Goal: Task Accomplishment & Management: Complete application form

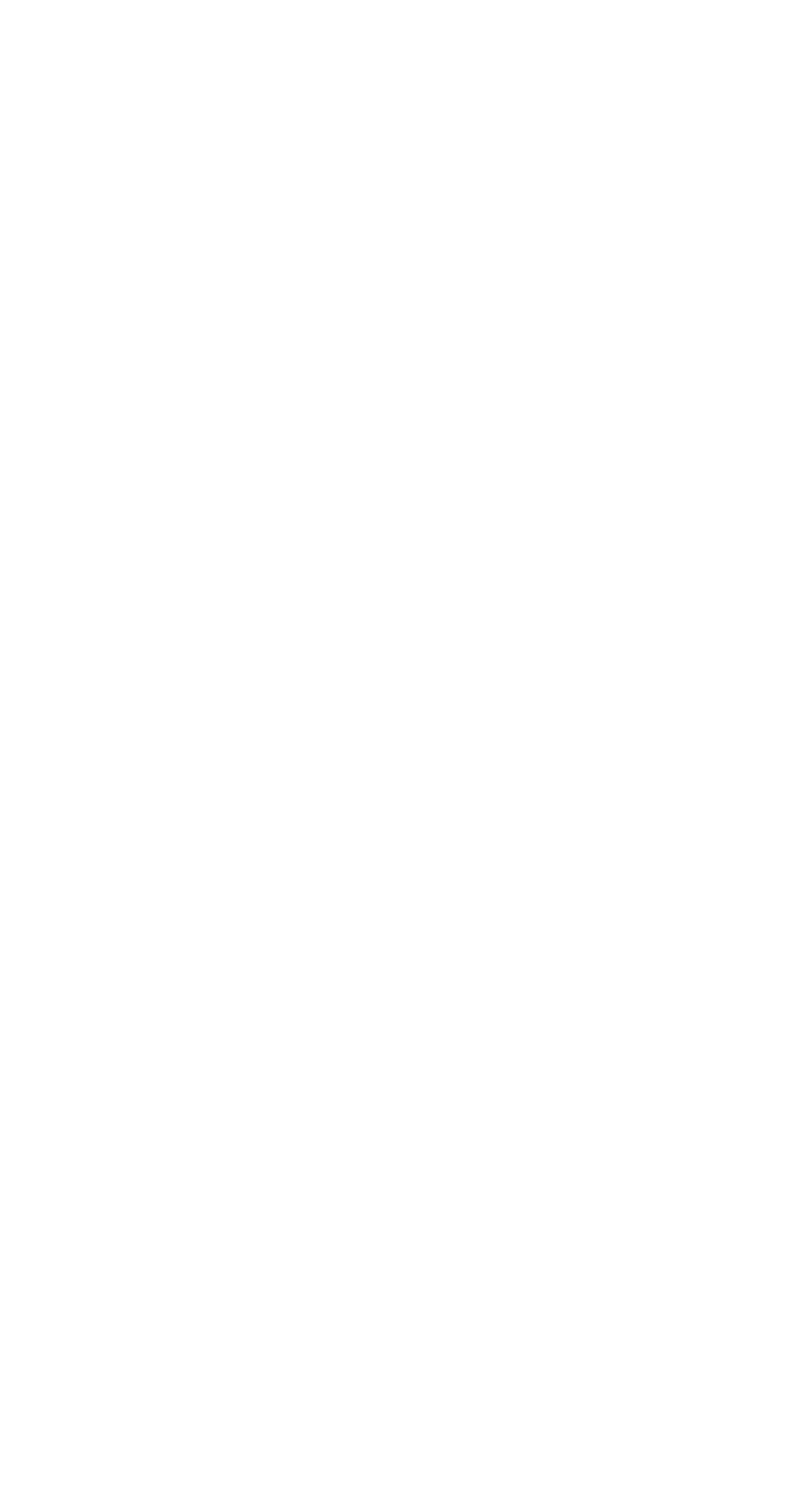
scroll to position [47, 0]
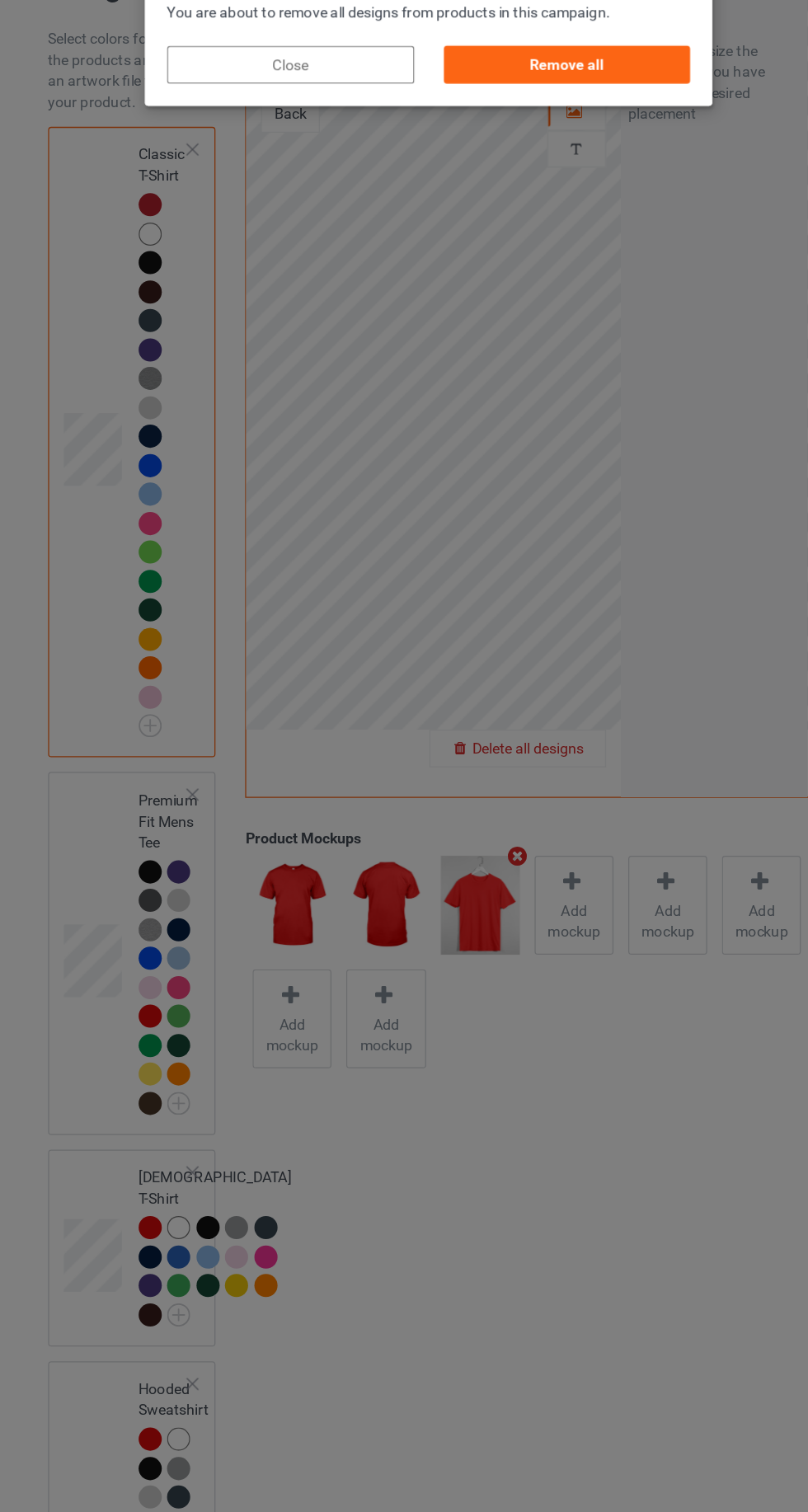
click at [513, 108] on div "Remove all" at bounding box center [512, 112] width 193 height 30
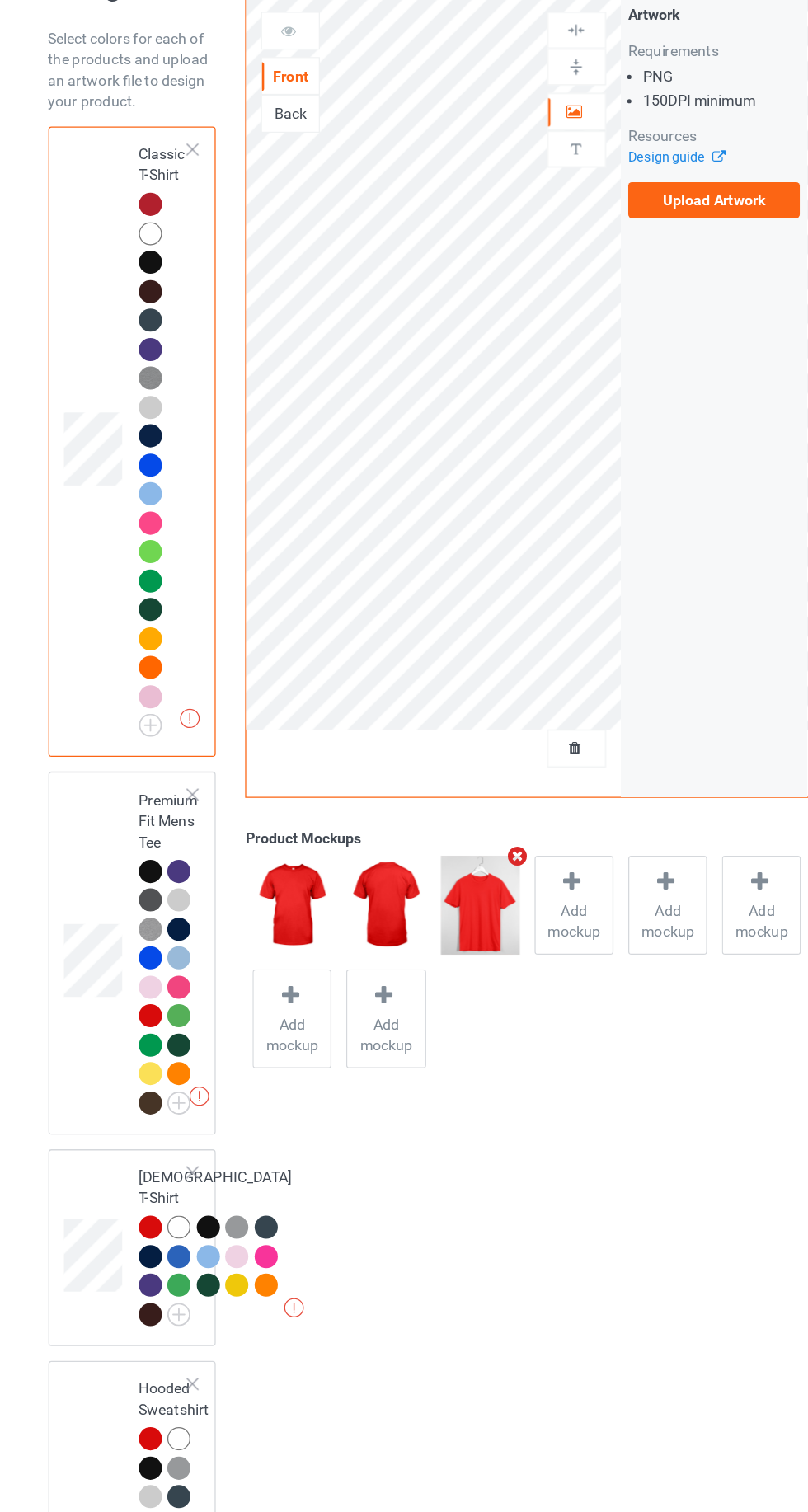
click at [0, 0] on img at bounding box center [0, 0] width 0 height 0
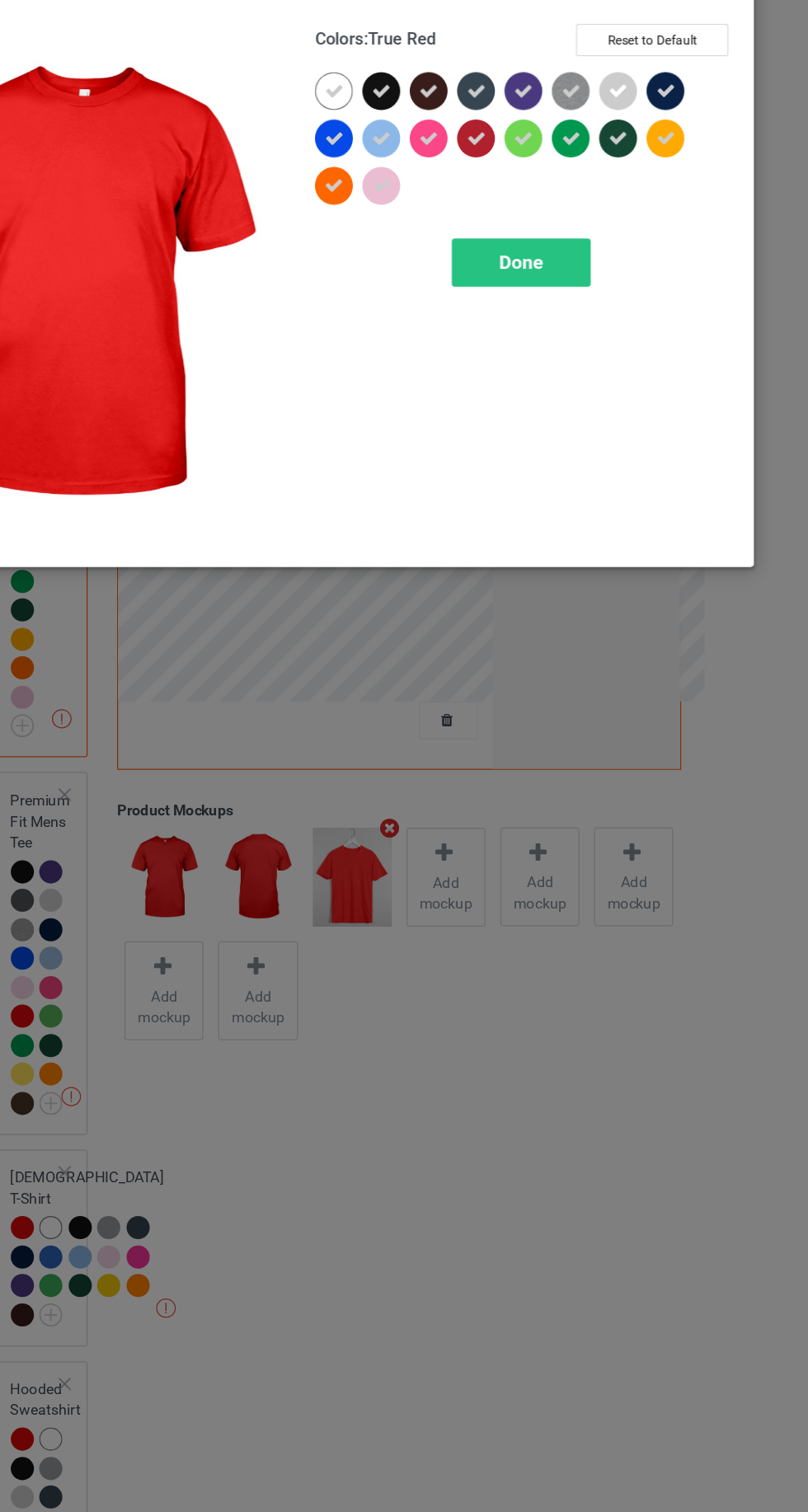
scroll to position [47, 0]
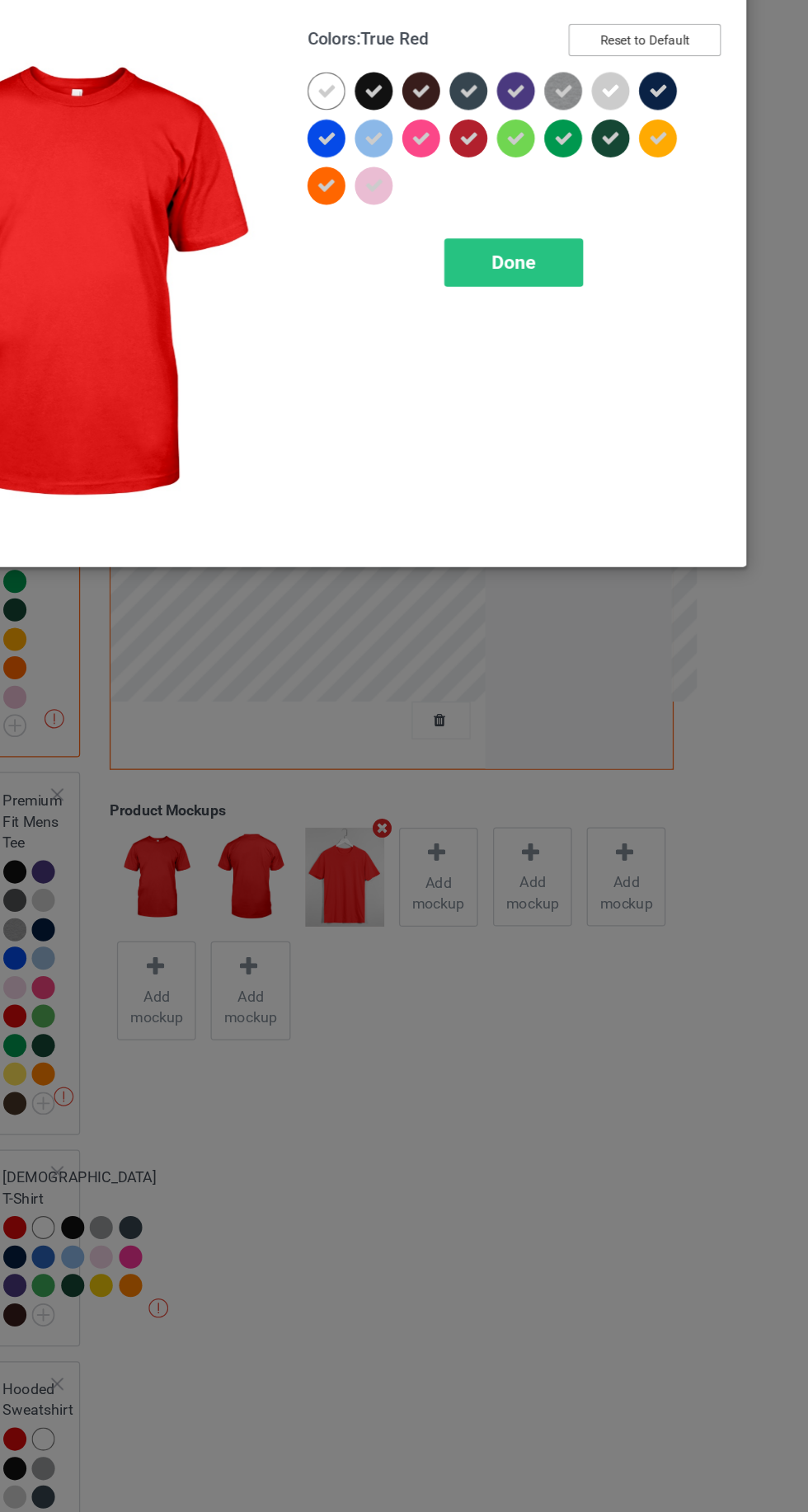
click at [711, 90] on button "Reset to Default" at bounding box center [679, 92] width 120 height 26
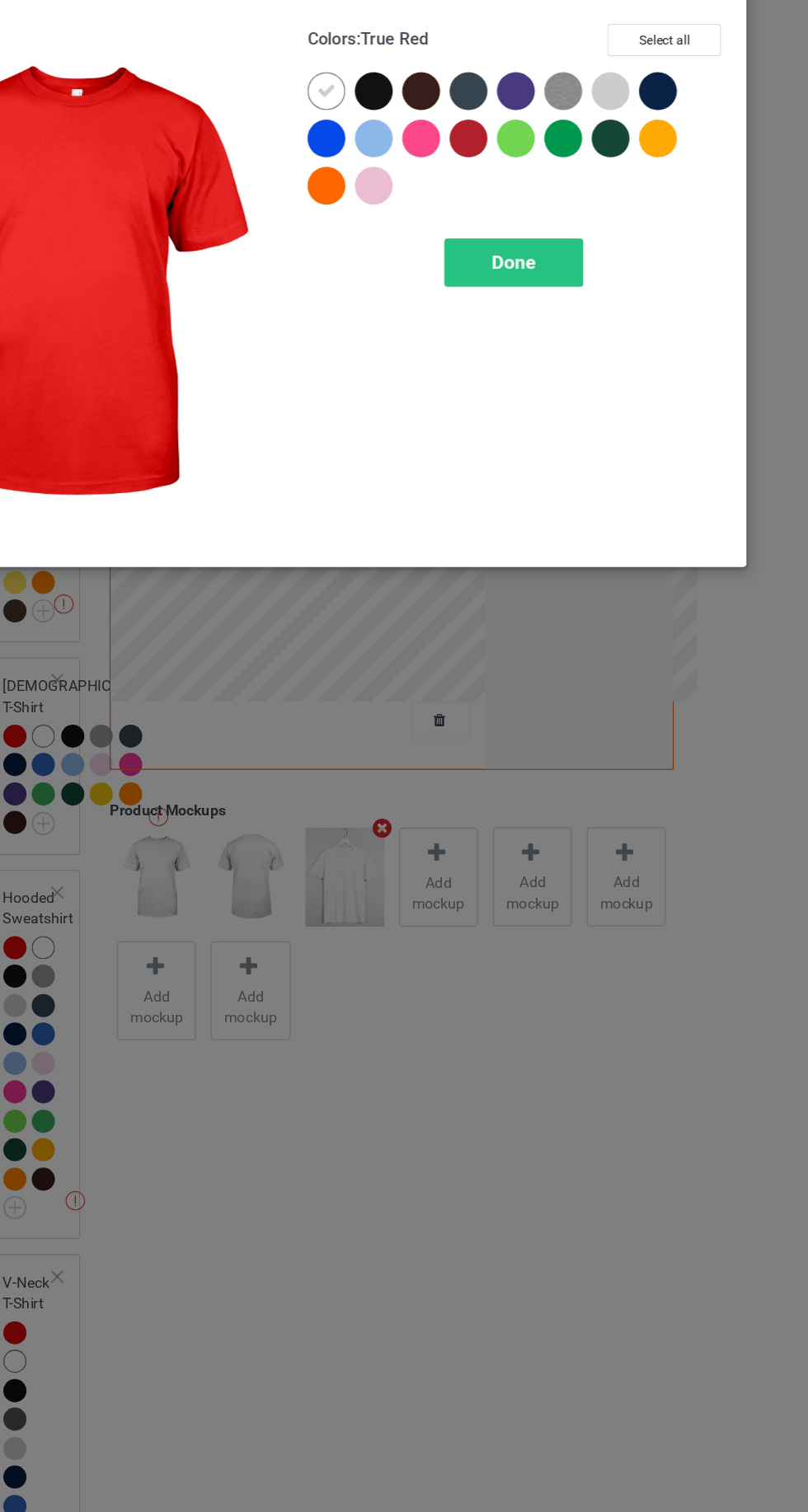
click at [616, 259] on div "Done" at bounding box center [576, 266] width 109 height 38
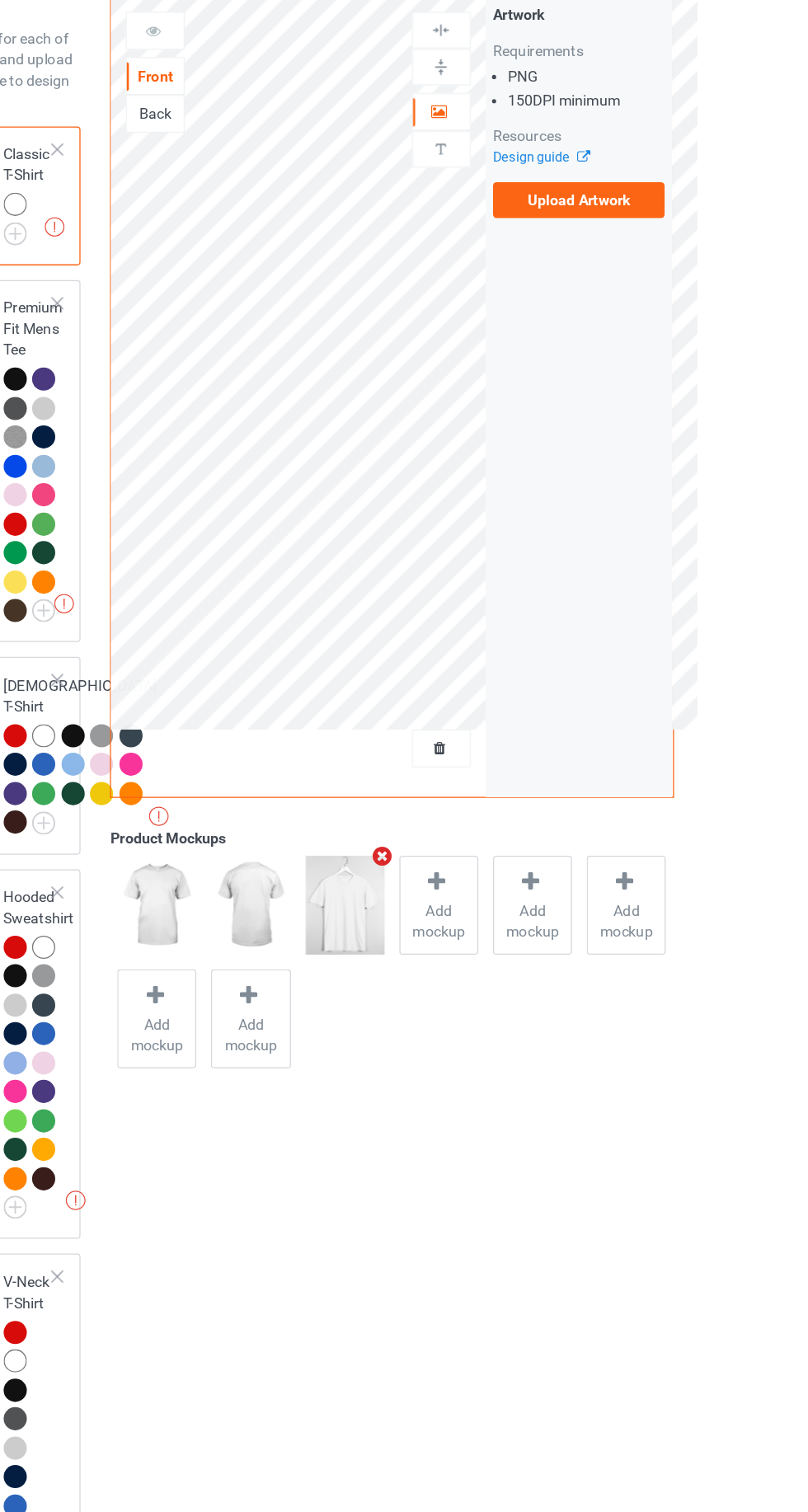
scroll to position [47, 0]
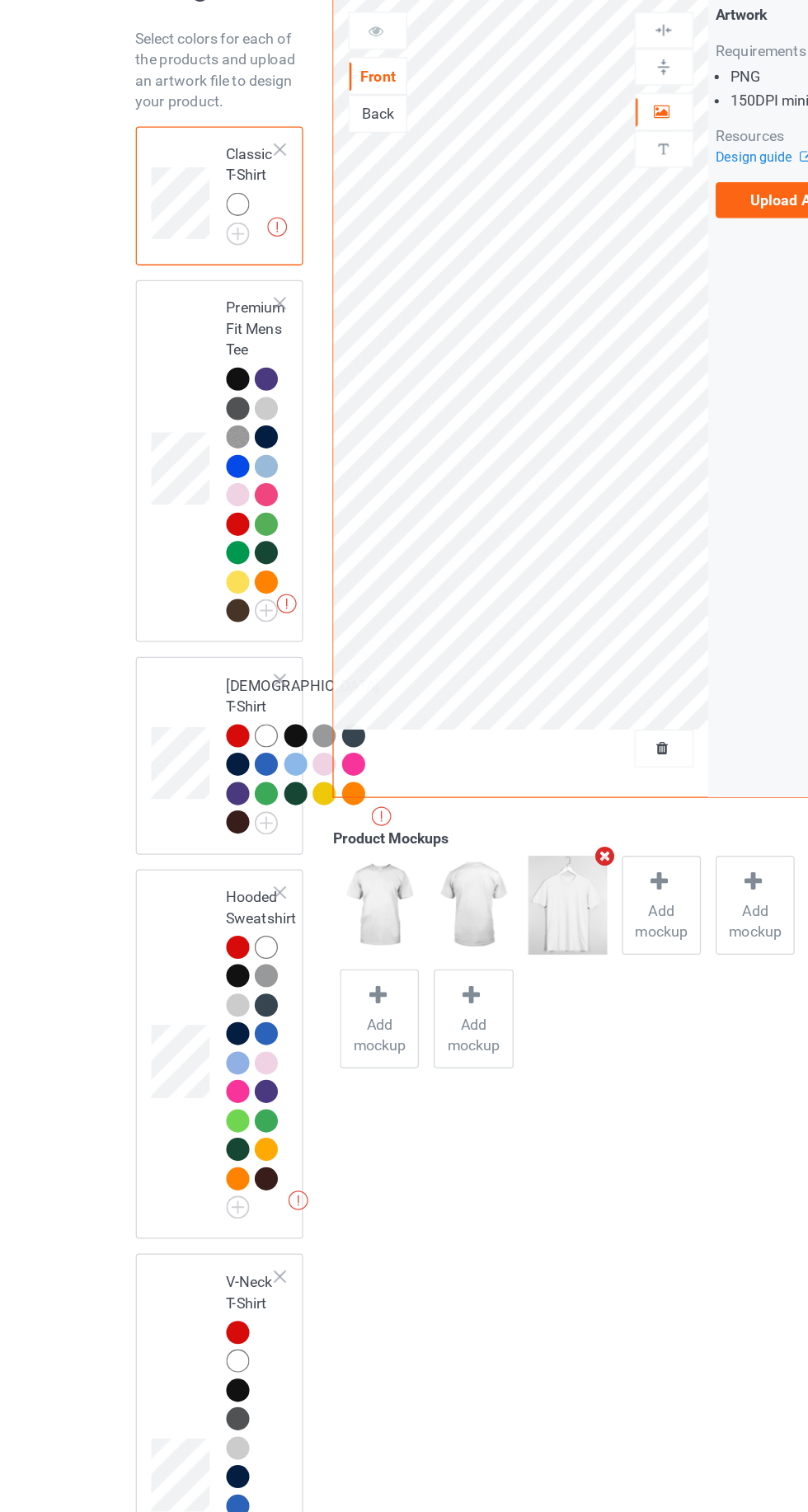
click at [0, 0] on img at bounding box center [0, 0] width 0 height 0
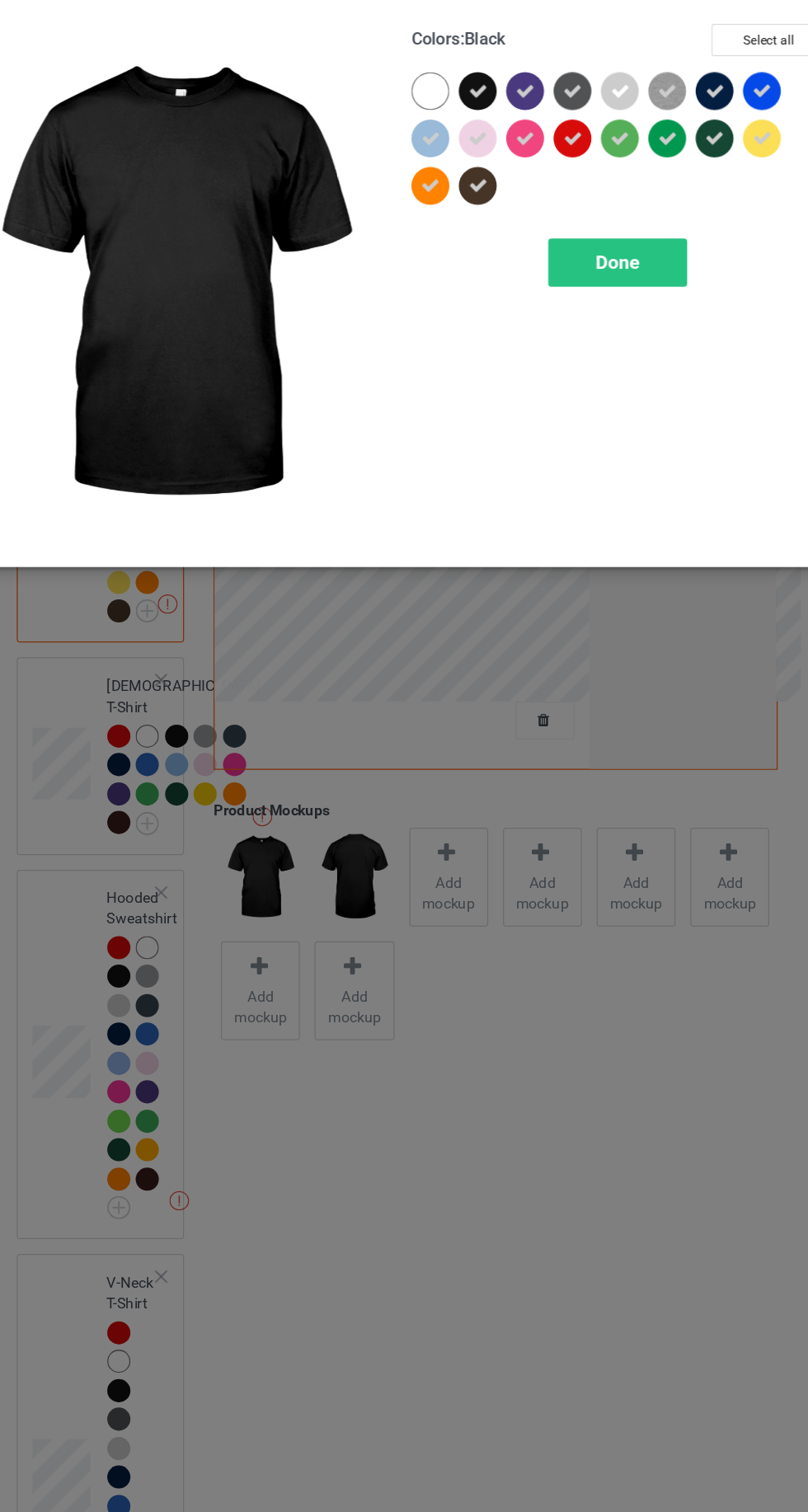
scroll to position [47, 0]
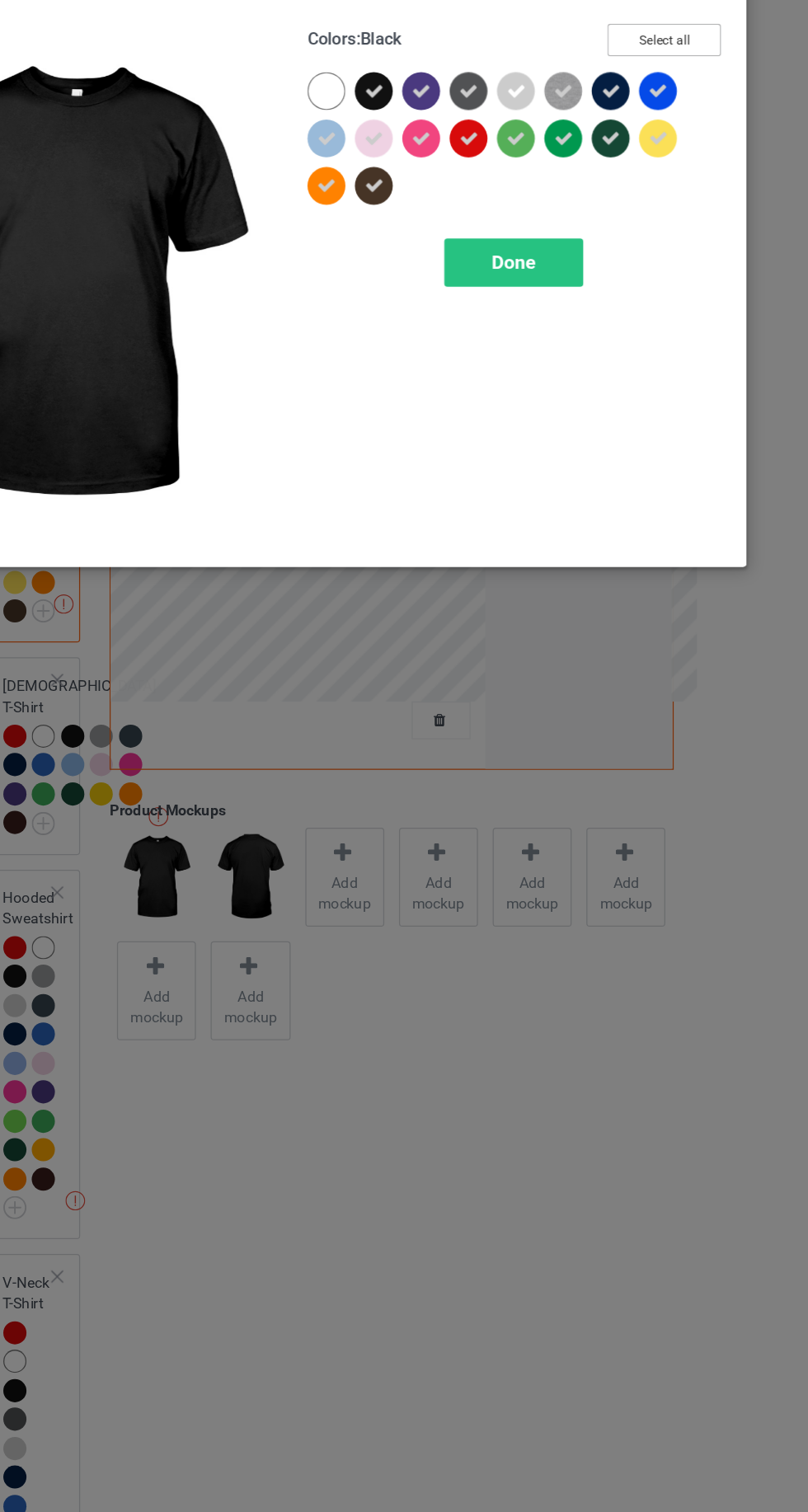
click at [690, 91] on button "Select all" at bounding box center [694, 92] width 89 height 26
click at [689, 84] on button "Reset to Default" at bounding box center [679, 92] width 120 height 26
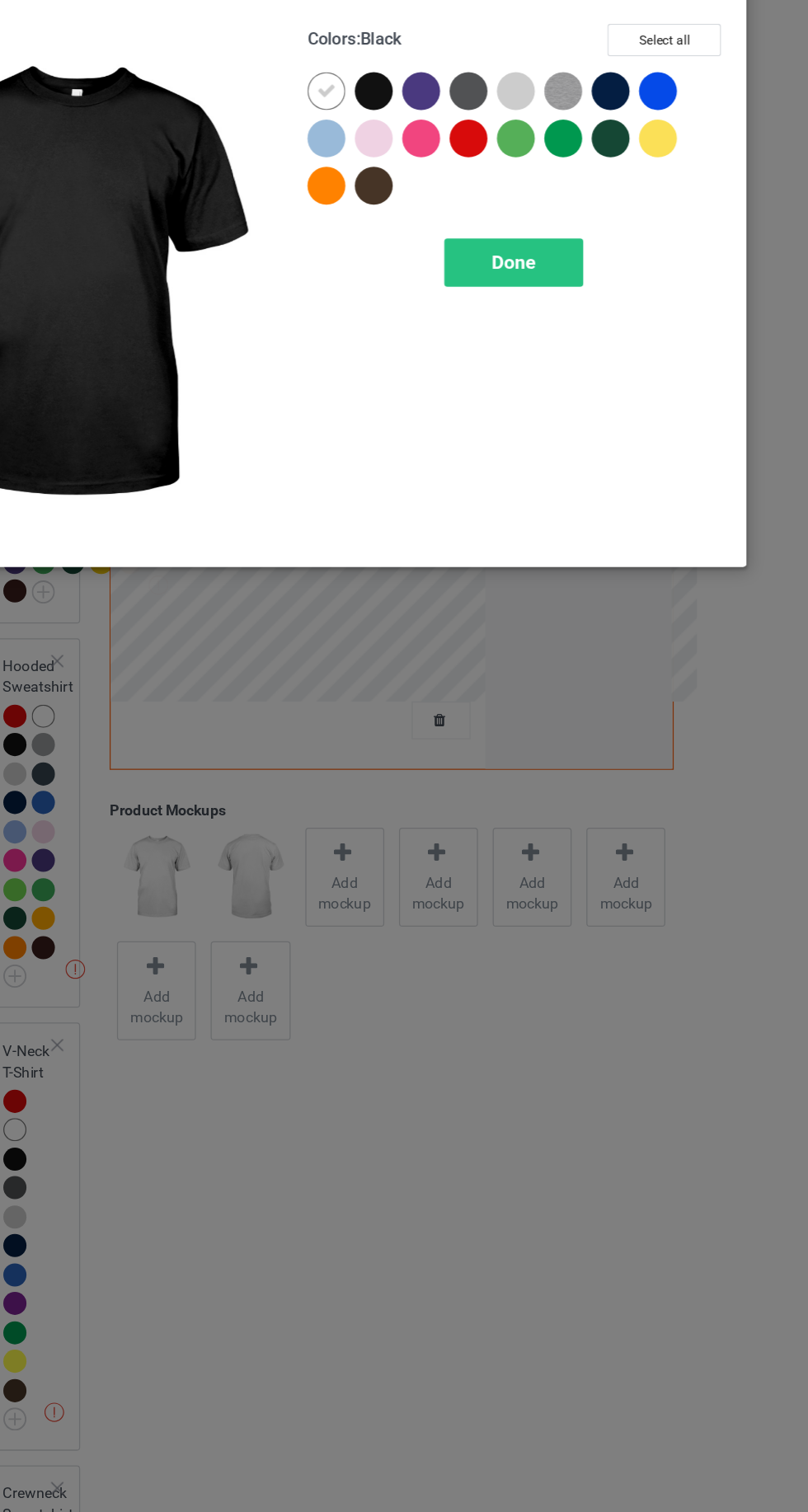
click at [575, 251] on div "Done" at bounding box center [576, 266] width 109 height 38
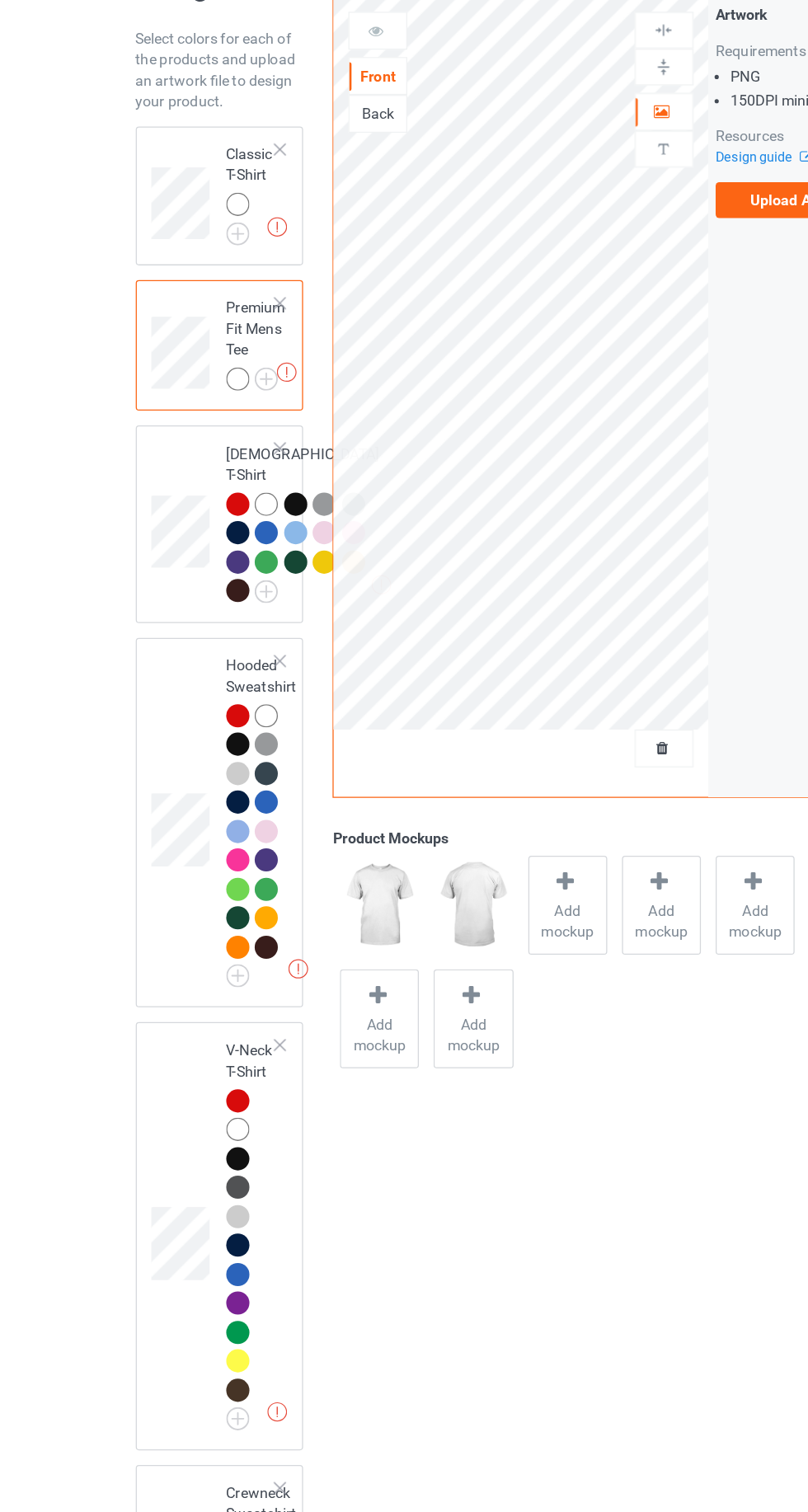
scroll to position [47, 0]
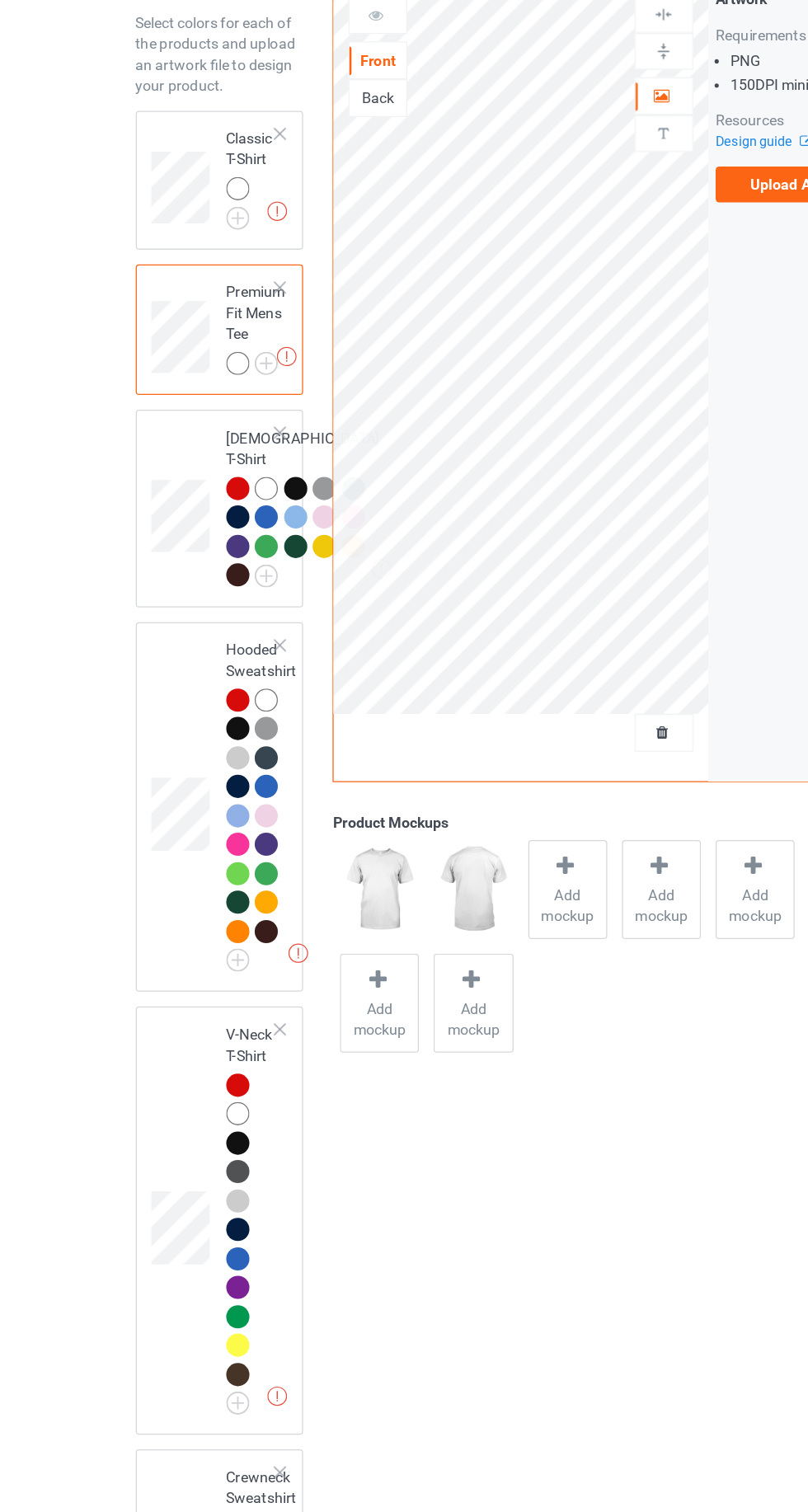
click at [0, 0] on img at bounding box center [0, 0] width 0 height 0
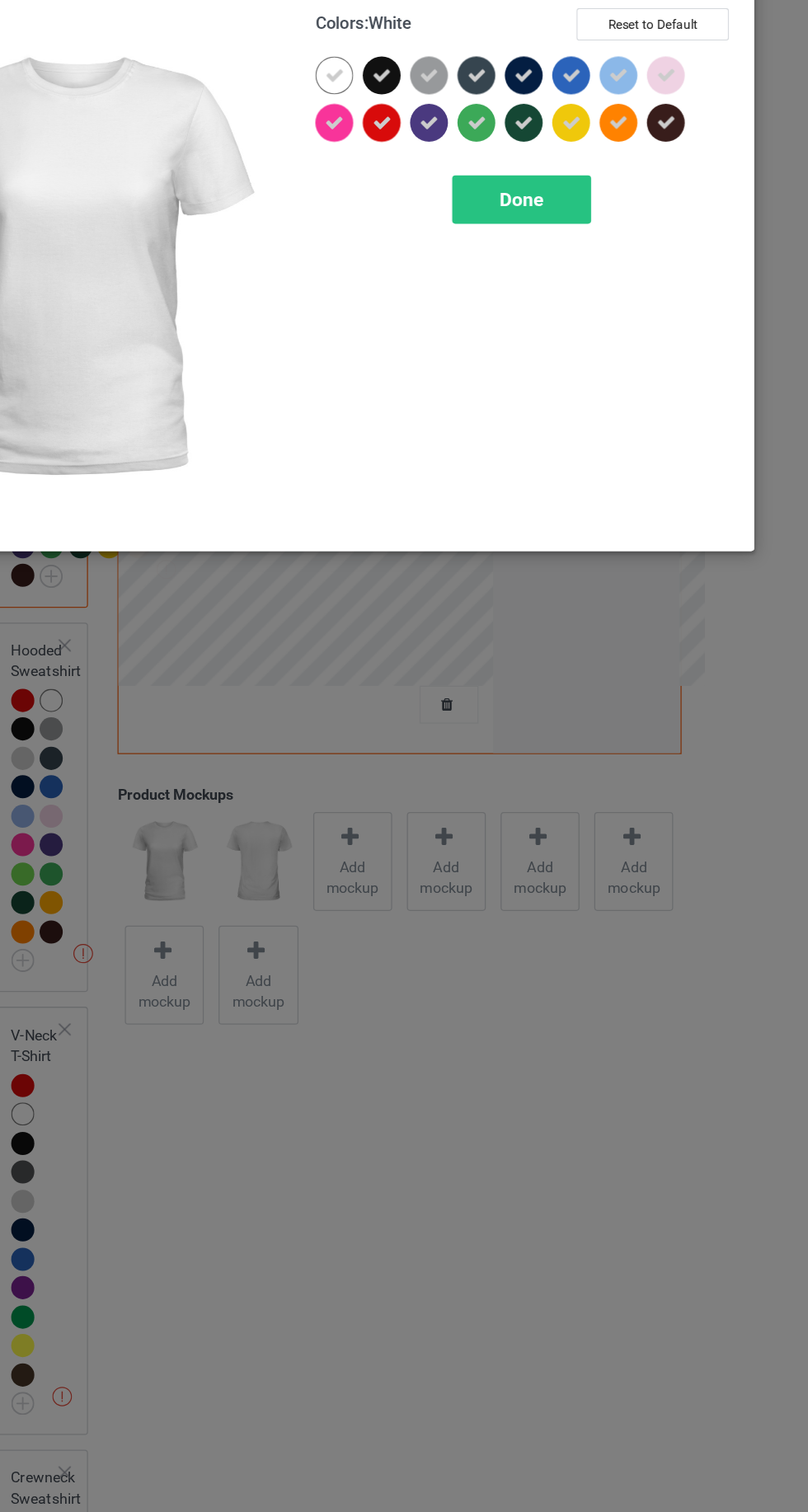
scroll to position [47, 0]
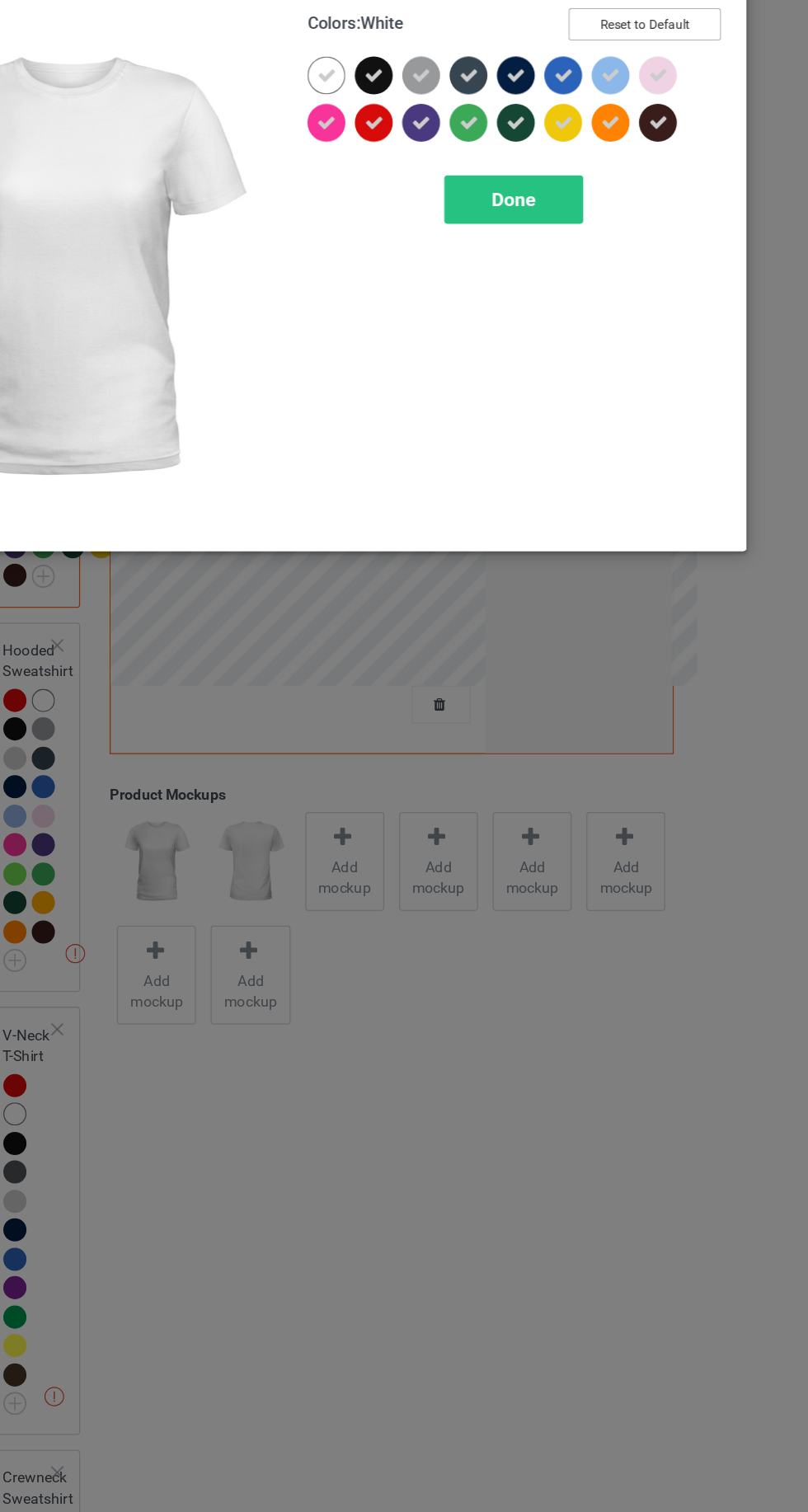
click at [671, 90] on button "Reset to Default" at bounding box center [679, 92] width 120 height 26
click at [496, 120] on div at bounding box center [504, 132] width 30 height 30
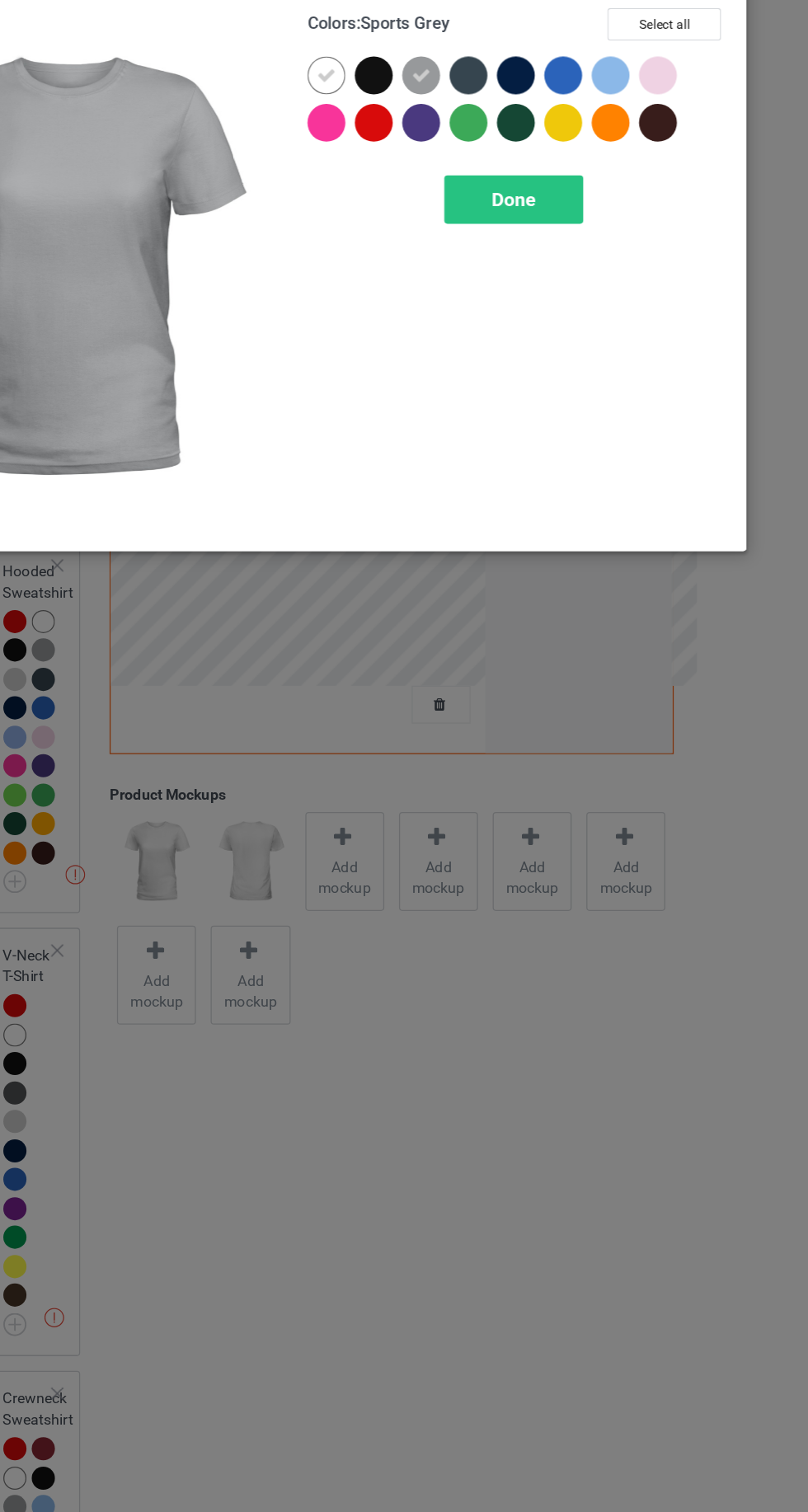
click at [594, 225] on span "Done" at bounding box center [577, 228] width 35 height 17
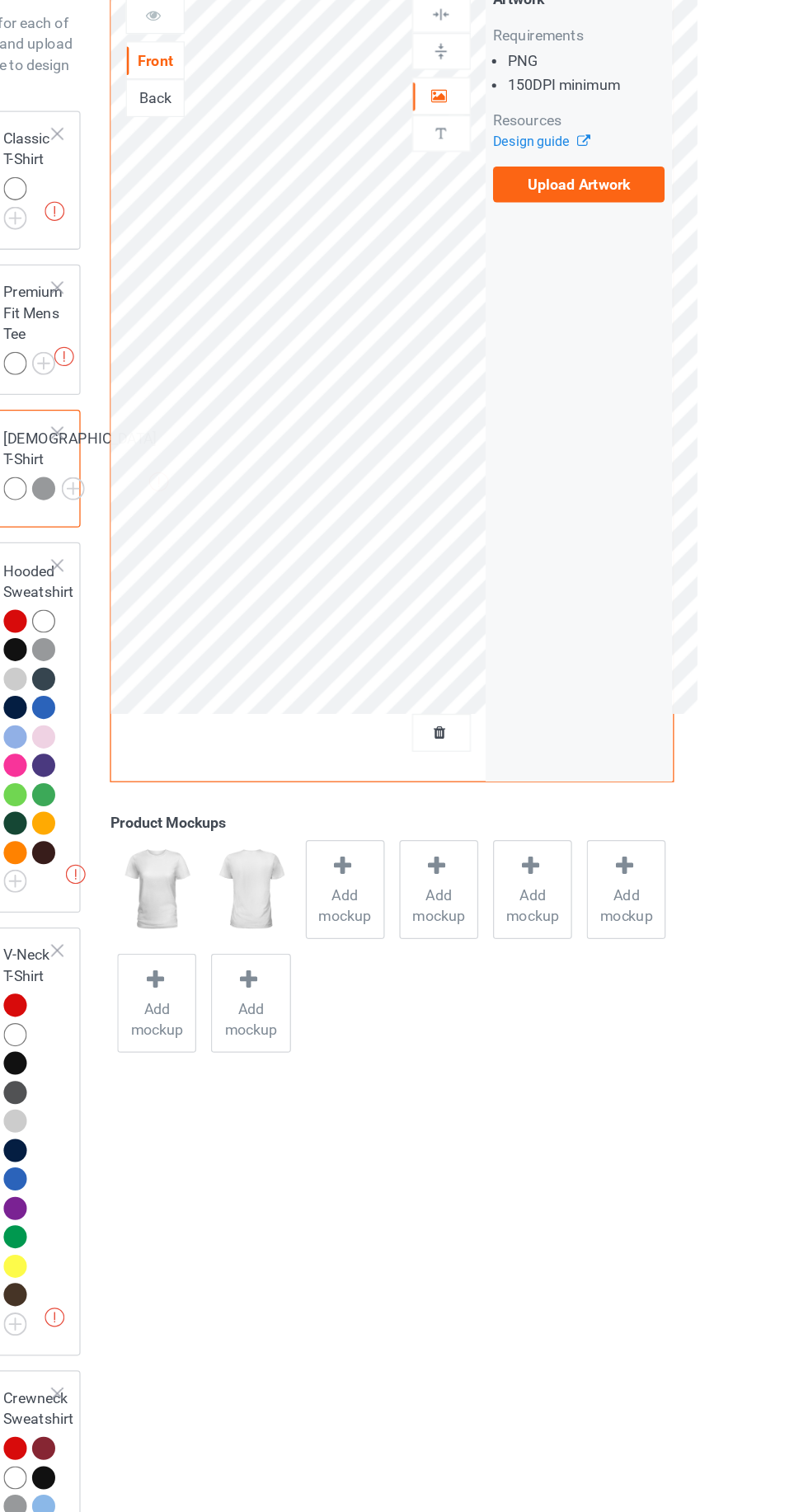
scroll to position [47, 0]
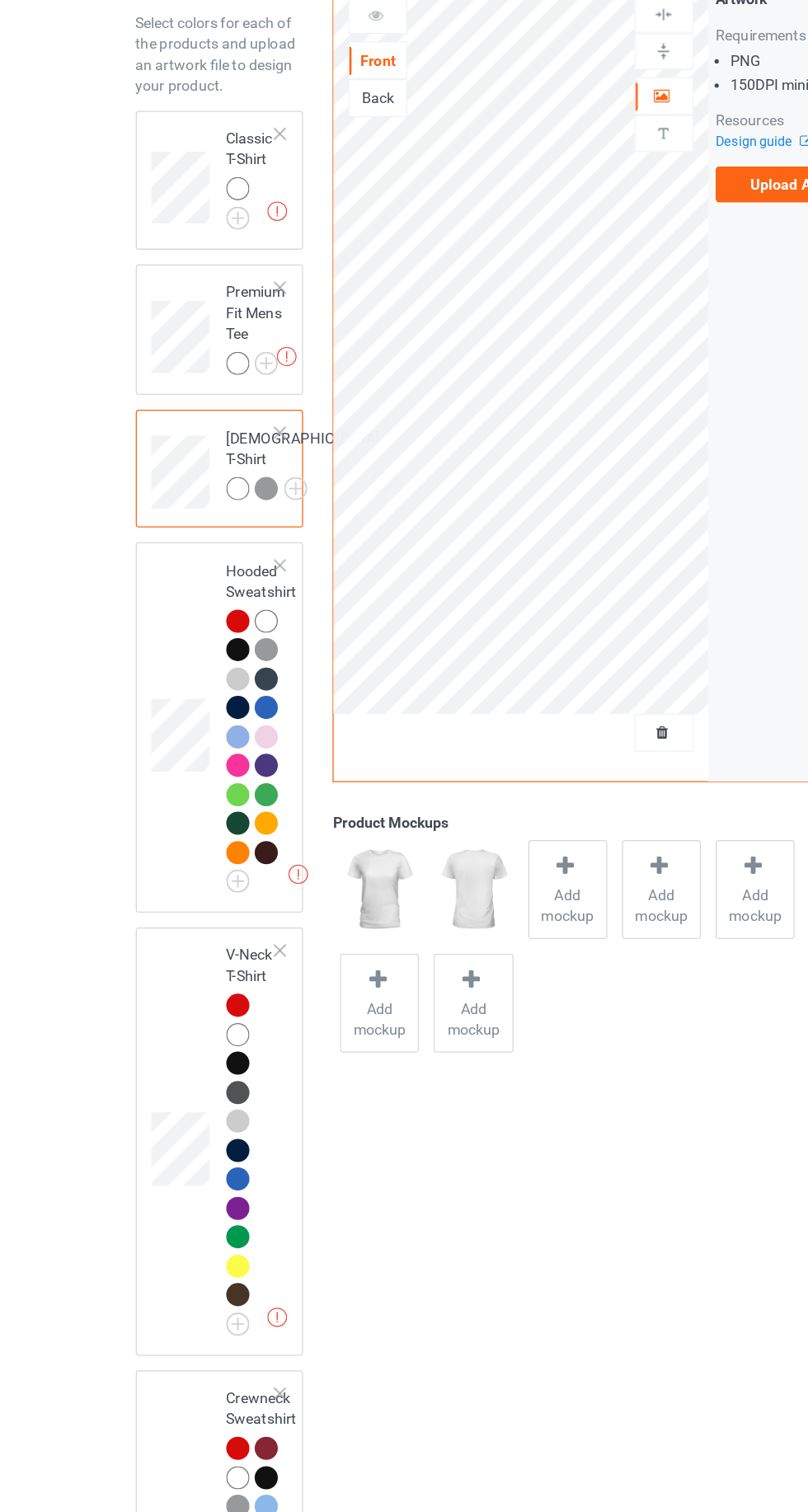
click at [0, 0] on img at bounding box center [0, 0] width 0 height 0
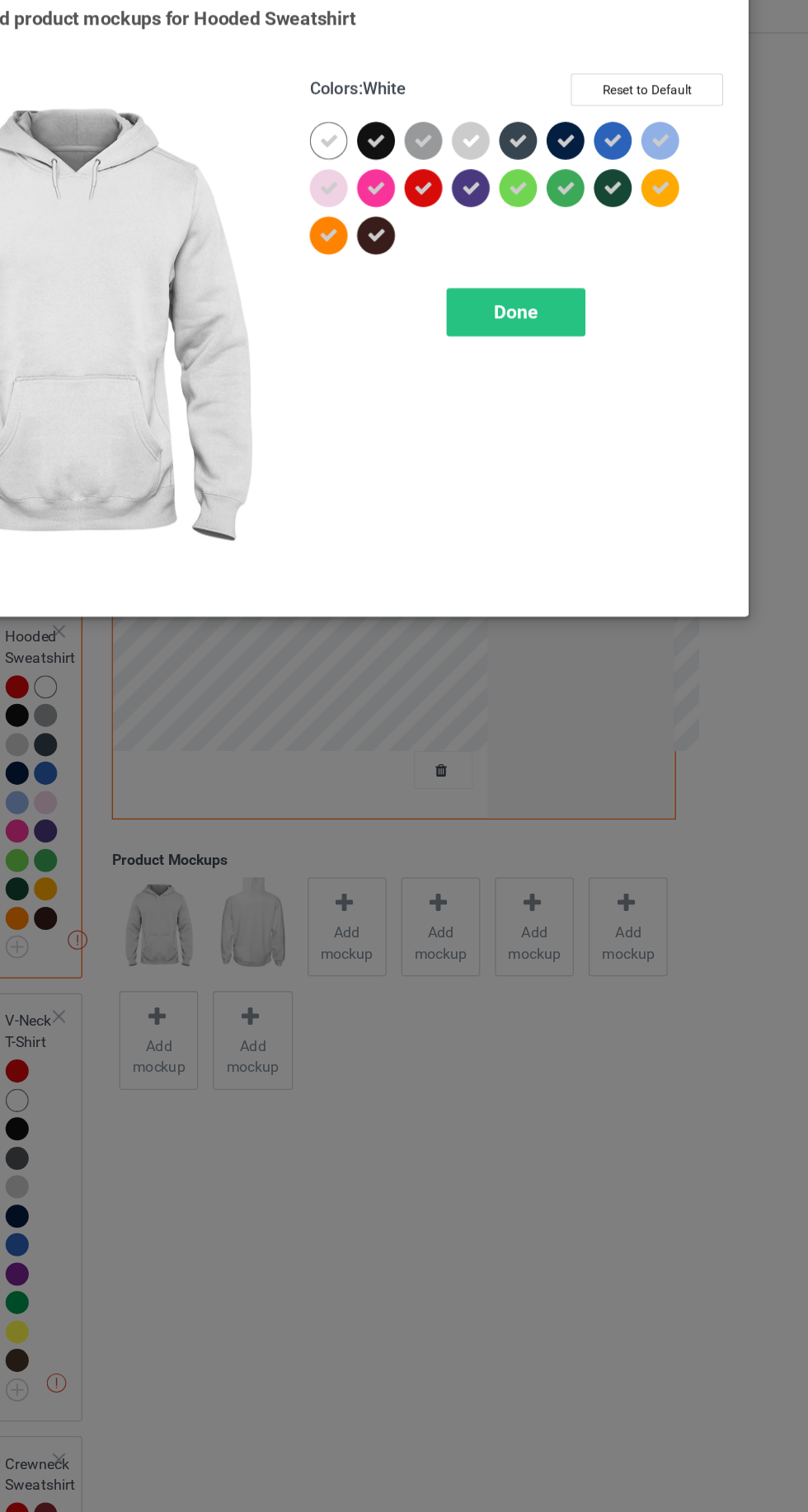
scroll to position [47, 0]
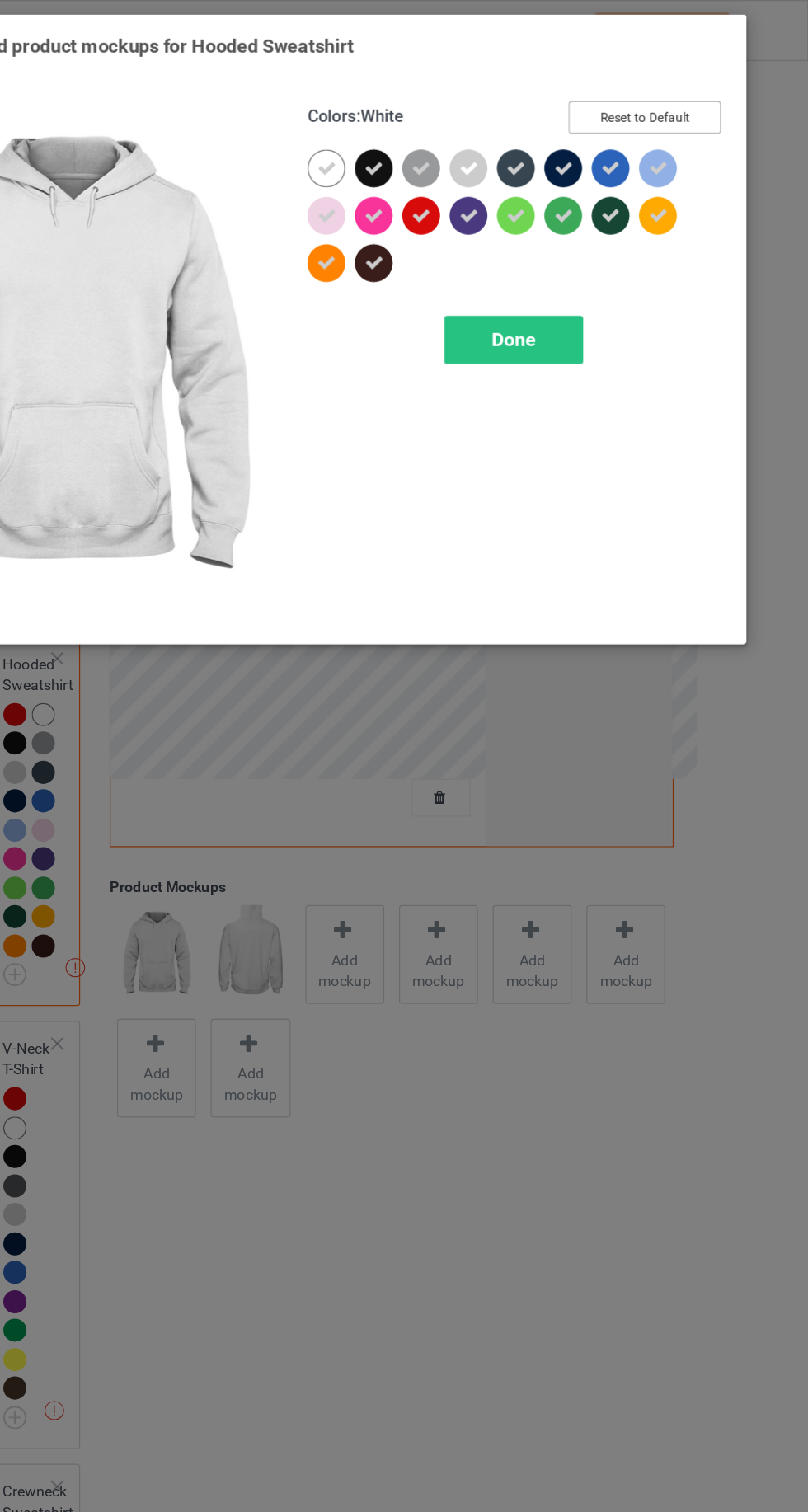
click at [686, 82] on button "Reset to Default" at bounding box center [679, 92] width 120 height 26
click at [535, 120] on div at bounding box center [542, 132] width 30 height 30
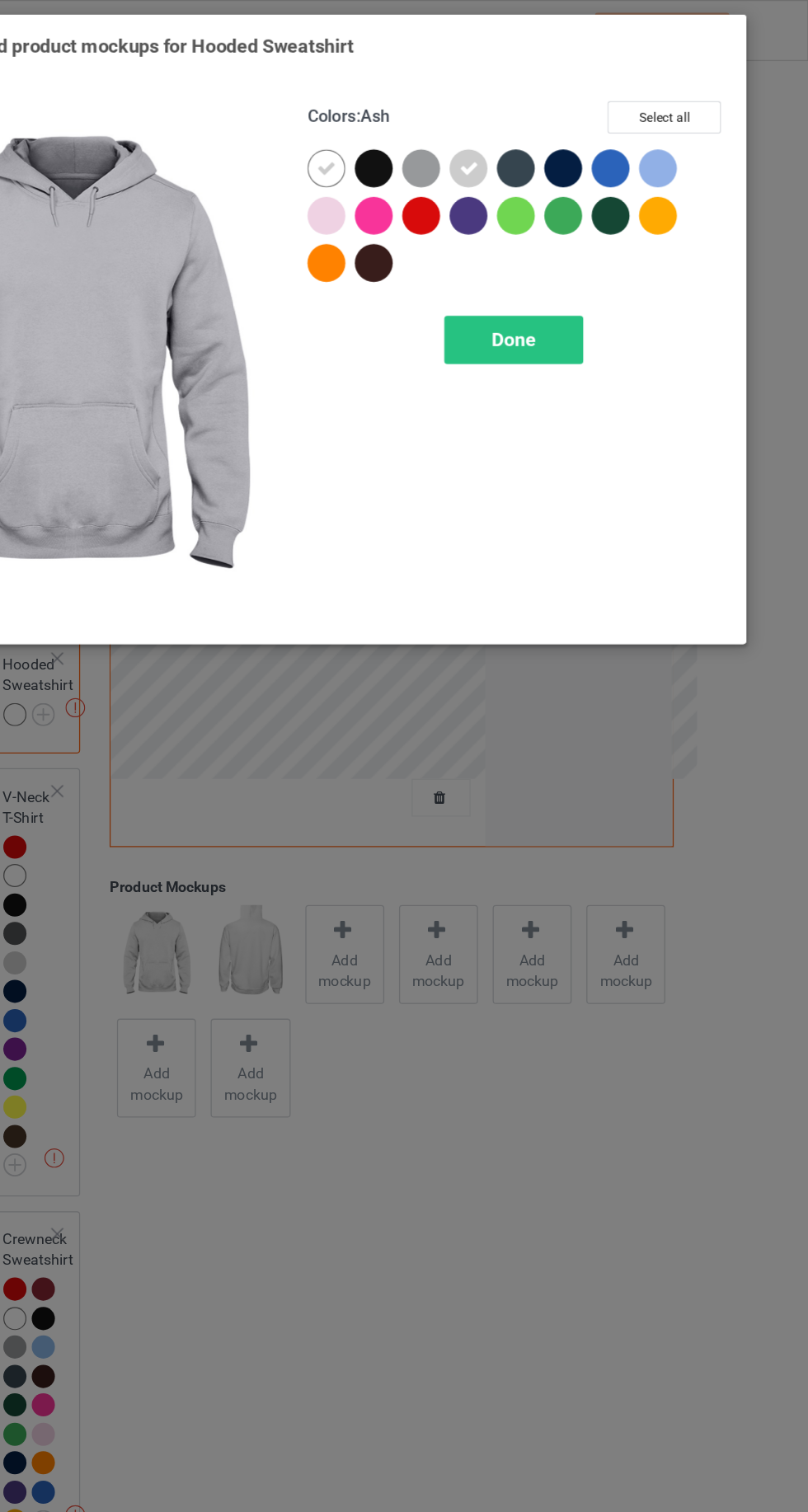
click at [568, 259] on span "Done" at bounding box center [577, 265] width 35 height 17
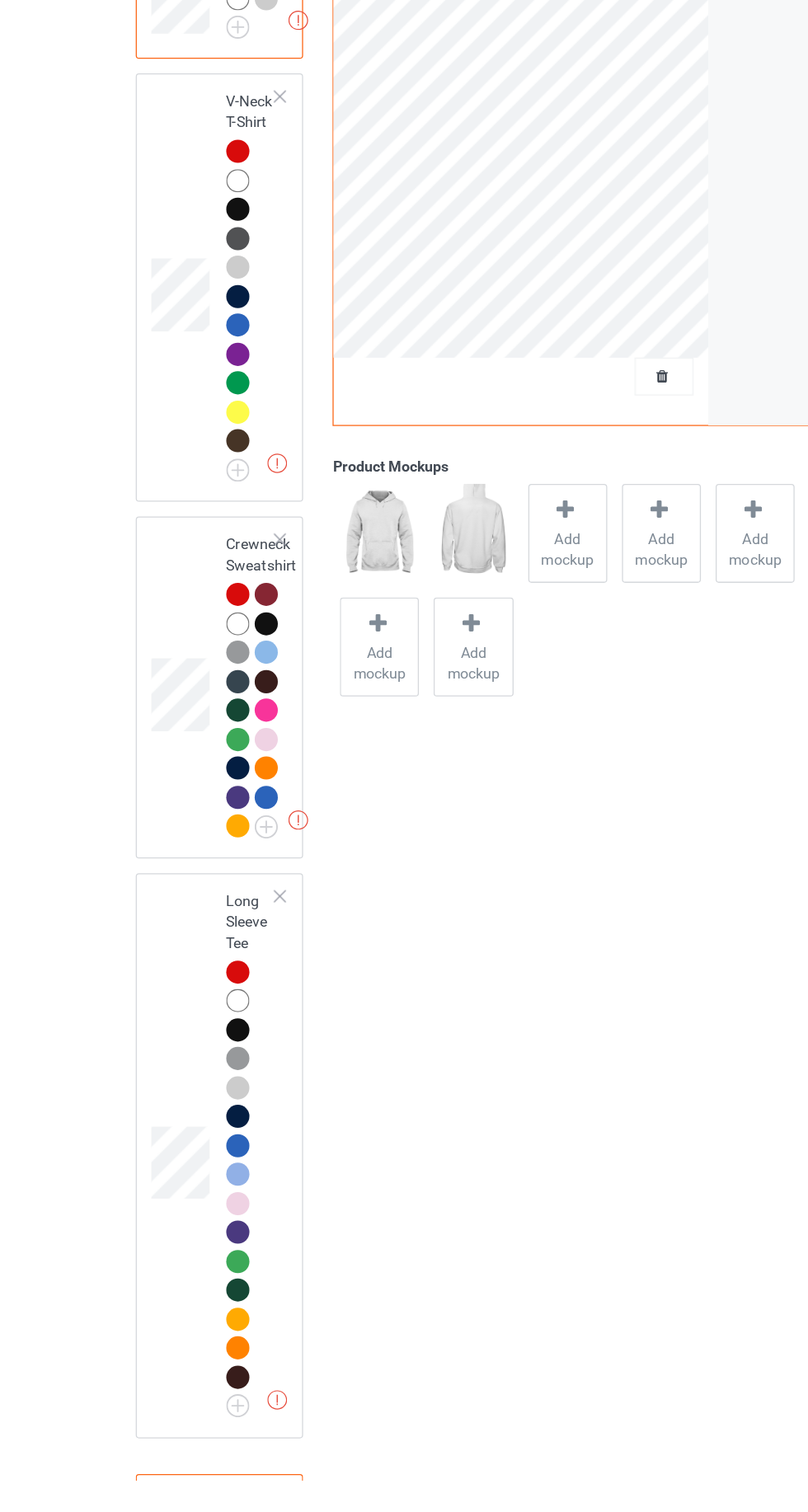
scroll to position [255, 0]
click at [0, 0] on img at bounding box center [0, 0] width 0 height 0
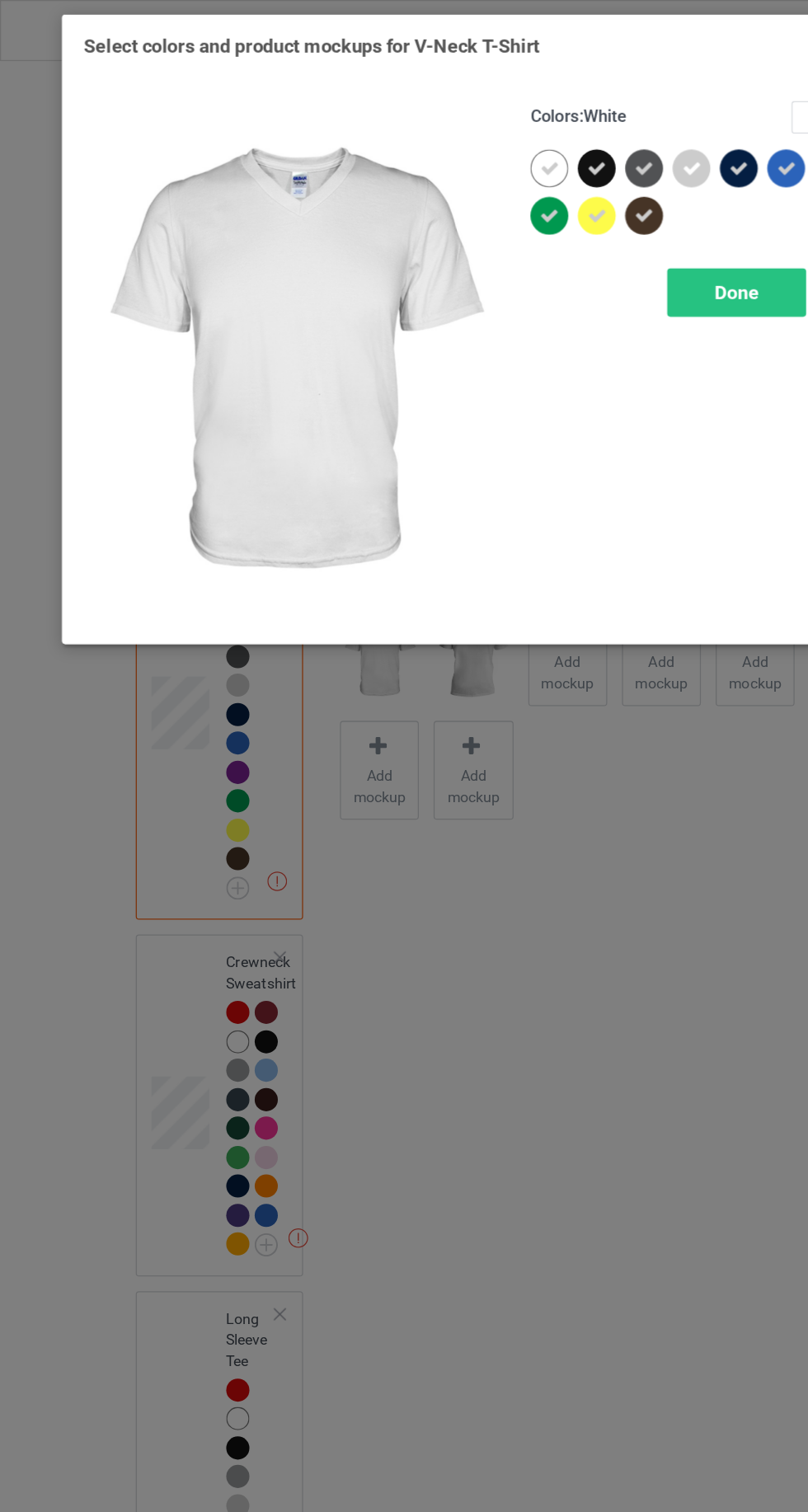
scroll to position [280, 0]
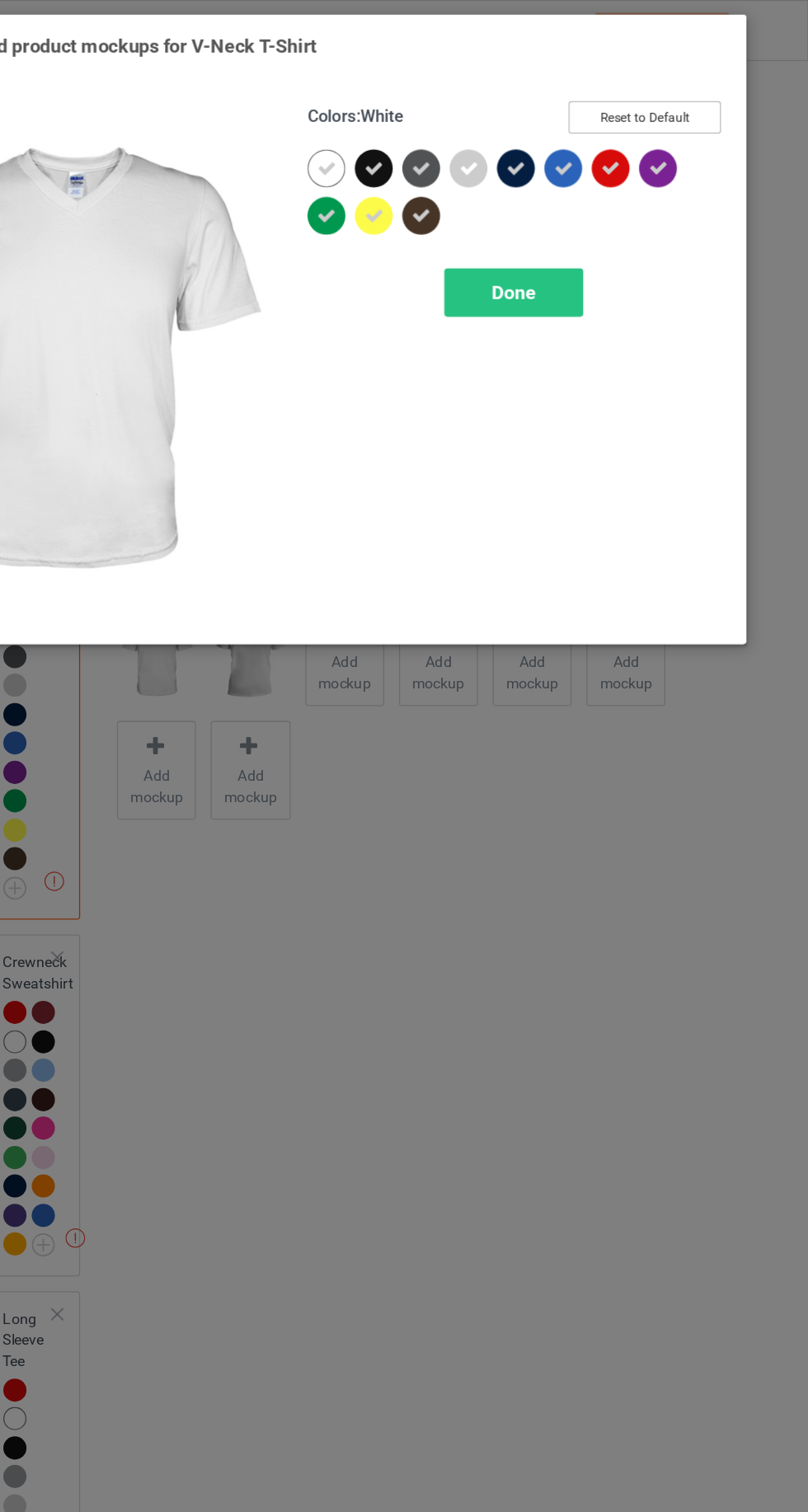
click at [681, 88] on button "Reset to Default" at bounding box center [679, 92] width 120 height 26
click at [546, 130] on div at bounding box center [542, 132] width 30 height 30
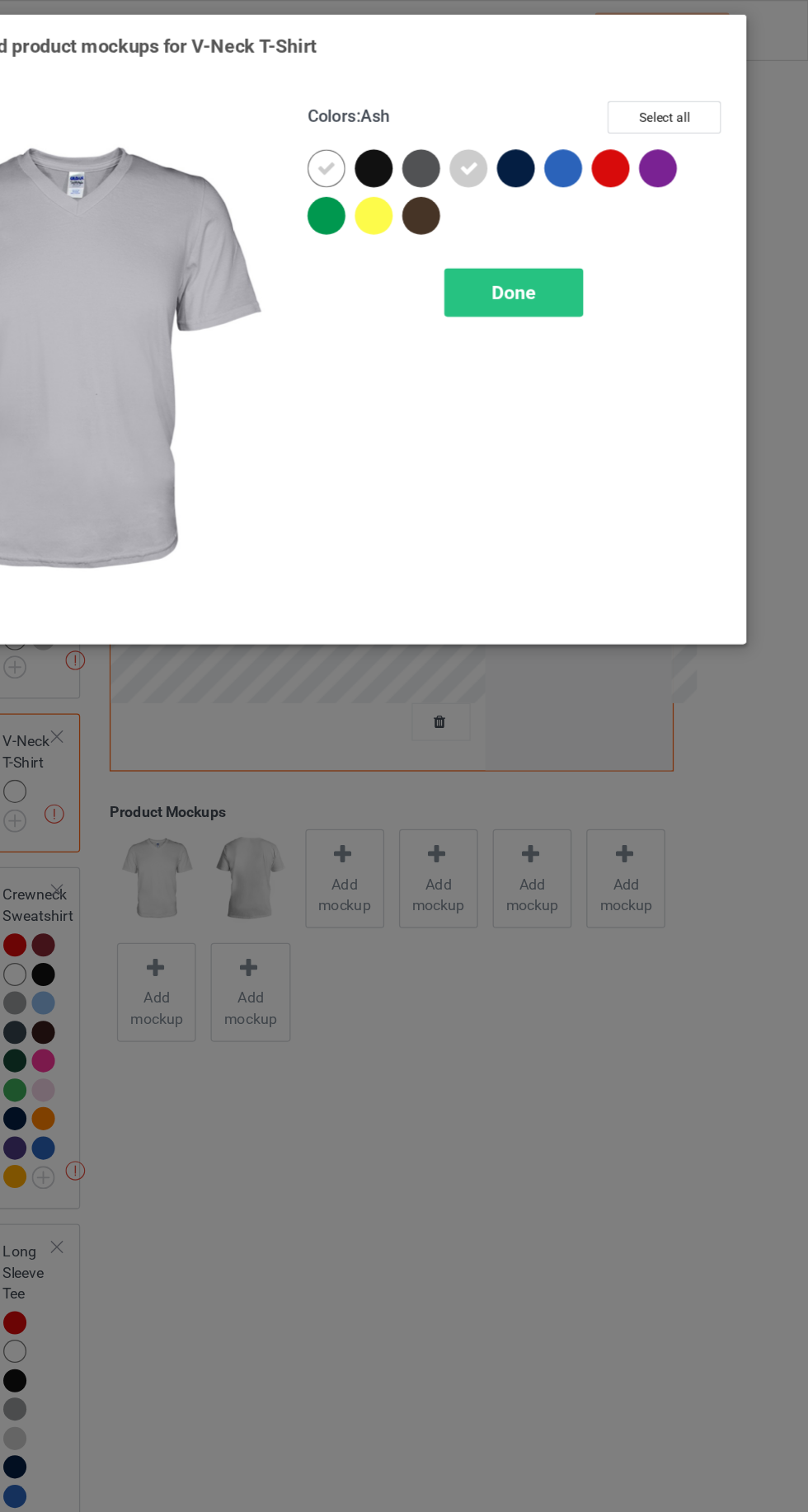
scroll to position [145, 0]
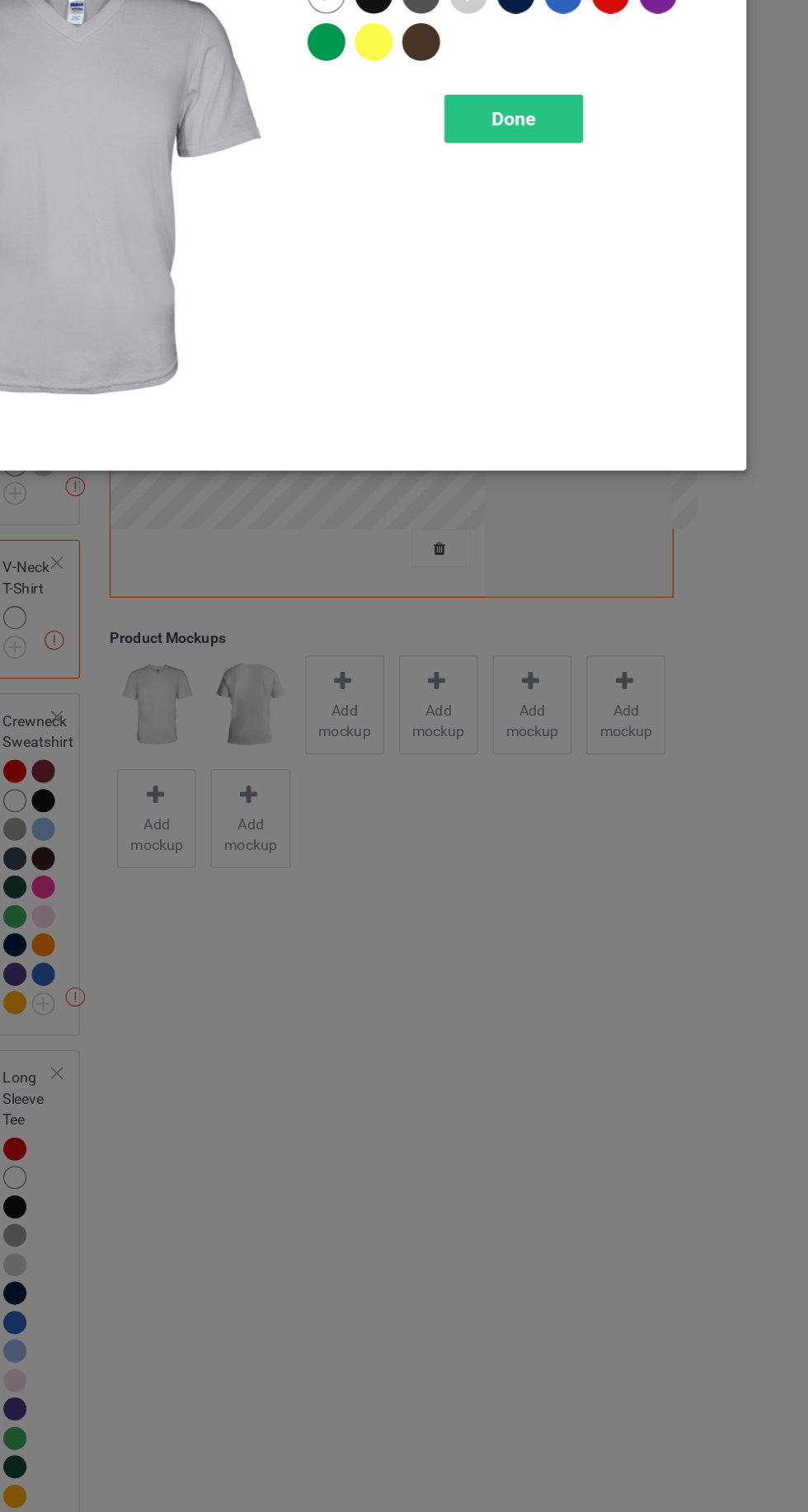
click at [561, 365] on div "Colors : Ash Select all Done" at bounding box center [578, 283] width 350 height 432
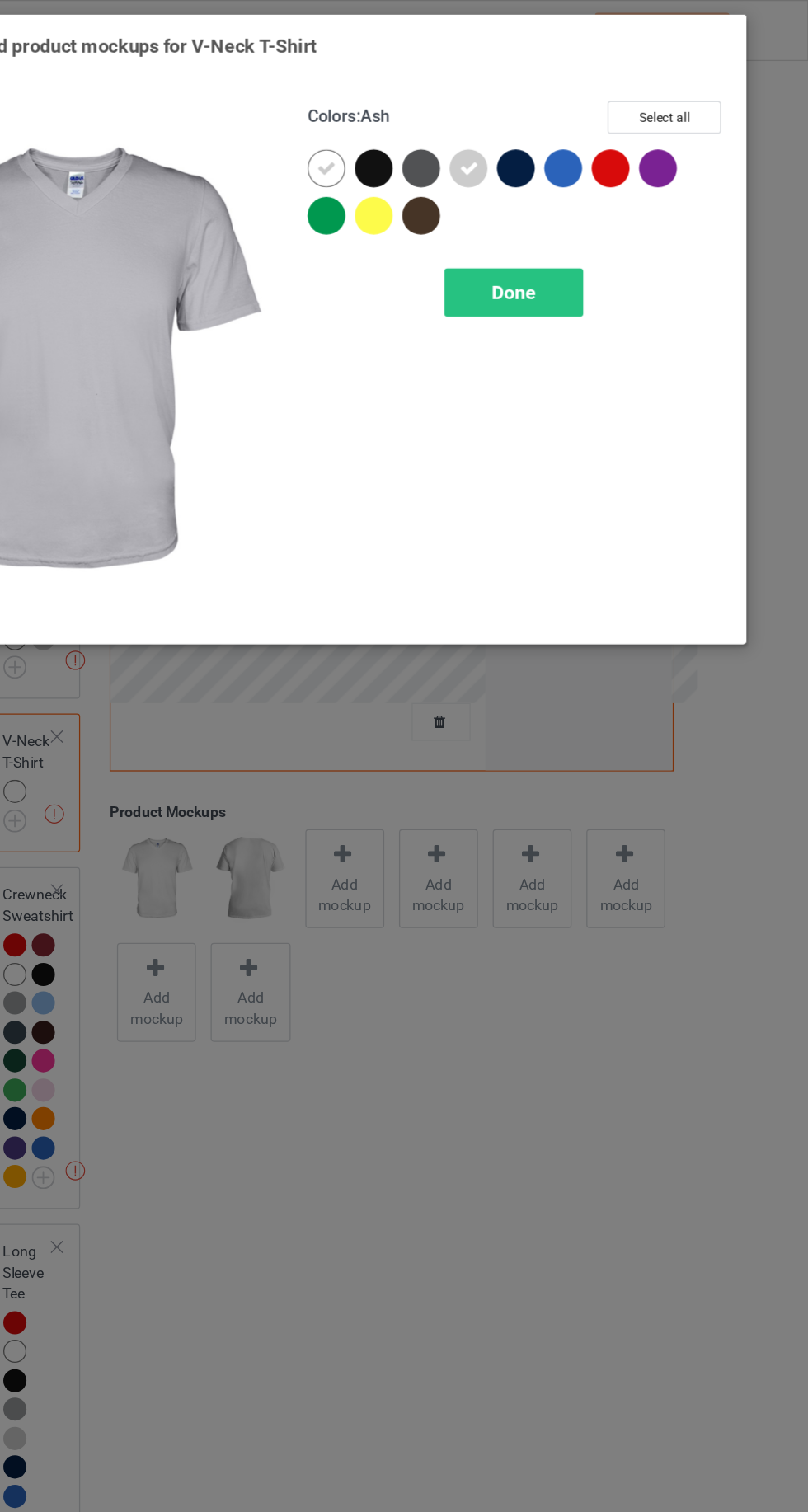
click at [579, 227] on span "Done" at bounding box center [577, 228] width 35 height 17
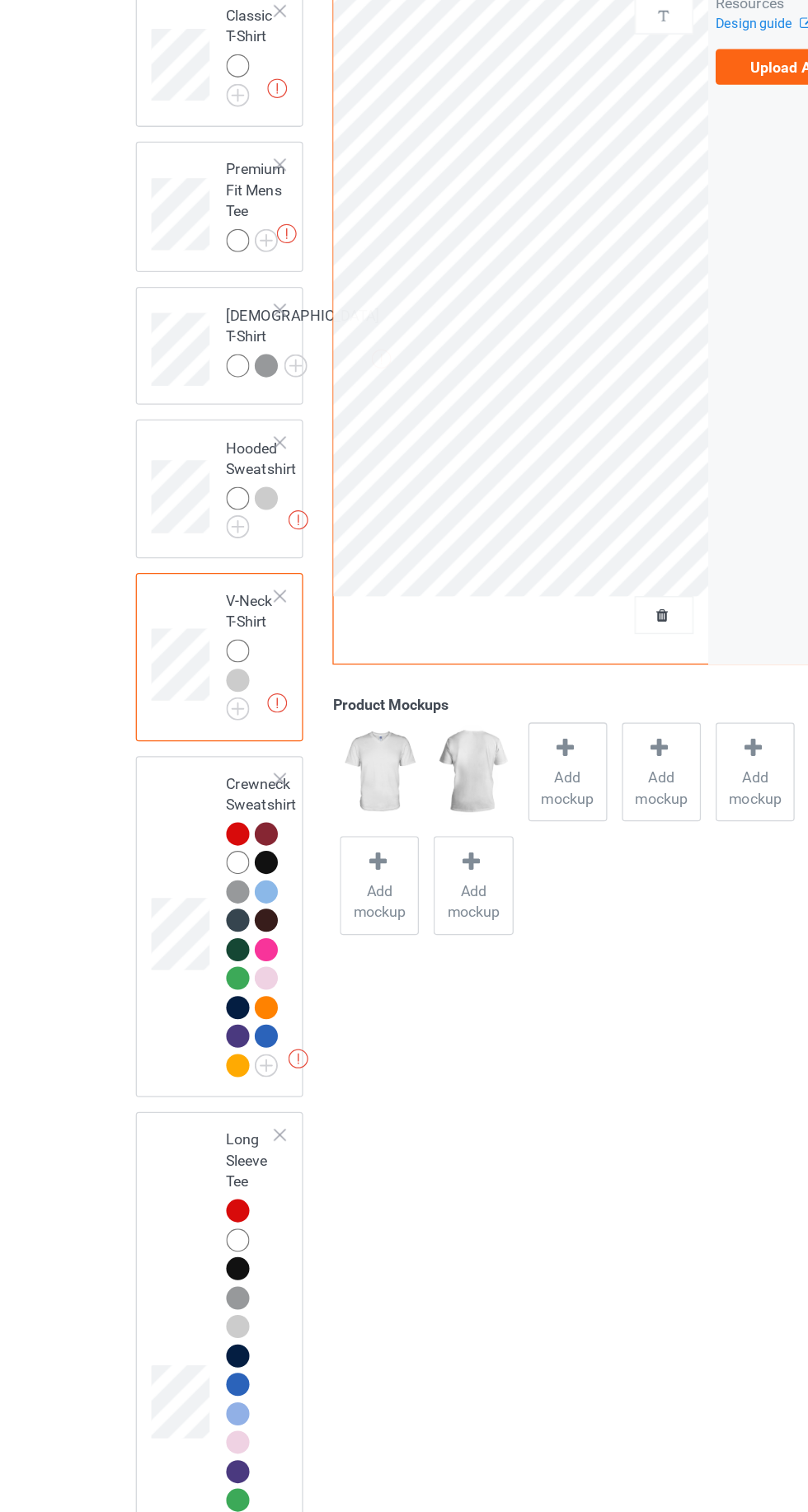
scroll to position [52, 0]
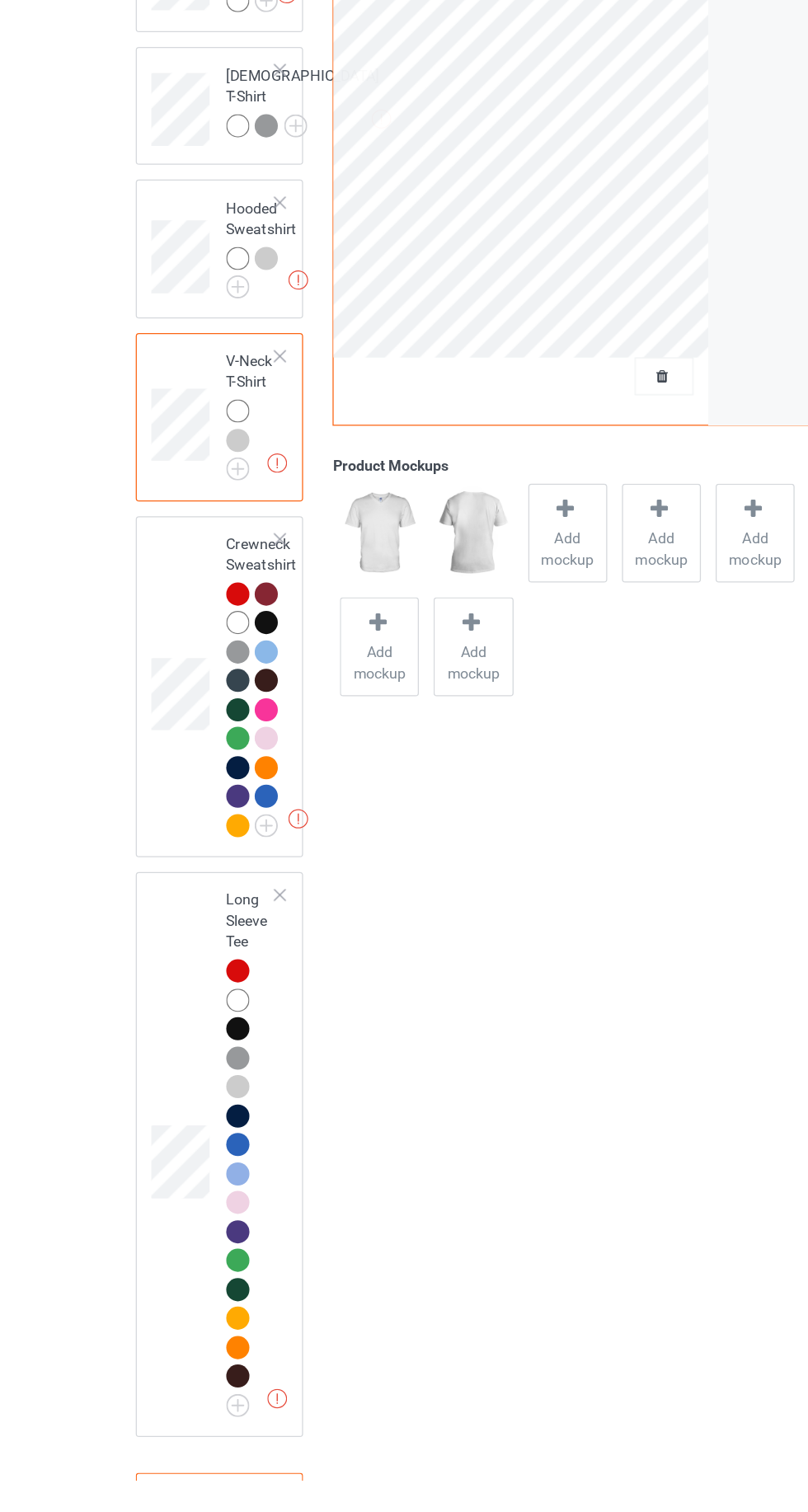
click at [0, 0] on img at bounding box center [0, 0] width 0 height 0
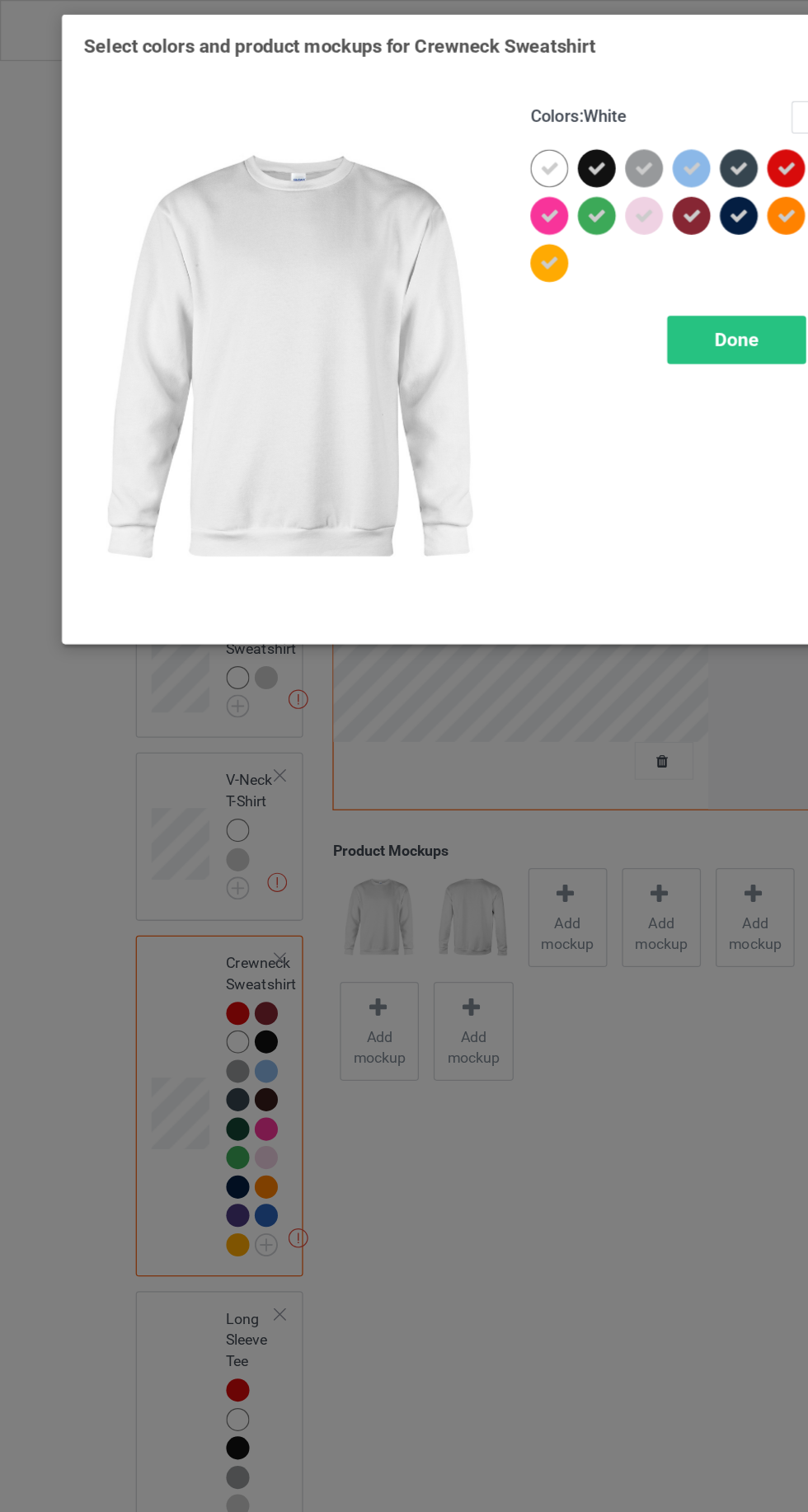
scroll to position [76, 0]
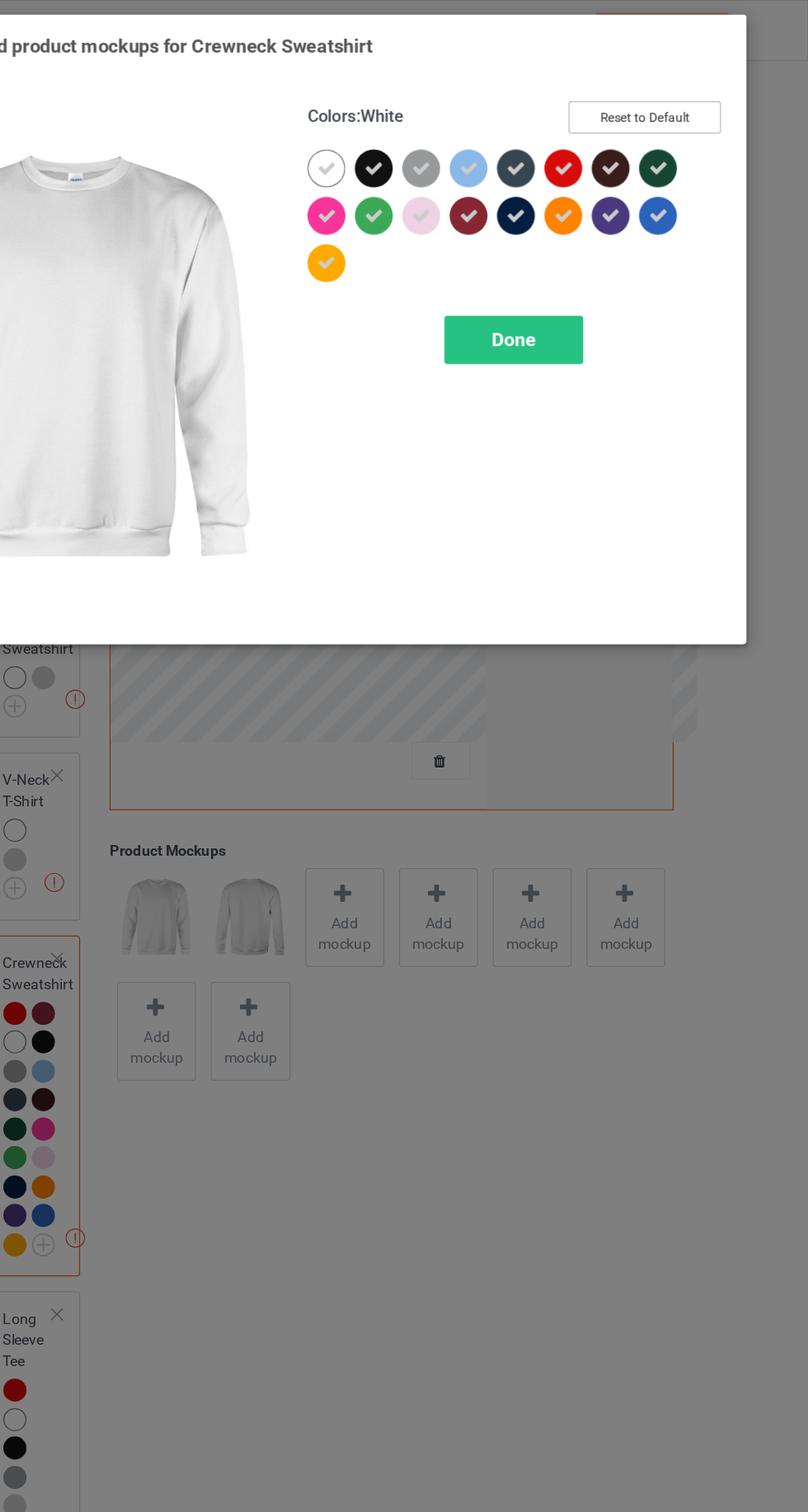
click at [660, 99] on button "Reset to Default" at bounding box center [679, 92] width 120 height 26
click at [512, 124] on div at bounding box center [504, 132] width 30 height 30
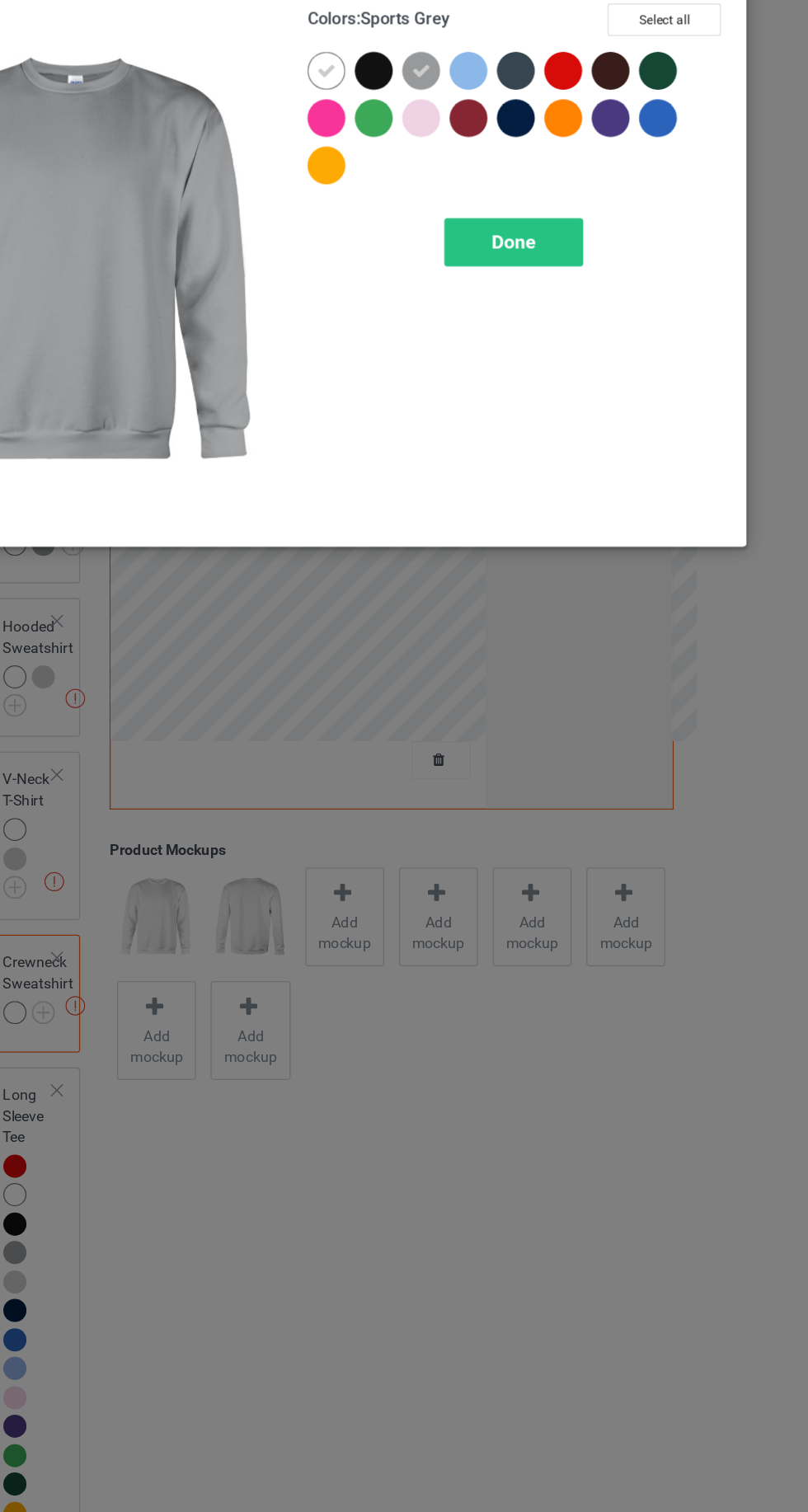
click at [587, 275] on div "Done" at bounding box center [576, 266] width 109 height 38
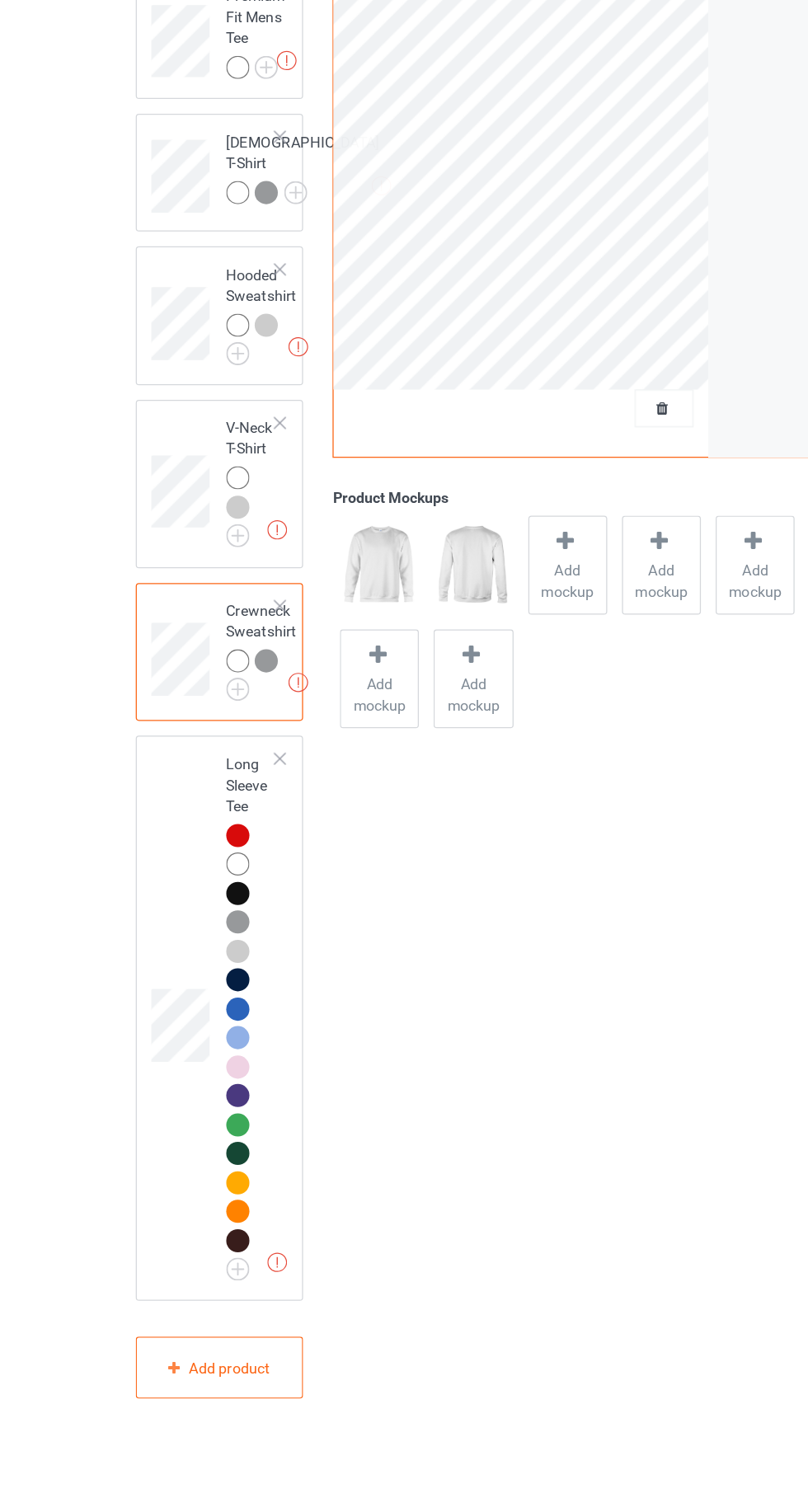
click at [0, 0] on img at bounding box center [0, 0] width 0 height 0
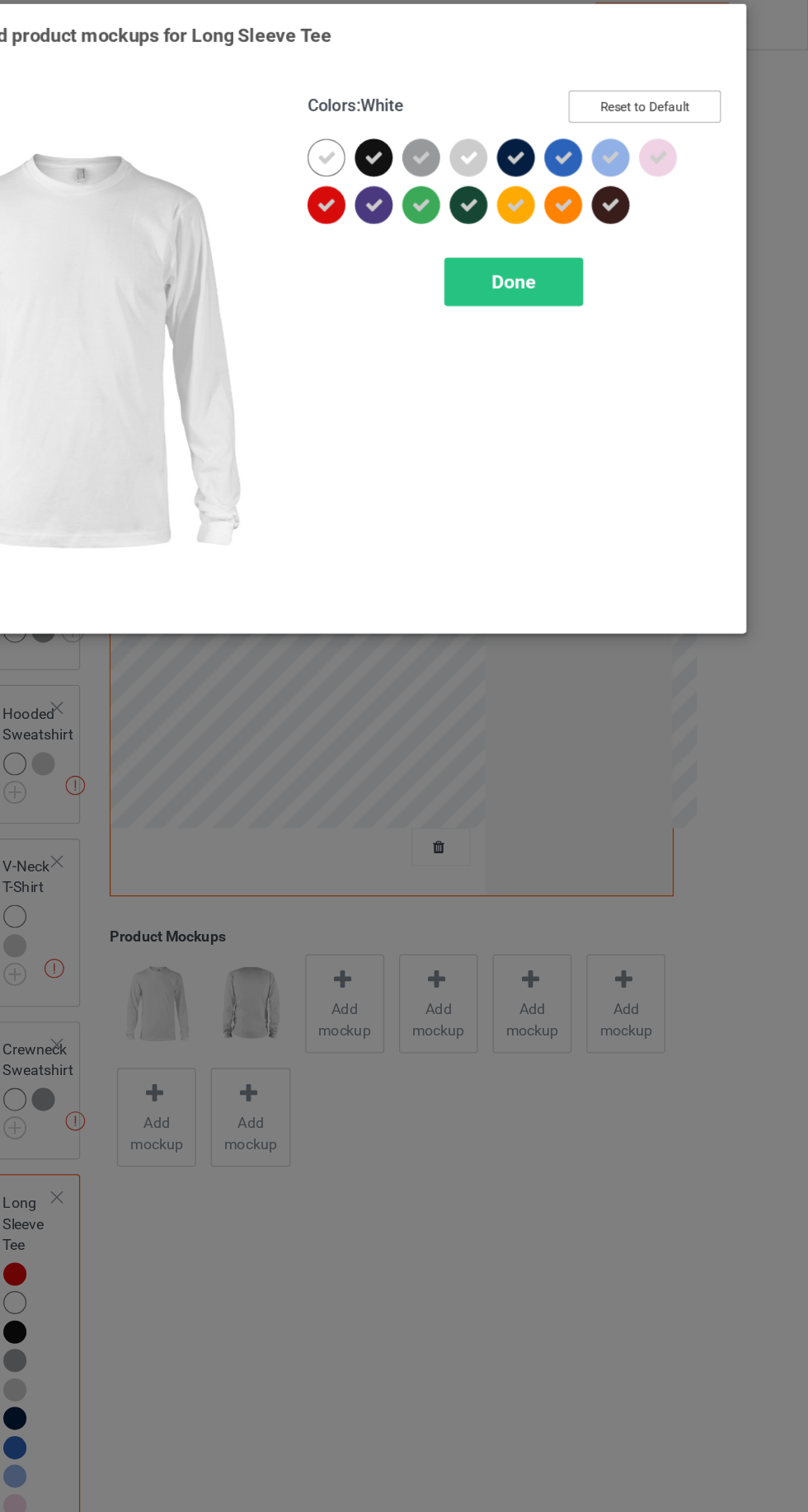
click at [690, 87] on button "Reset to Default" at bounding box center [679, 92] width 120 height 26
click at [541, 121] on div at bounding box center [542, 132] width 30 height 30
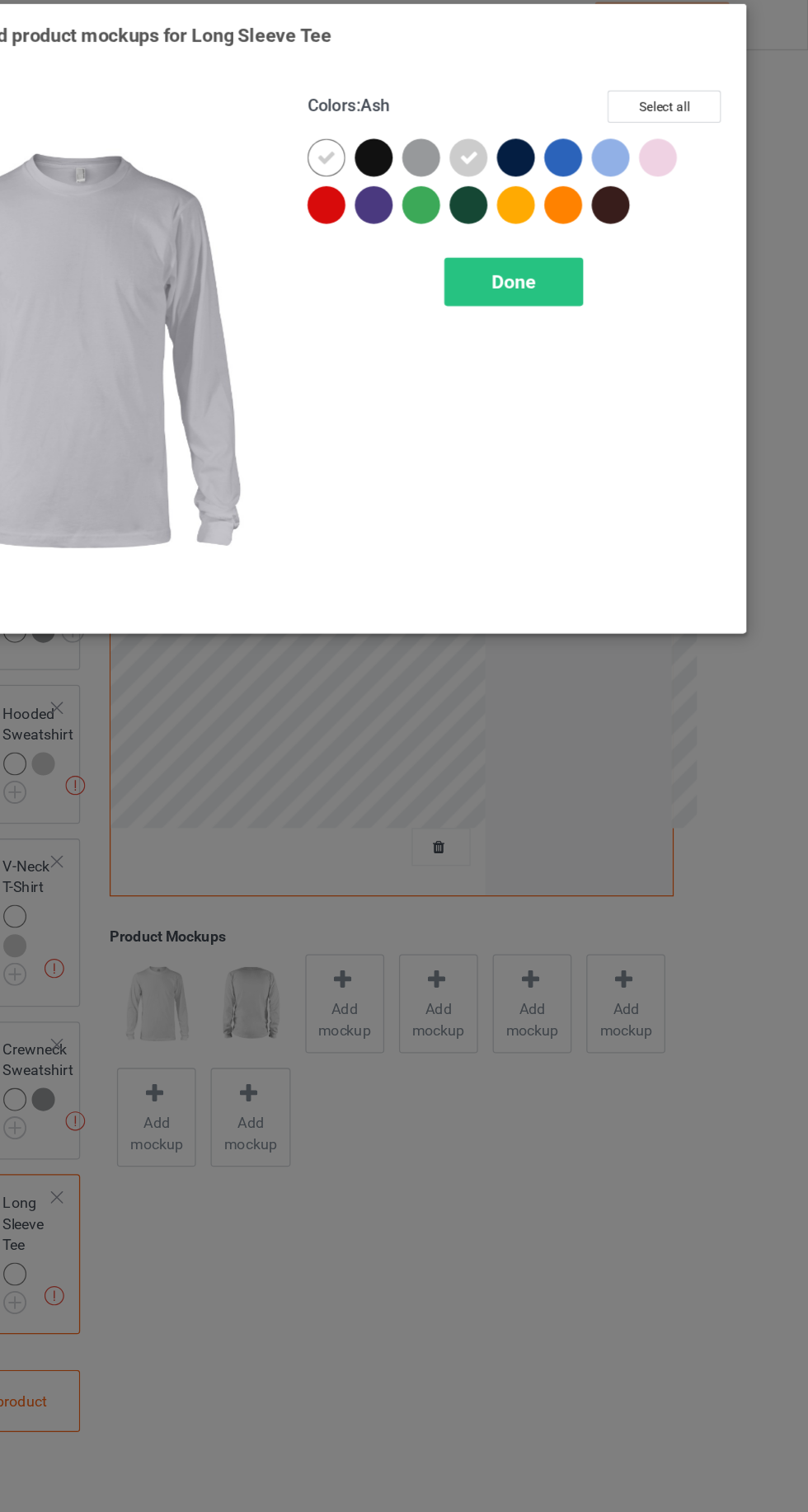
click at [565, 222] on span "Done" at bounding box center [577, 228] width 35 height 17
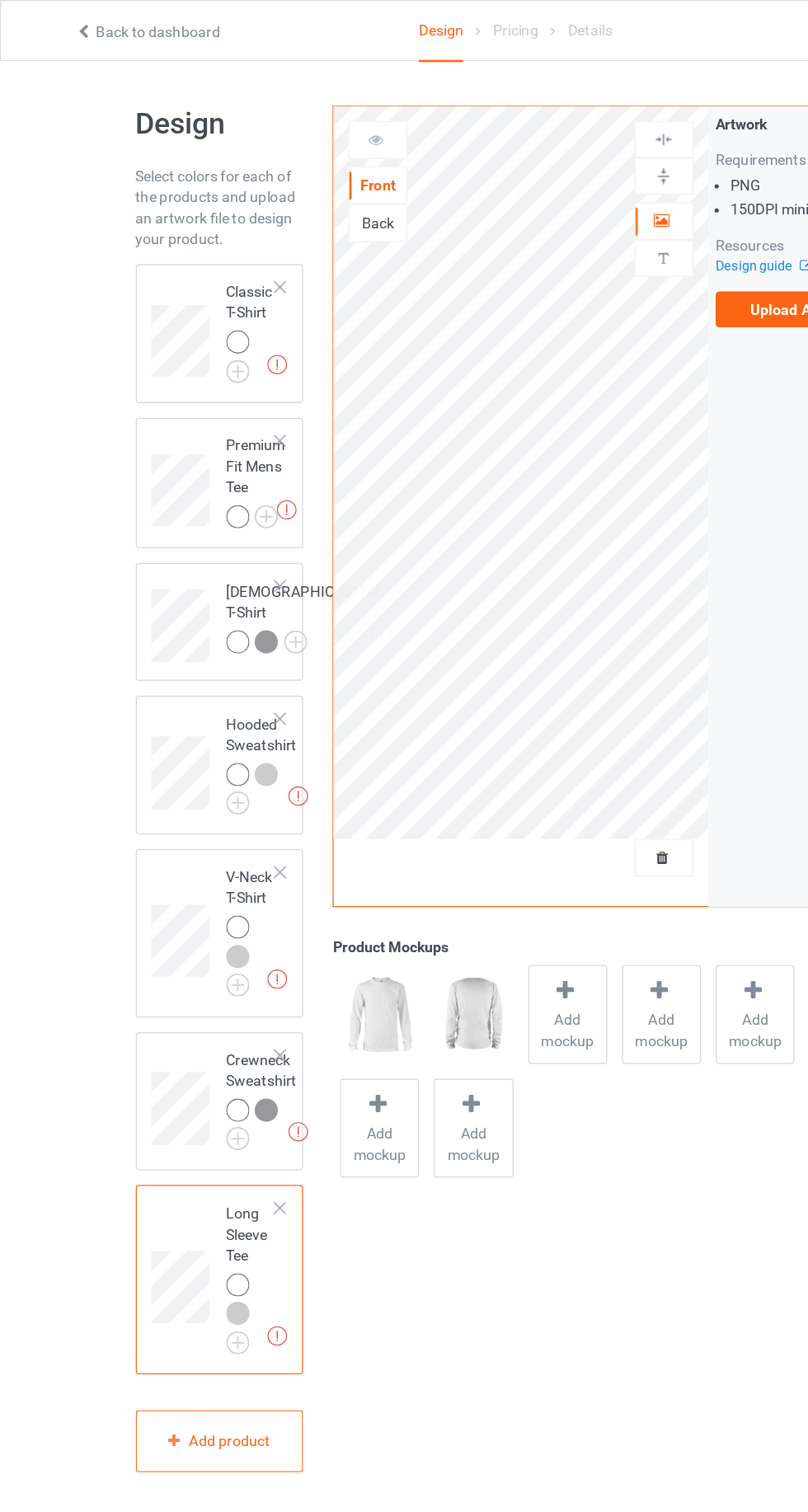
click at [186, 265] on div at bounding box center [186, 268] width 18 height 18
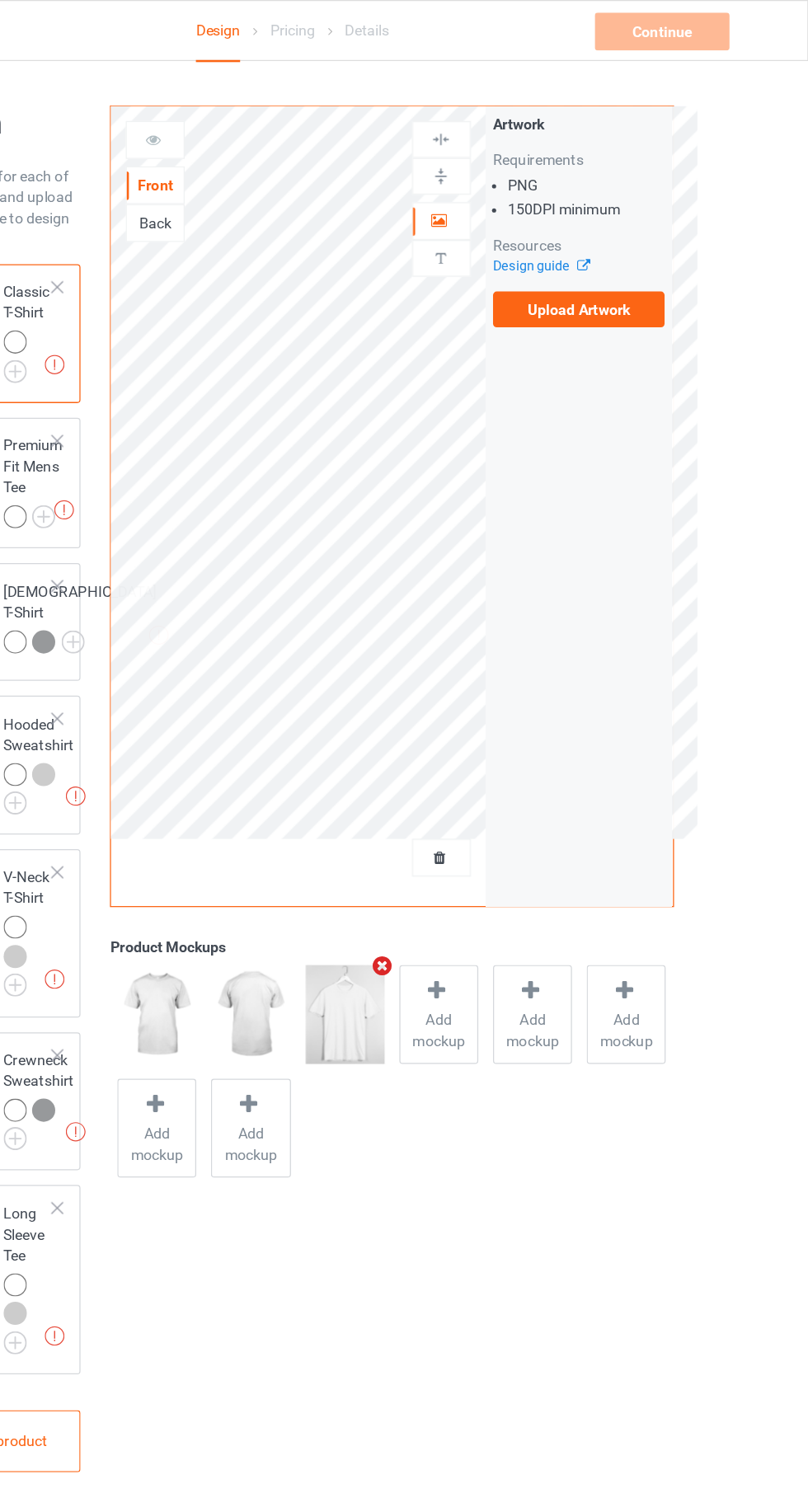
click at [642, 241] on label "Upload Artwork" at bounding box center [629, 242] width 135 height 28
click at [0, 0] on input "Upload Artwork" at bounding box center [0, 0] width 0 height 0
click at [654, 242] on label "Upload Artwork" at bounding box center [629, 242] width 135 height 28
click at [0, 0] on input "Upload Artwork" at bounding box center [0, 0] width 0 height 0
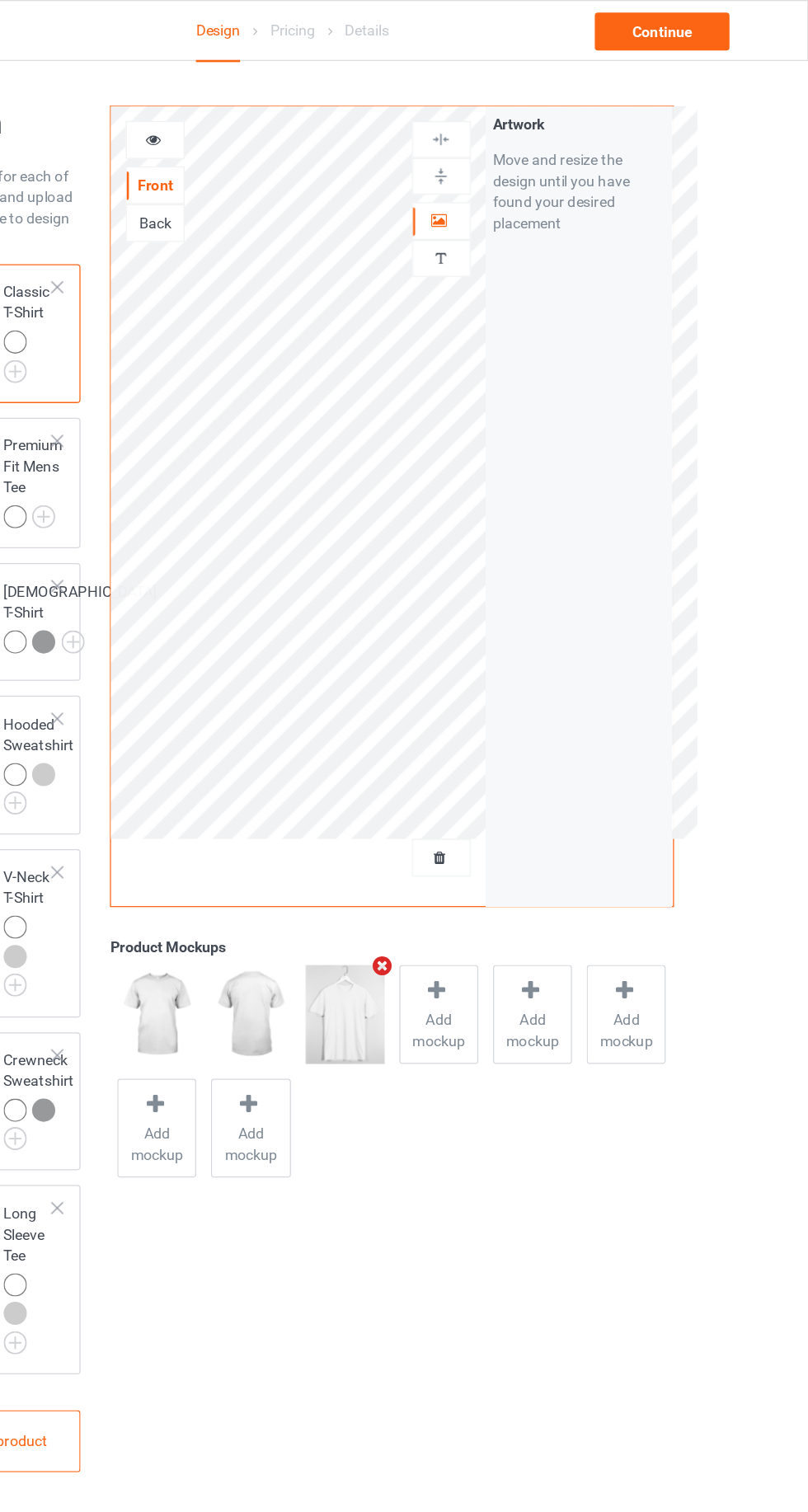
click at [302, 175] on div "Back" at bounding box center [296, 174] width 45 height 17
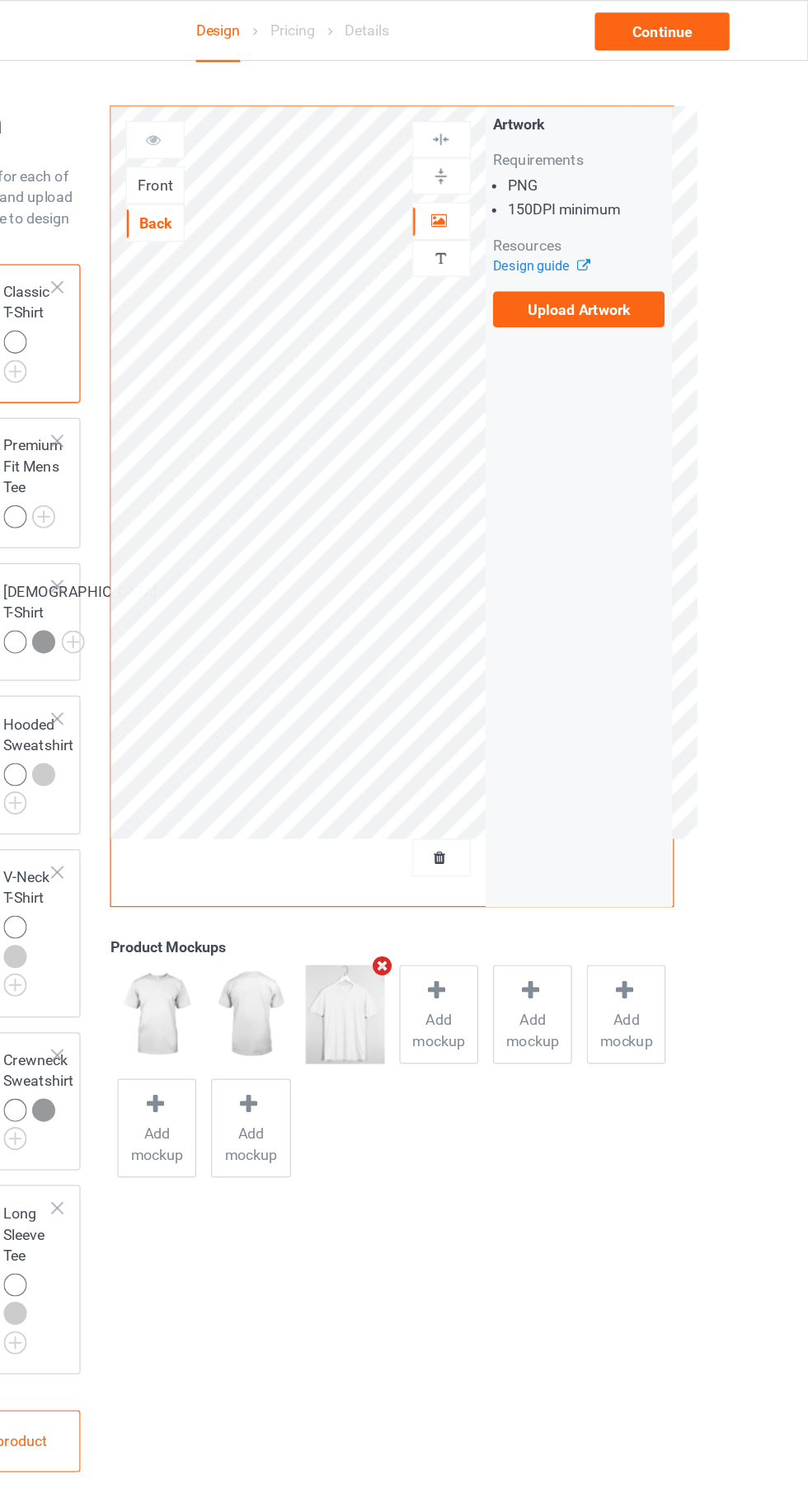
click at [640, 242] on label "Upload Artwork" at bounding box center [629, 242] width 135 height 28
click at [0, 0] on input "Upload Artwork" at bounding box center [0, 0] width 0 height 0
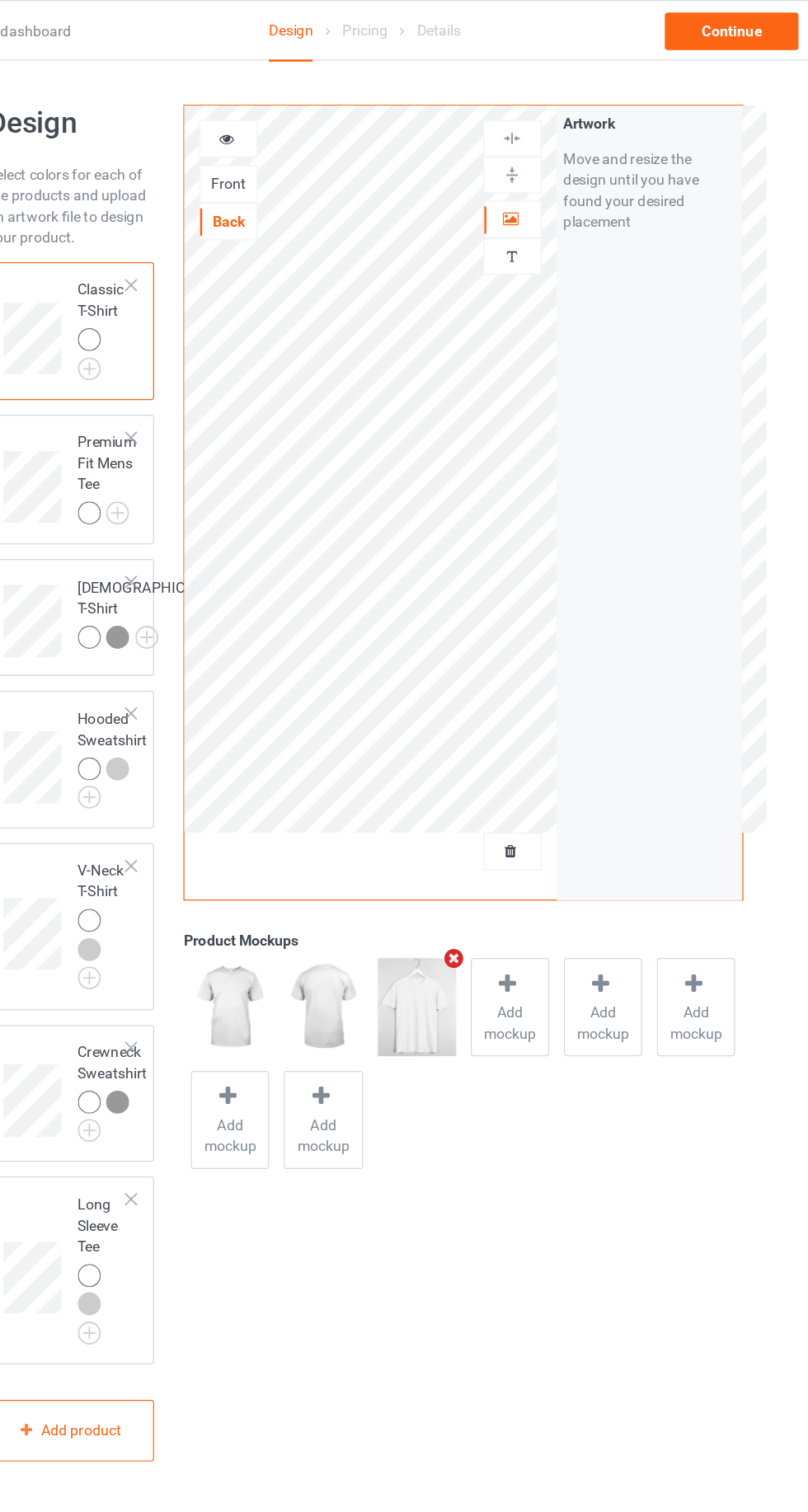
click at [530, 785] on div "Add mockup" at bounding box center [518, 795] width 62 height 78
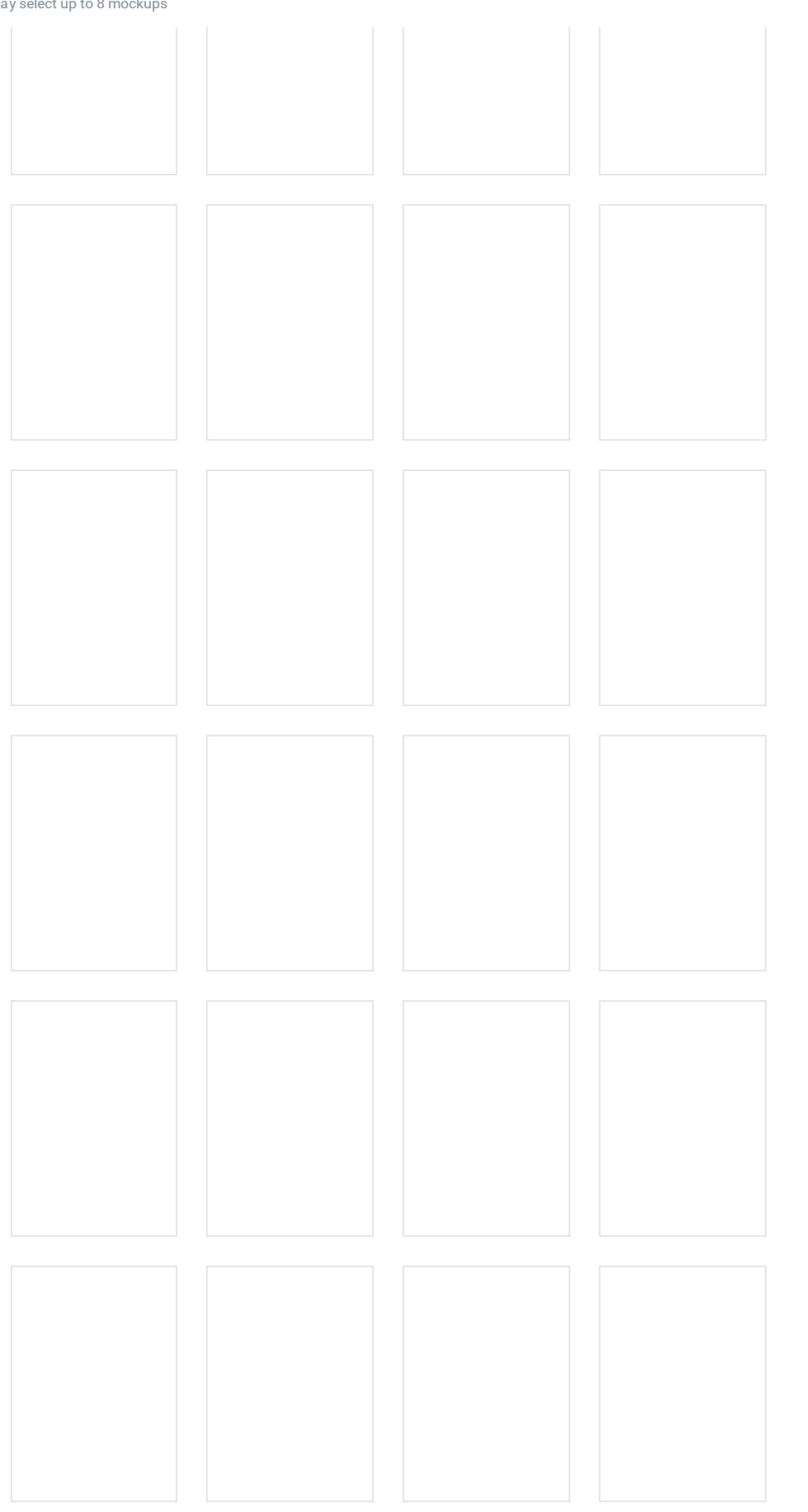
scroll to position [20394, 0]
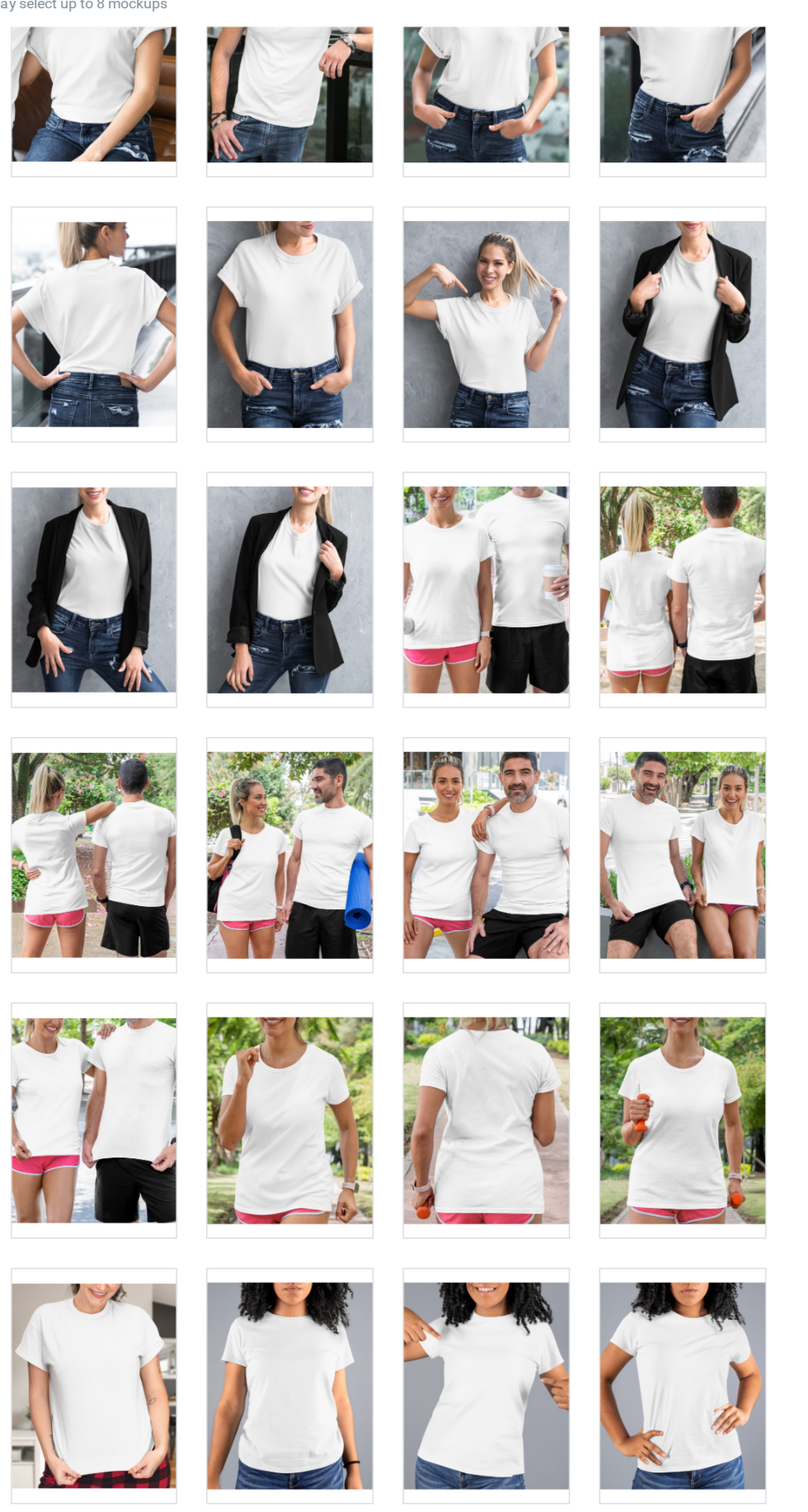
click at [193, 684] on div at bounding box center [171, 738] width 131 height 184
click at [315, 679] on div at bounding box center [326, 738] width 131 height 184
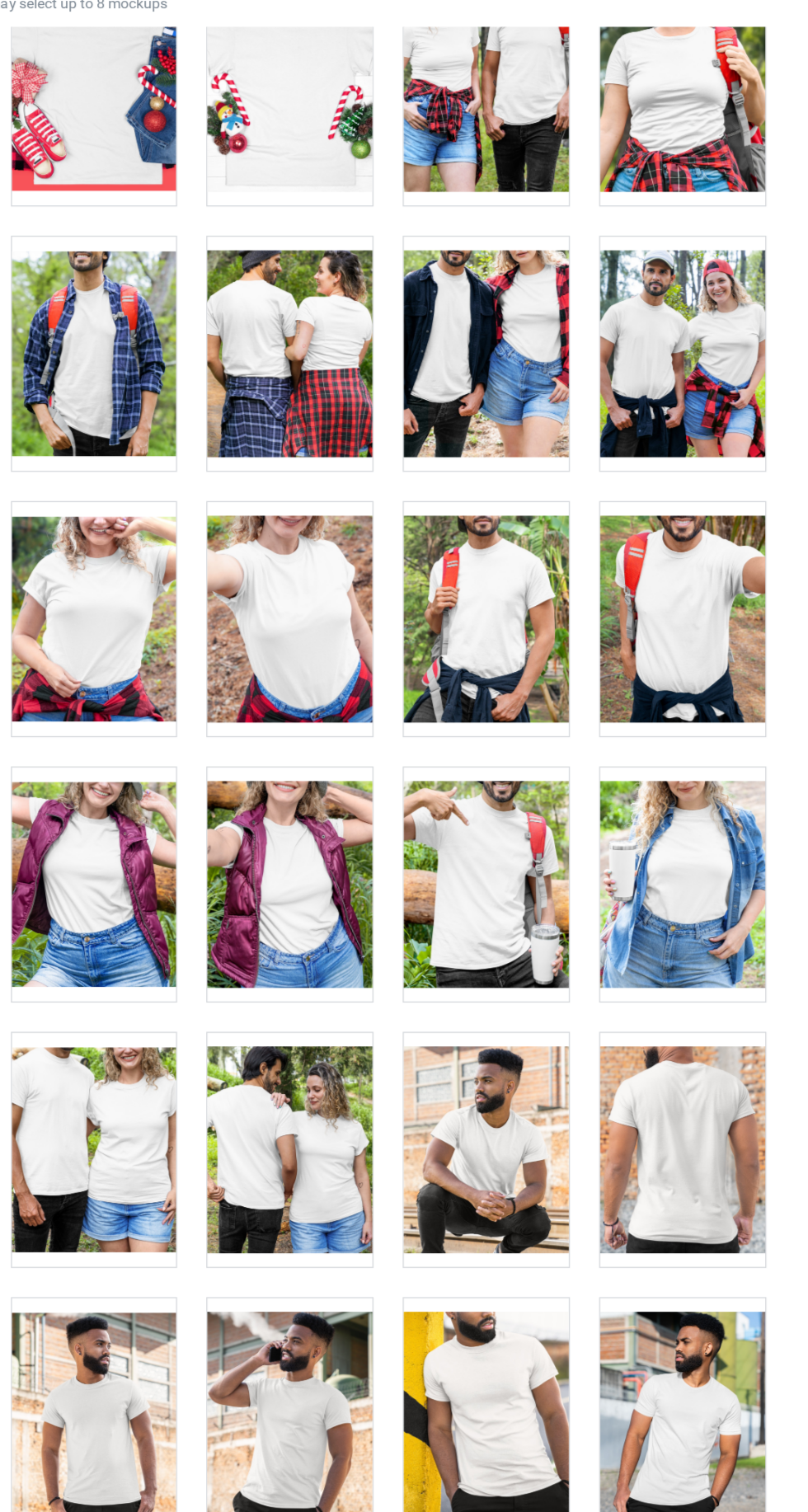
scroll to position [18261, 0]
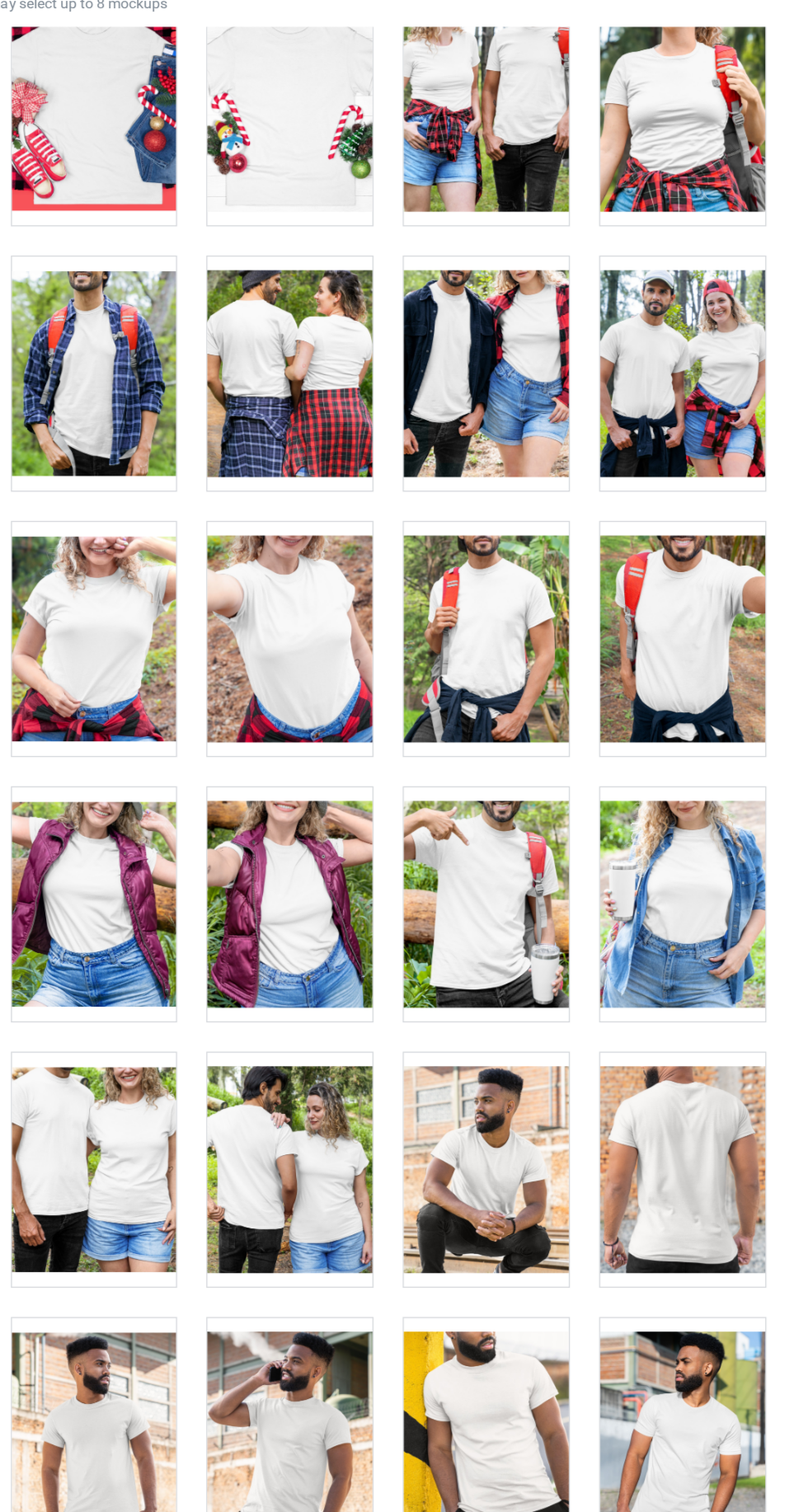
click at [346, 977] on div at bounding box center [326, 986] width 131 height 184
click at [351, 974] on div at bounding box center [326, 986] width 131 height 184
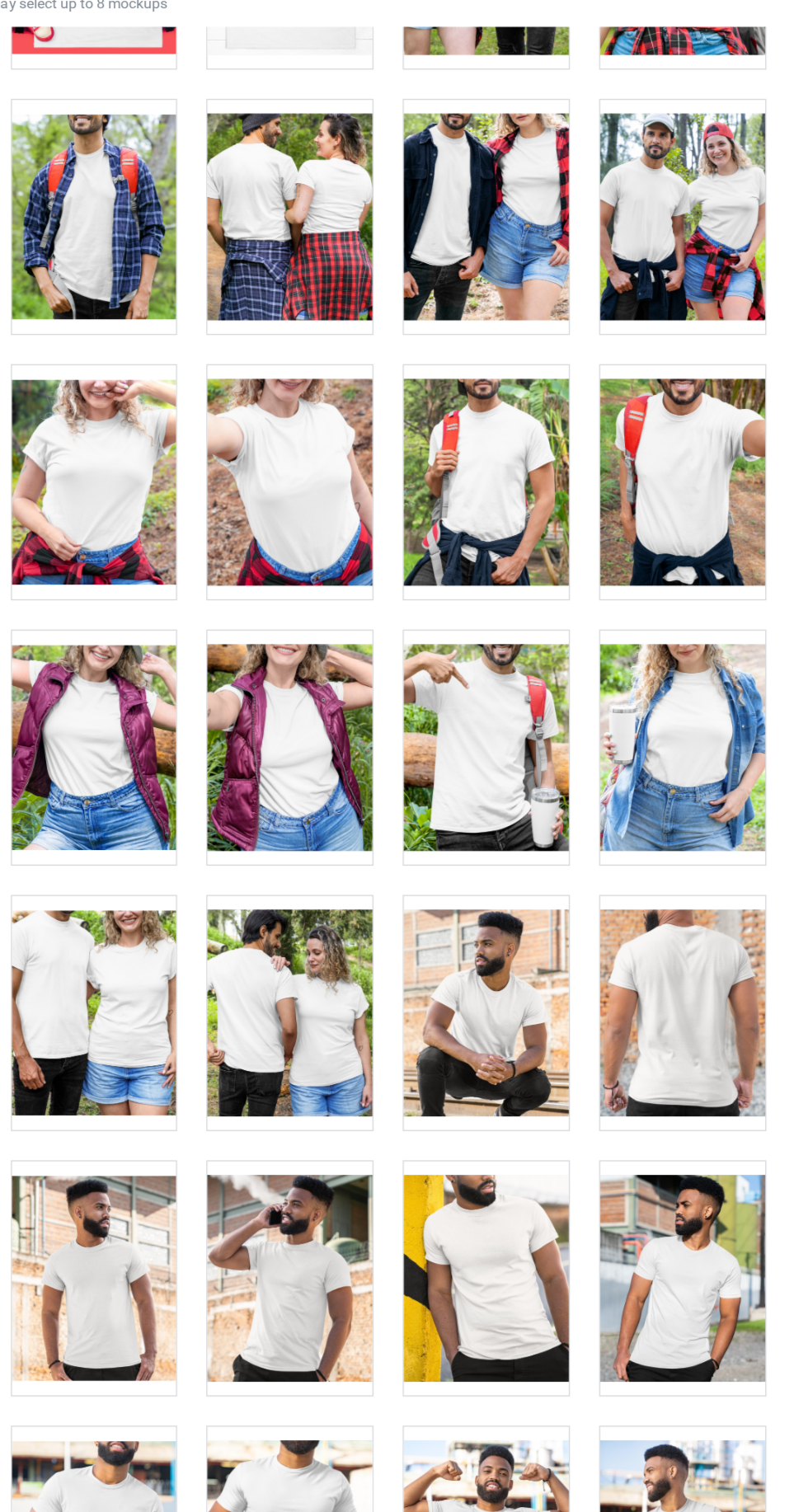
scroll to position [18383, 0]
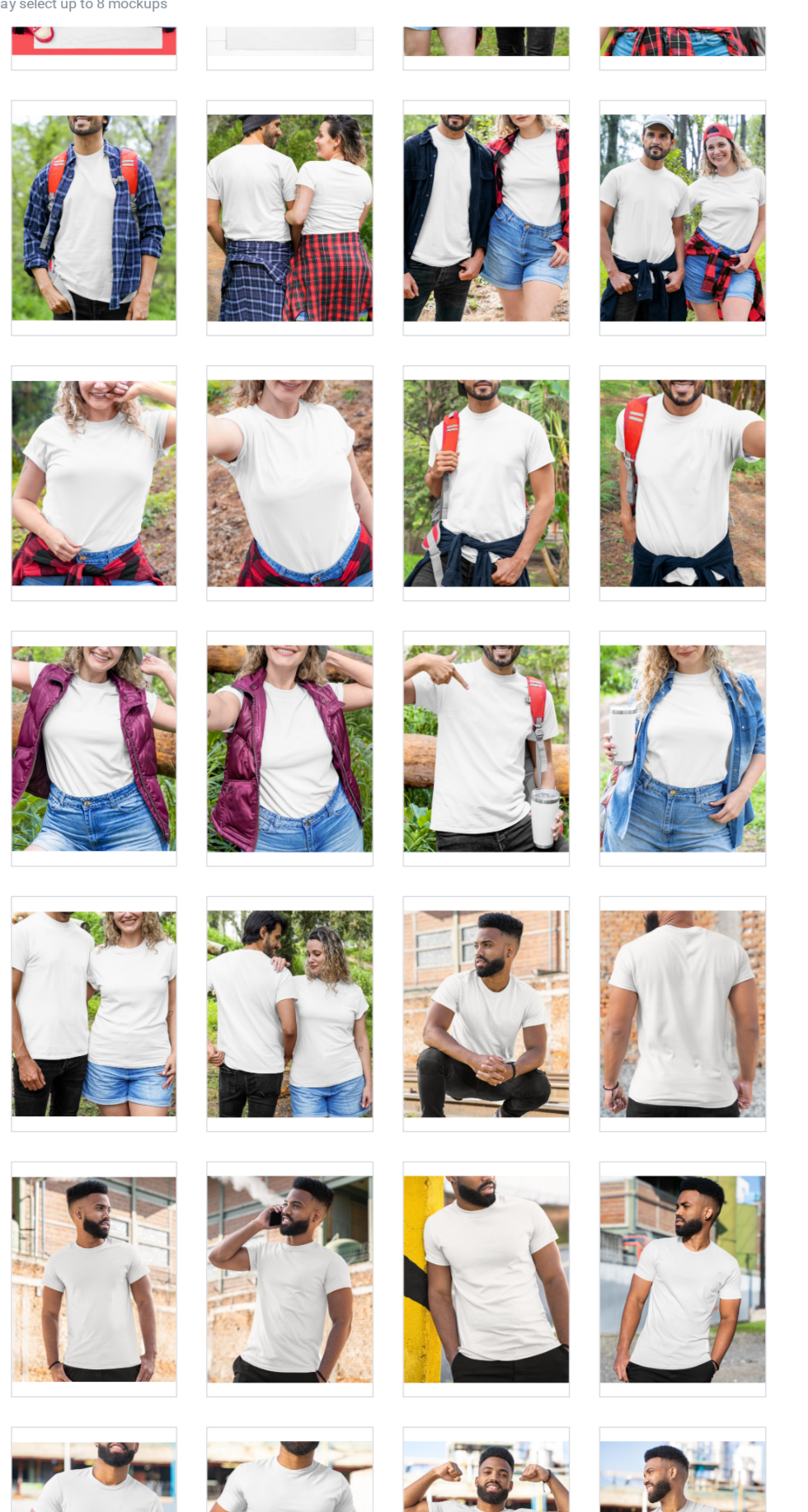
click at [339, 831] on div at bounding box center [326, 862] width 131 height 184
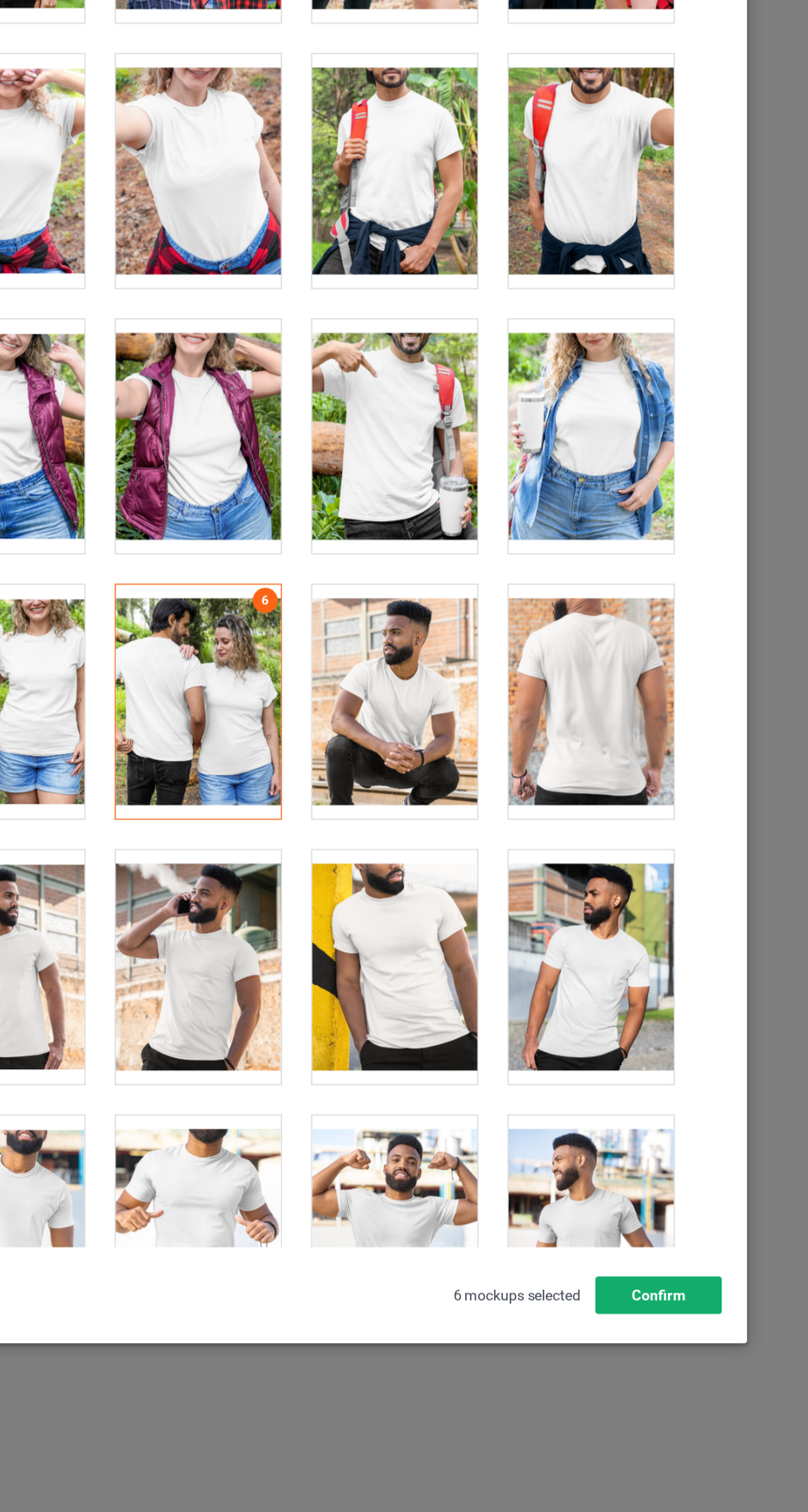
click at [694, 1347] on button "Confirm" at bounding box center [689, 1332] width 100 height 30
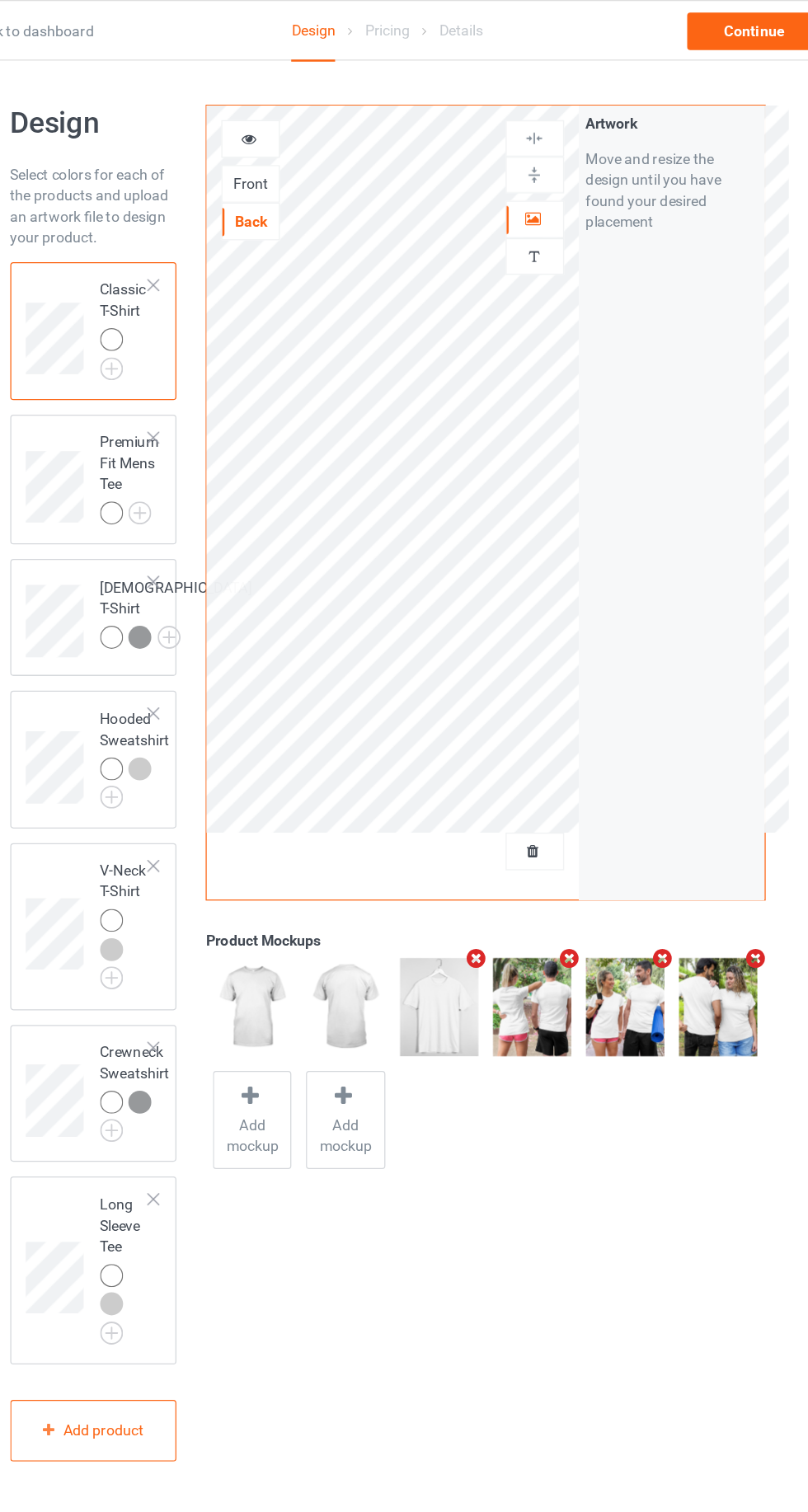
click at [289, 109] on icon at bounding box center [295, 108] width 14 height 12
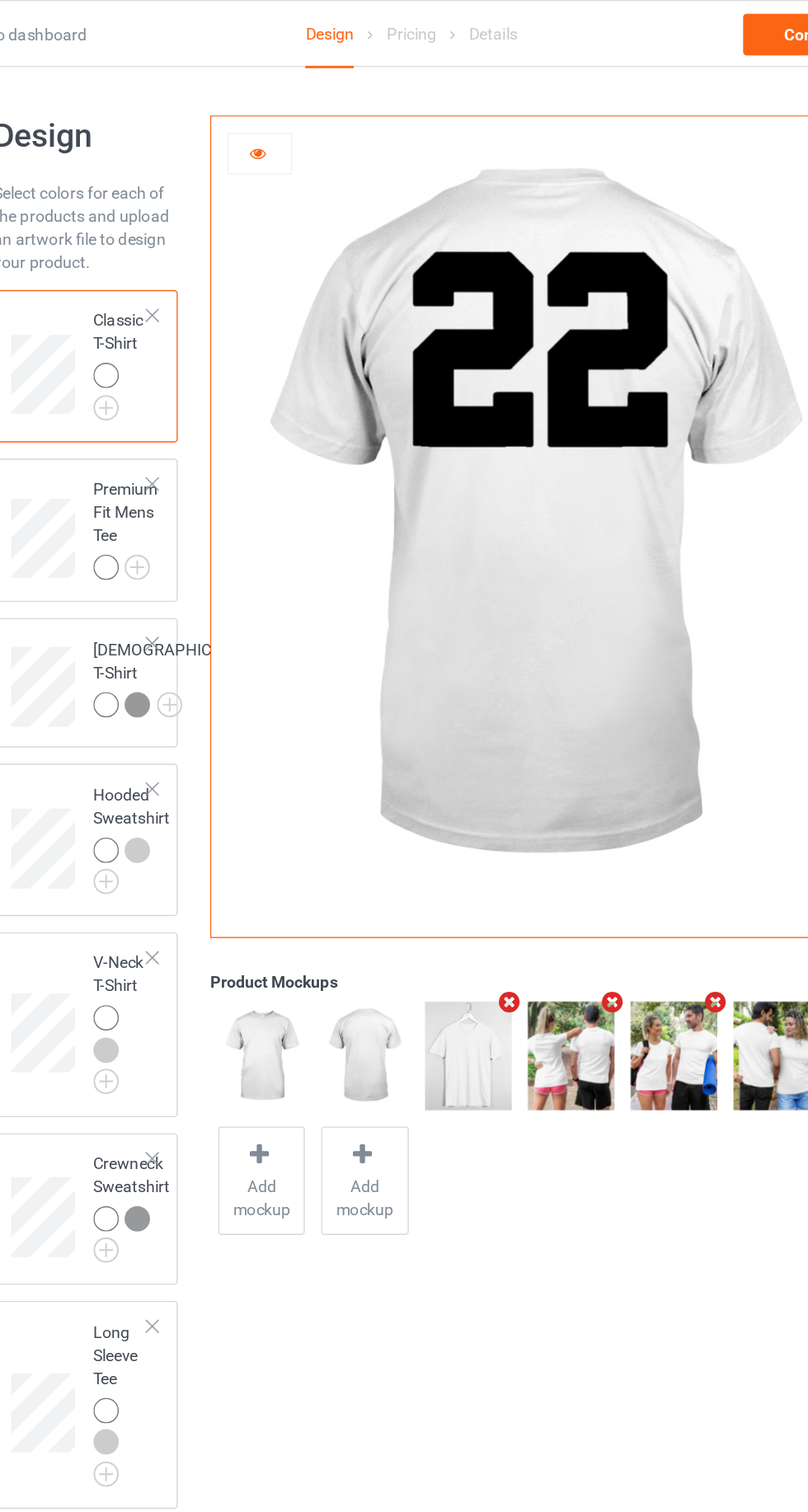
click at [294, 103] on icon at bounding box center [295, 108] width 14 height 12
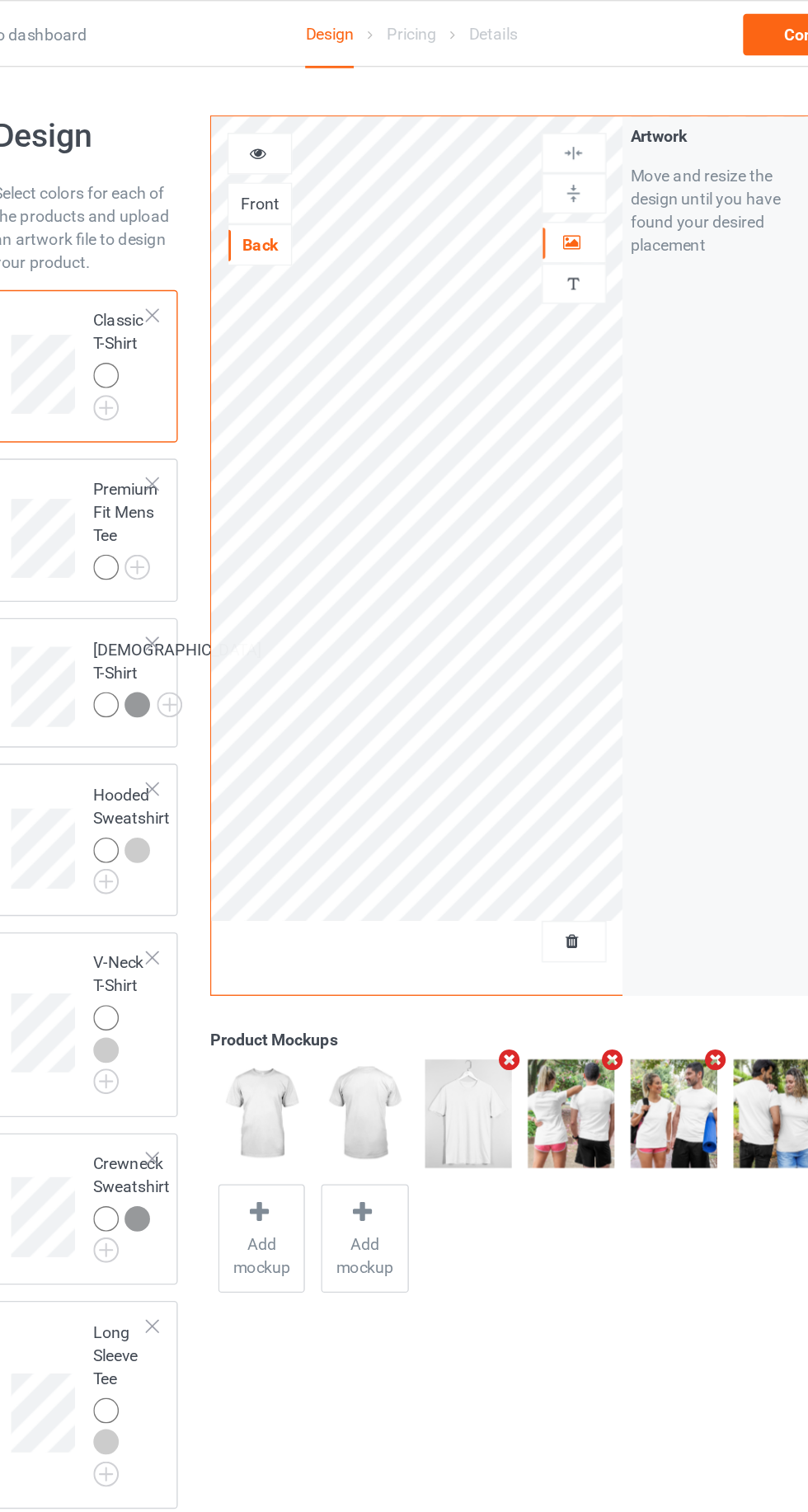
click at [302, 143] on div "Front" at bounding box center [296, 145] width 45 height 17
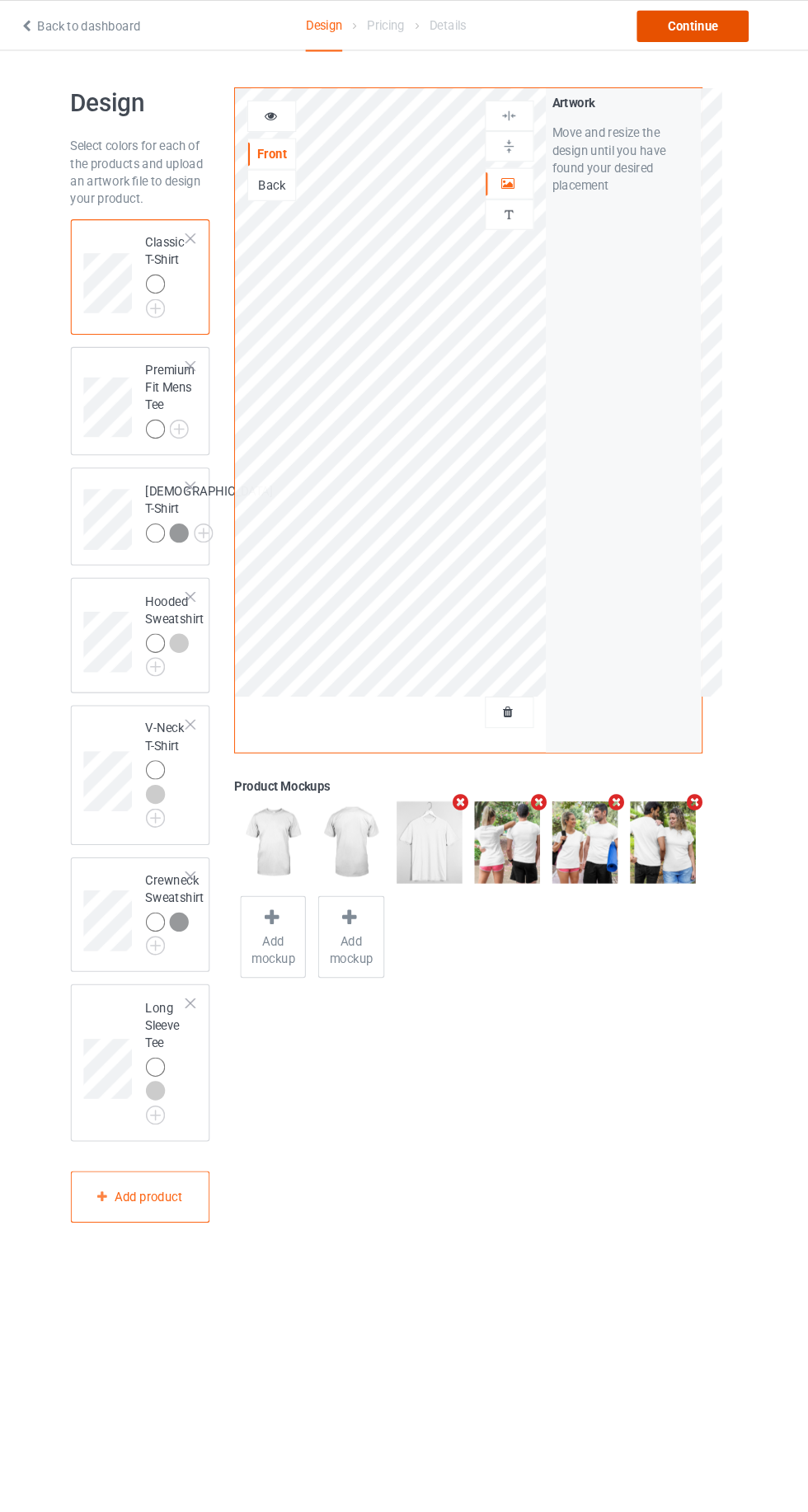
click at [695, 32] on div "Continue" at bounding box center [693, 25] width 106 height 30
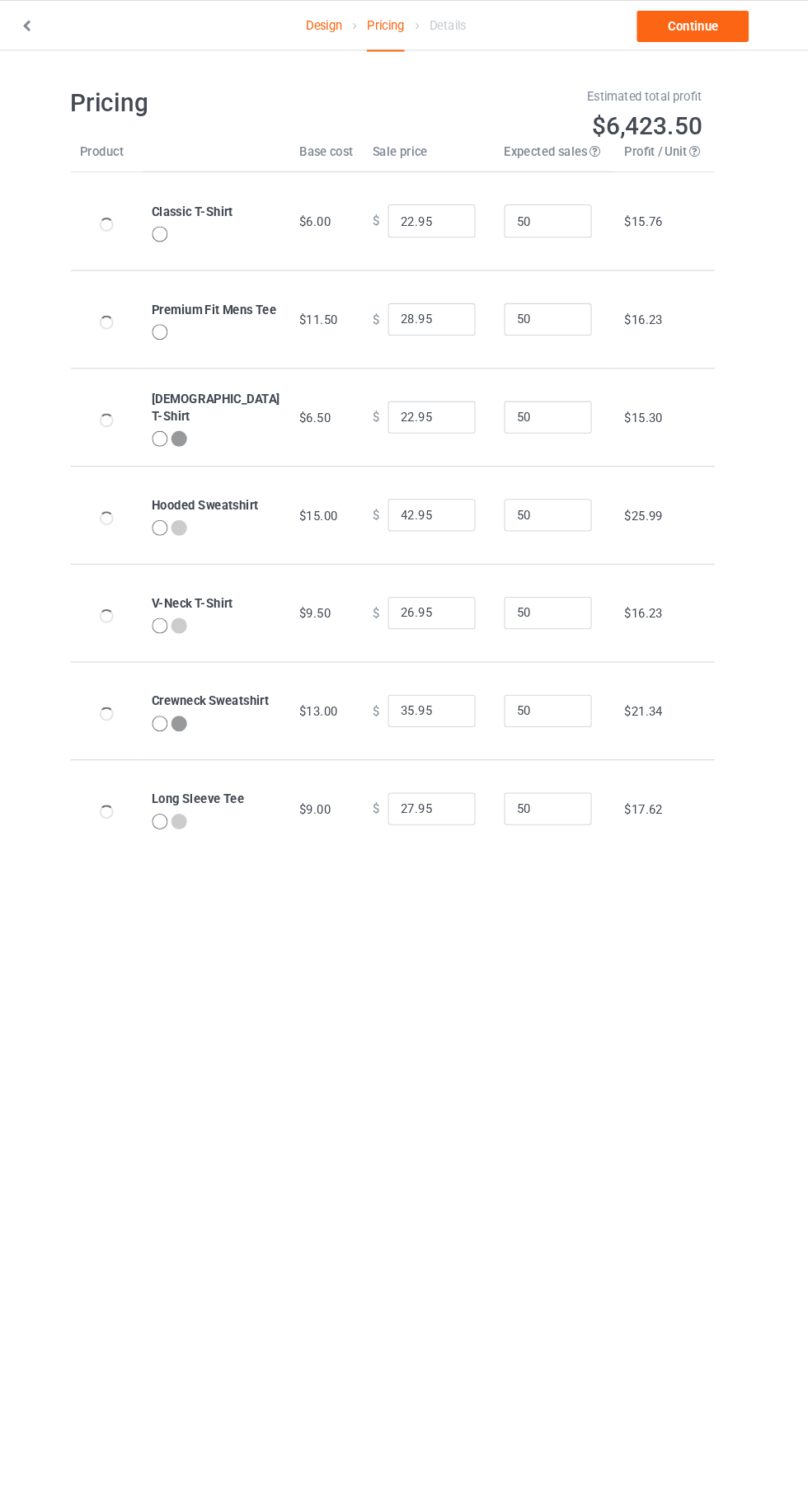
type input "26.95"
type input "32.95"
type input "26.95"
type input "46.95"
type input "30.95"
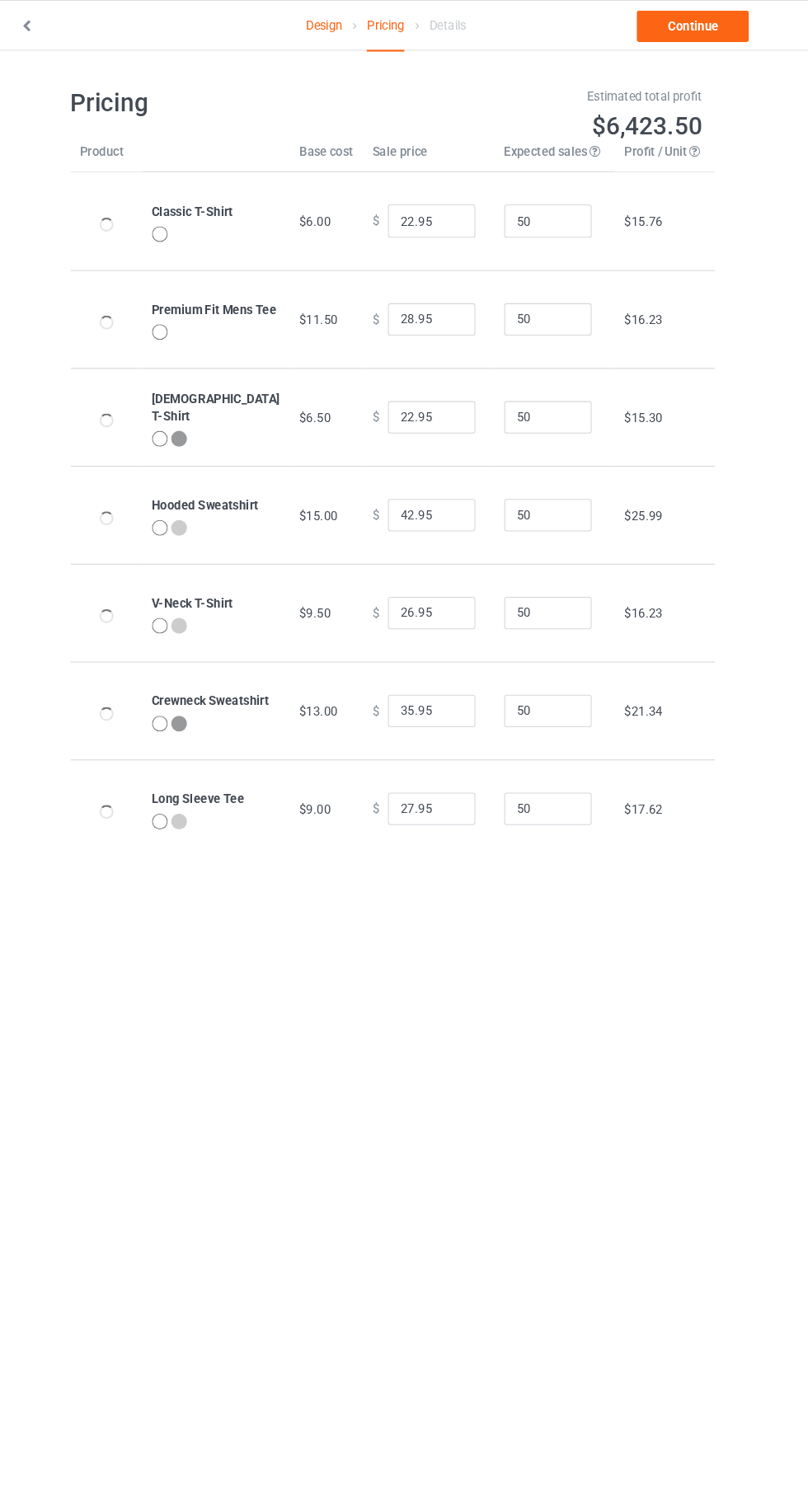
type input "39.95"
type input "31.95"
click at [694, 24] on link "Continue" at bounding box center [693, 25] width 106 height 30
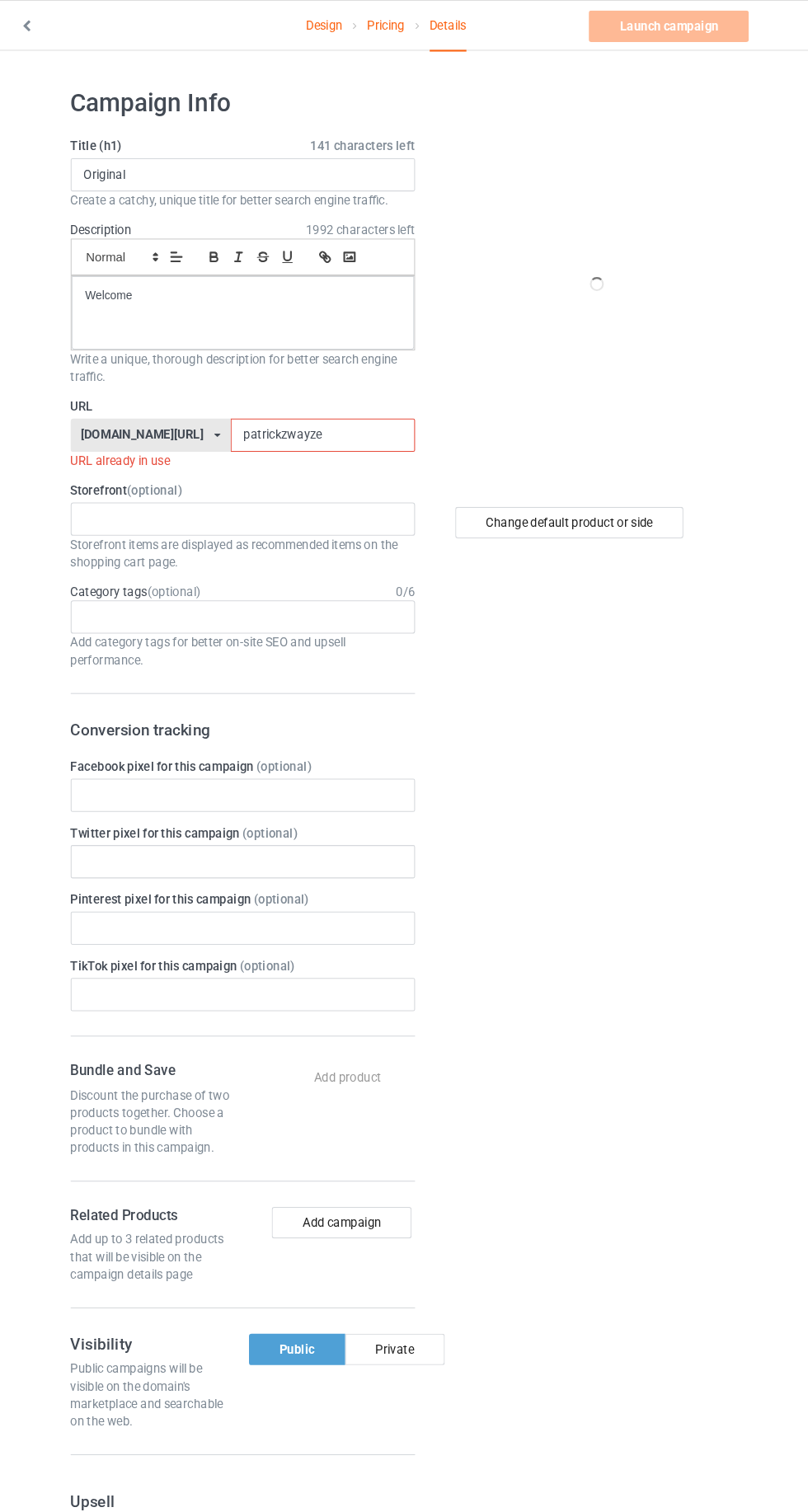
click at [351, 413] on input "patrickzwayze" at bounding box center [344, 410] width 174 height 31
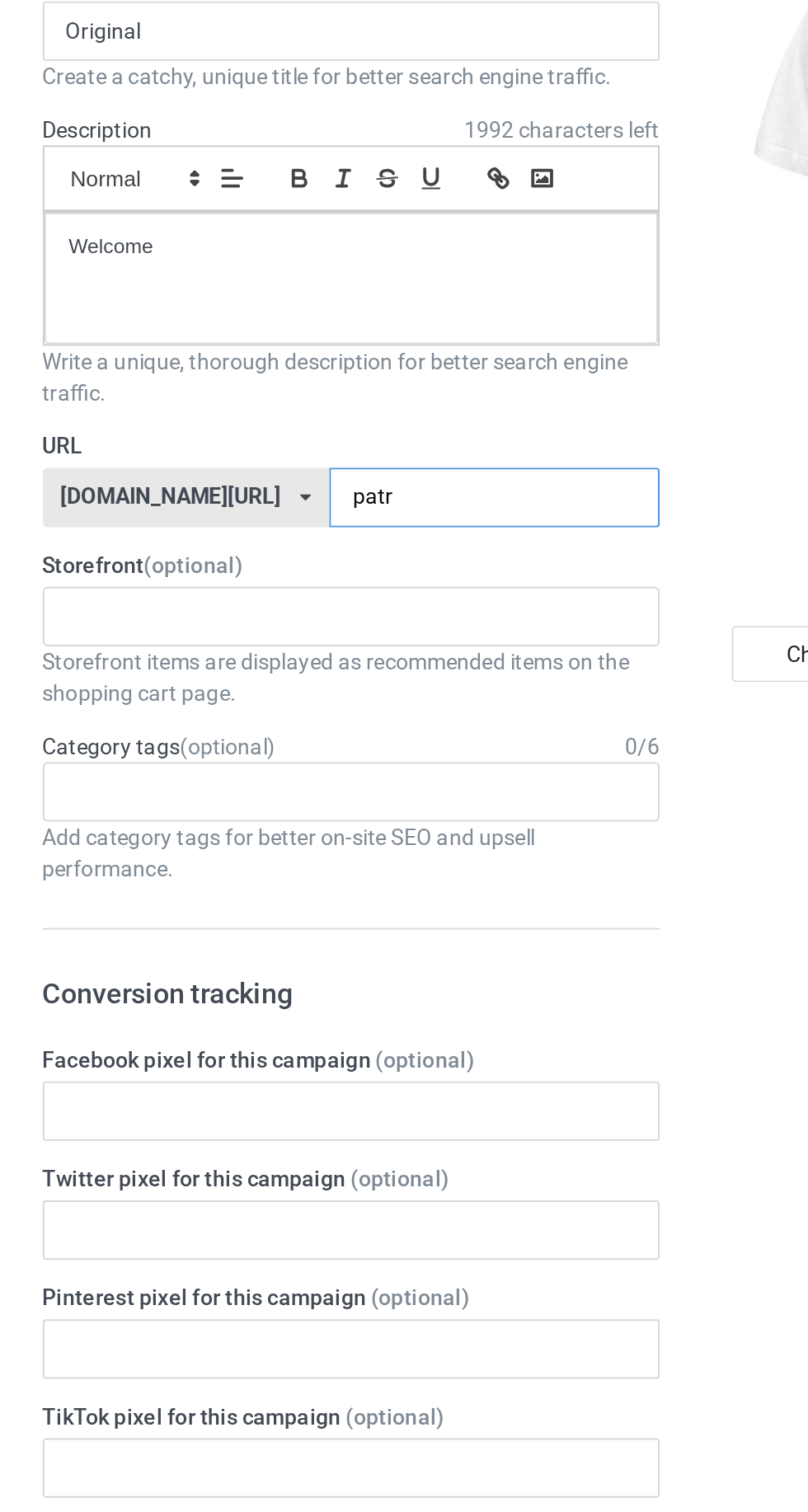
type input "pat"
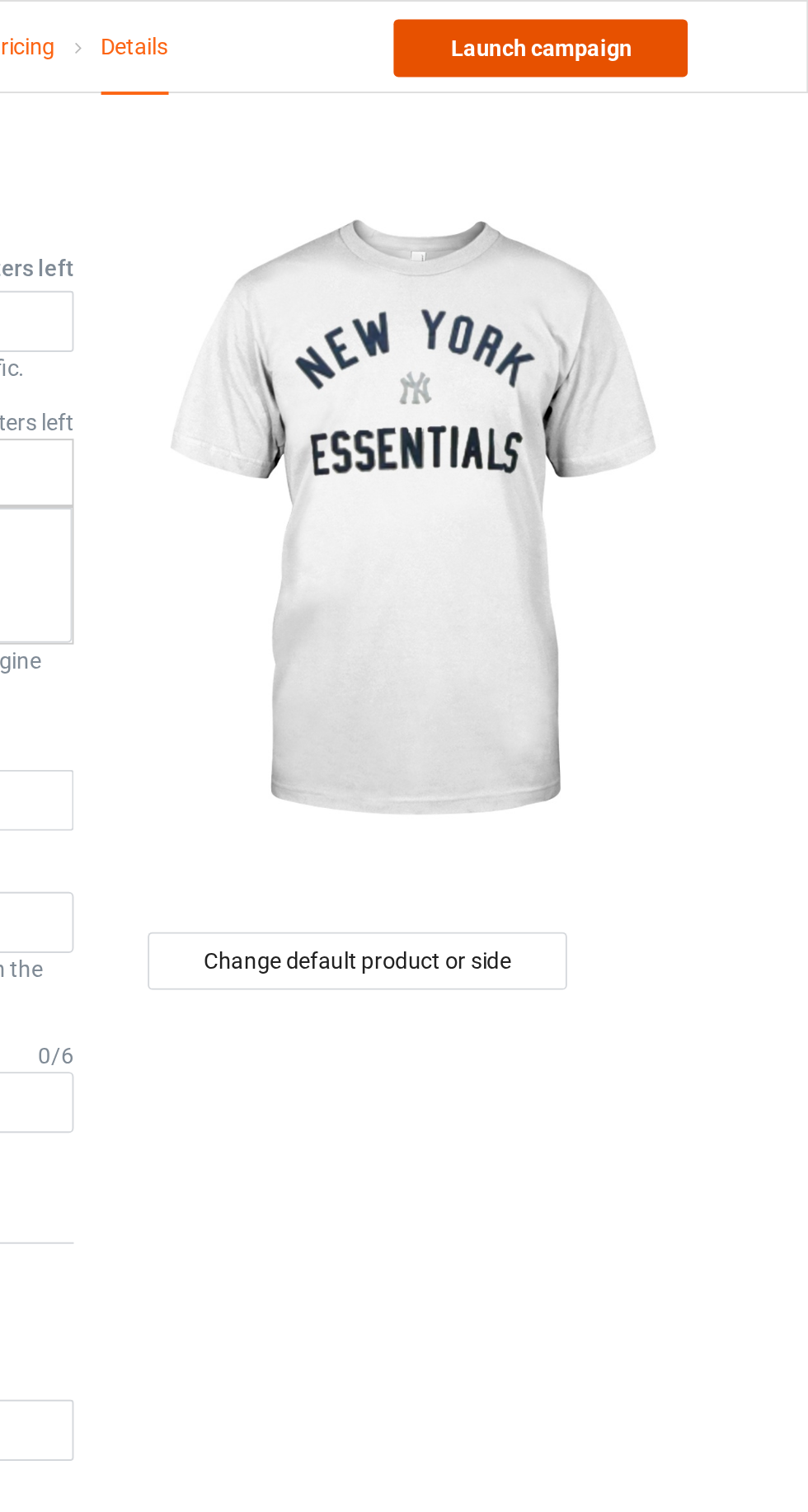
click at [672, 23] on link "Launch campaign" at bounding box center [670, 25] width 150 height 30
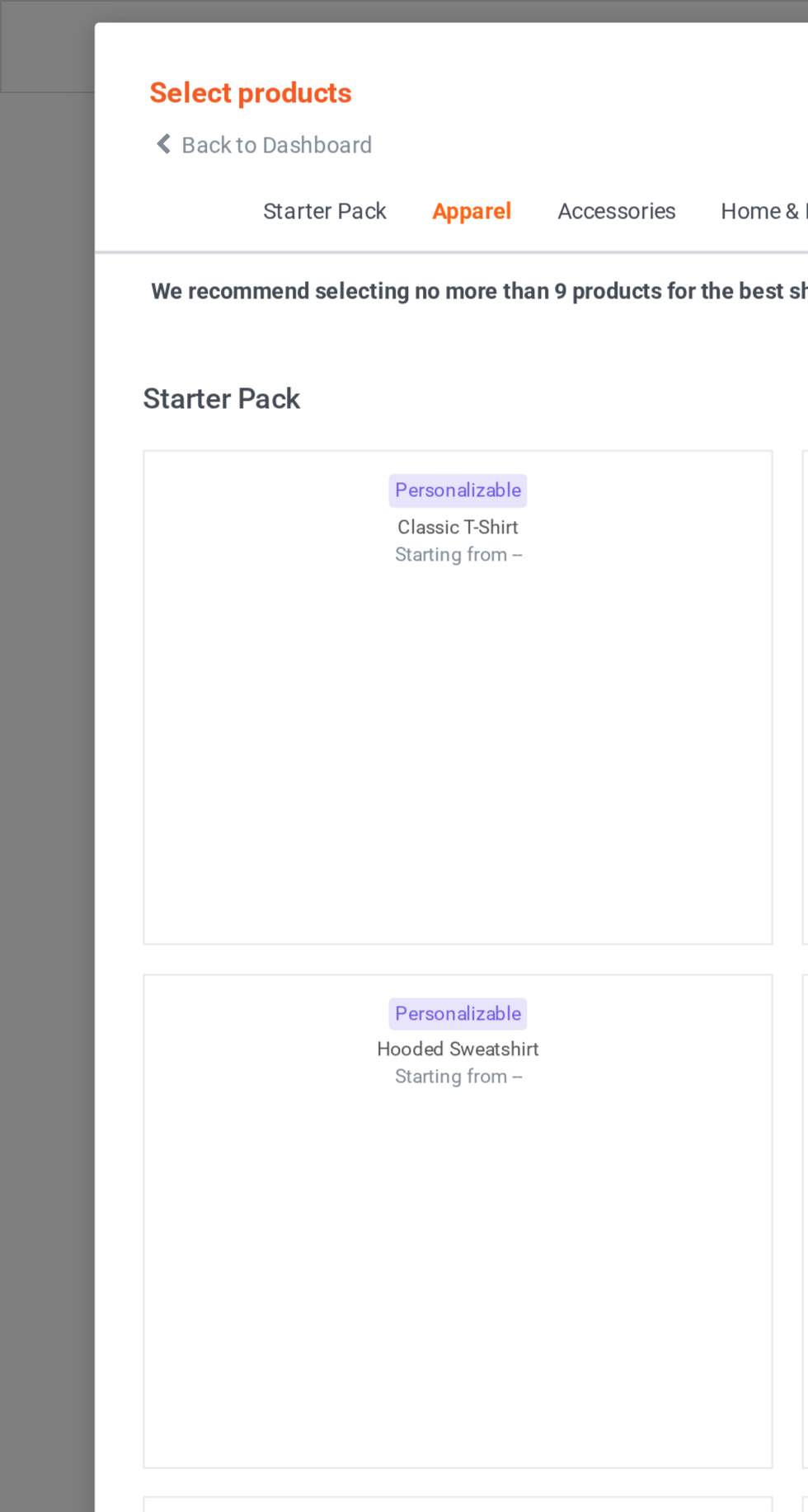
scroll to position [882, 0]
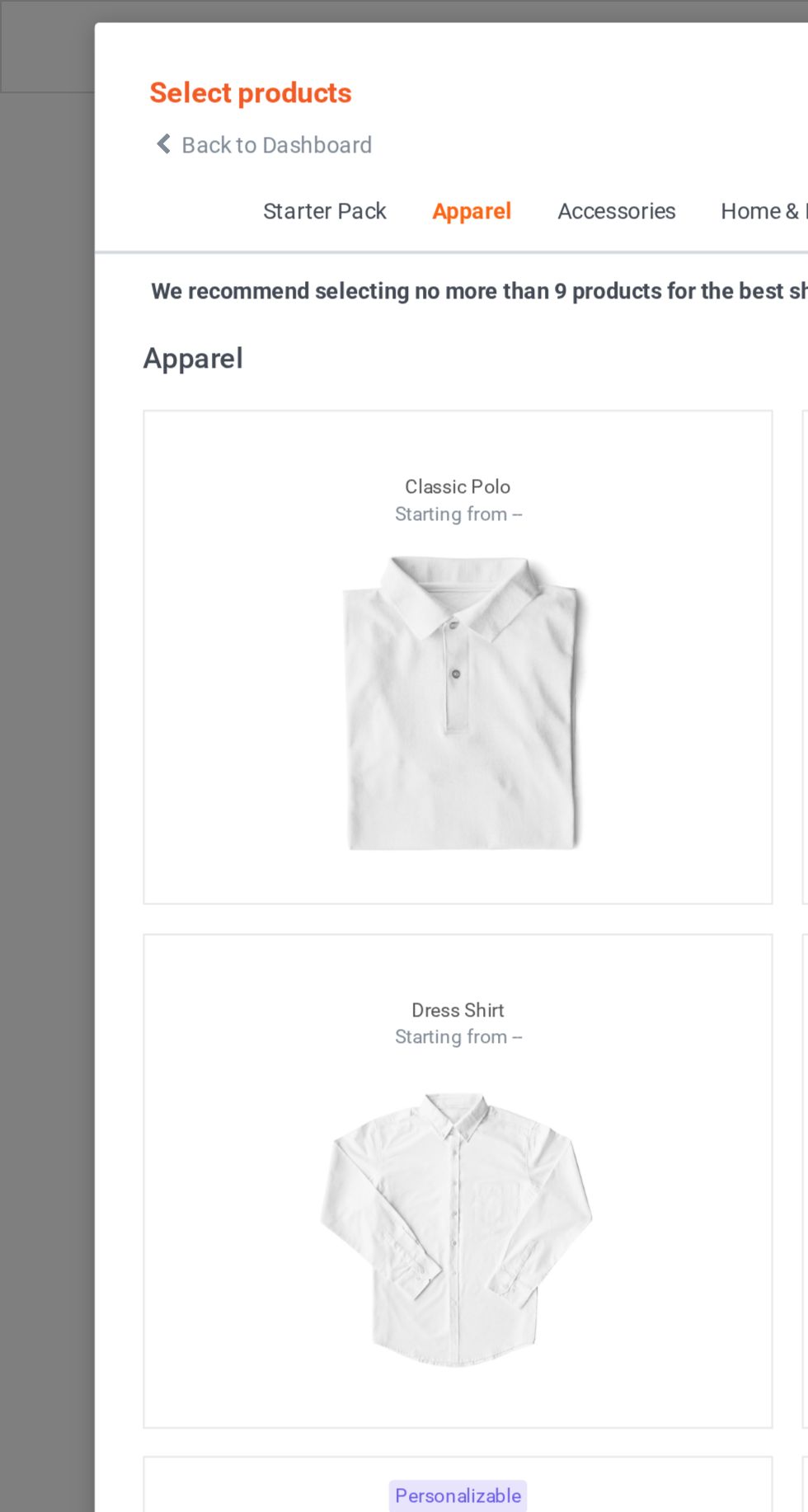
click at [91, 74] on div "Back to Dashboard" at bounding box center [134, 75] width 115 height 12
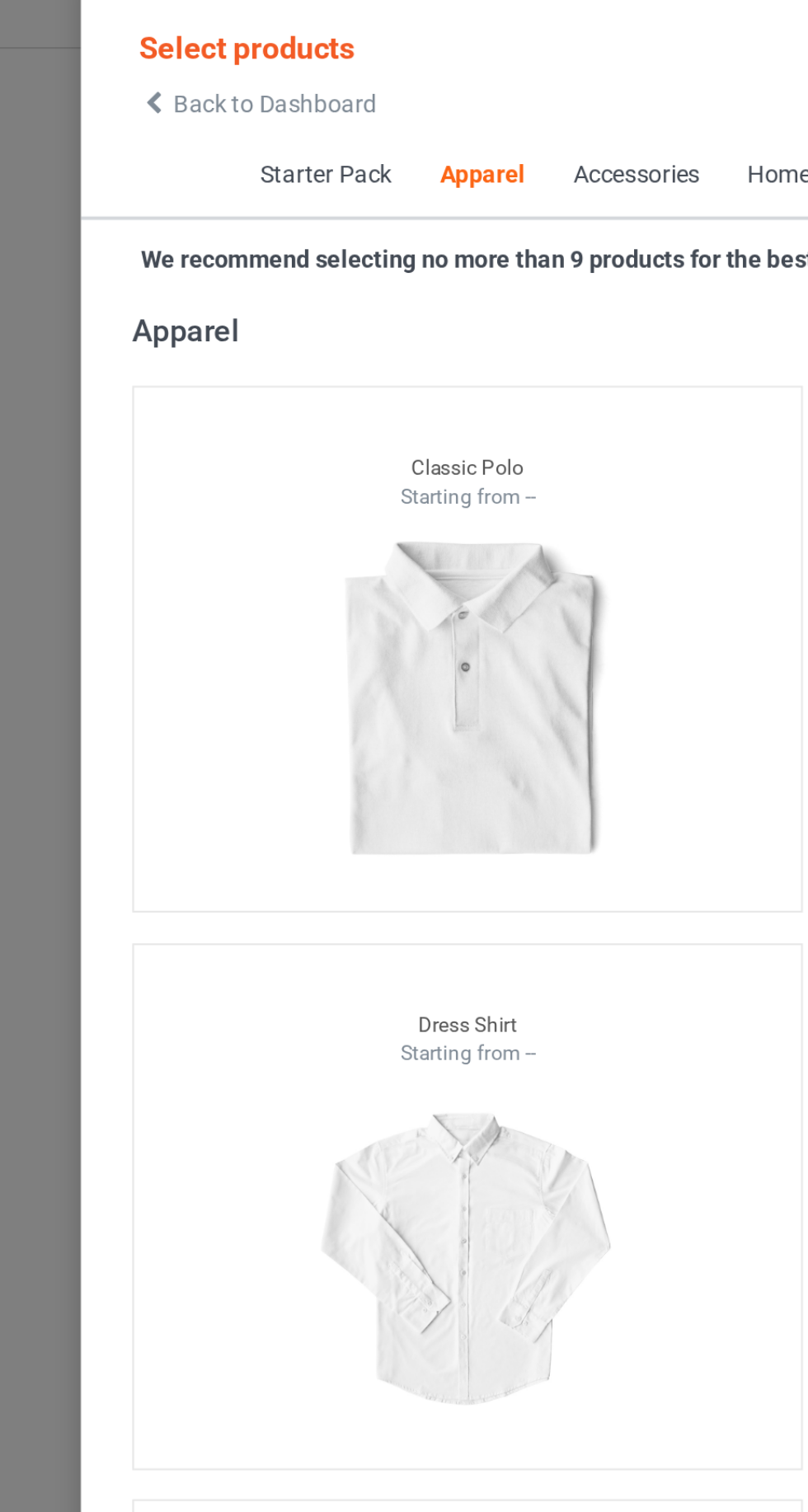
scroll to position [1, 0]
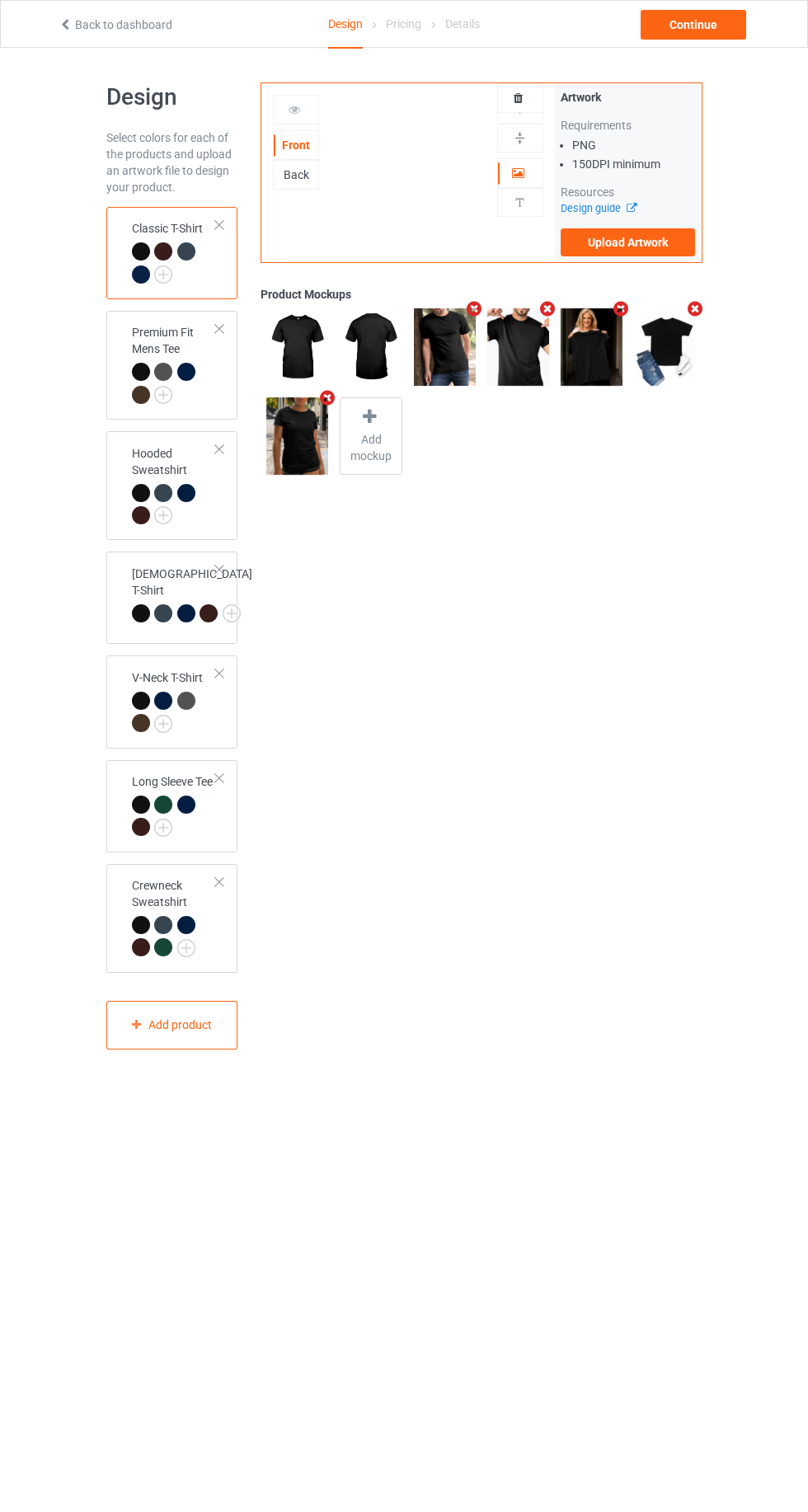
click at [0, 0] on img at bounding box center [0, 0] width 0 height 0
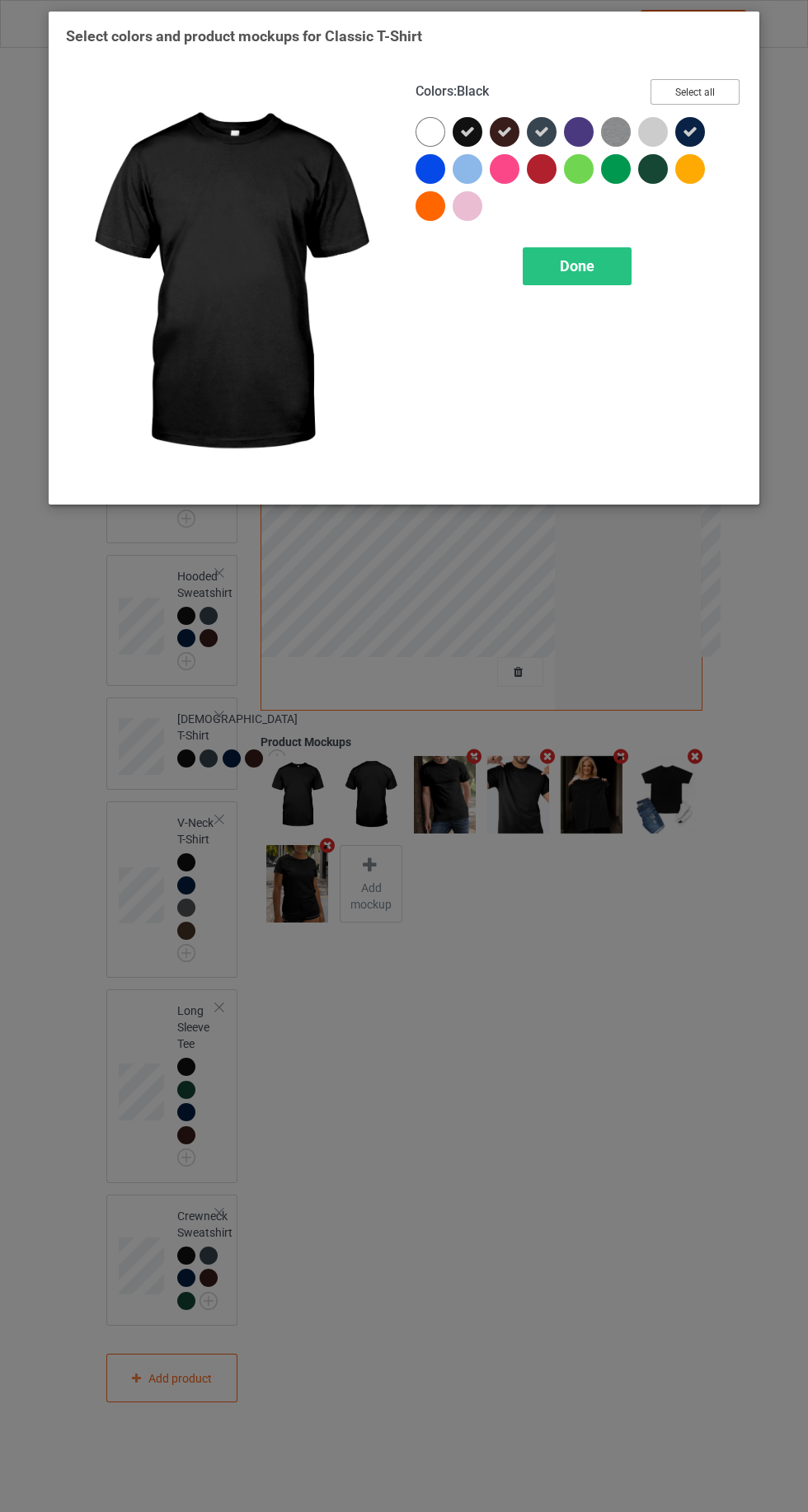
click at [695, 84] on button "Select all" at bounding box center [694, 92] width 89 height 26
click at [692, 89] on button "Reset to Default" at bounding box center [679, 92] width 120 height 26
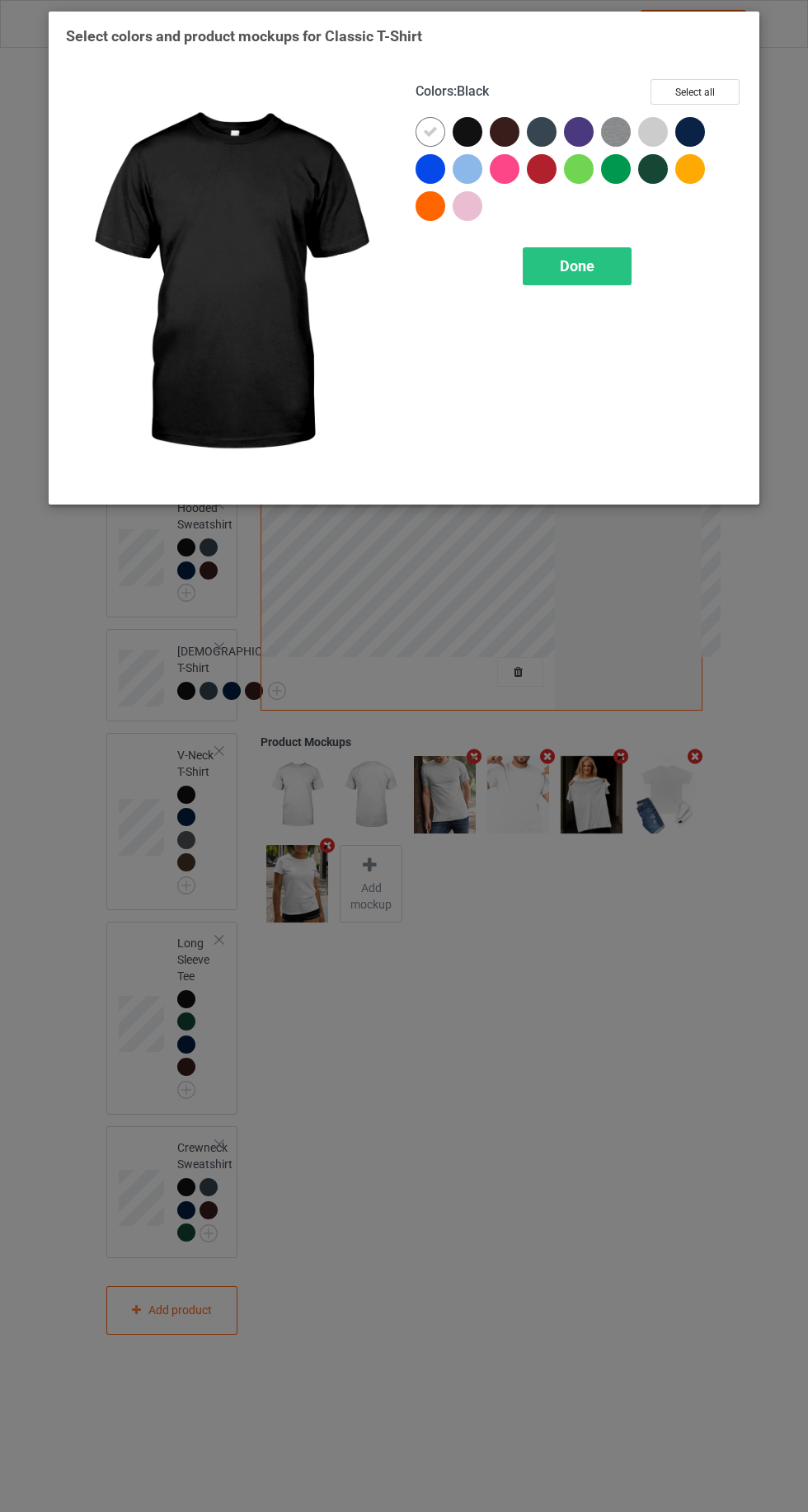
click at [425, 168] on div at bounding box center [430, 169] width 30 height 30
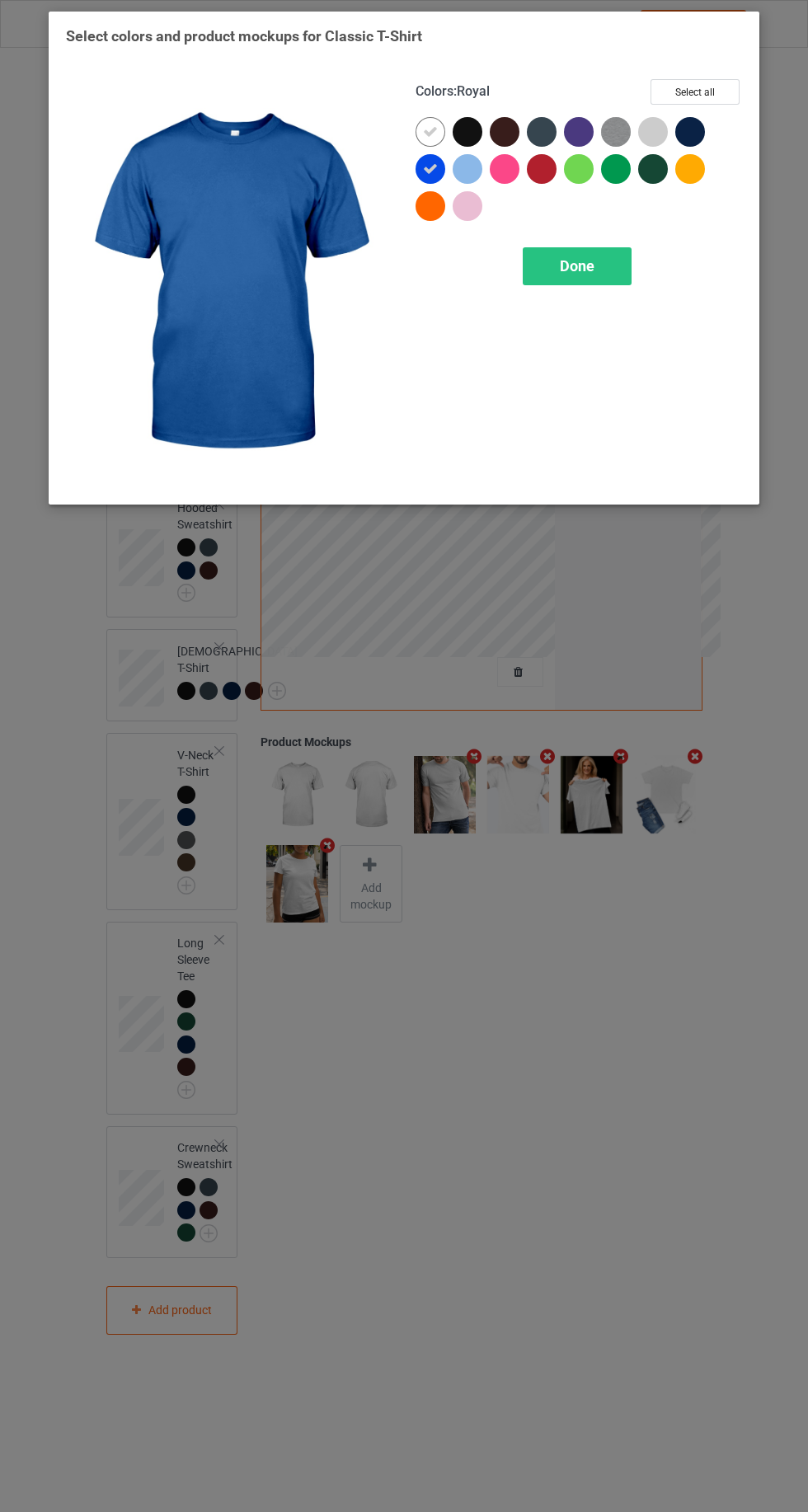
click at [428, 132] on icon at bounding box center [429, 132] width 15 height 15
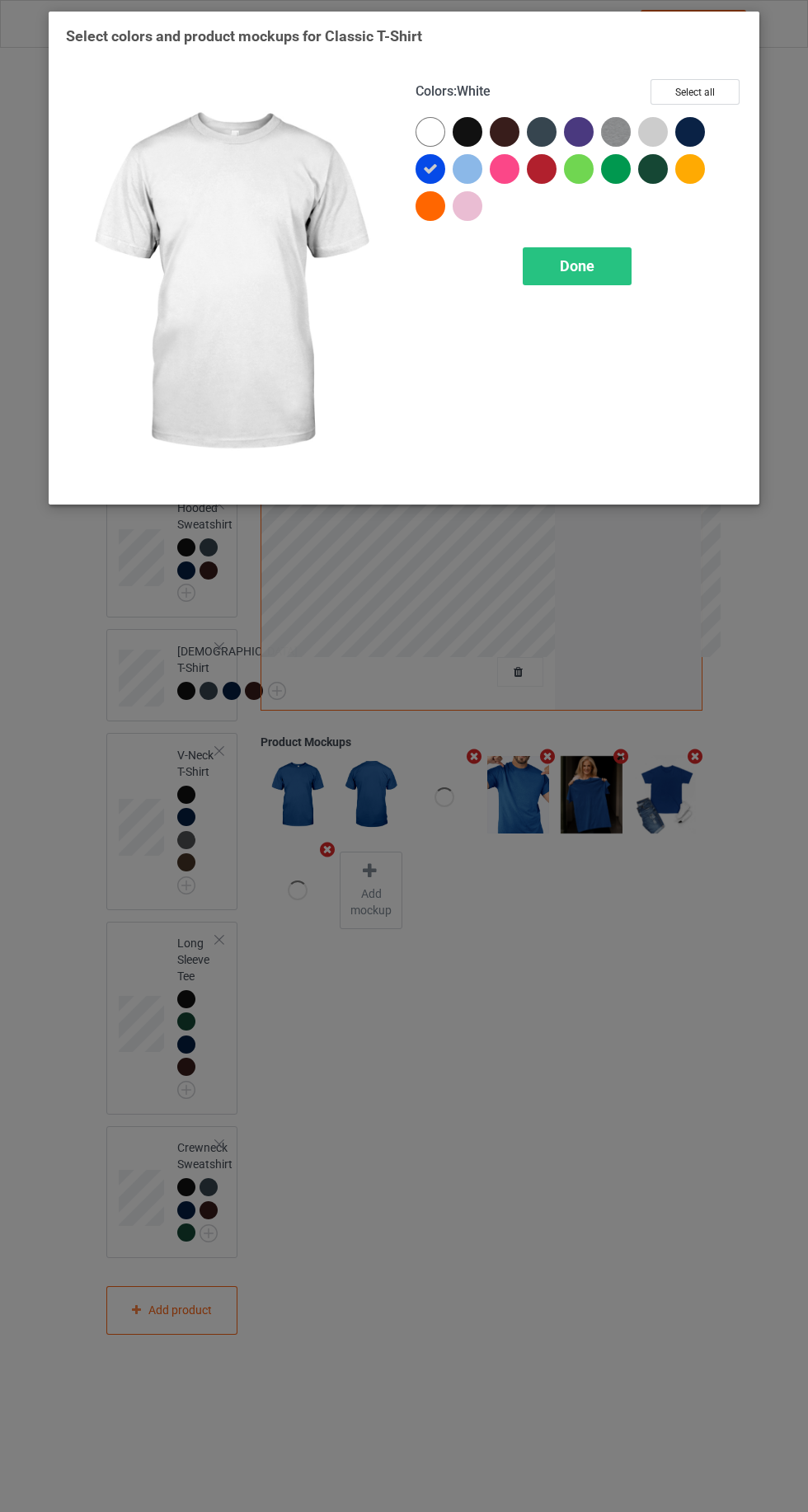
click at [577, 259] on span "Done" at bounding box center [577, 265] width 35 height 17
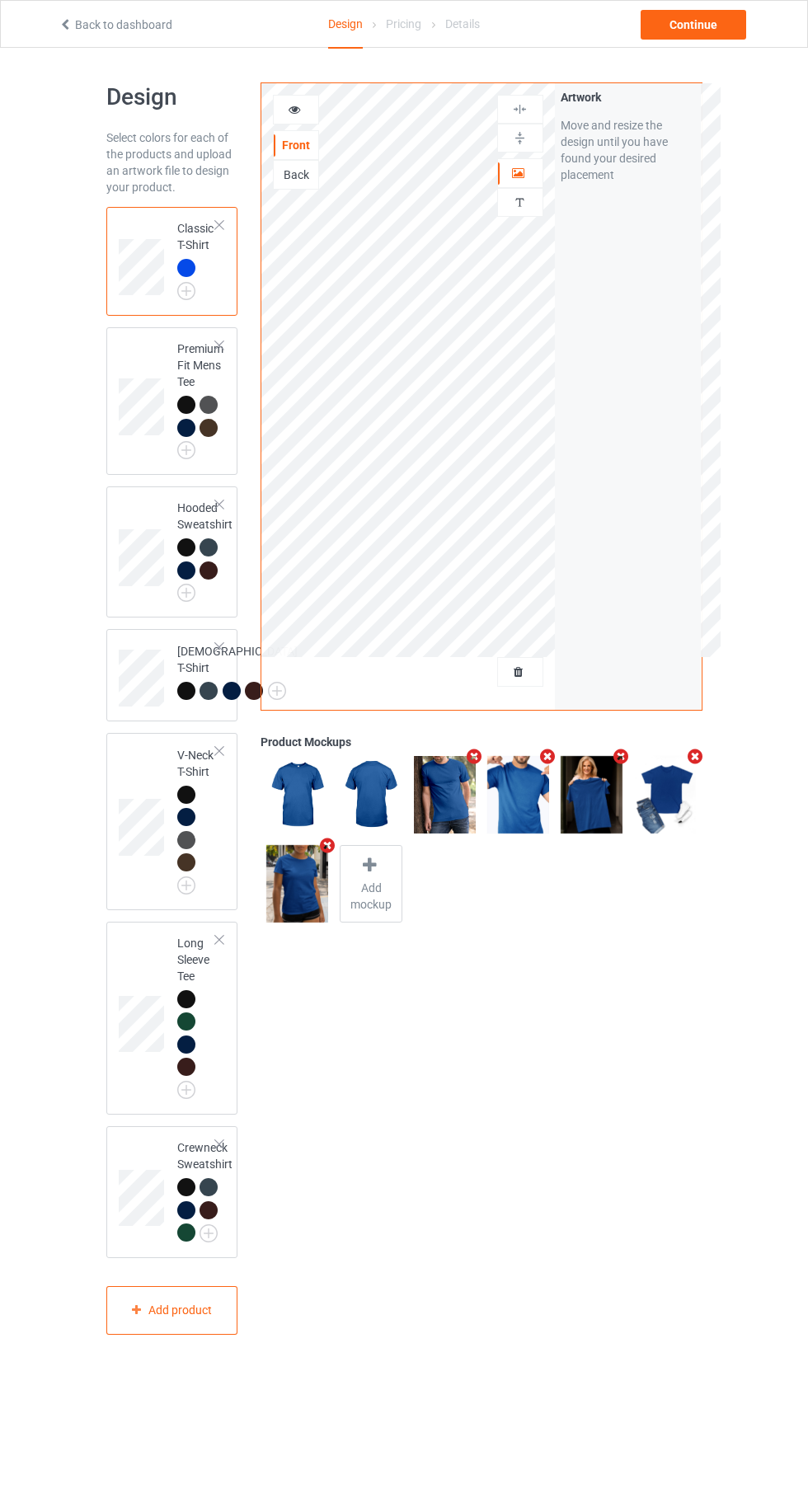
click at [185, 428] on div at bounding box center [186, 428] width 18 height 18
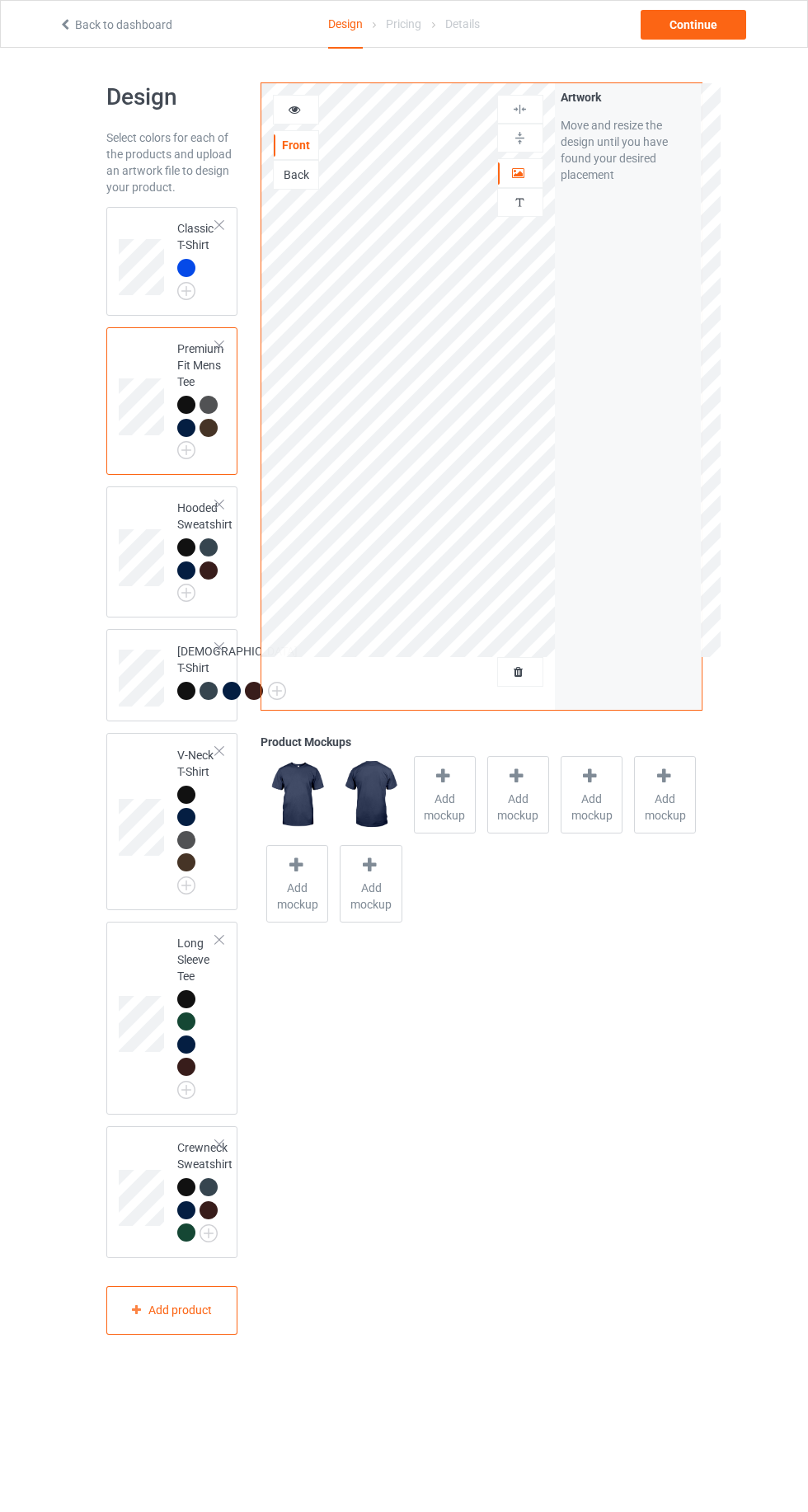
click at [0, 0] on img at bounding box center [0, 0] width 0 height 0
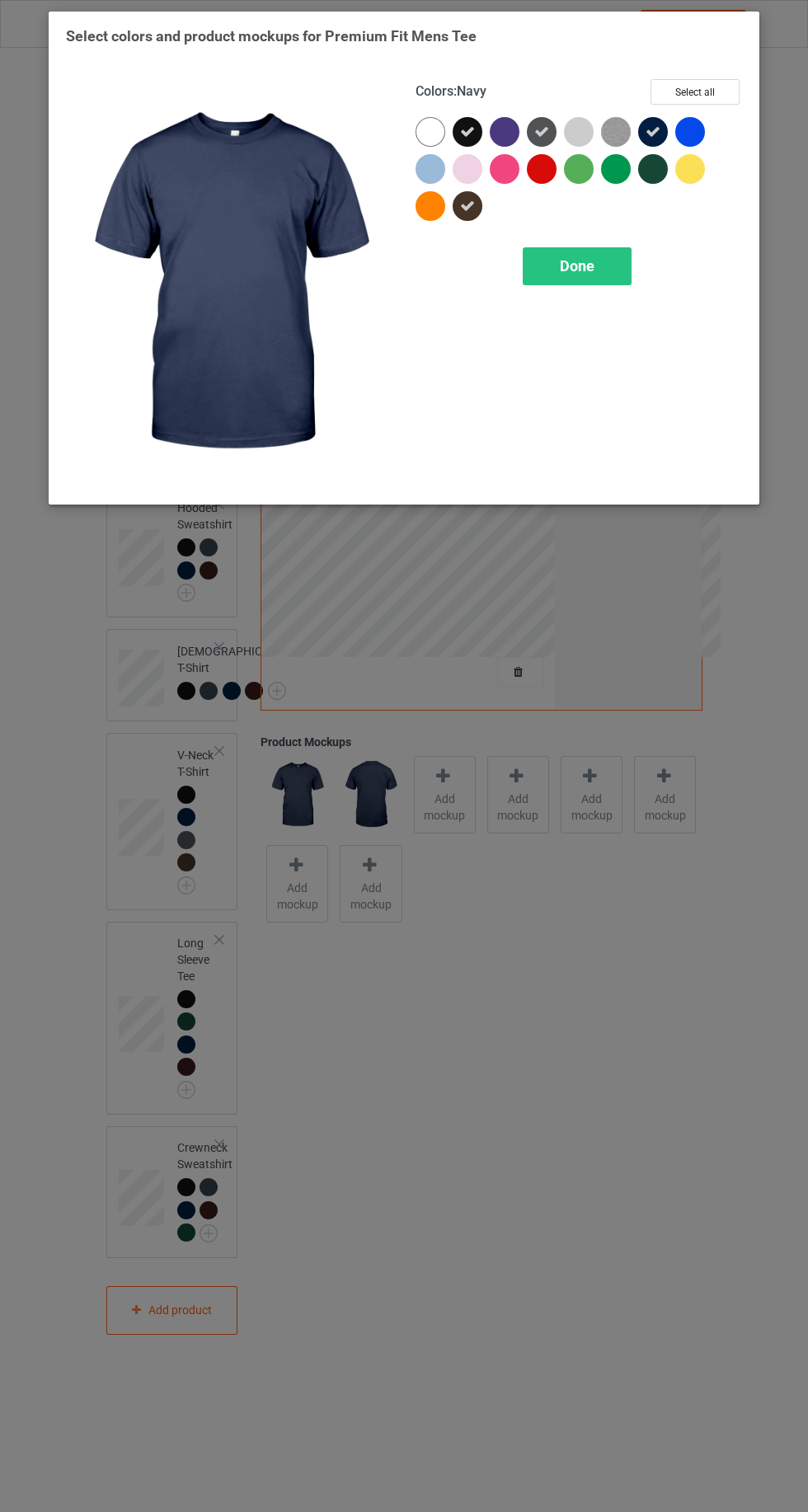
click at [698, 122] on div at bounding box center [689, 132] width 30 height 30
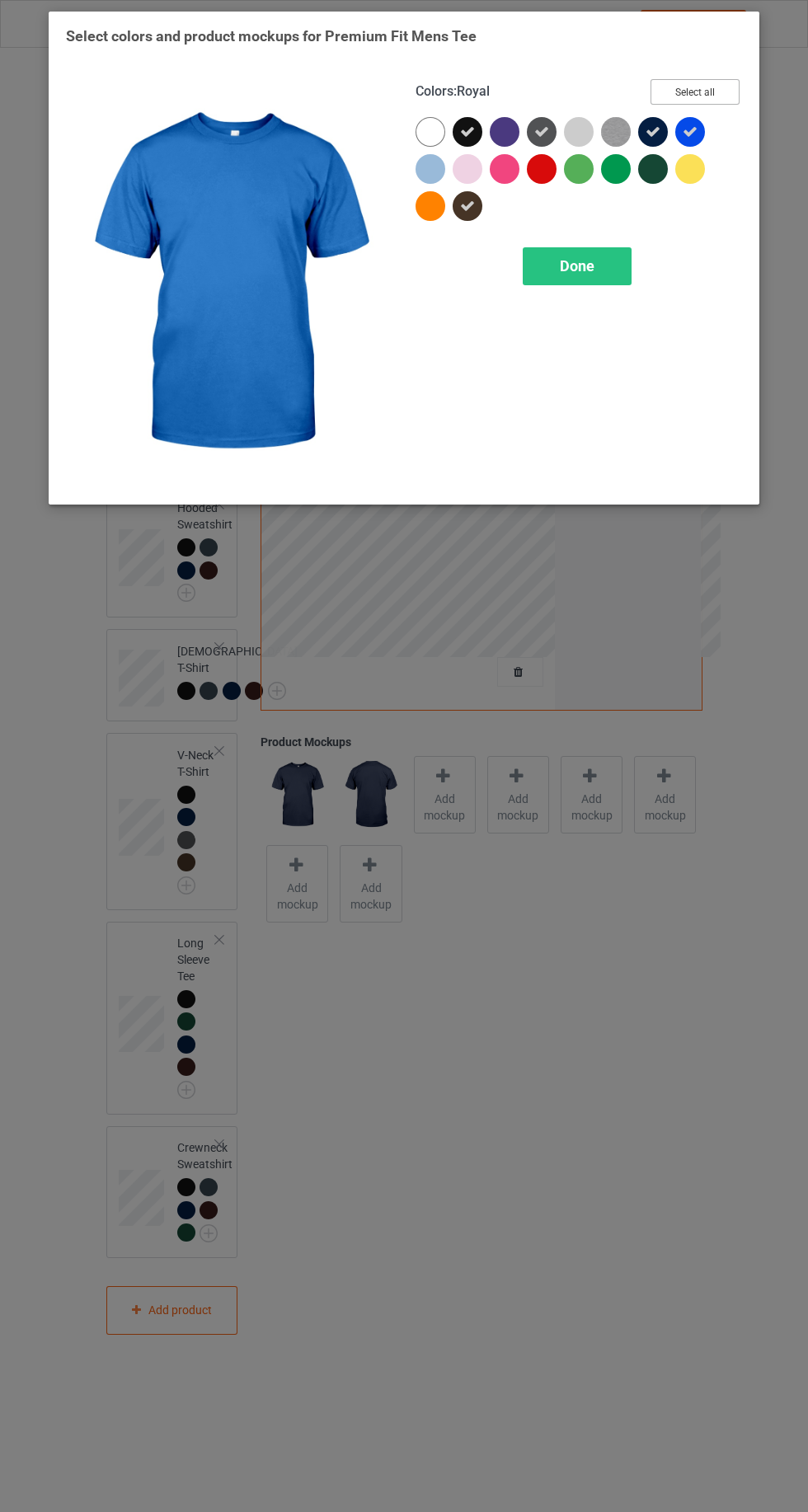
click at [695, 91] on button "Select all" at bounding box center [694, 92] width 89 height 26
click at [697, 83] on button "Reset to Default" at bounding box center [679, 92] width 120 height 26
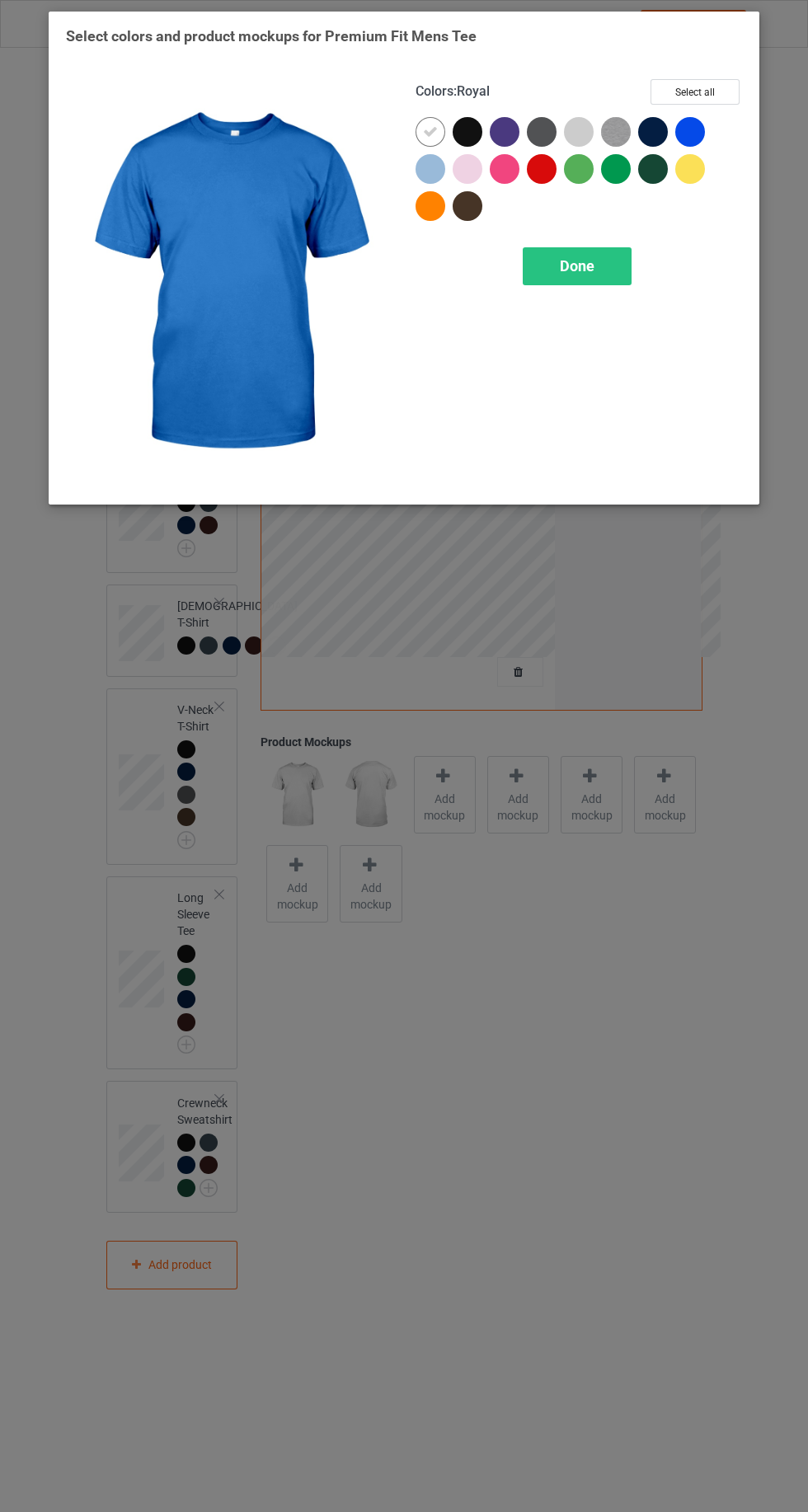
click at [694, 131] on div at bounding box center [689, 132] width 30 height 30
click at [428, 129] on icon at bounding box center [429, 132] width 15 height 15
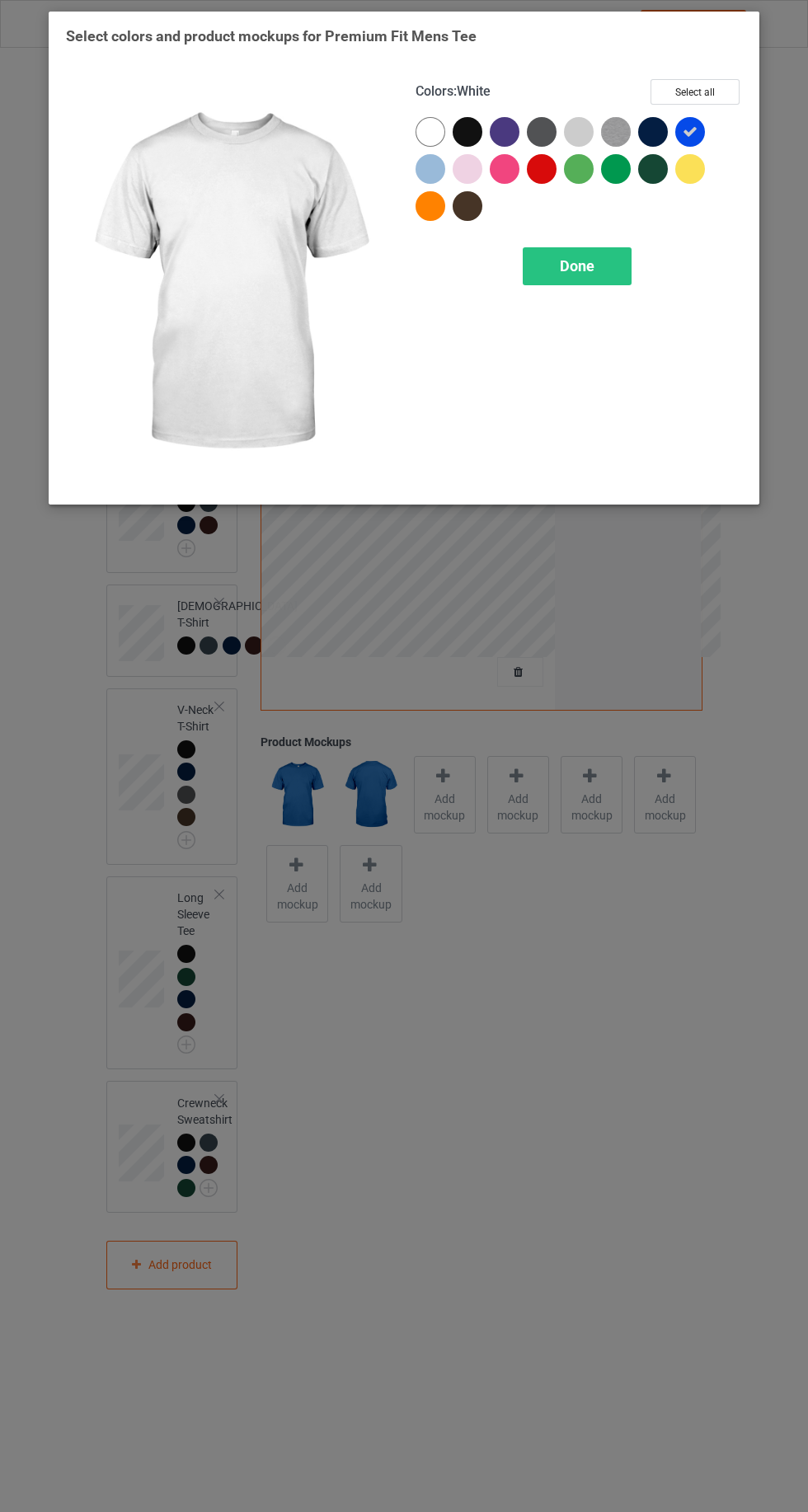
click at [565, 258] on span "Done" at bounding box center [577, 265] width 35 height 17
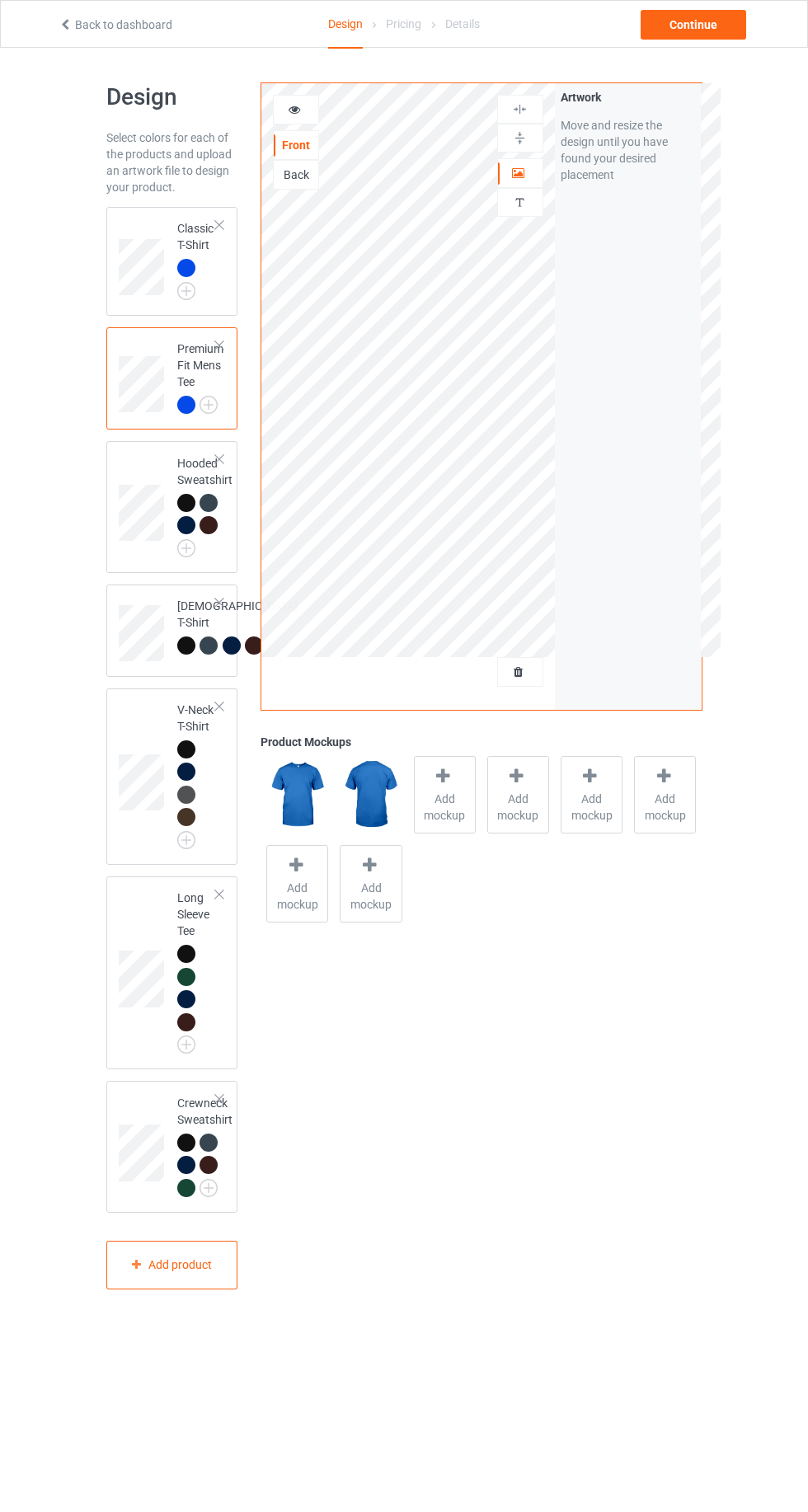
click at [0, 0] on img at bounding box center [0, 0] width 0 height 0
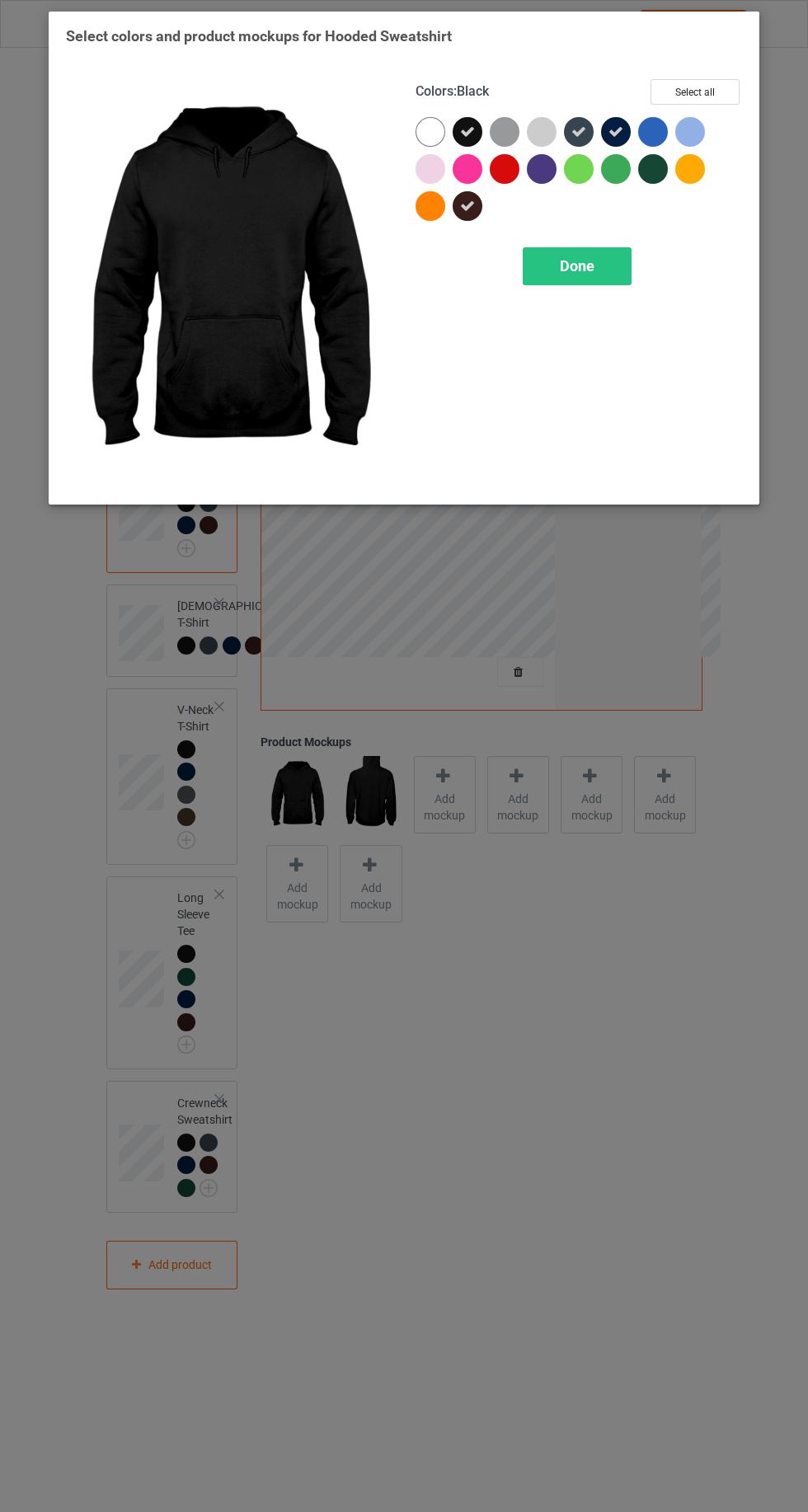
click at [647, 137] on div at bounding box center [653, 132] width 30 height 30
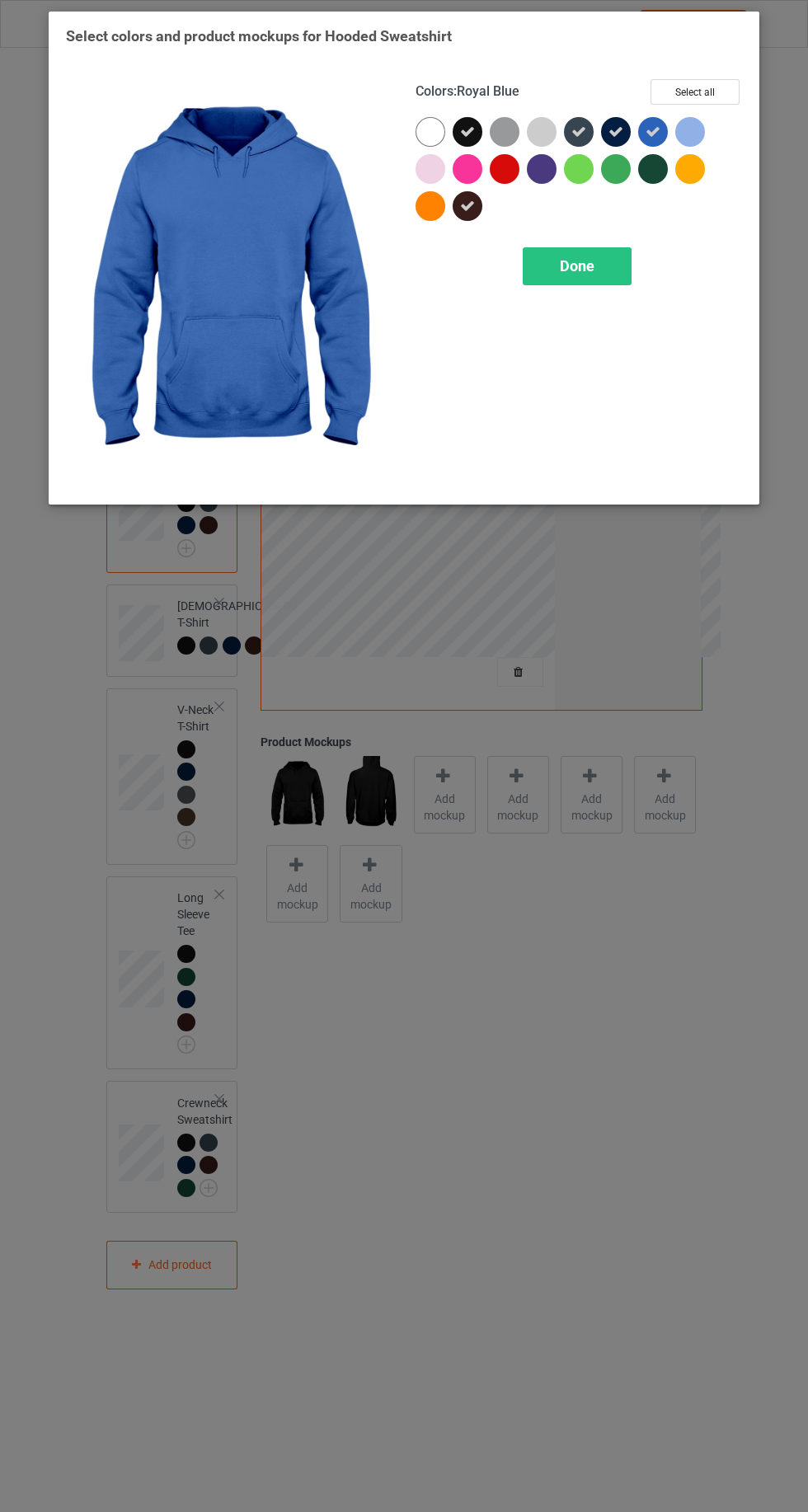
click at [693, 132] on div at bounding box center [689, 132] width 30 height 30
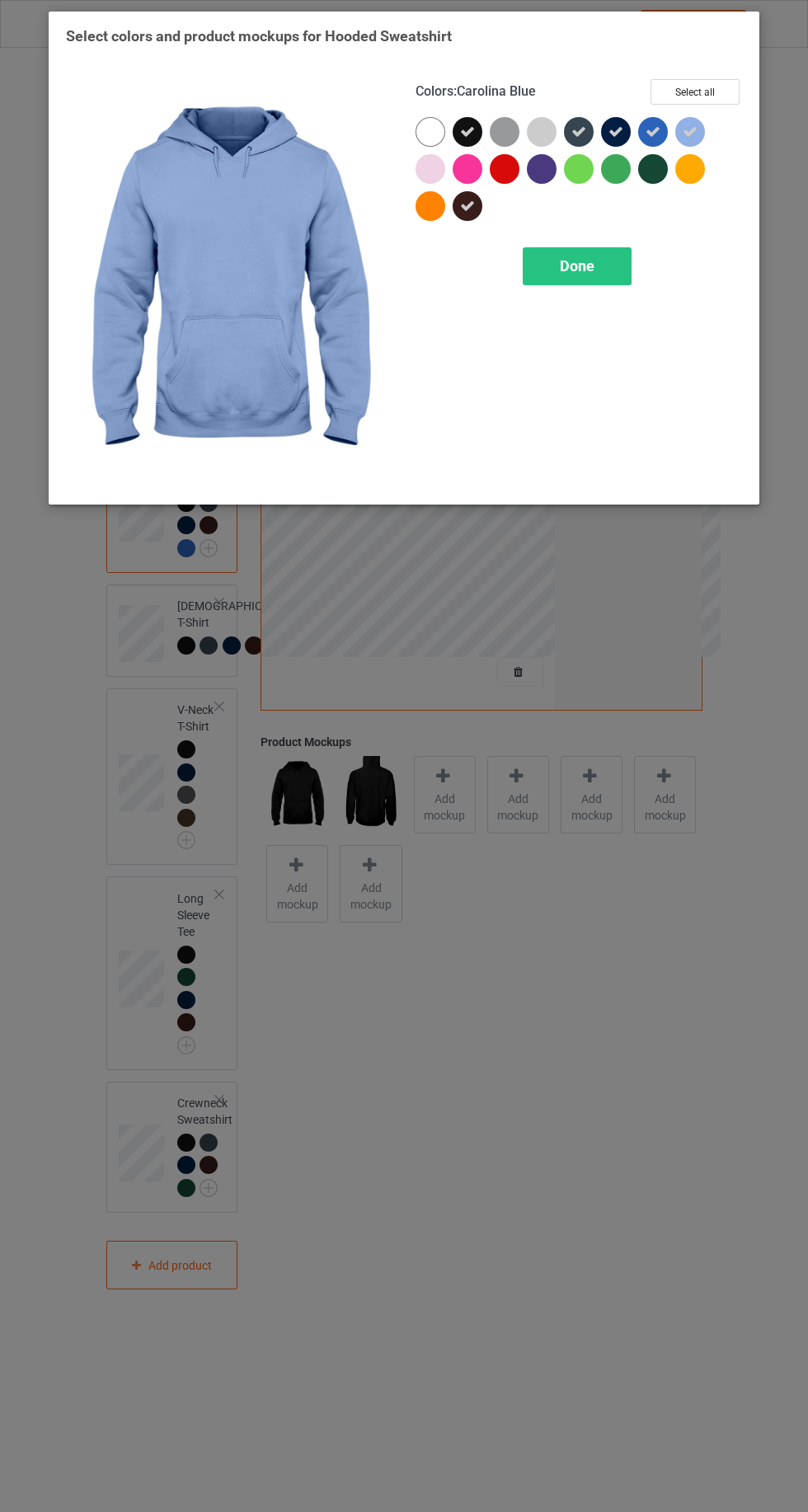
click at [578, 132] on icon at bounding box center [578, 132] width 15 height 15
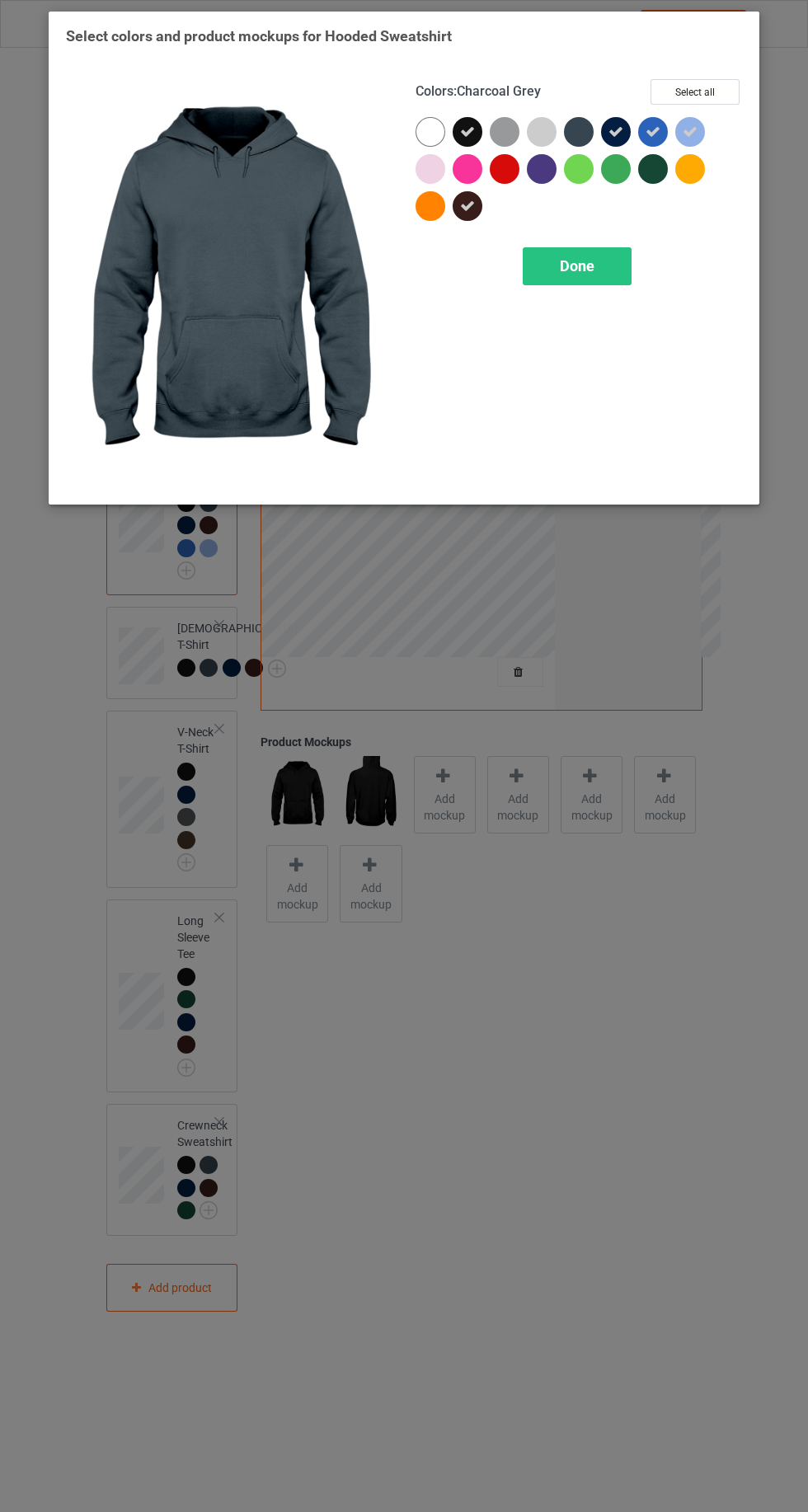
click at [564, 126] on div at bounding box center [582, 135] width 37 height 37
click at [446, 136] on div at bounding box center [433, 135] width 37 height 37
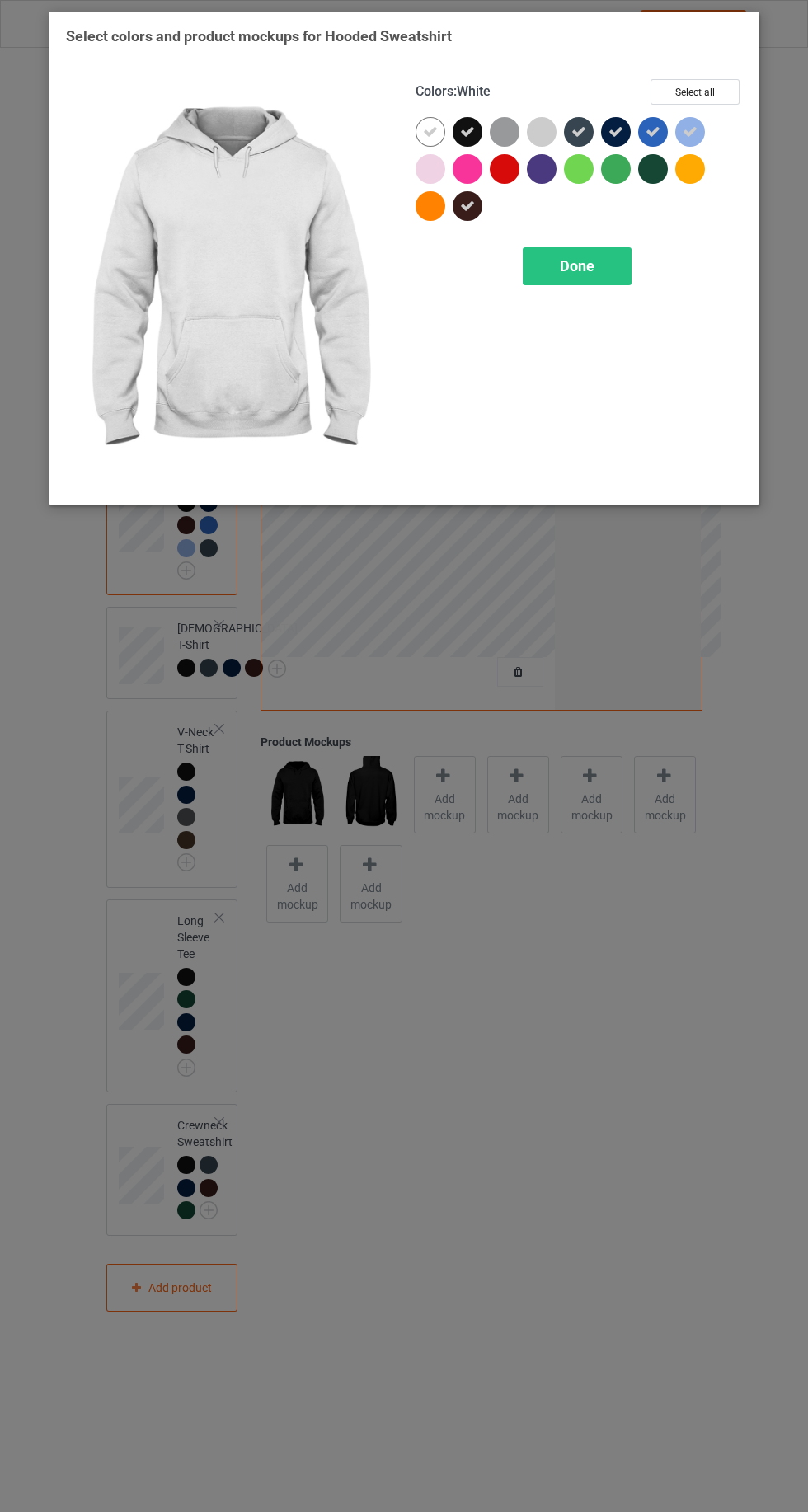
click at [446, 205] on div at bounding box center [433, 209] width 37 height 37
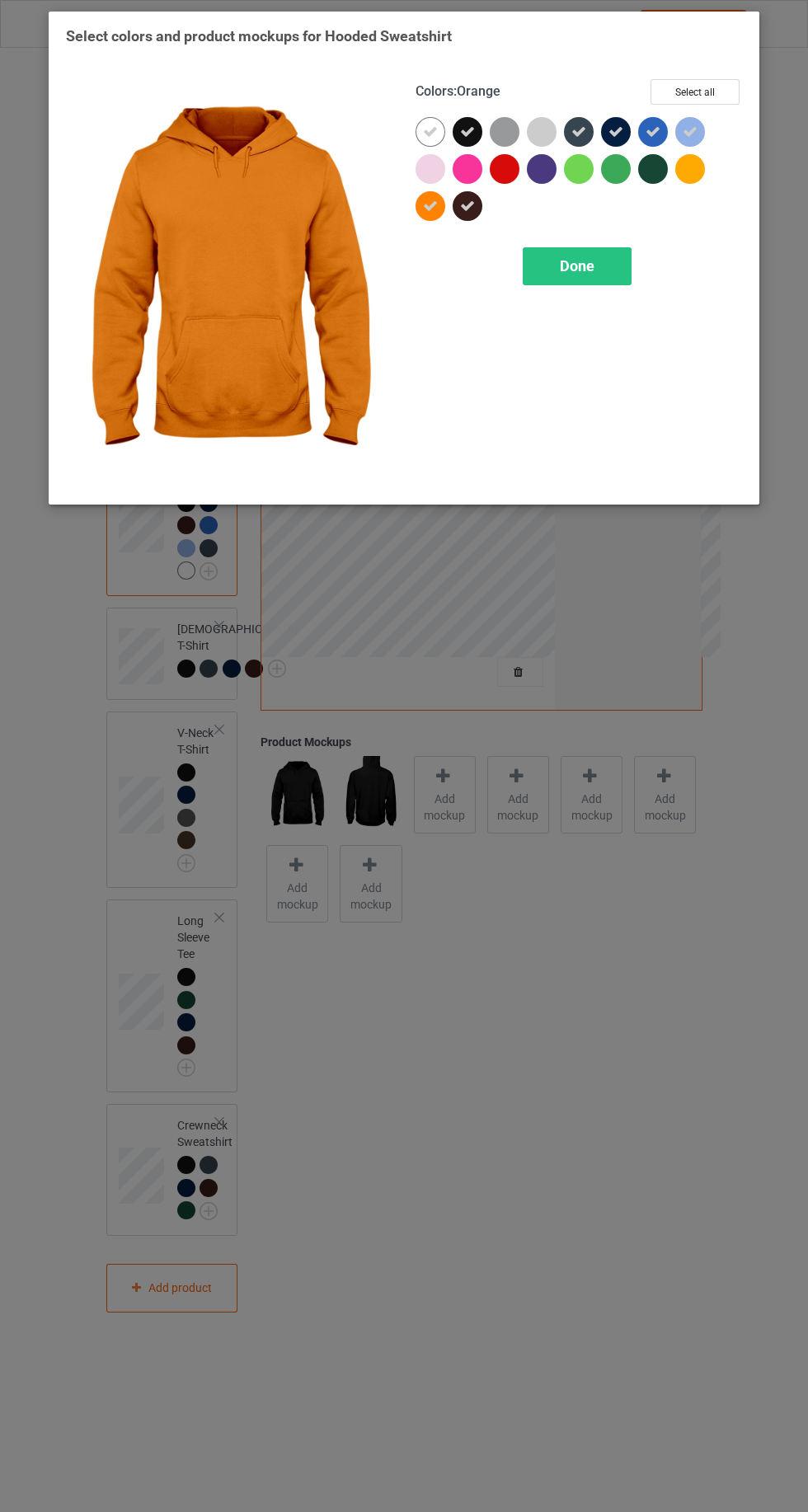
click at [578, 132] on icon at bounding box center [578, 132] width 15 height 15
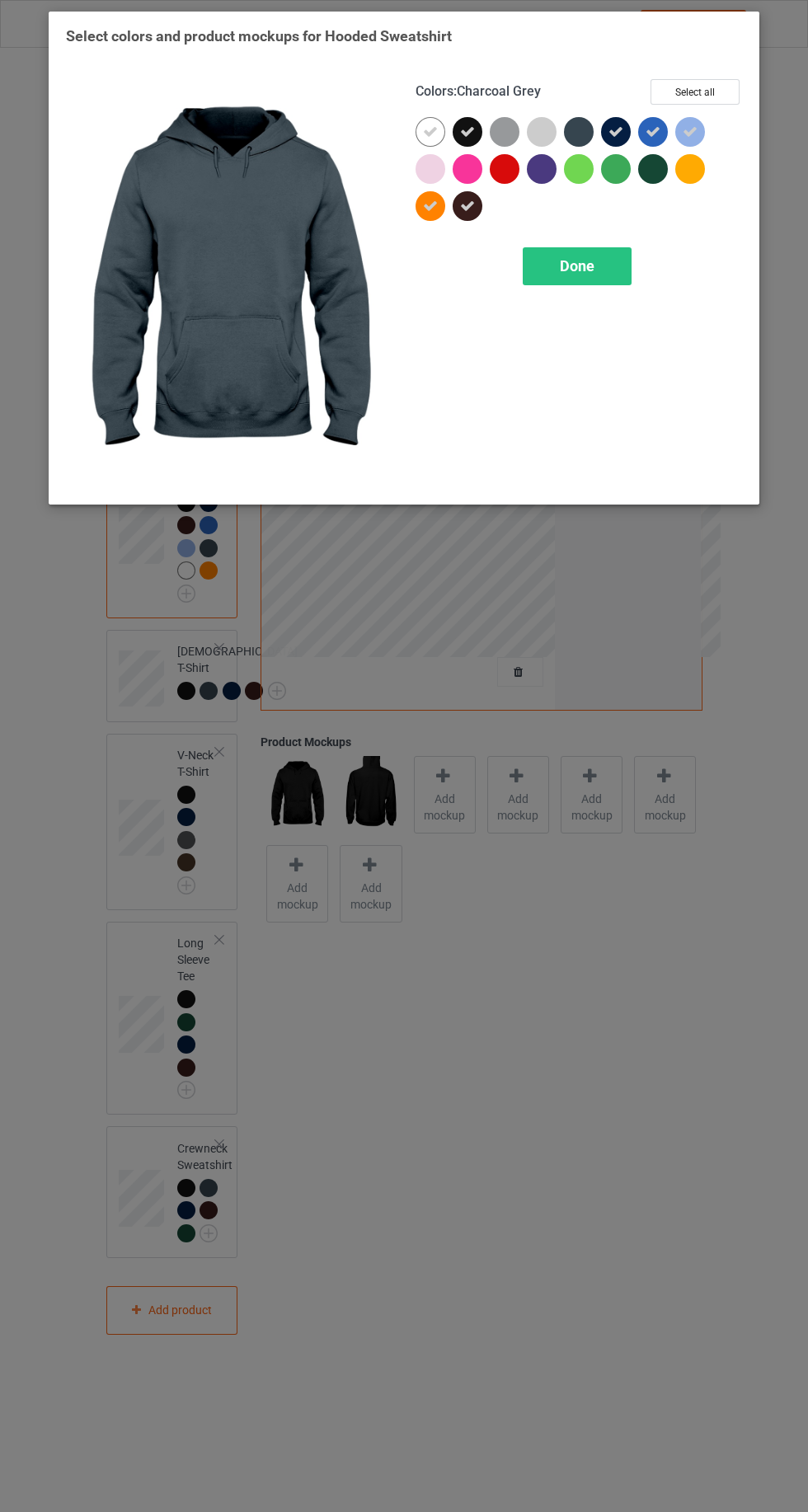
click at [466, 205] on icon at bounding box center [467, 205] width 15 height 15
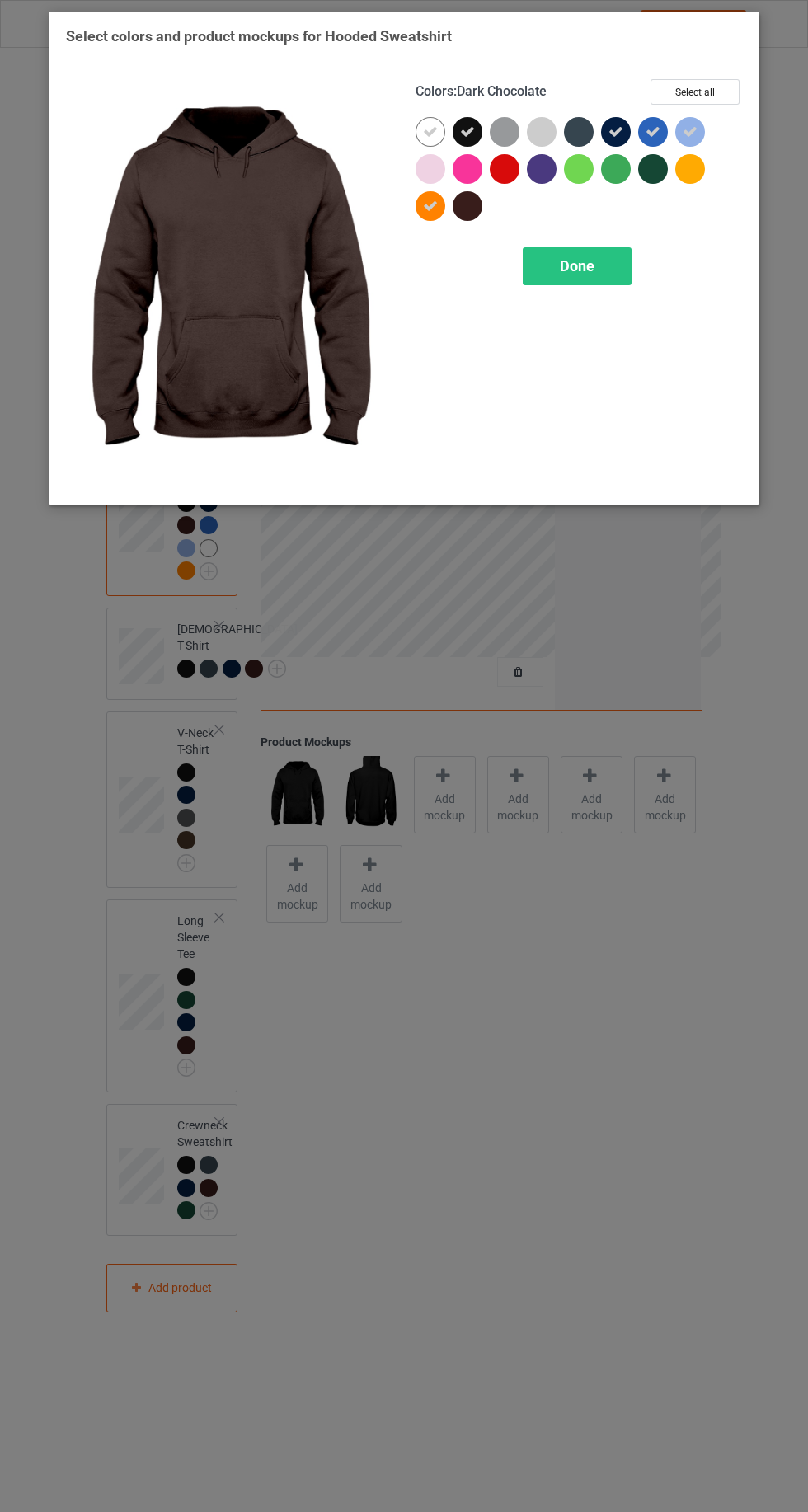
click at [466, 131] on icon at bounding box center [467, 132] width 15 height 15
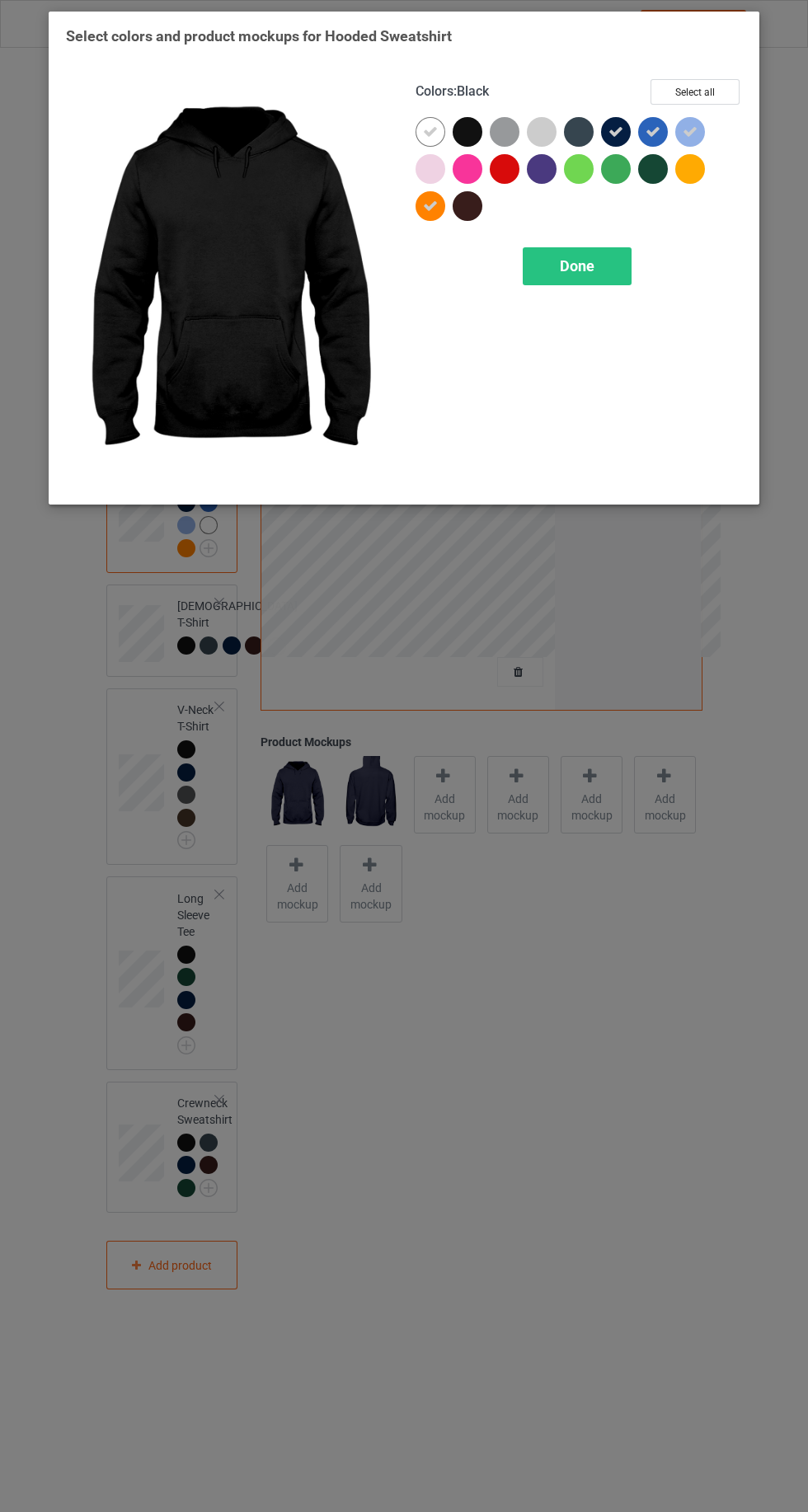
click at [567, 264] on span "Done" at bounding box center [577, 265] width 35 height 17
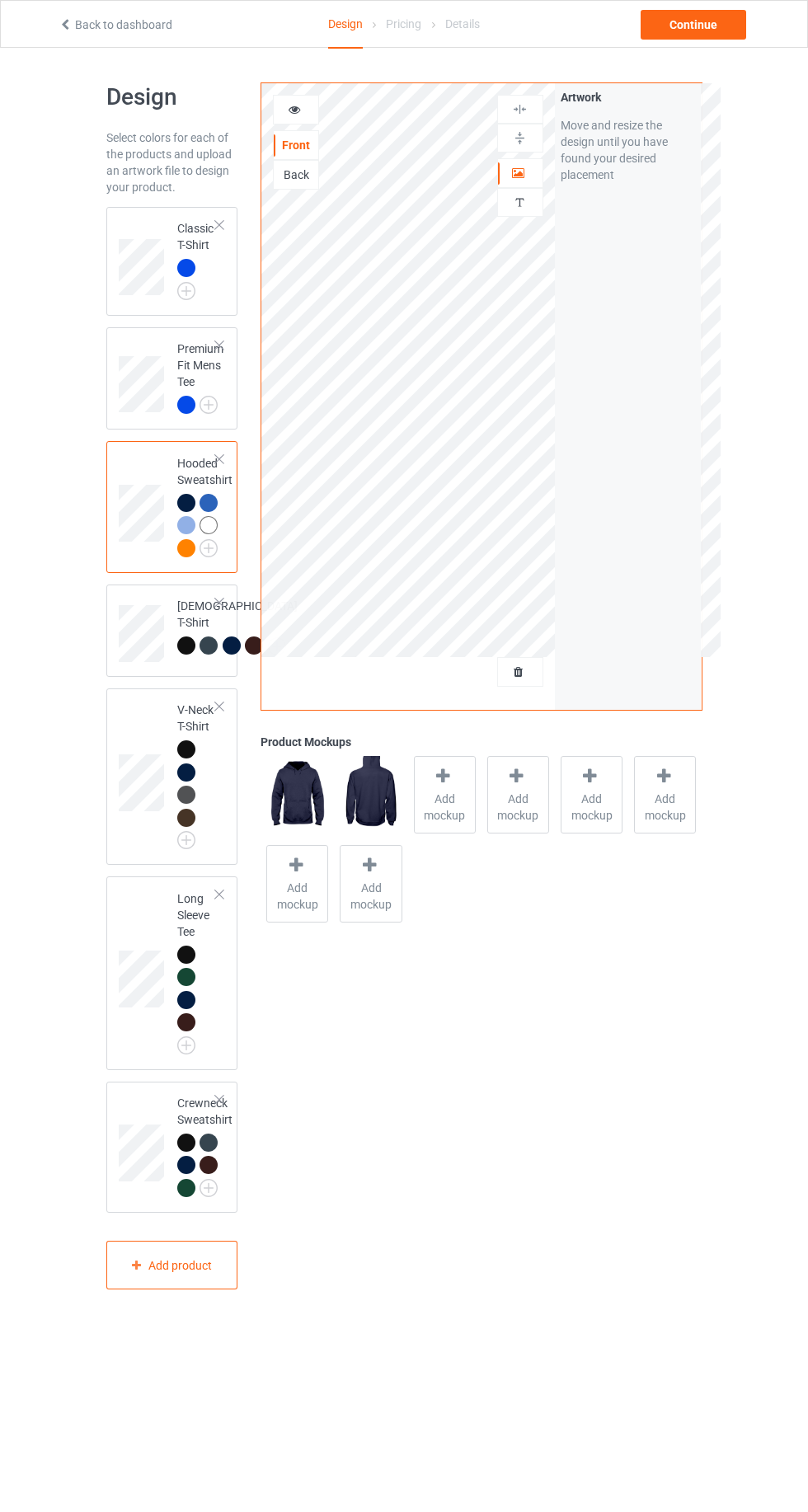
click at [193, 559] on div at bounding box center [188, 550] width 23 height 23
click at [203, 522] on div at bounding box center [208, 525] width 18 height 18
click at [0, 0] on img at bounding box center [0, 0] width 0 height 0
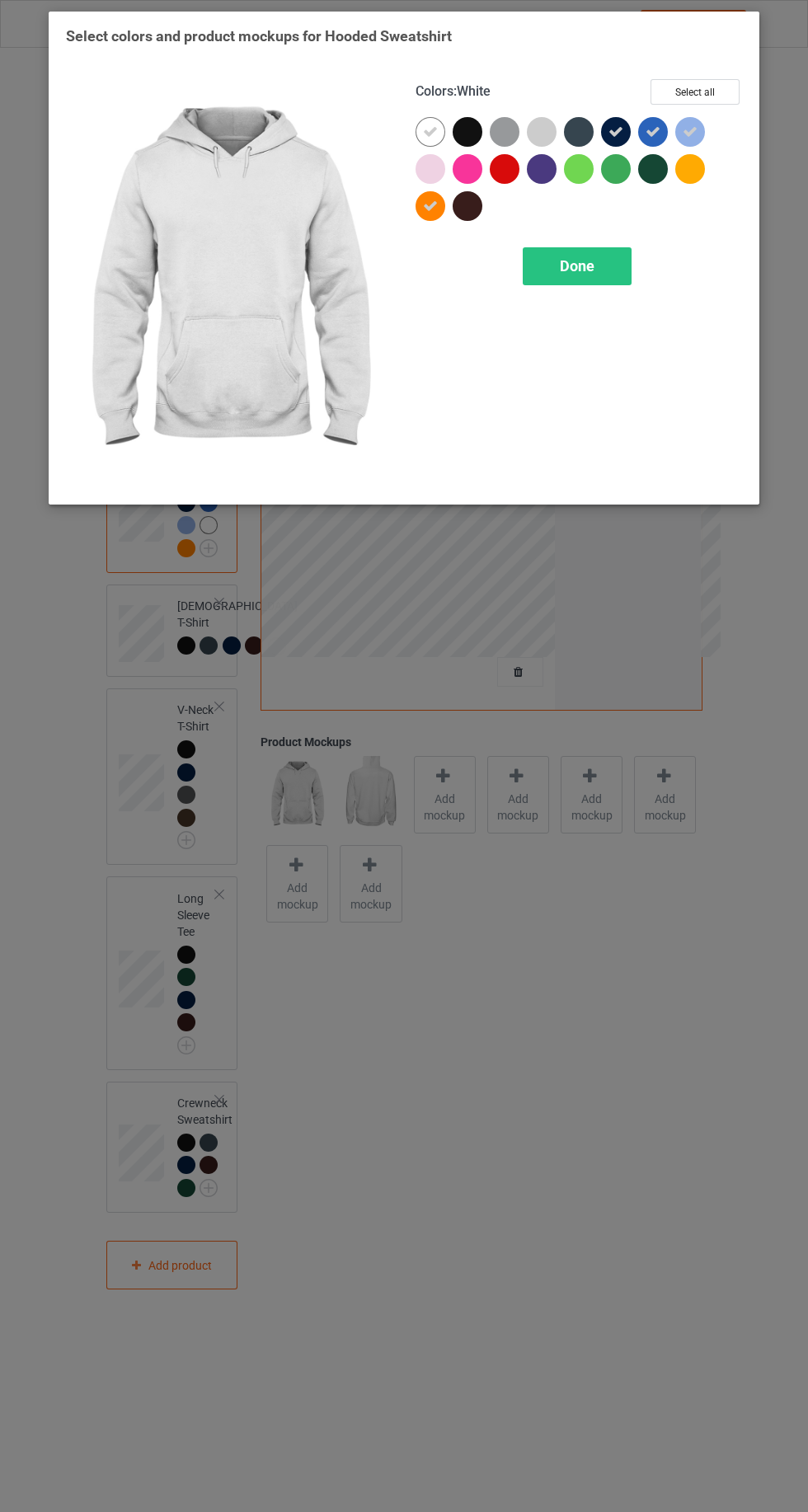
click at [429, 205] on icon at bounding box center [429, 205] width 15 height 15
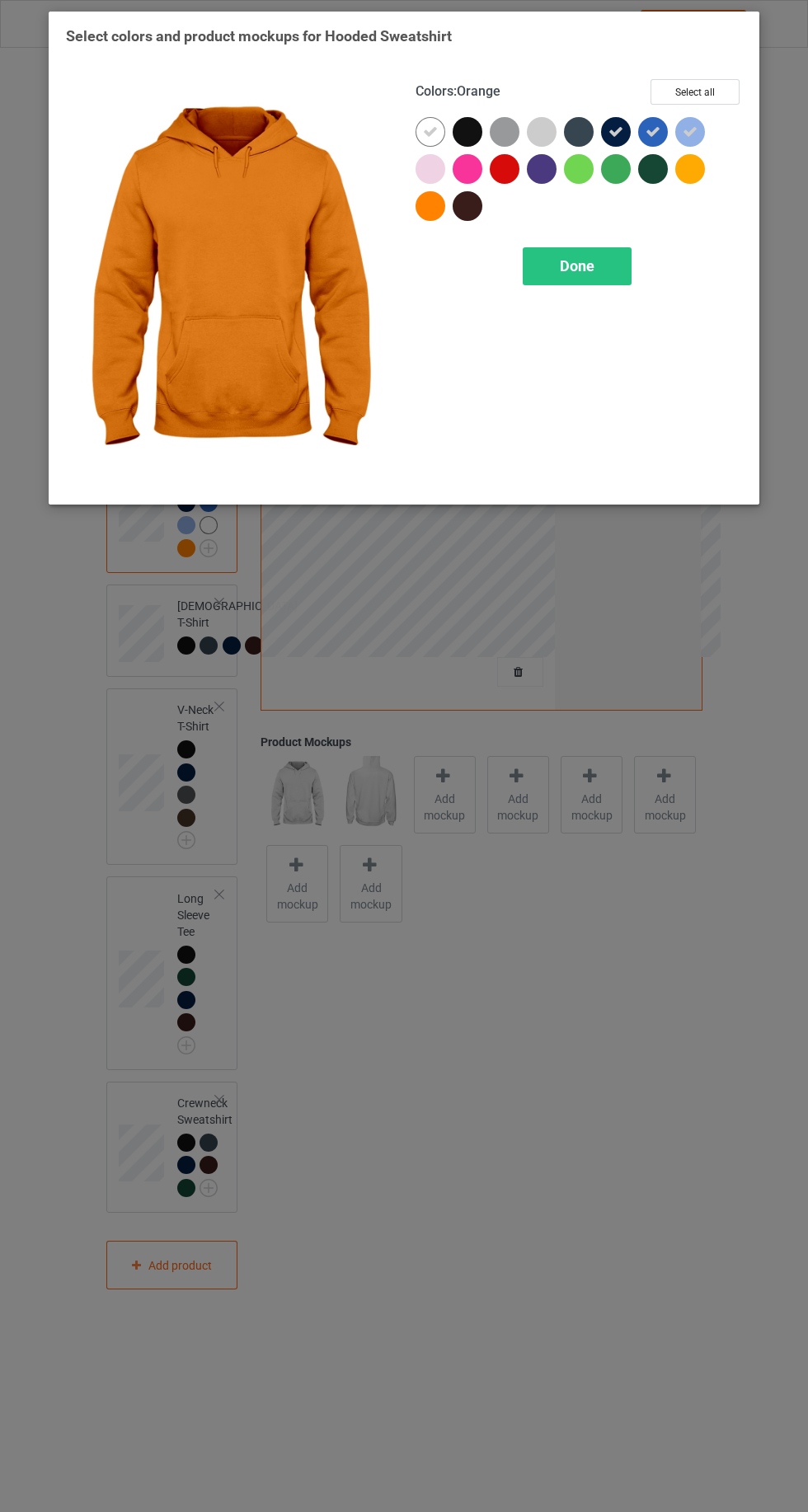
click at [424, 122] on div at bounding box center [430, 132] width 30 height 30
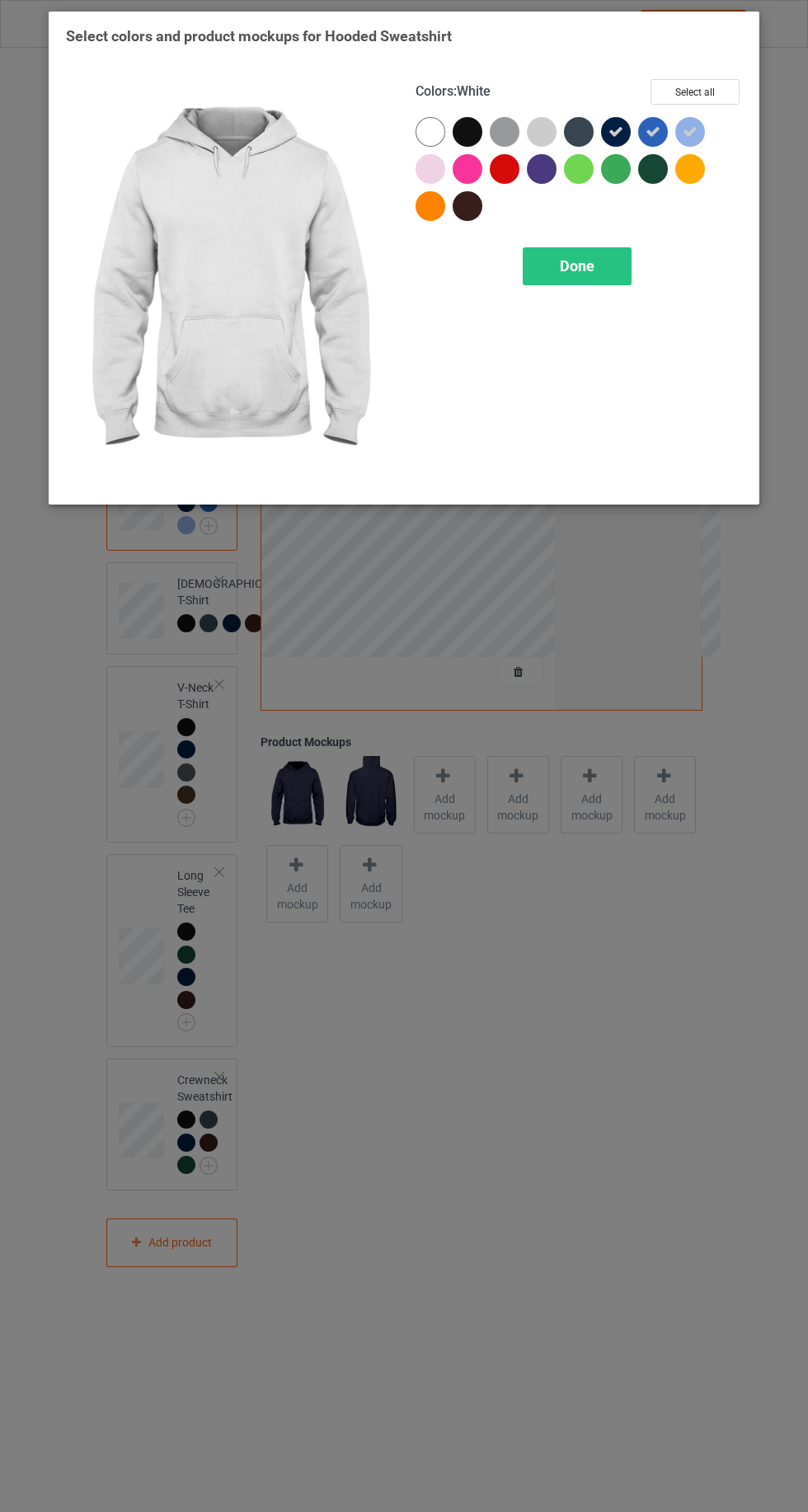
click at [576, 265] on span "Done" at bounding box center [577, 265] width 35 height 17
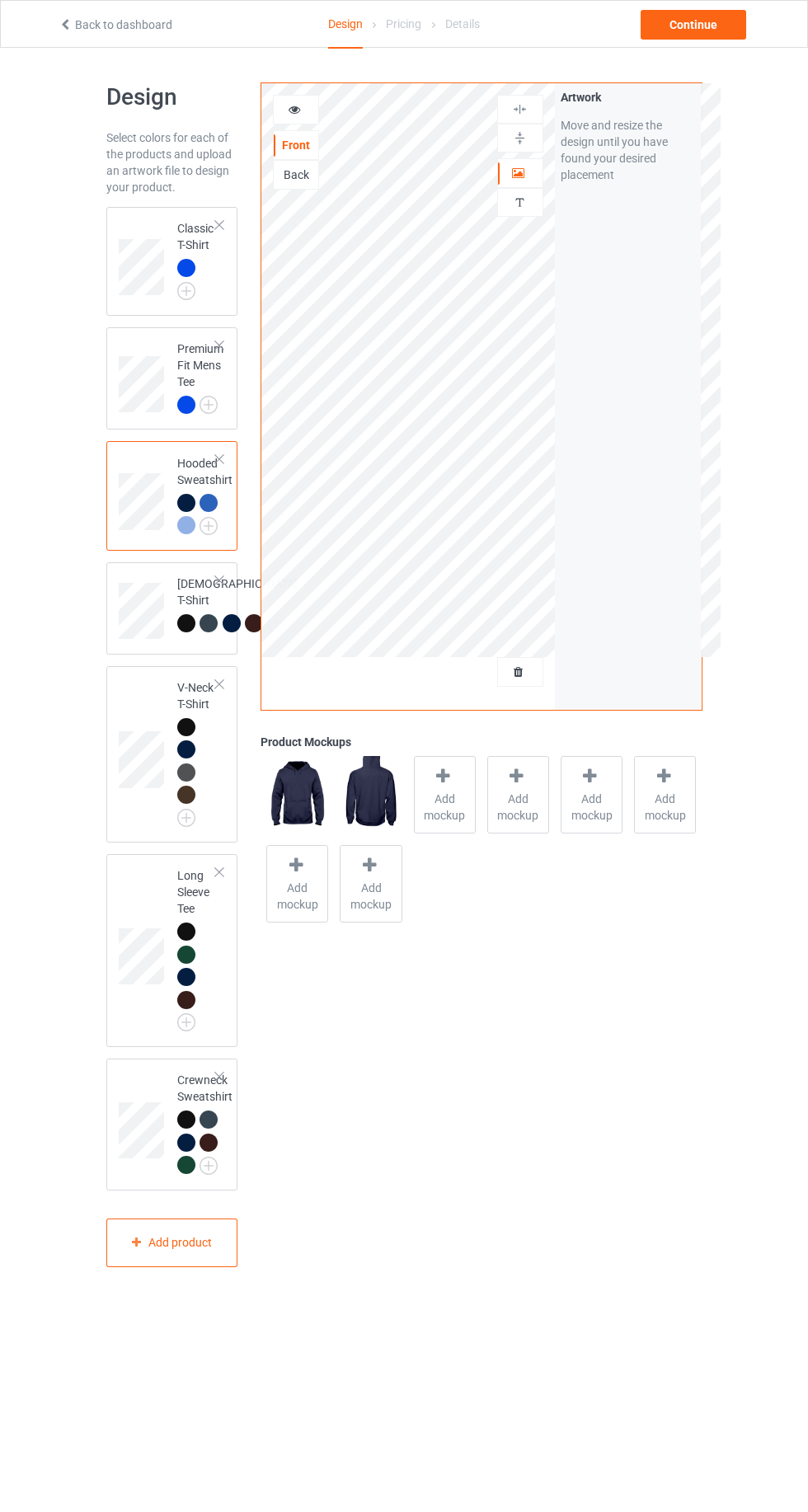
click at [245, 637] on div at bounding box center [256, 625] width 23 height 23
click at [158, 753] on div "V-Neck T-Shirt" at bounding box center [172, 754] width 132 height 176
click at [0, 0] on img at bounding box center [0, 0] width 0 height 0
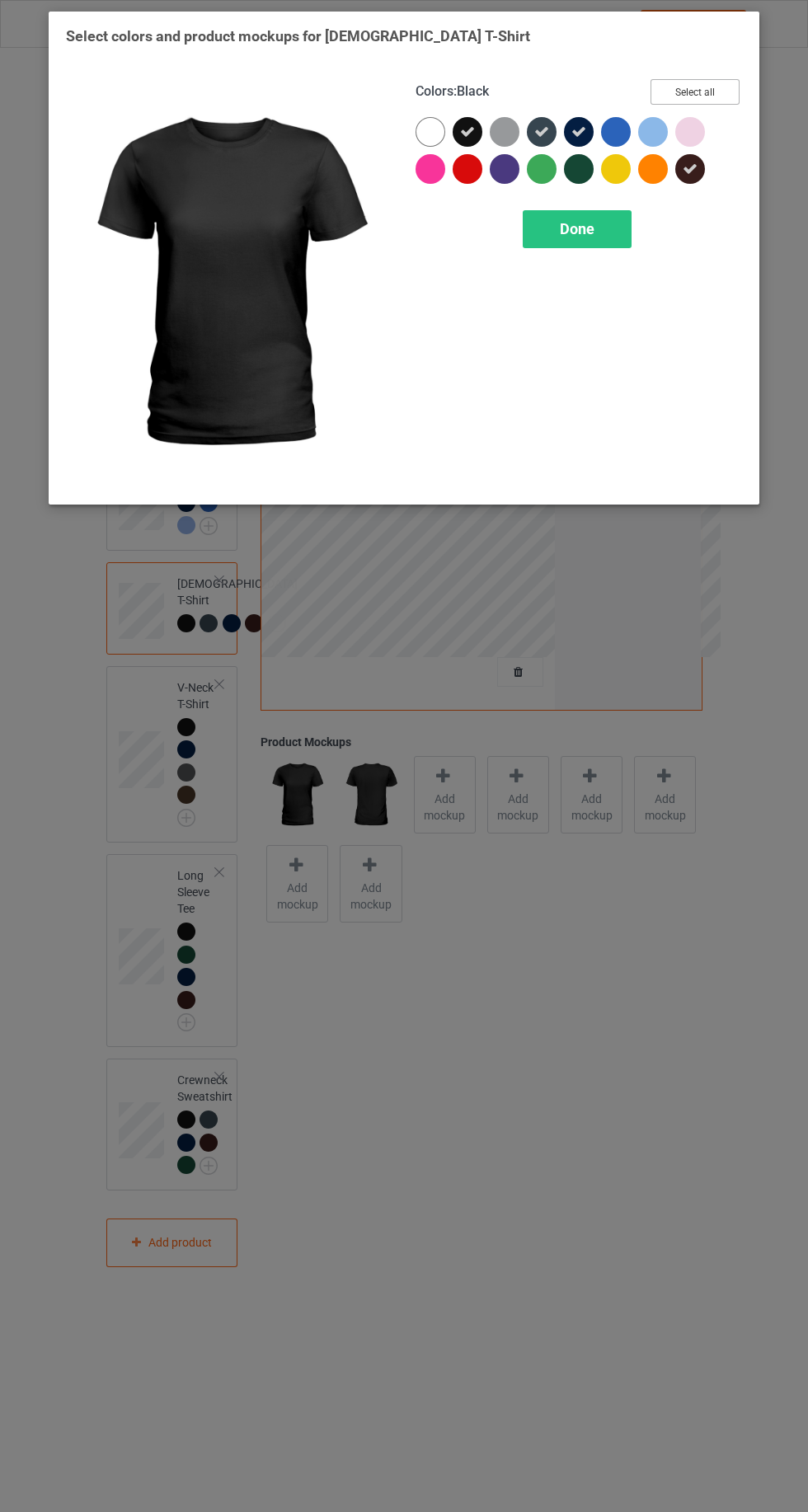
click at [698, 83] on button "Select all" at bounding box center [694, 92] width 89 height 26
click at [691, 92] on button "Reset to Default" at bounding box center [679, 92] width 120 height 26
click at [619, 127] on div at bounding box center [616, 132] width 30 height 30
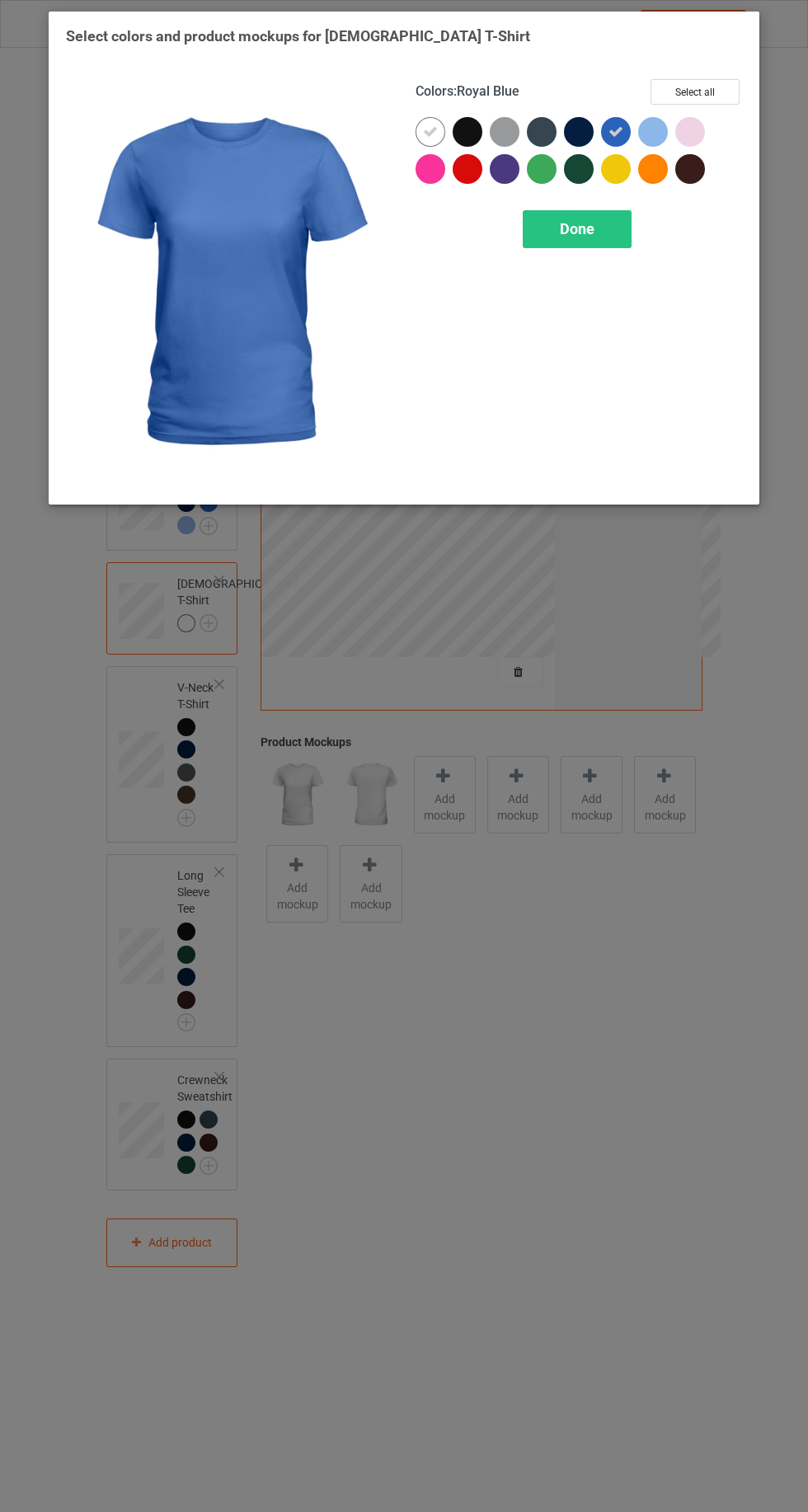
click at [421, 132] on div at bounding box center [430, 132] width 30 height 30
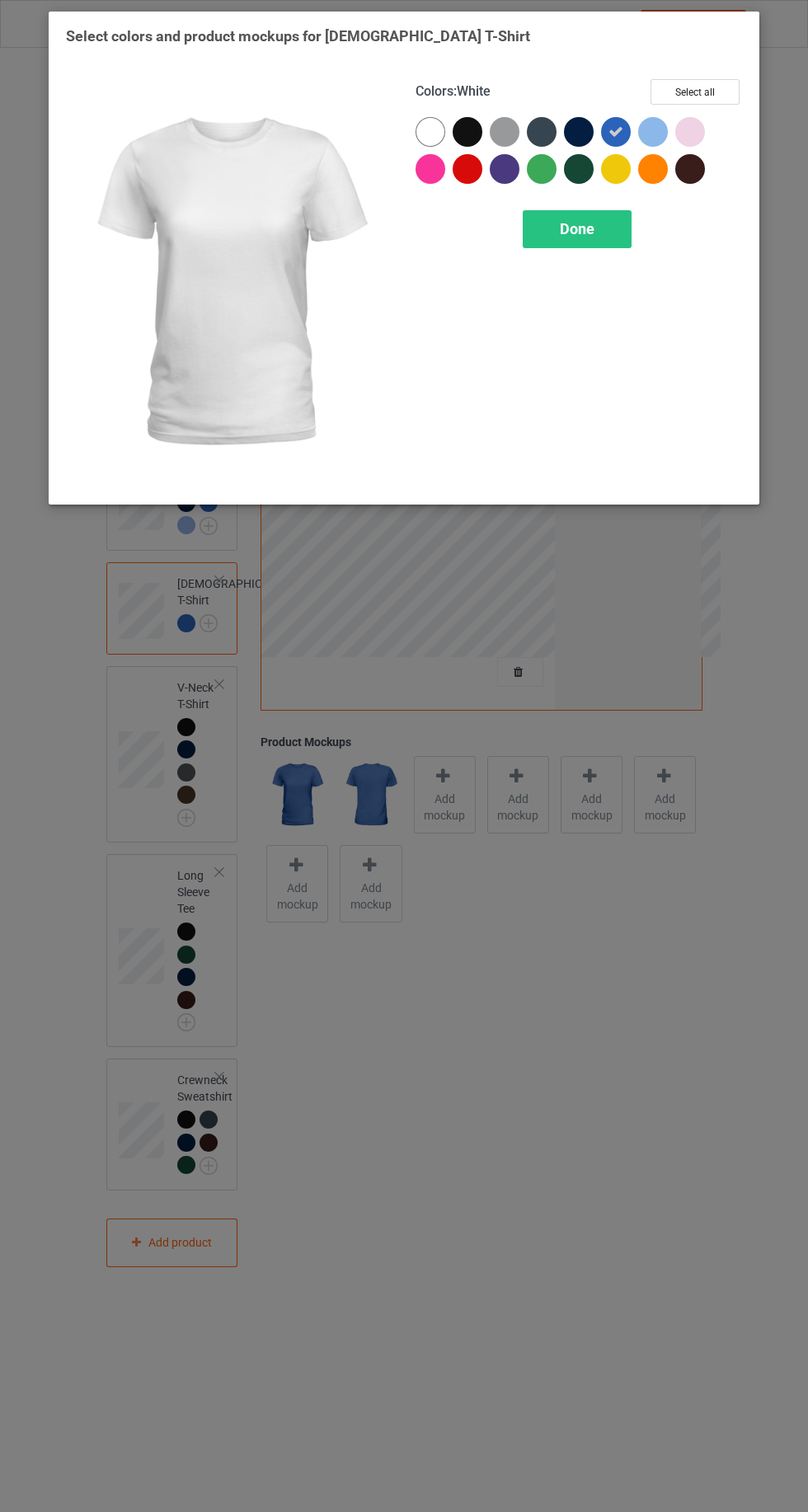
click at [577, 227] on span "Done" at bounding box center [577, 228] width 35 height 17
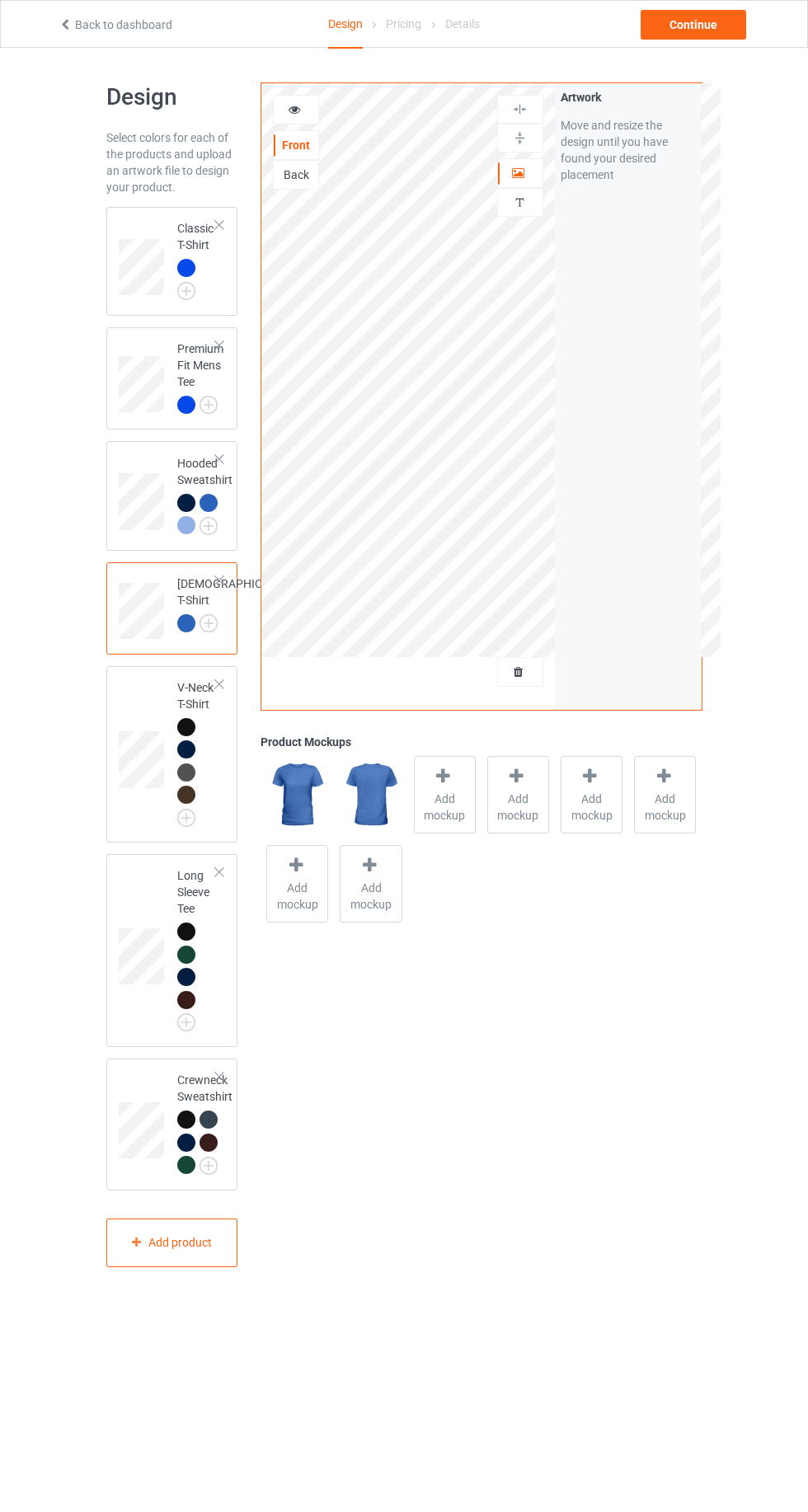
click at [0, 0] on img at bounding box center [0, 0] width 0 height 0
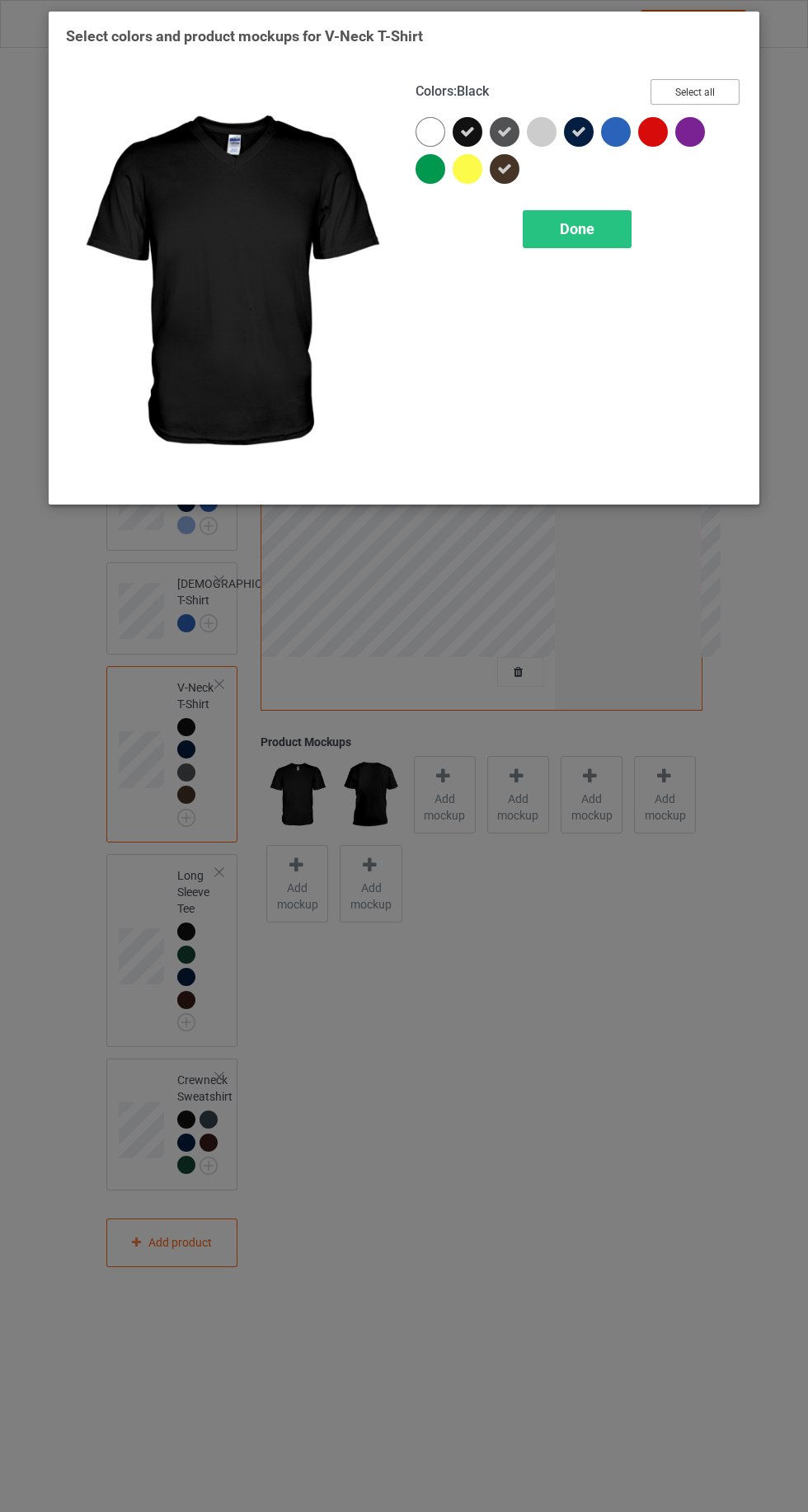
click at [697, 89] on button "Select all" at bounding box center [694, 92] width 89 height 26
click at [698, 90] on button "Reset to Default" at bounding box center [679, 92] width 120 height 26
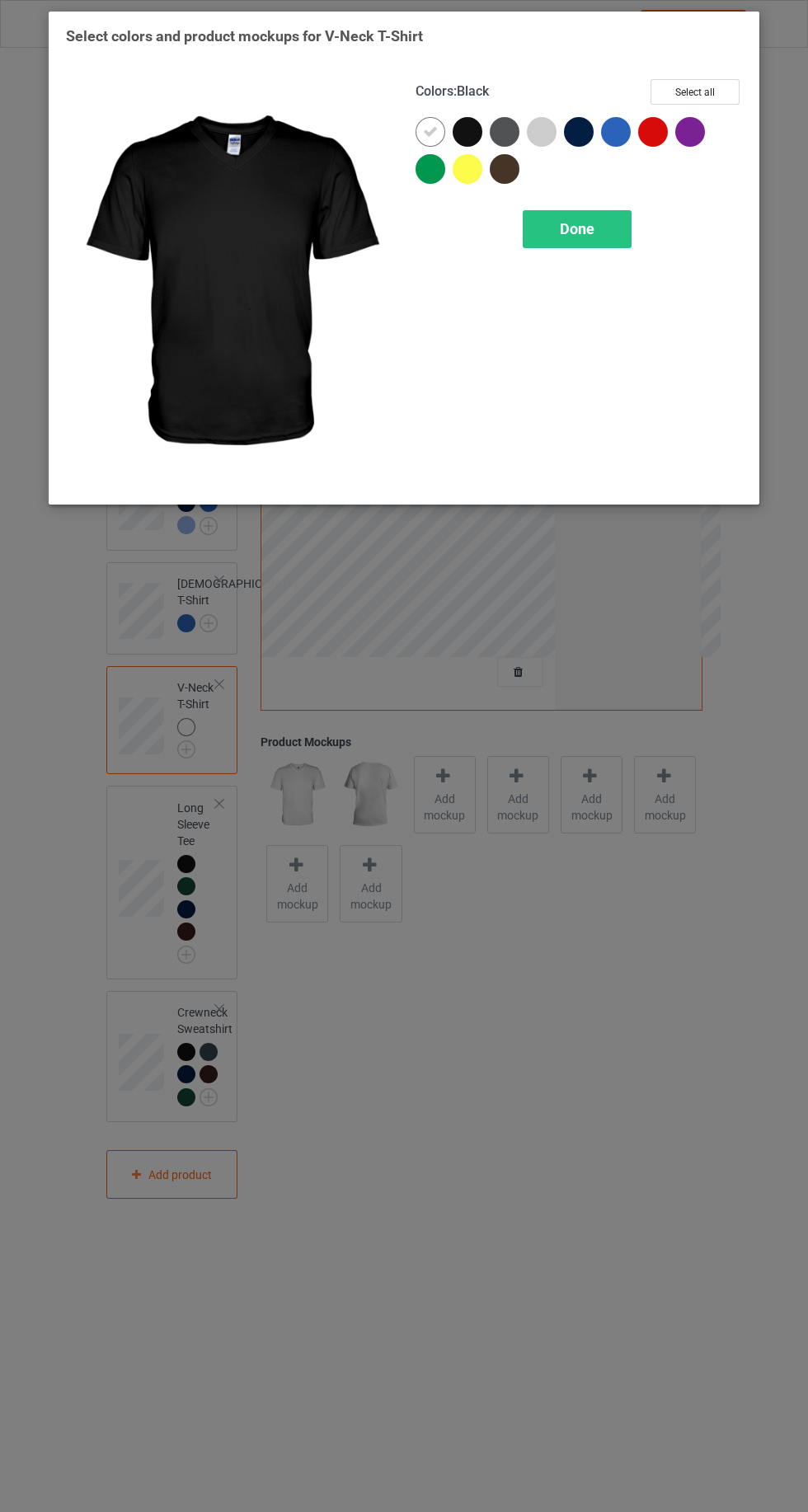
click at [617, 134] on div at bounding box center [616, 132] width 30 height 30
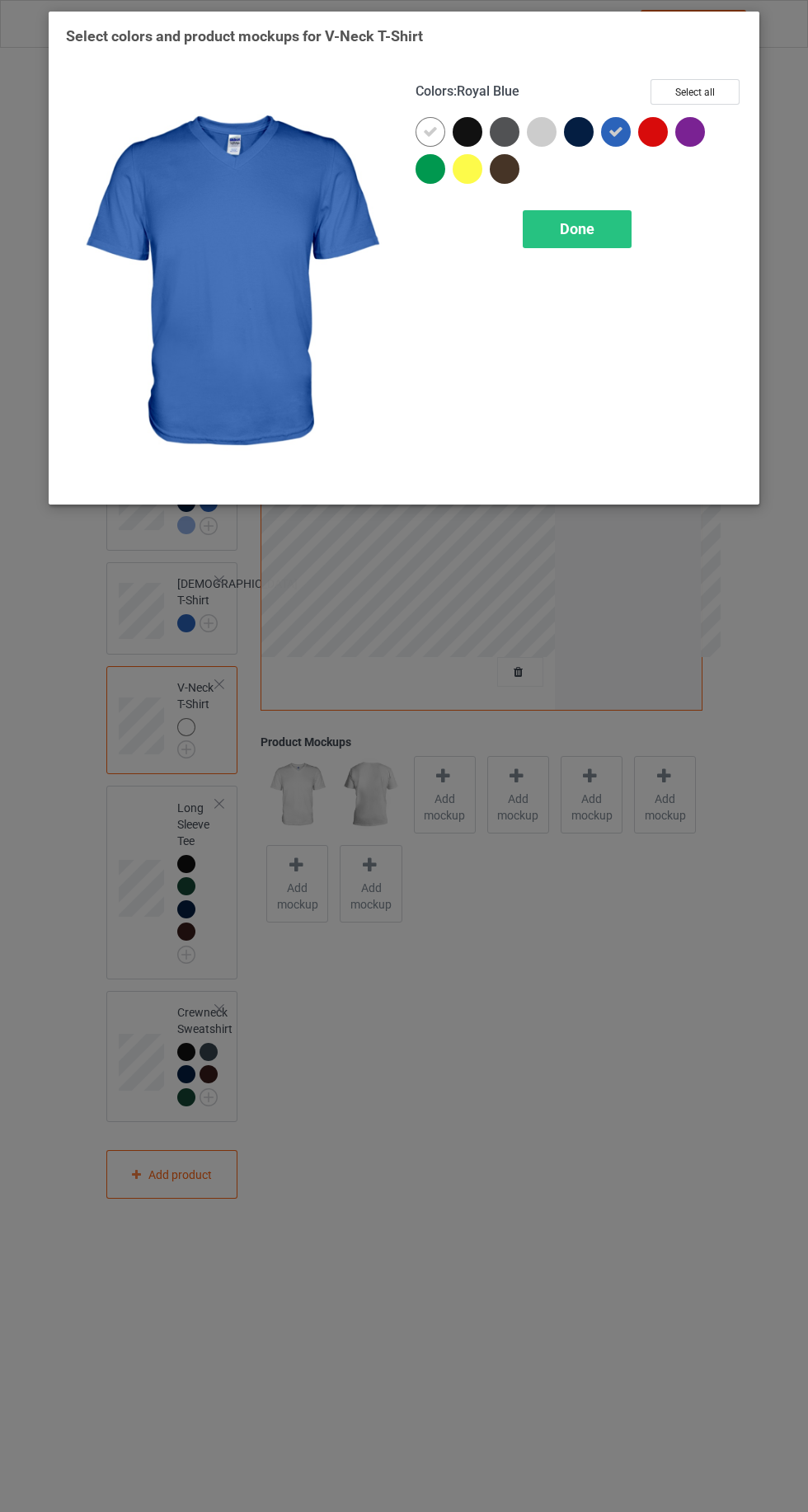
click at [424, 125] on icon at bounding box center [429, 132] width 15 height 15
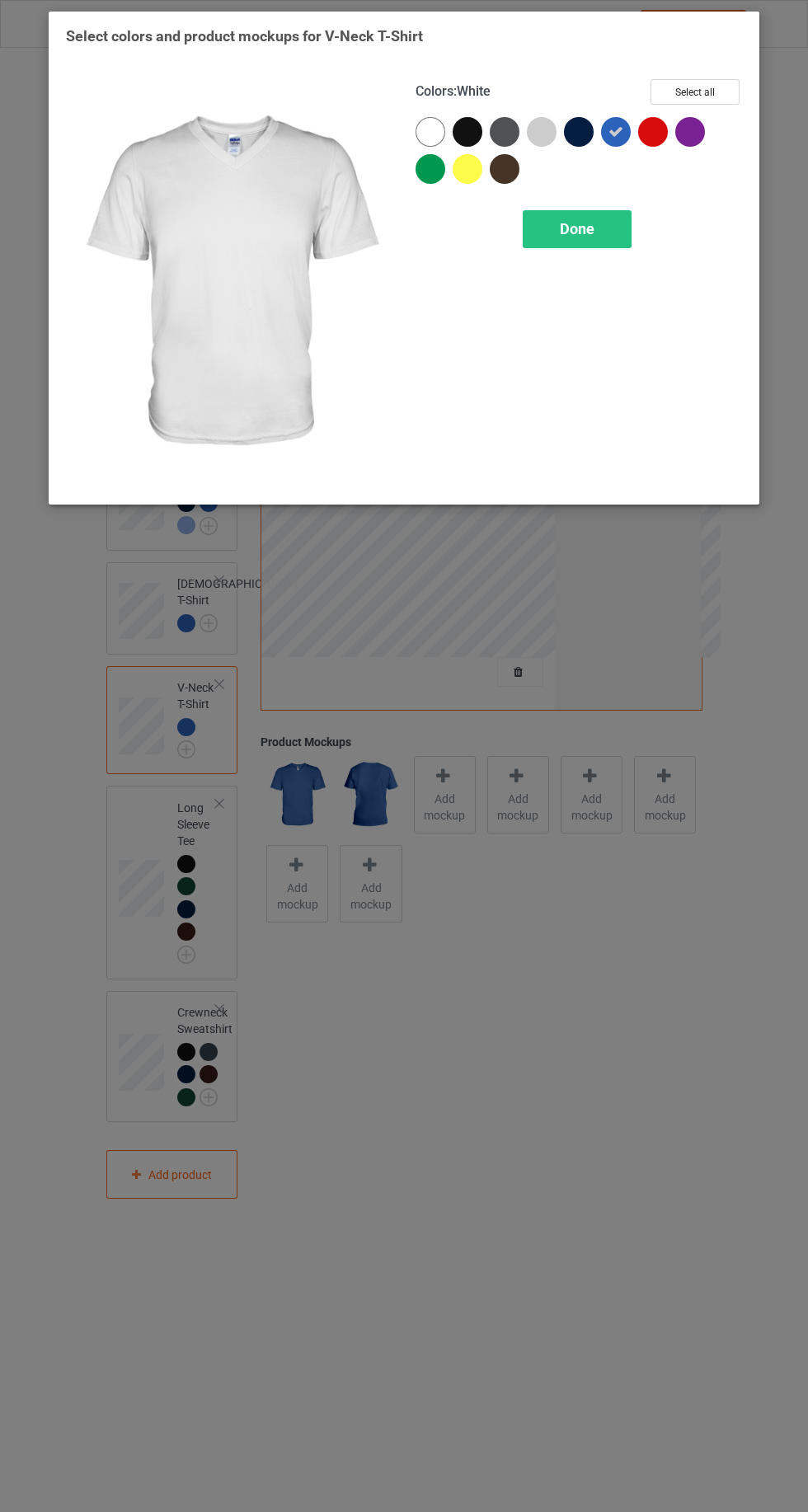
click at [585, 220] on span "Done" at bounding box center [577, 228] width 35 height 17
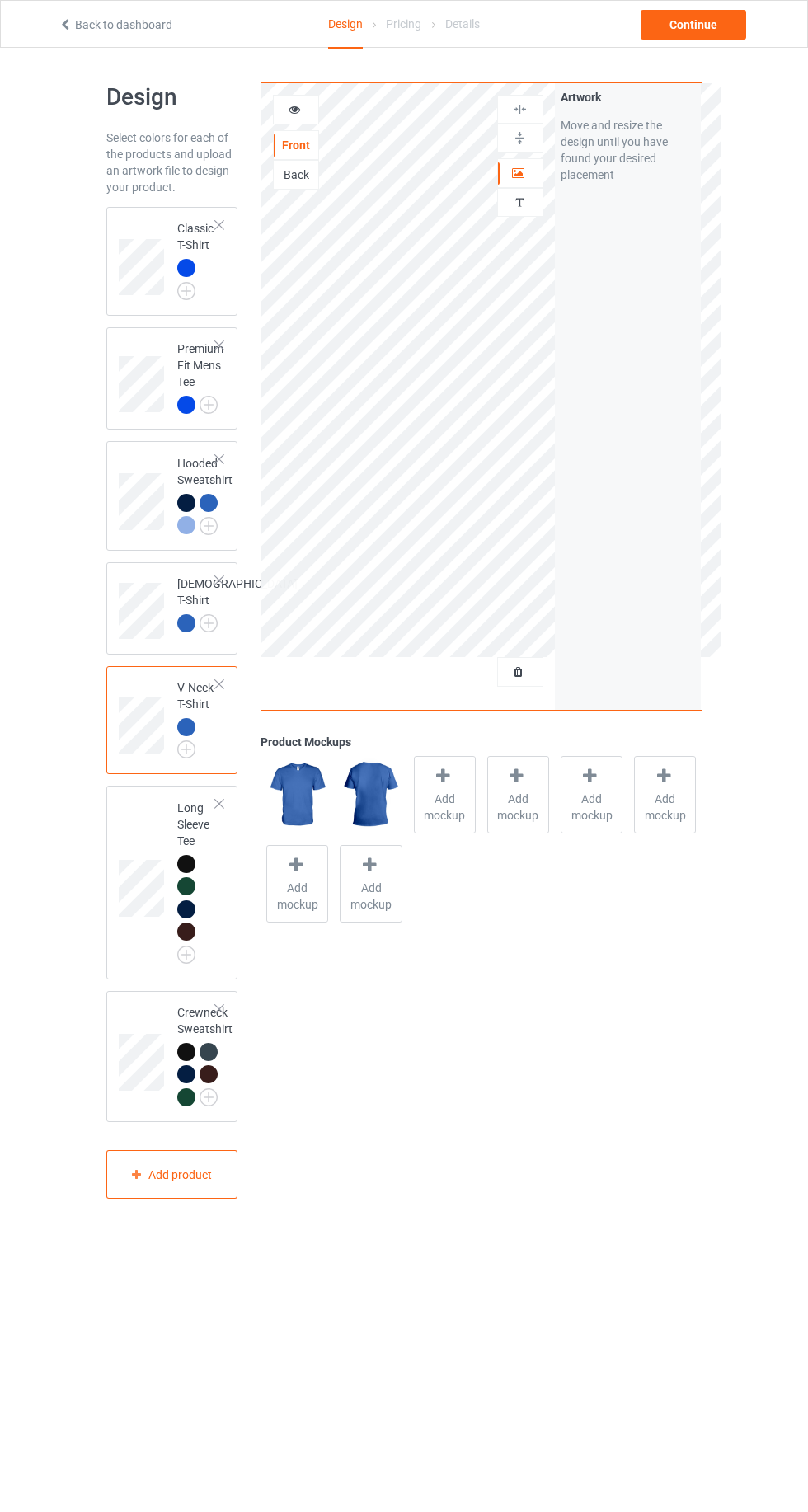
click at [0, 0] on img at bounding box center [0, 0] width 0 height 0
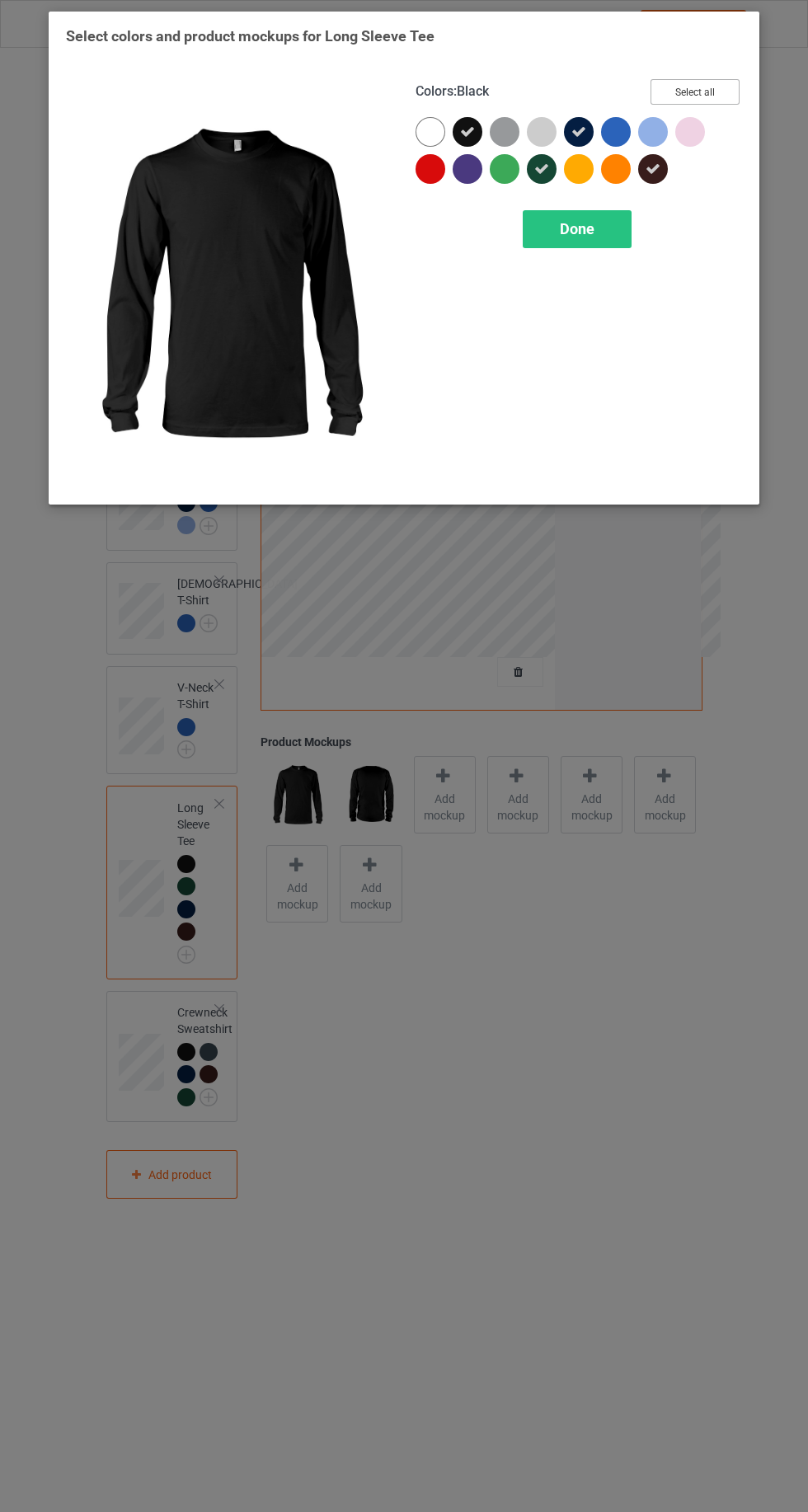
click at [703, 91] on button "Select all" at bounding box center [694, 92] width 89 height 26
click at [690, 91] on button "Reset to Default" at bounding box center [679, 92] width 120 height 26
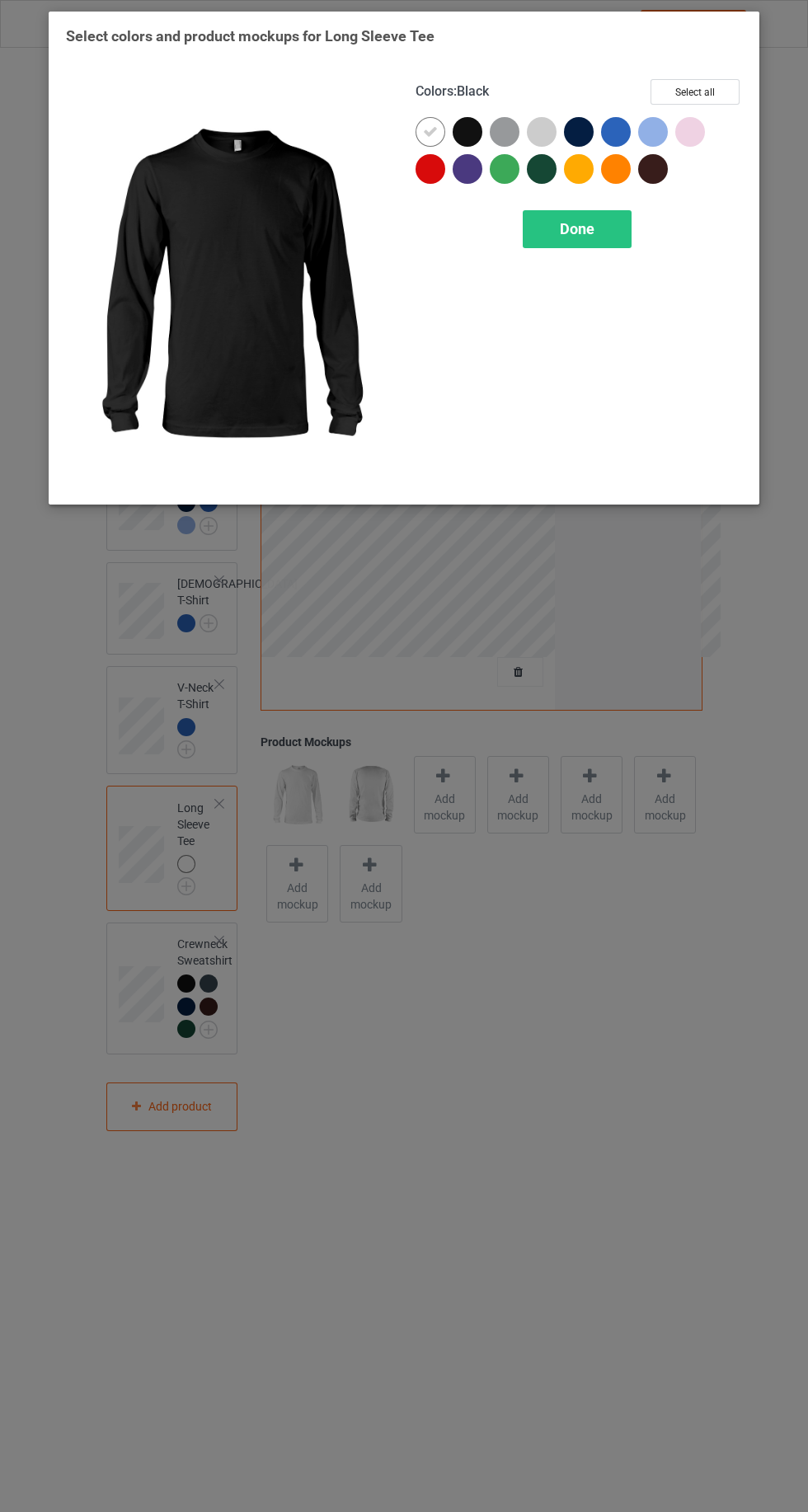
click at [612, 128] on div at bounding box center [616, 132] width 30 height 30
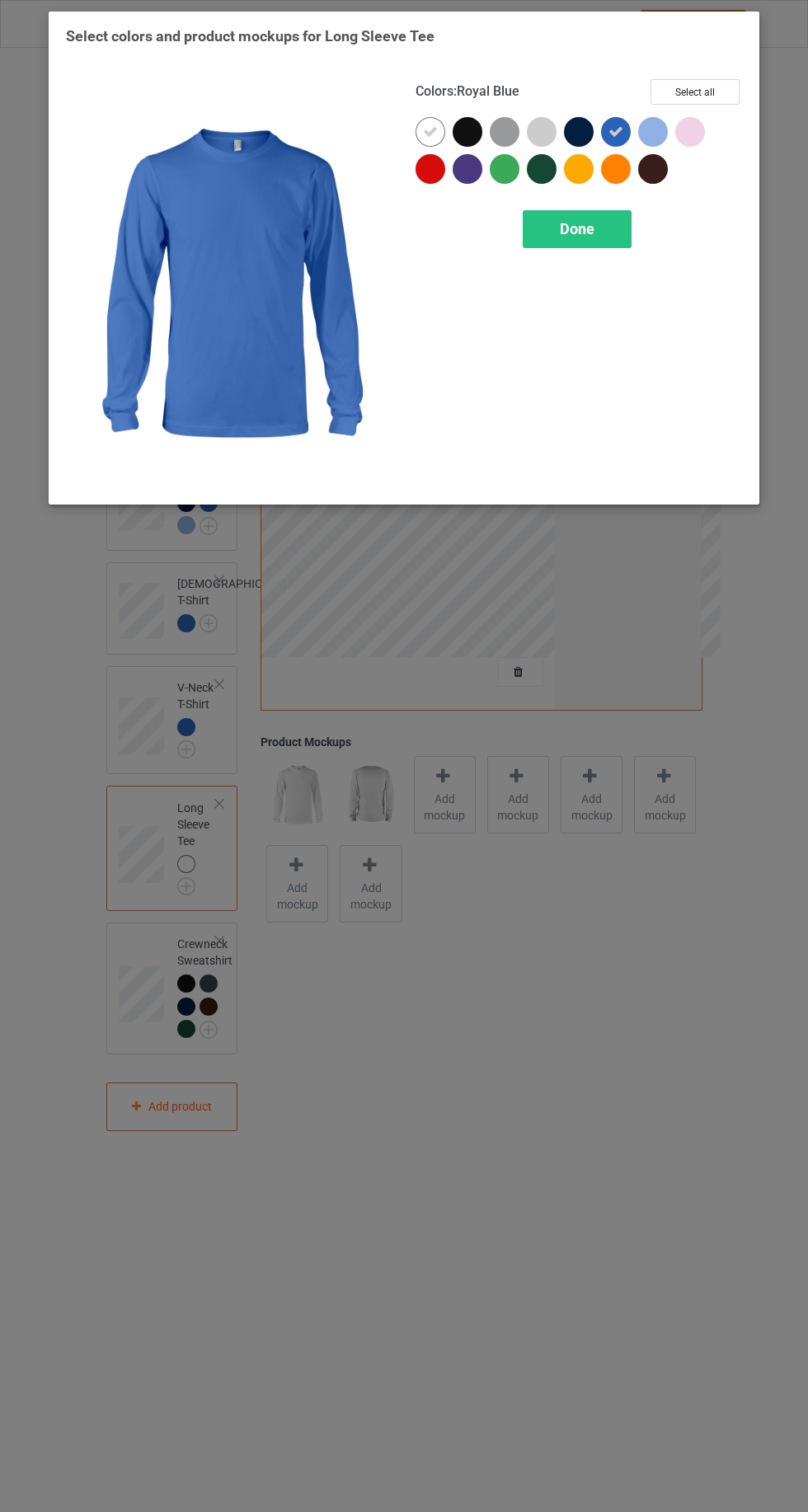
click at [427, 132] on icon at bounding box center [429, 132] width 15 height 15
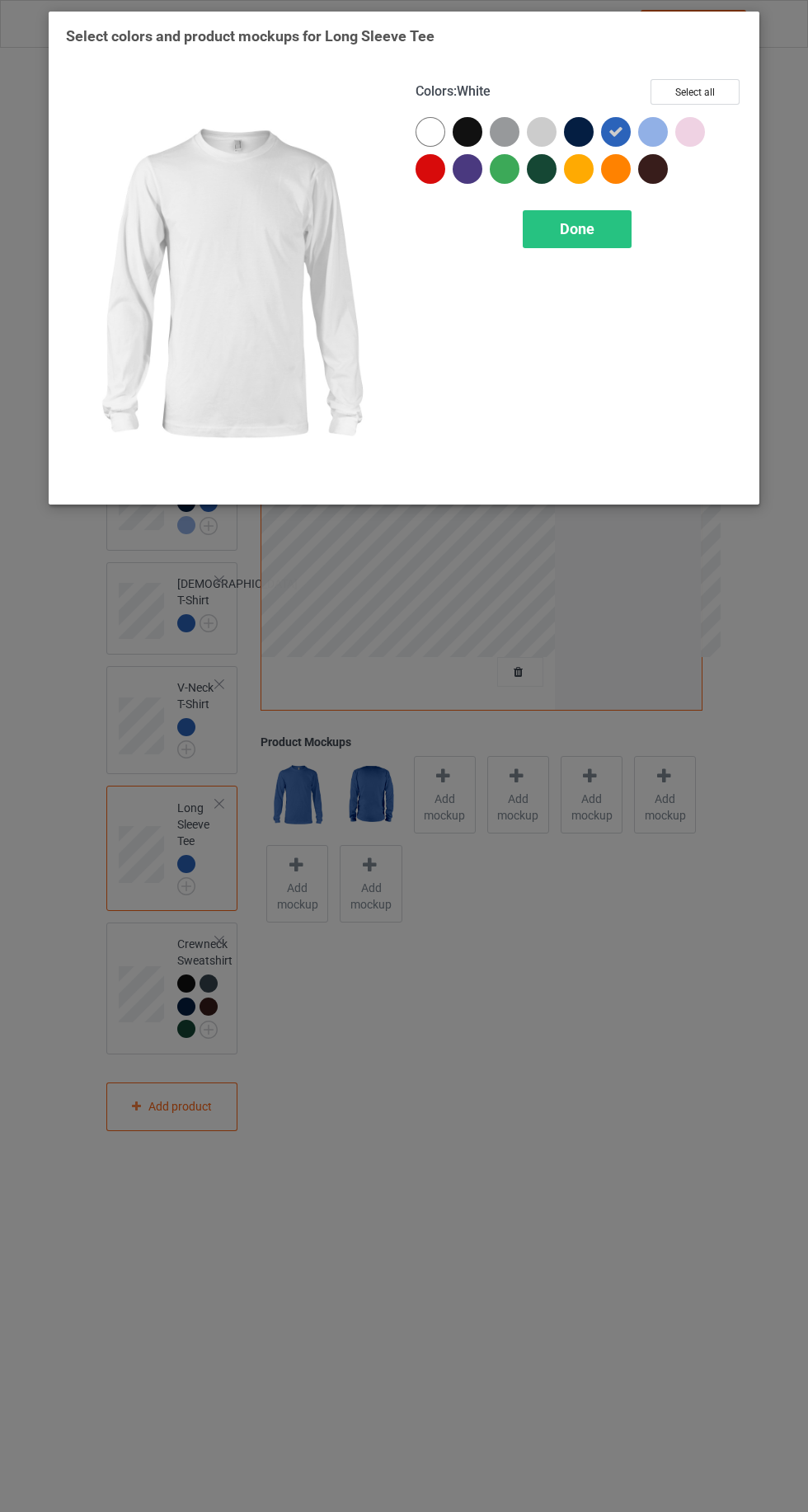
click at [589, 183] on div at bounding box center [582, 172] width 37 height 37
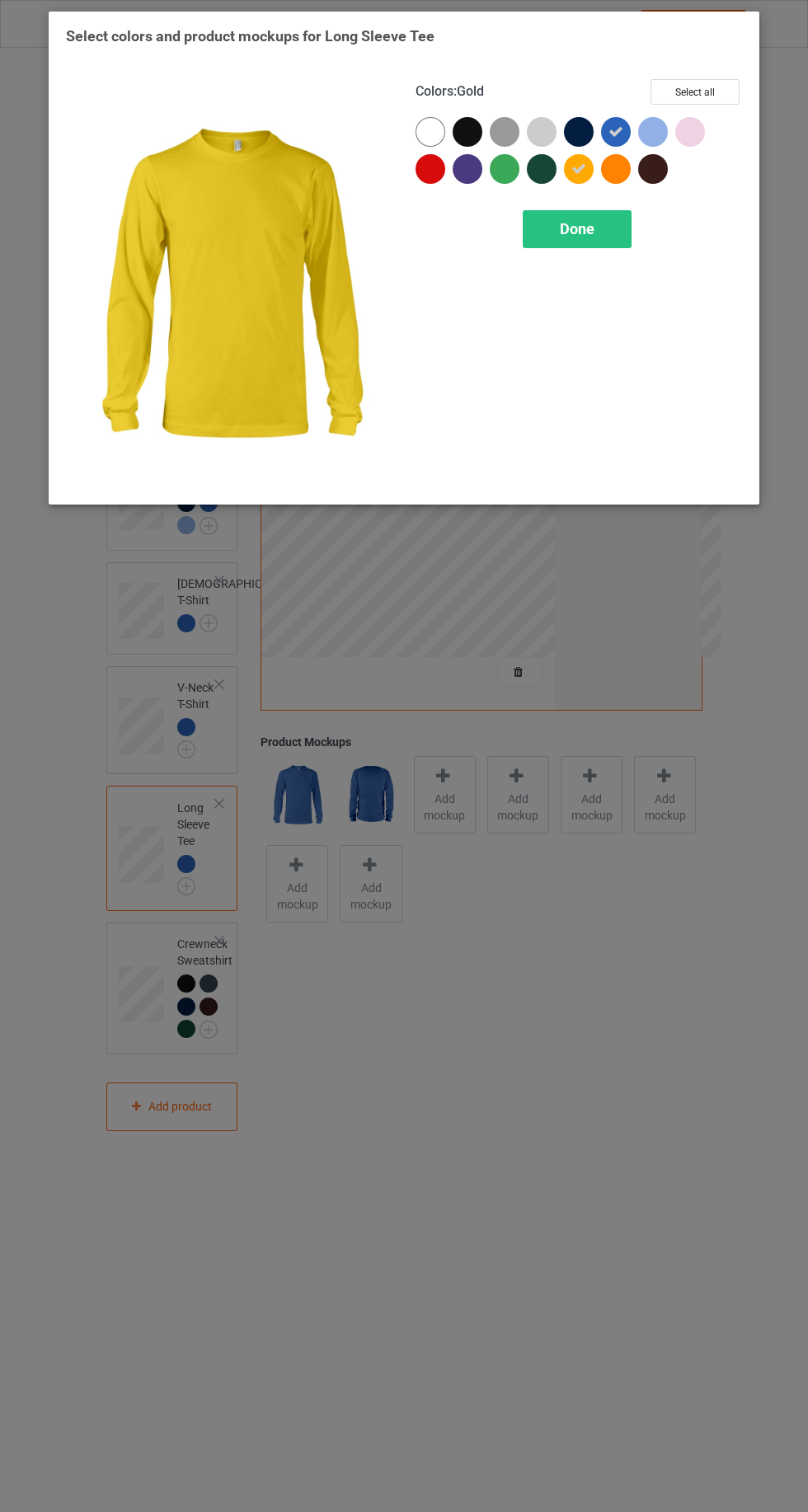
click at [578, 166] on icon at bounding box center [578, 168] width 15 height 15
click at [576, 227] on span "Done" at bounding box center [577, 228] width 35 height 17
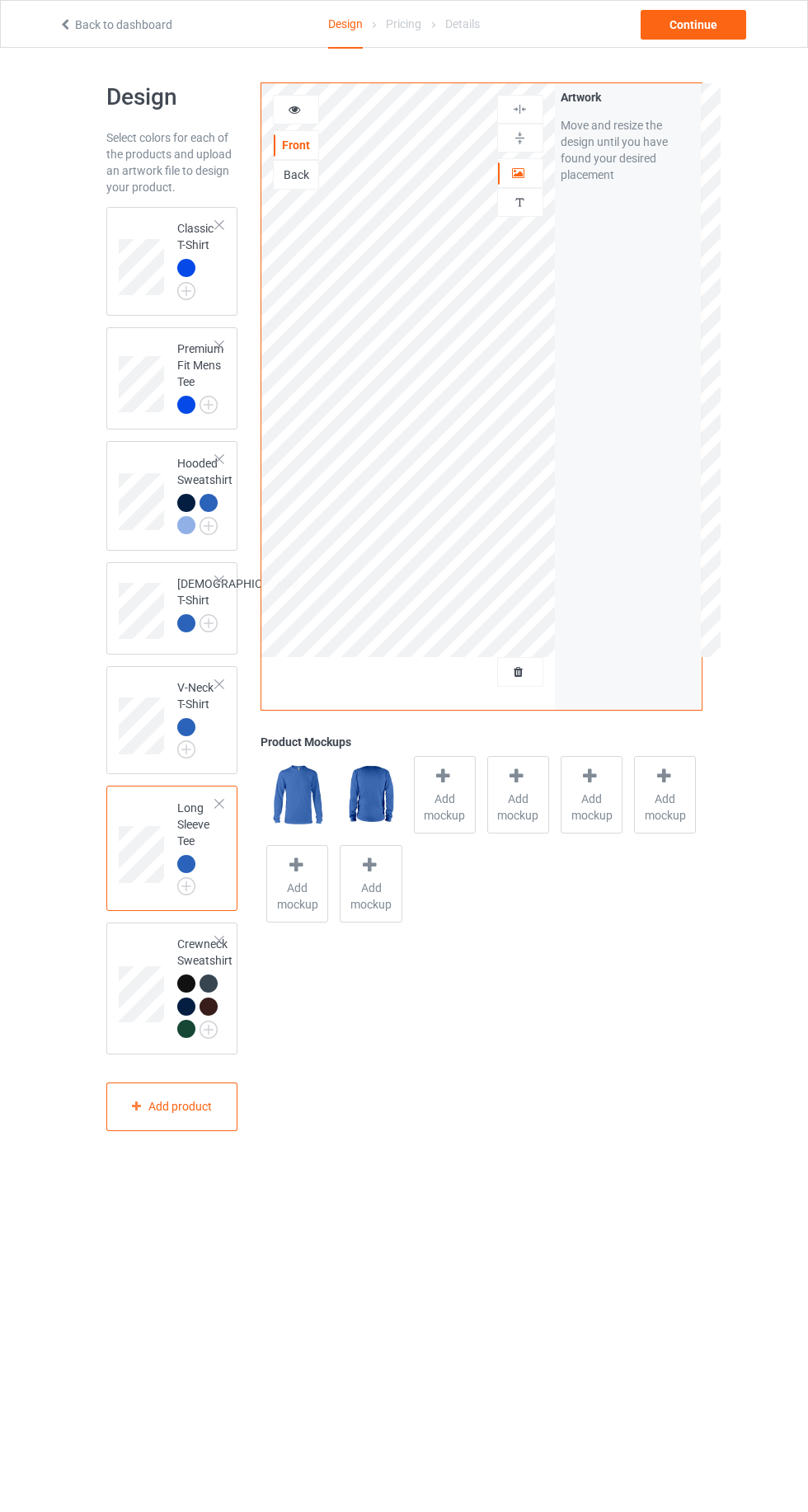
click at [0, 0] on img at bounding box center [0, 0] width 0 height 0
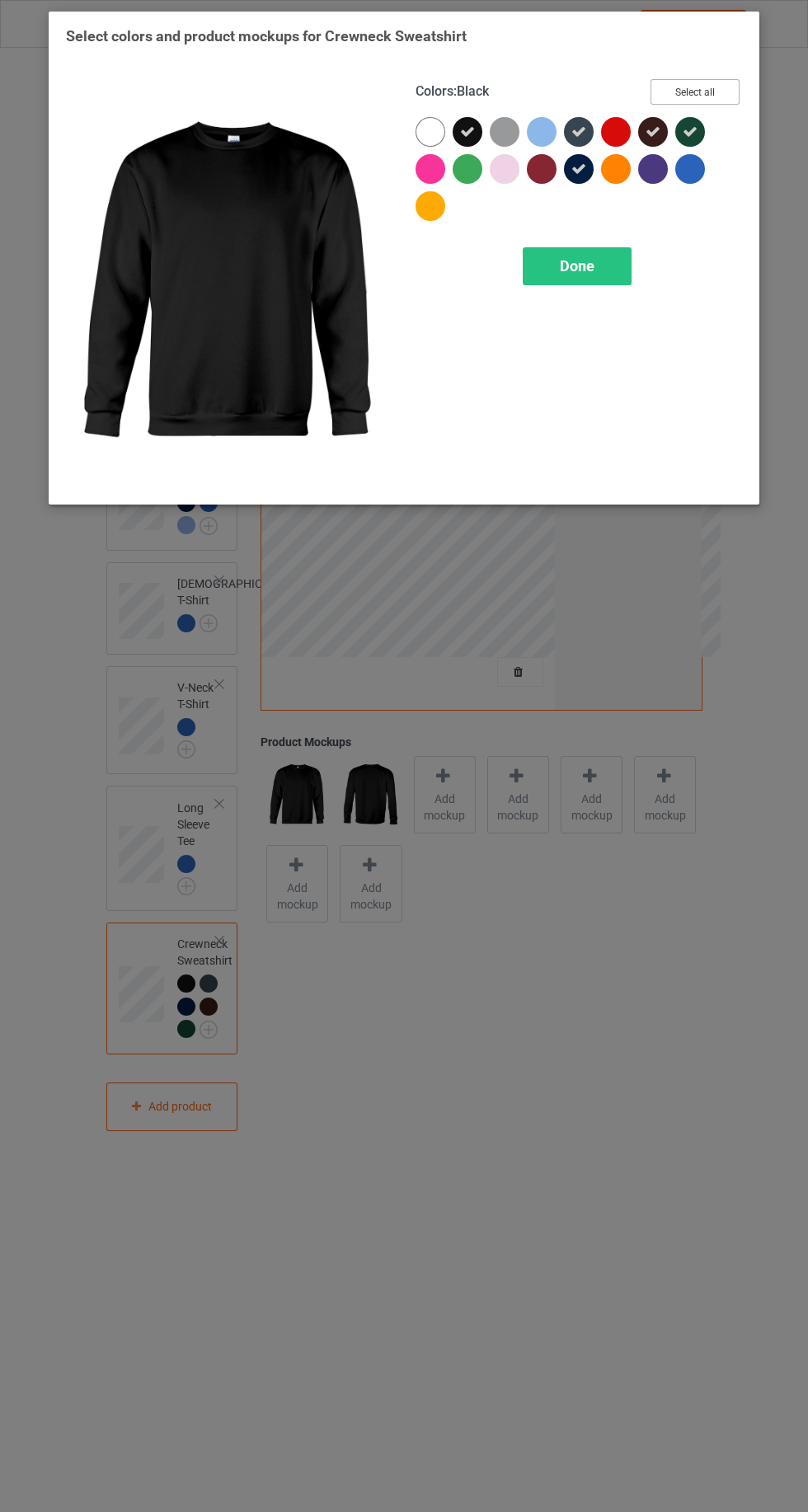
click at [695, 92] on button "Select all" at bounding box center [694, 92] width 89 height 26
click at [691, 90] on button "Reset to Default" at bounding box center [679, 92] width 120 height 26
click at [687, 176] on div at bounding box center [689, 169] width 30 height 30
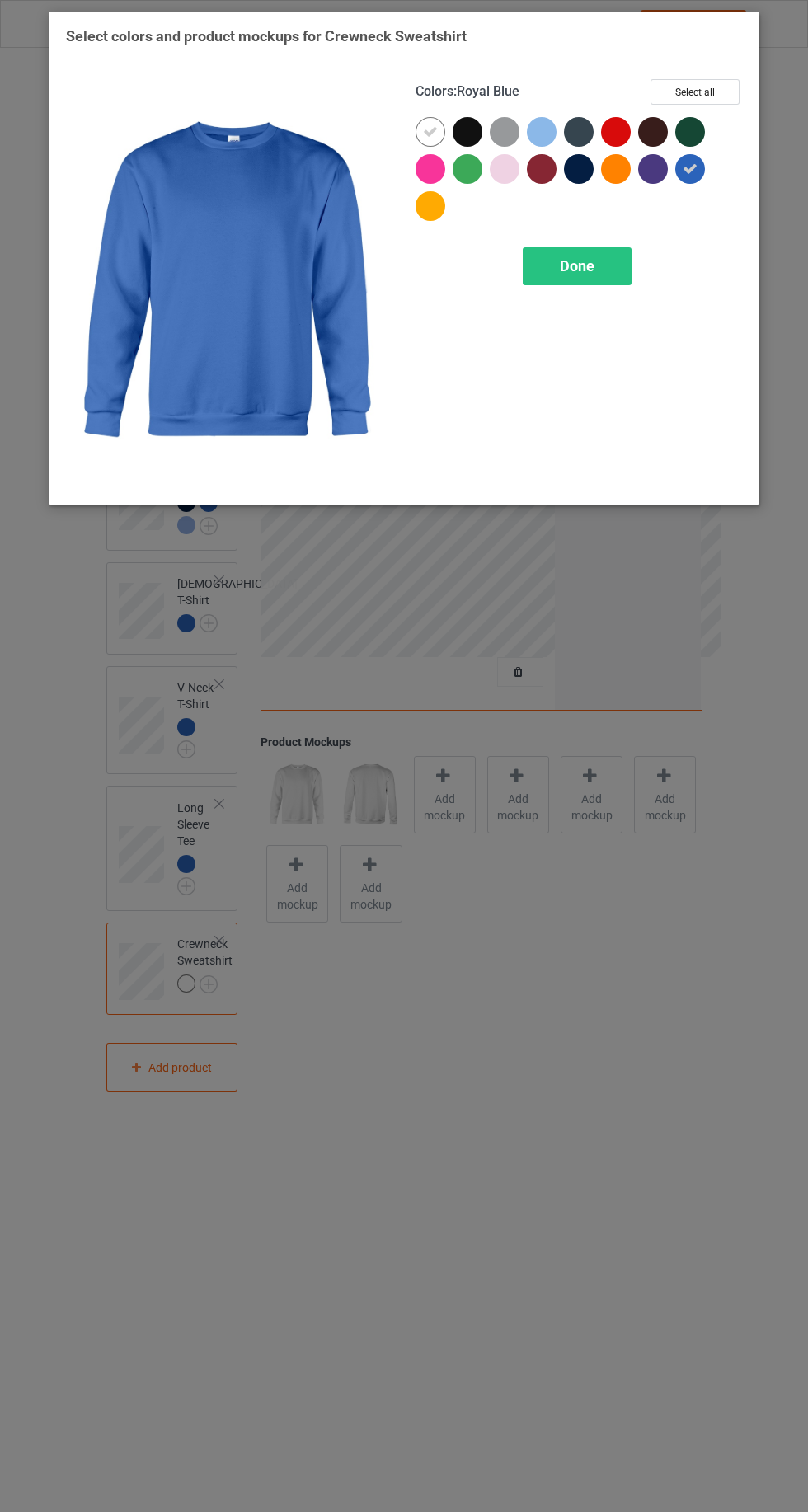
click at [415, 135] on div at bounding box center [433, 135] width 37 height 37
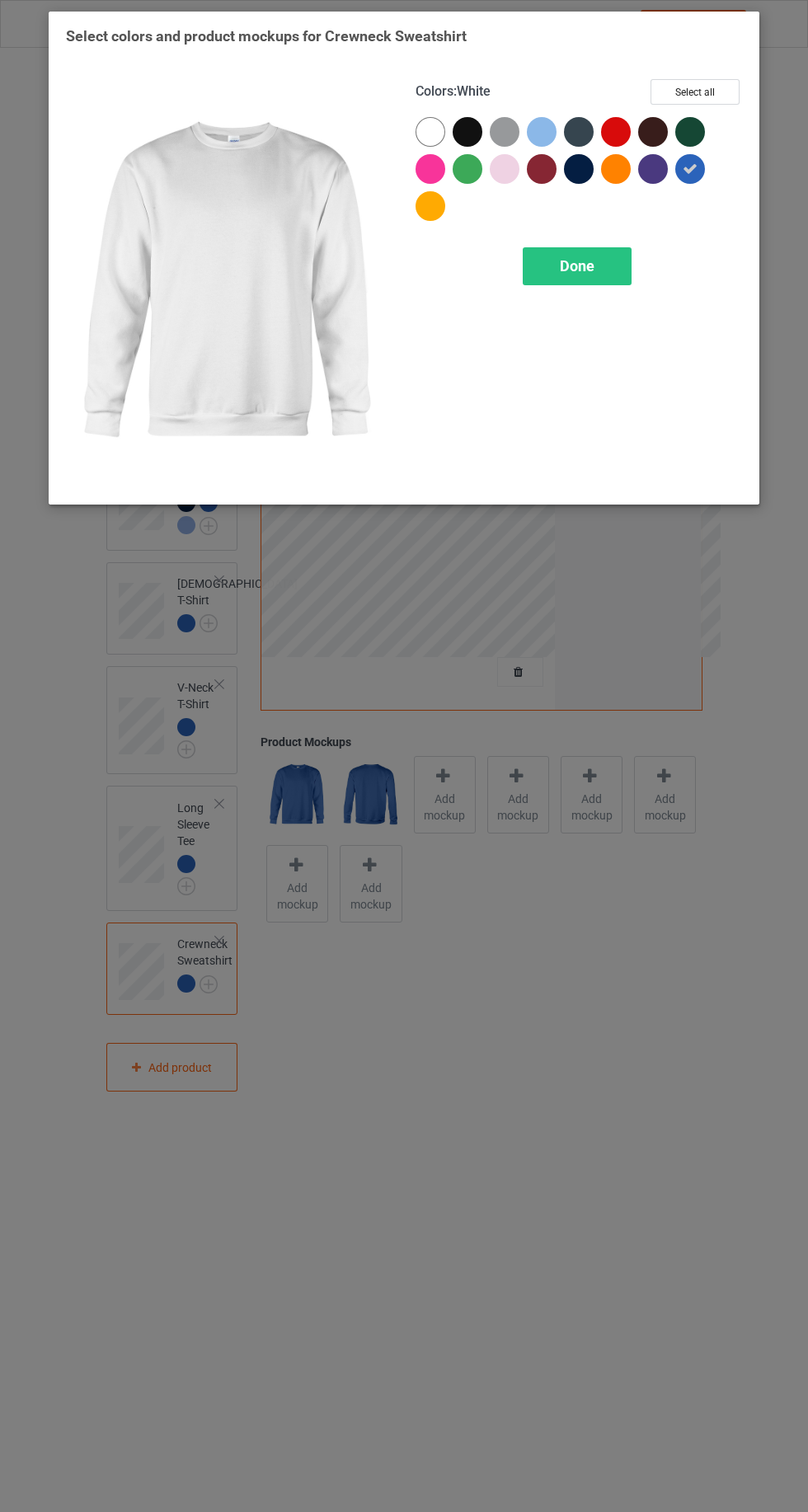
click at [562, 251] on div "Done" at bounding box center [576, 266] width 109 height 38
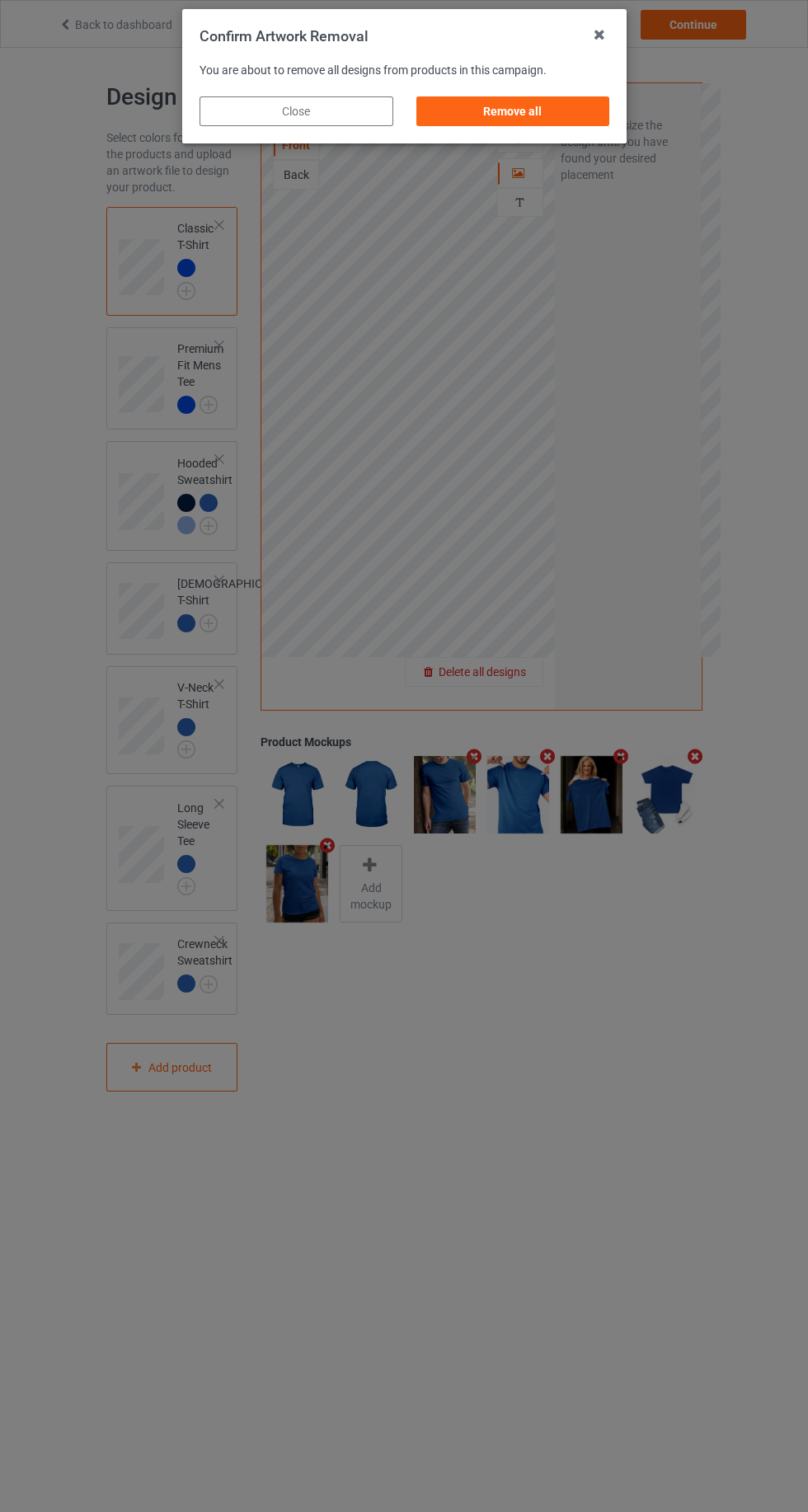
click at [544, 108] on div "Remove all" at bounding box center [512, 112] width 193 height 30
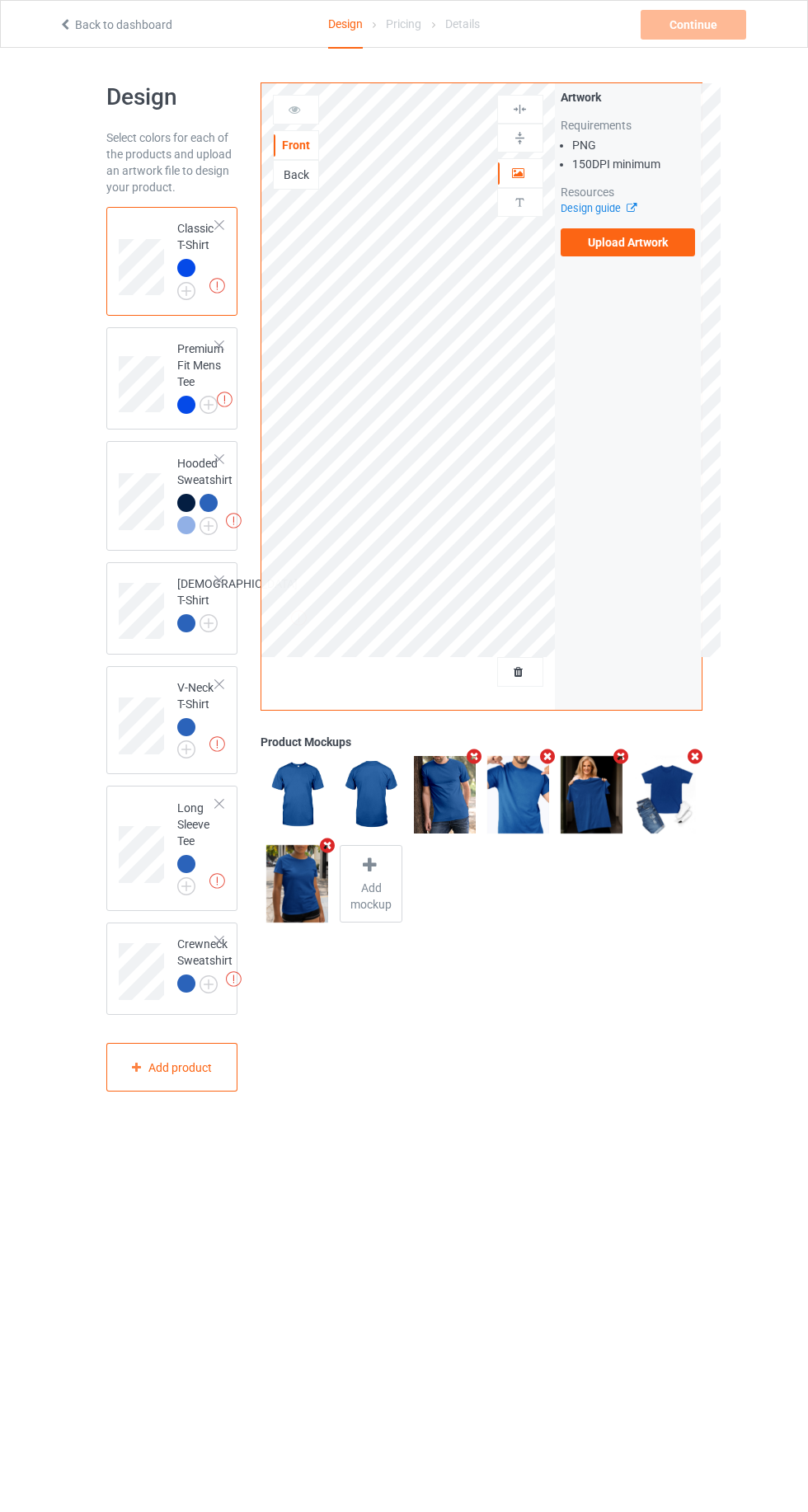
click at [660, 248] on label "Upload Artwork" at bounding box center [629, 242] width 135 height 28
click at [0, 0] on input "Upload Artwork" at bounding box center [0, 0] width 0 height 0
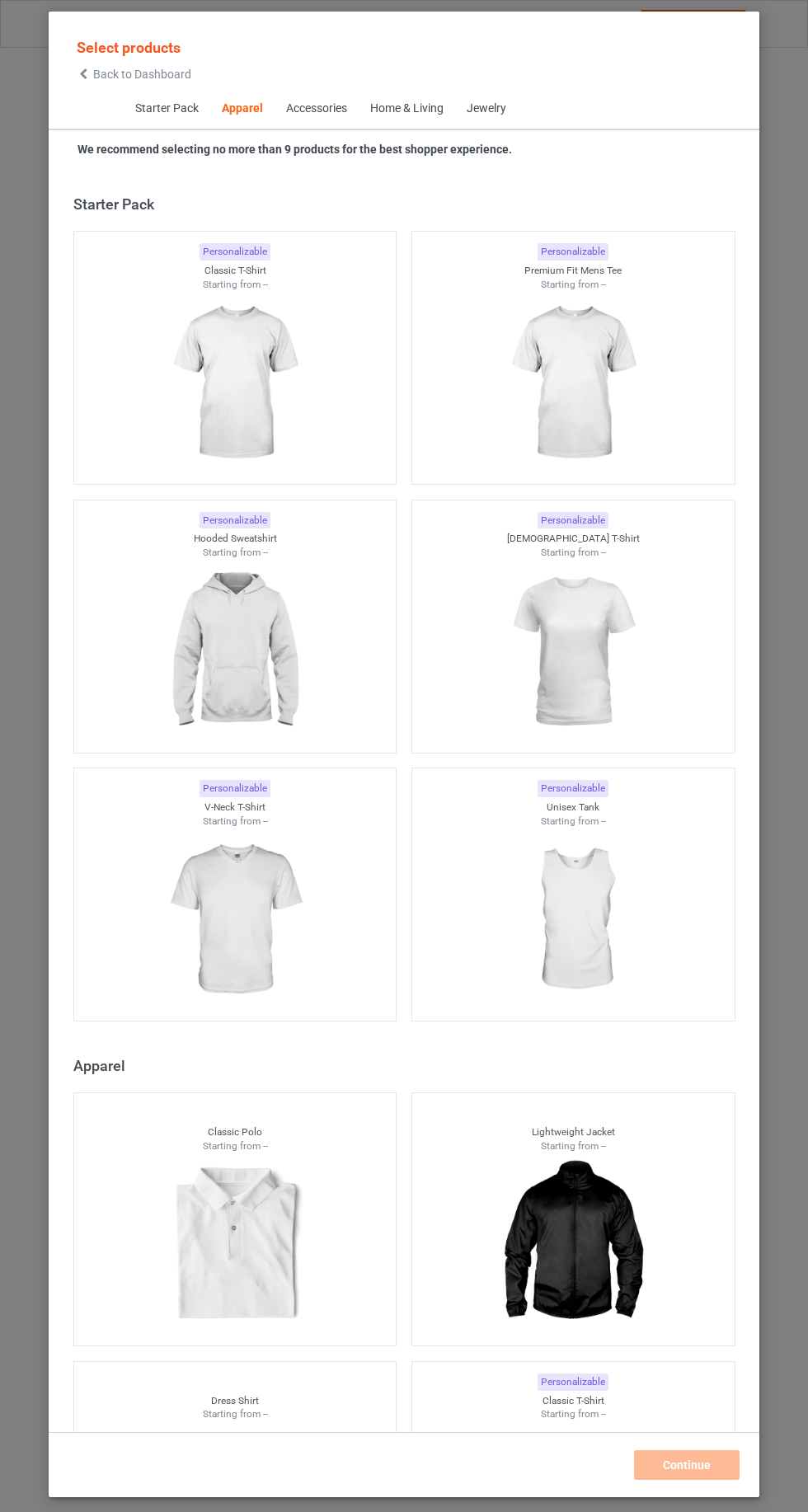
scroll to position [882, 0]
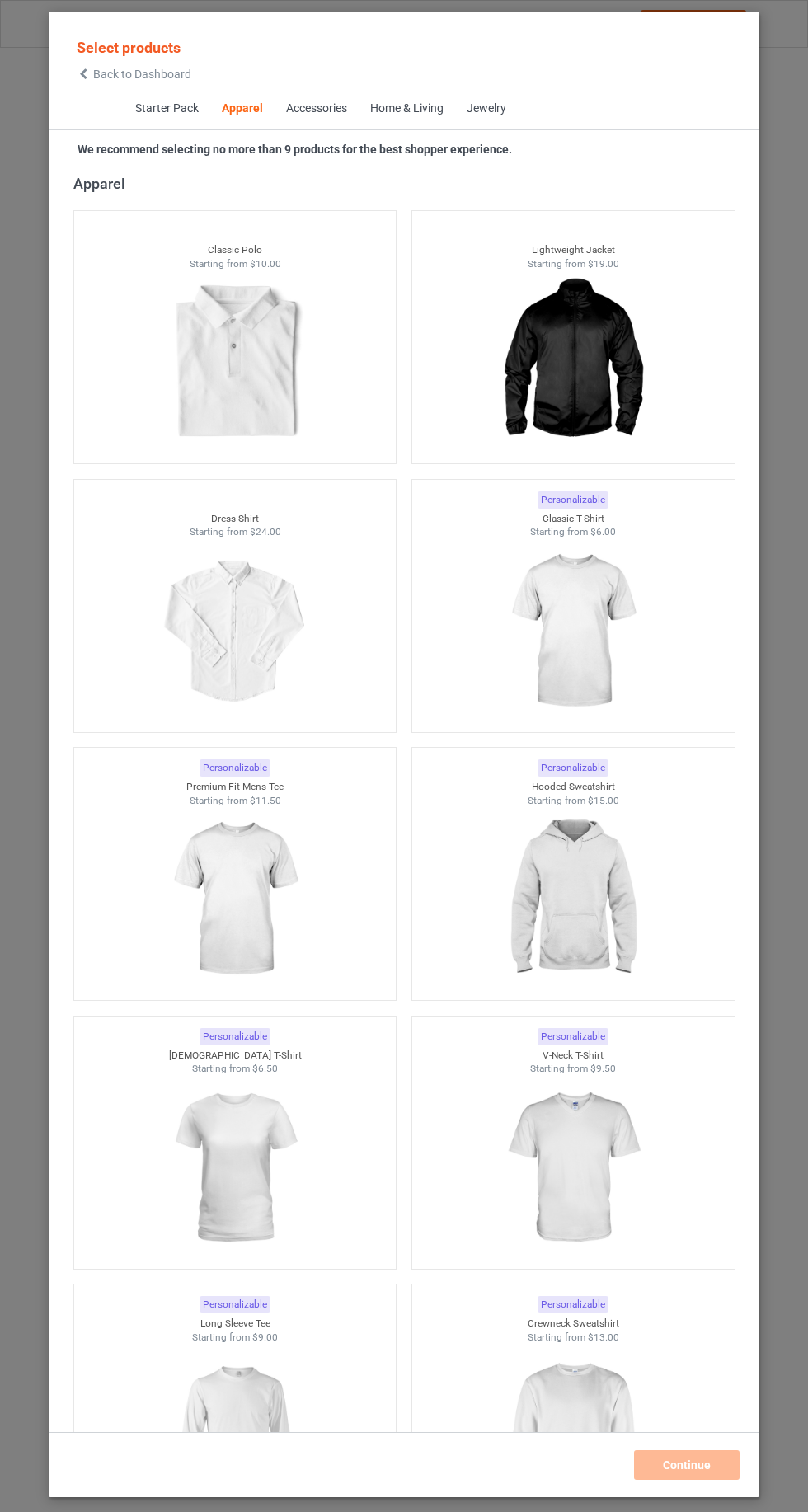
click at [555, 623] on img at bounding box center [572, 631] width 147 height 184
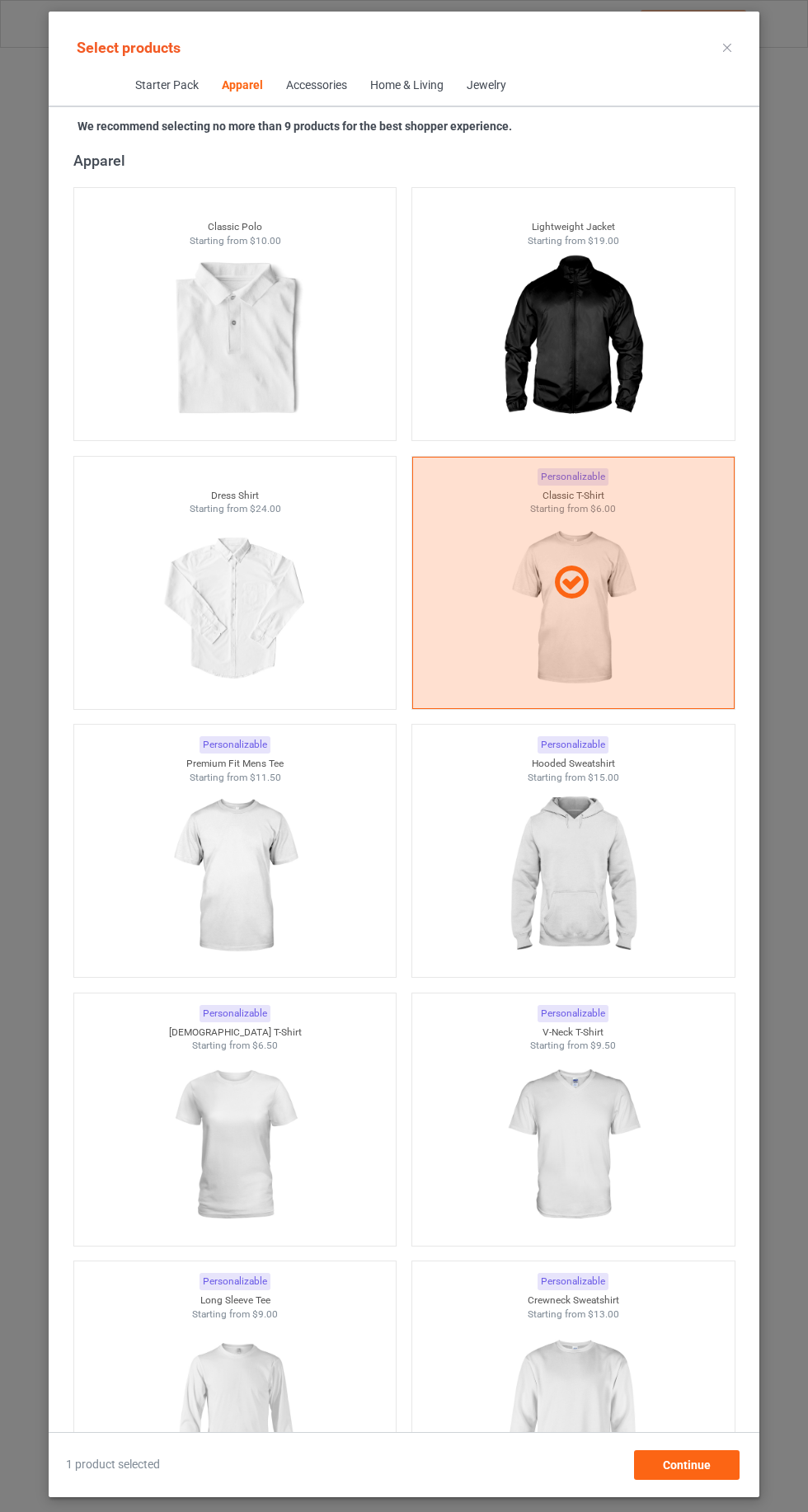
click at [237, 861] on img at bounding box center [234, 876] width 147 height 184
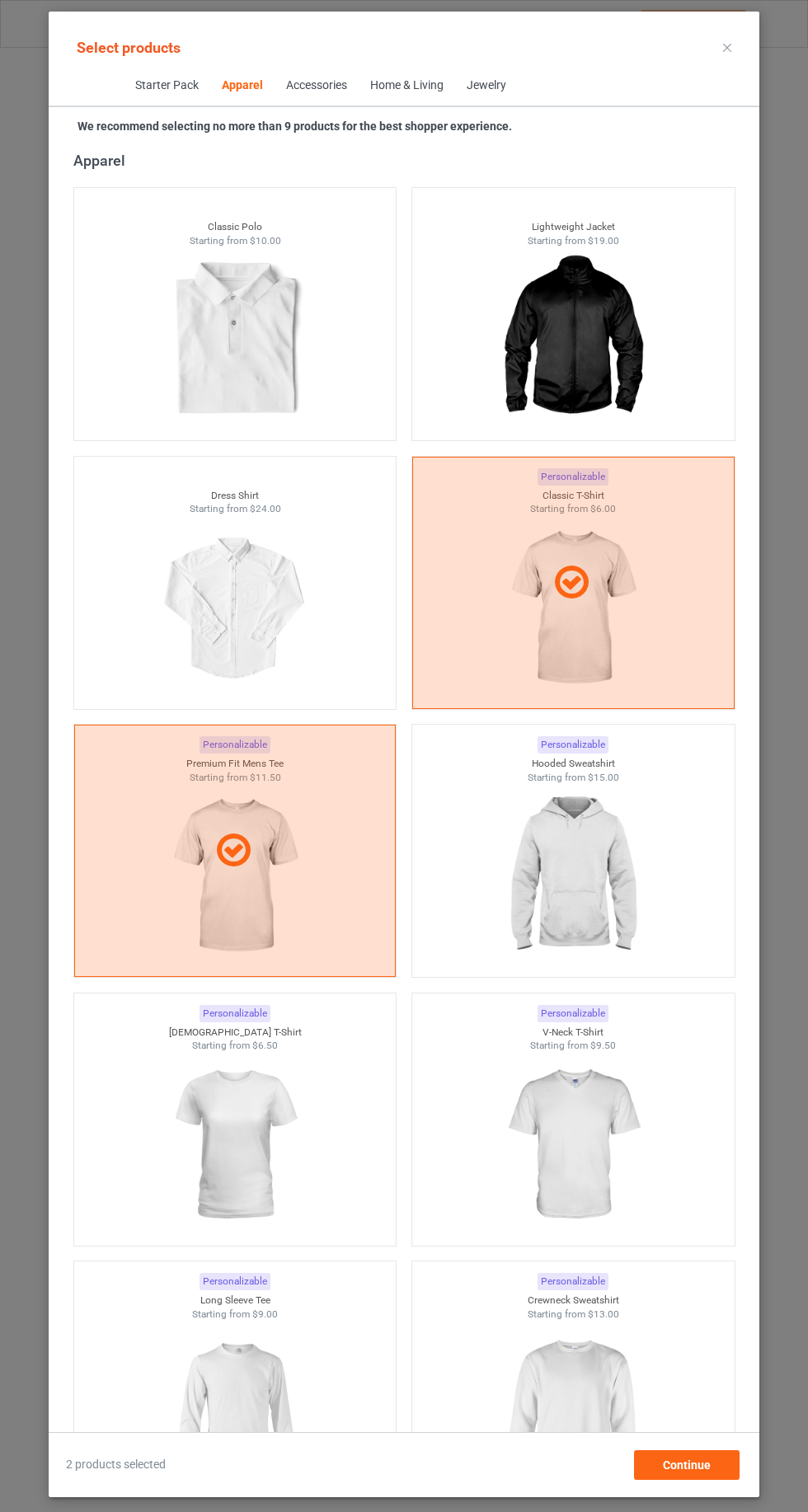
click at [587, 873] on img at bounding box center [572, 876] width 147 height 184
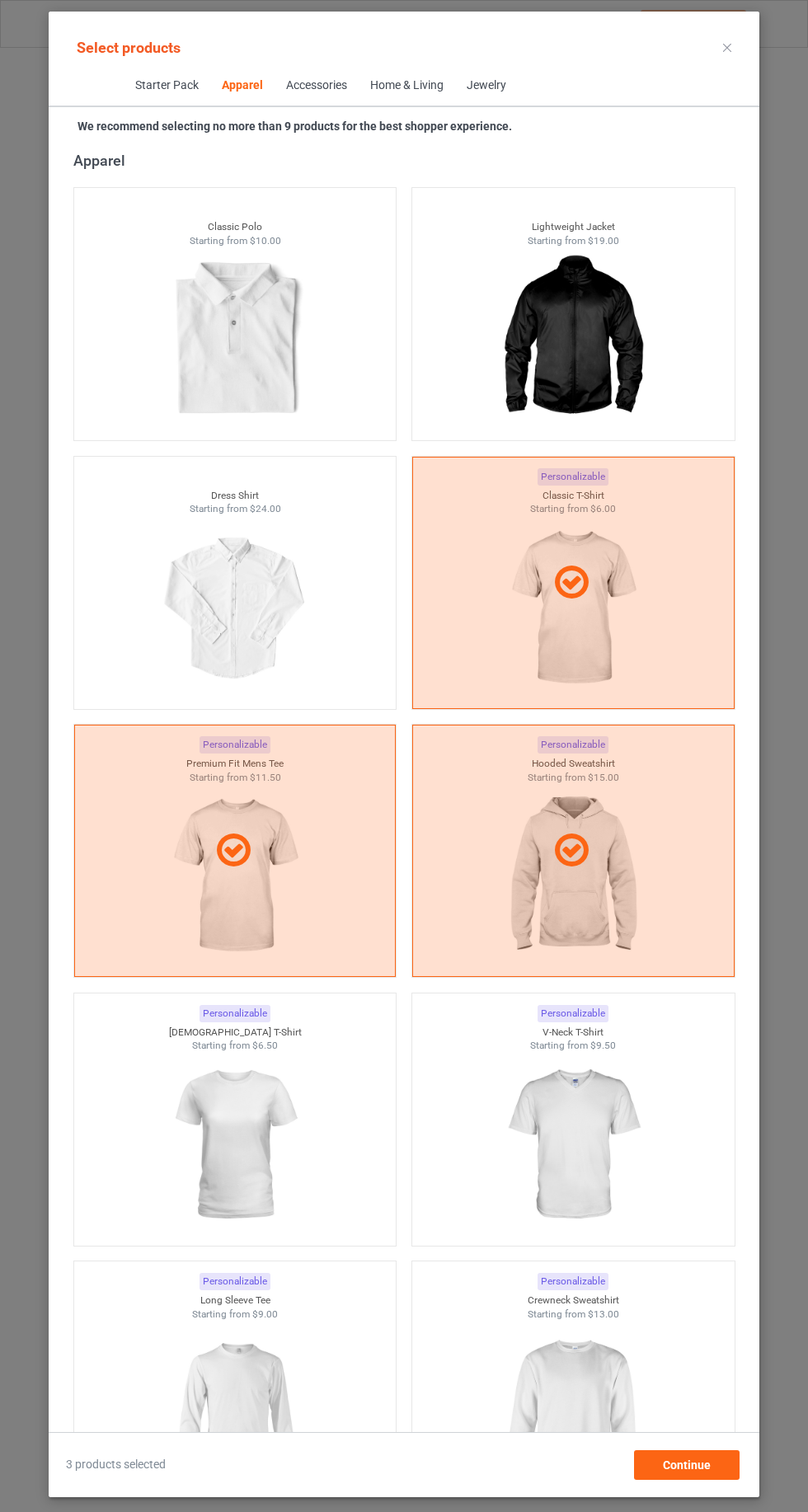
click at [727, 47] on icon at bounding box center [726, 48] width 8 height 8
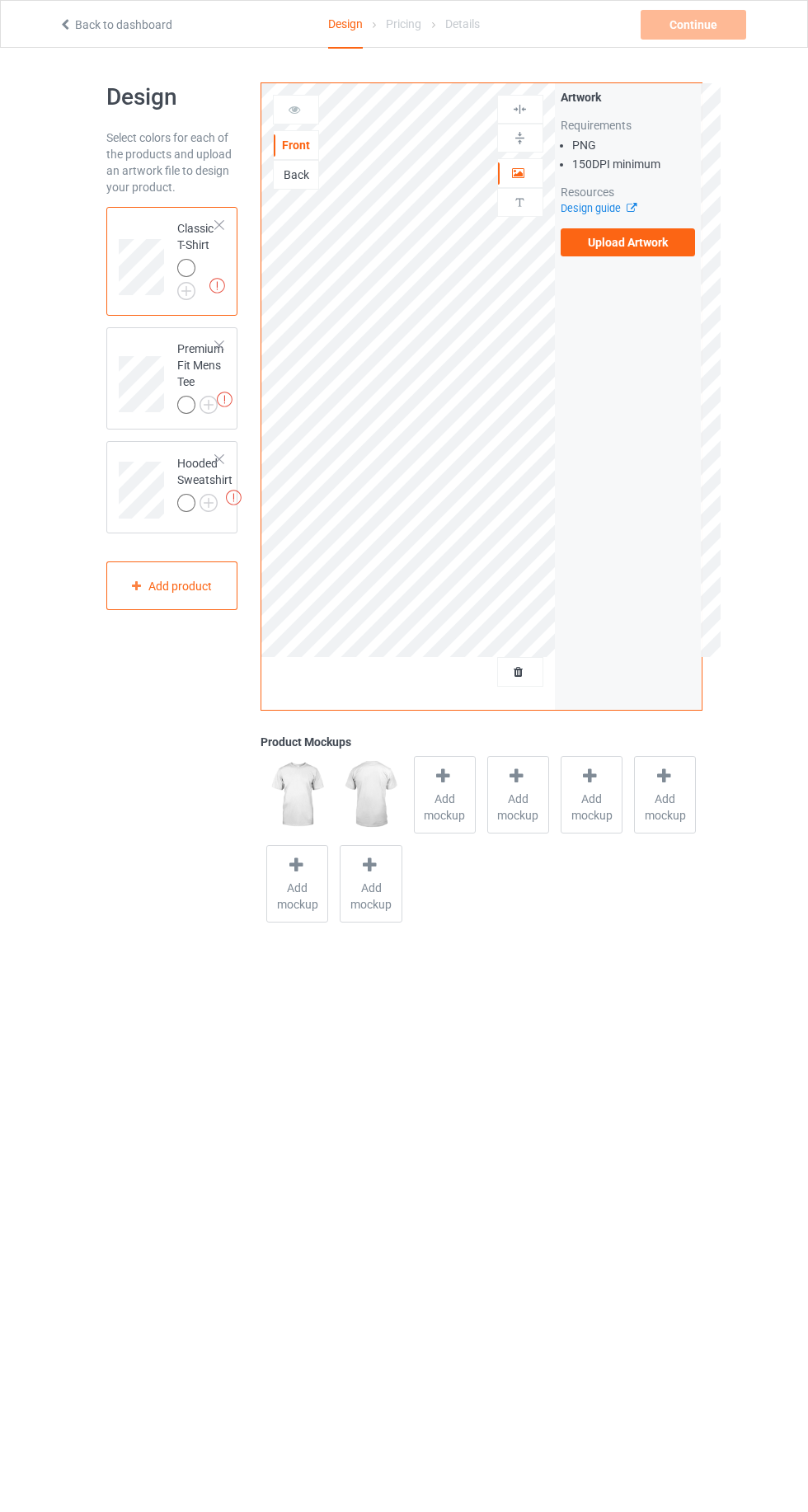
click at [642, 240] on label "Upload Artwork" at bounding box center [629, 242] width 135 height 28
click at [0, 0] on input "Upload Artwork" at bounding box center [0, 0] width 0 height 0
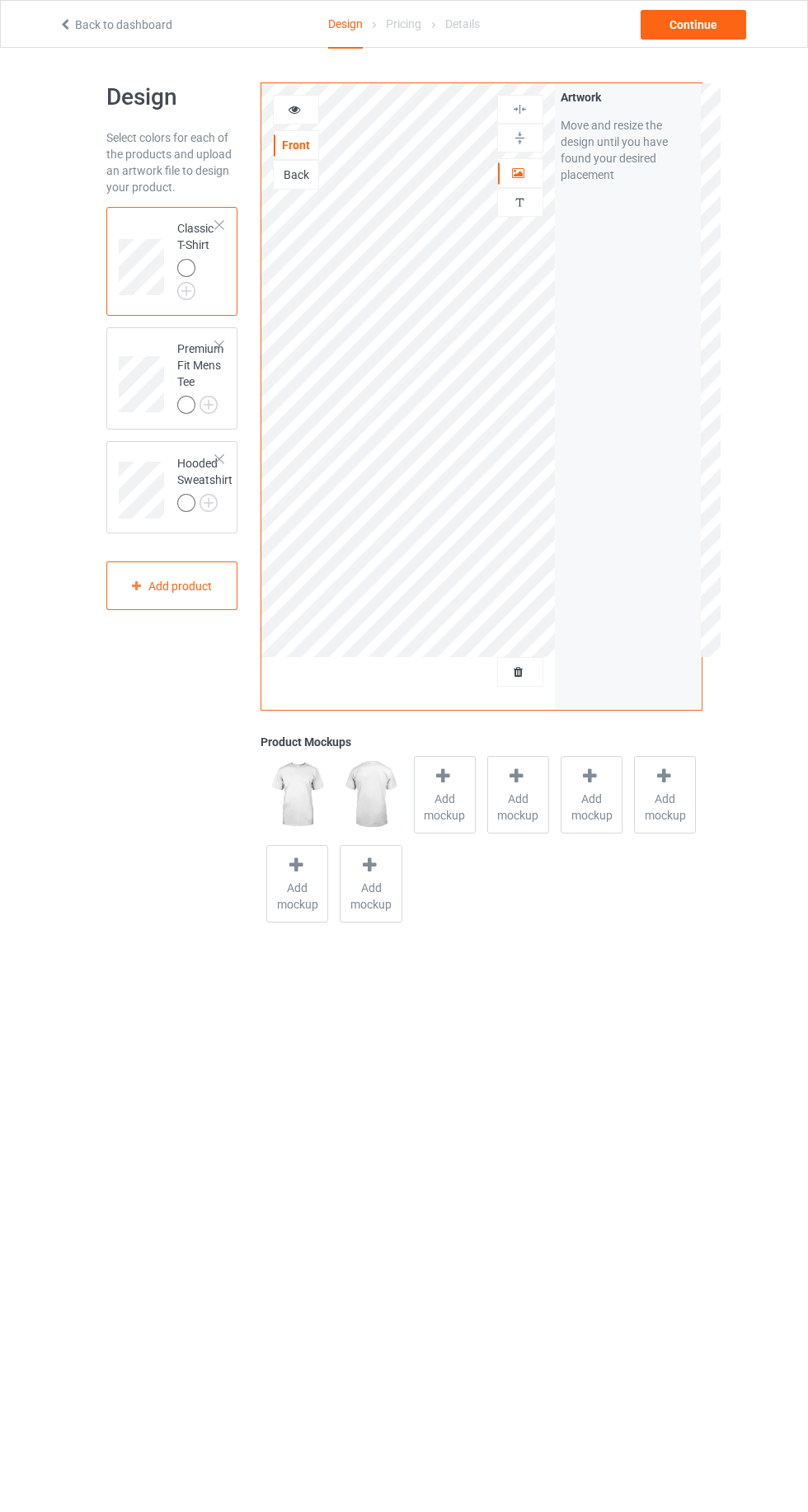
click at [0, 0] on img at bounding box center [0, 0] width 0 height 0
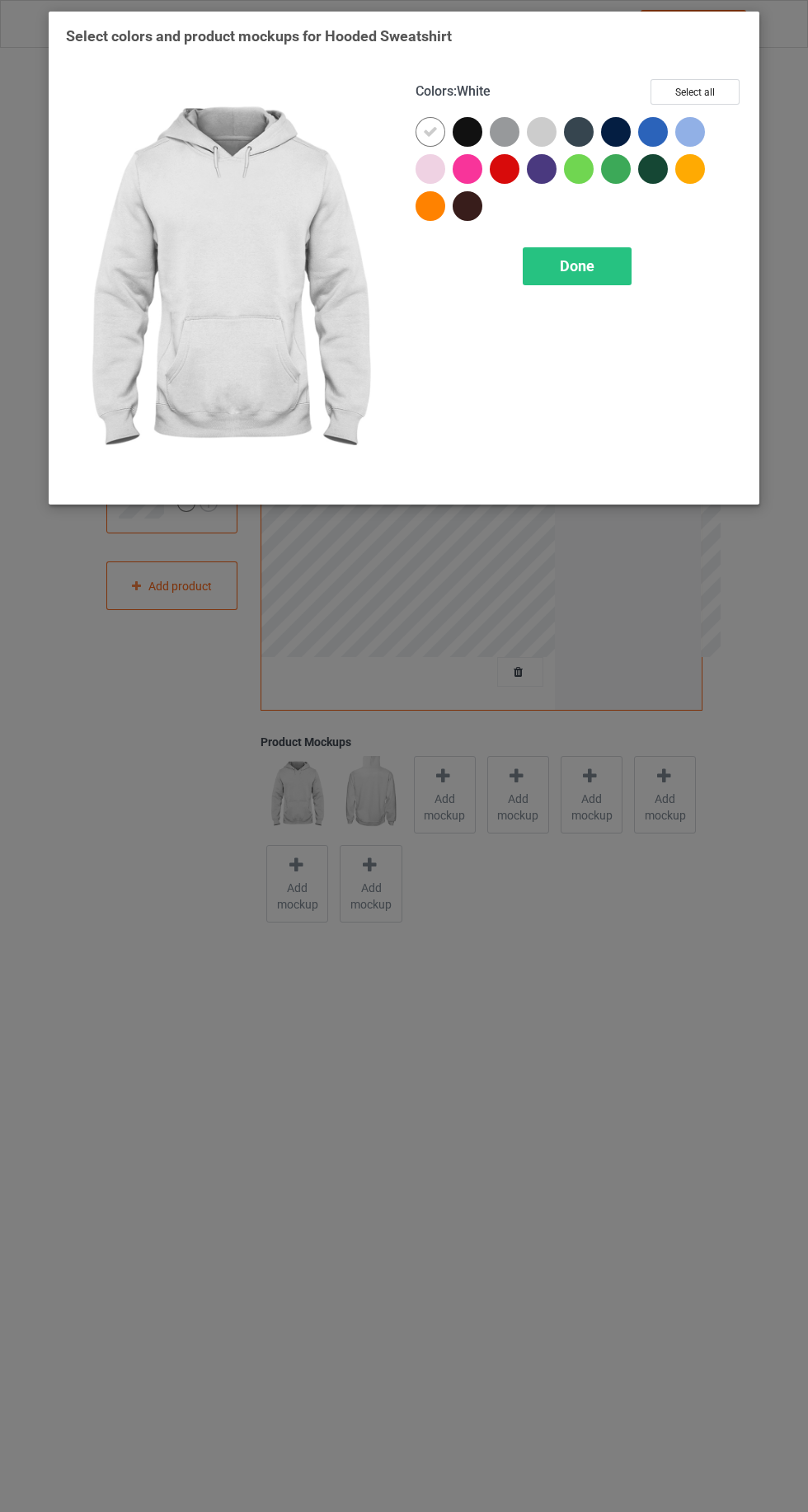
click at [640, 142] on div at bounding box center [656, 135] width 37 height 37
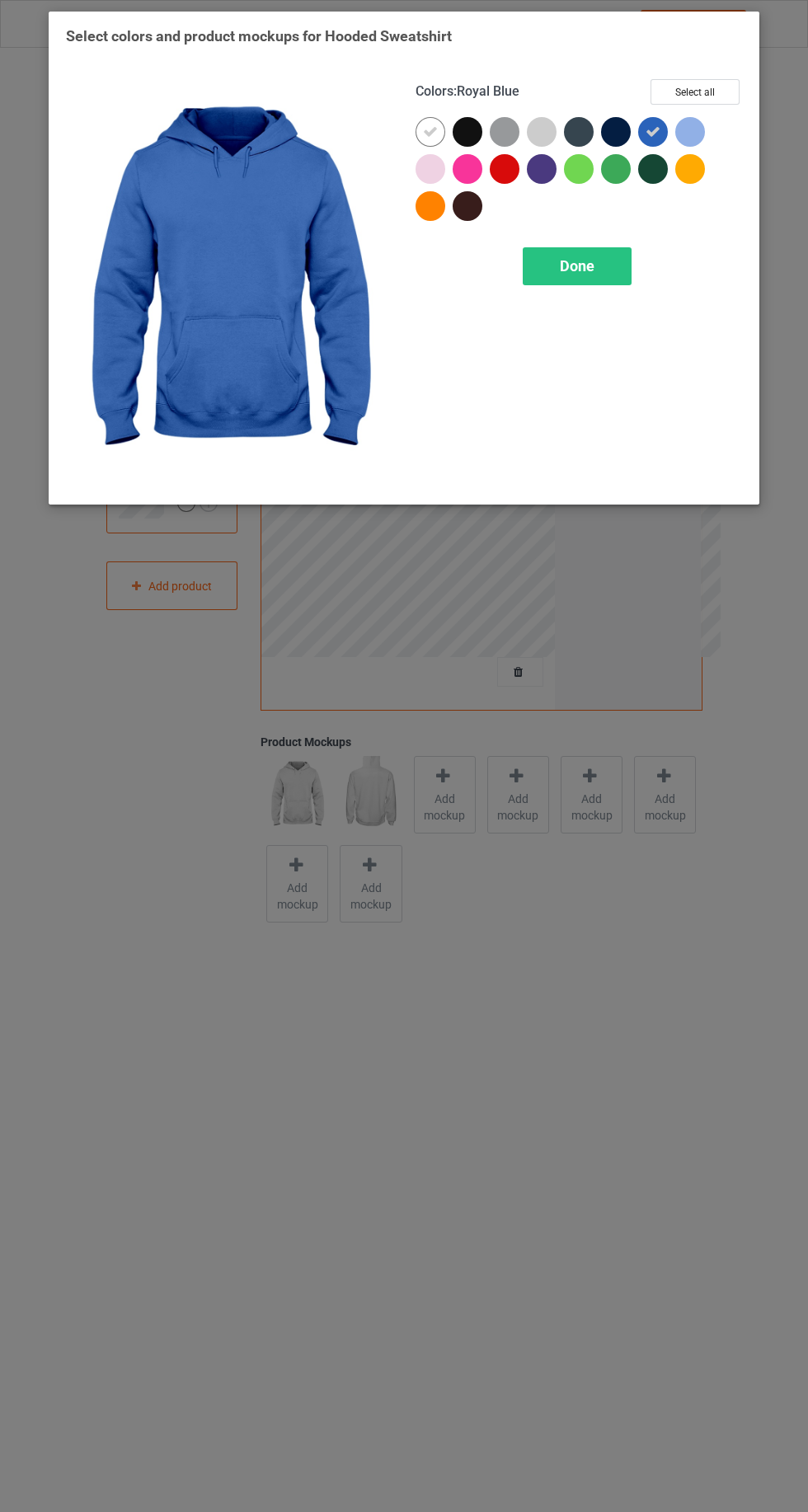
click at [422, 130] on div at bounding box center [430, 132] width 30 height 30
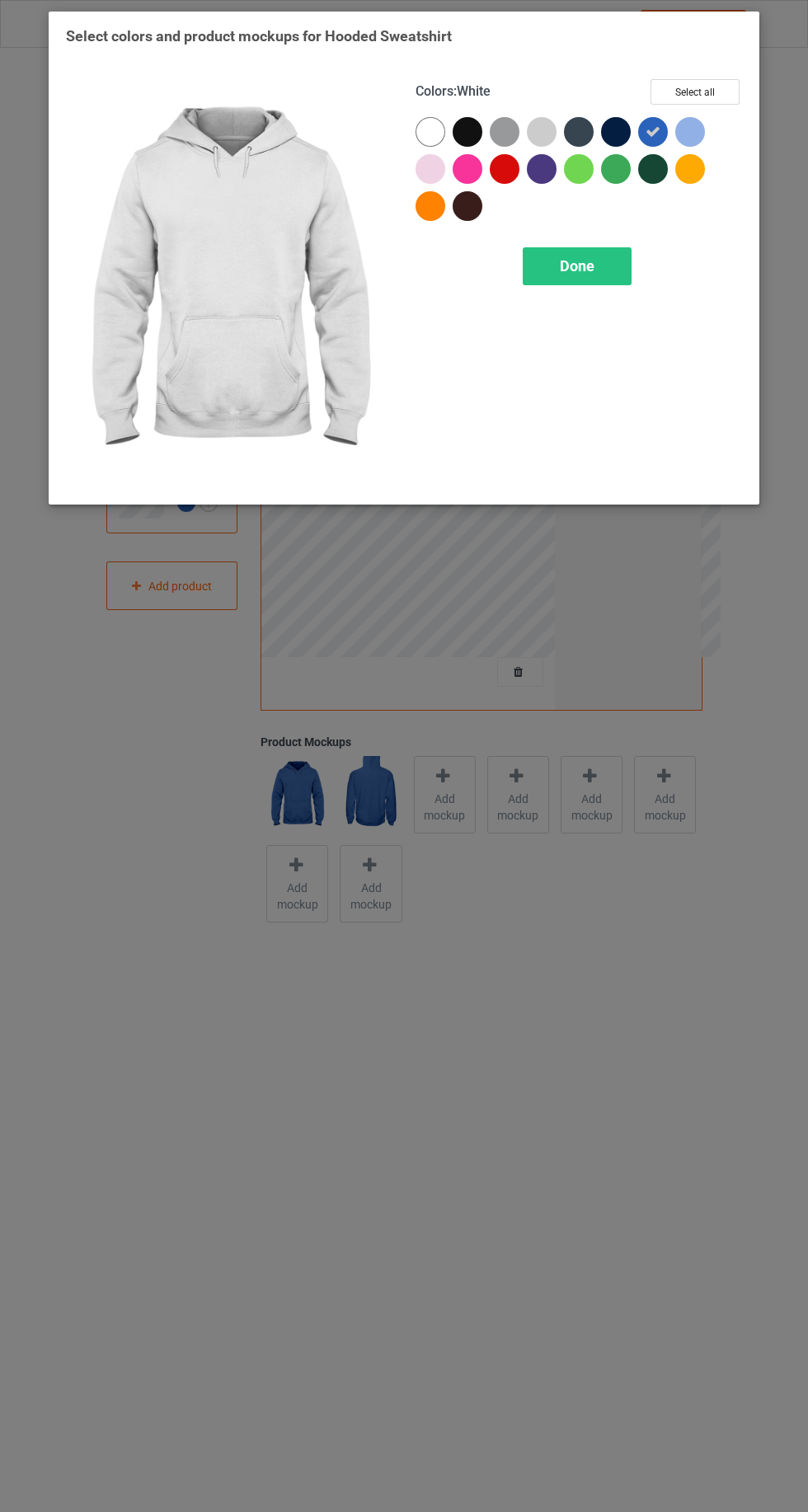
click at [592, 258] on span "Done" at bounding box center [577, 265] width 35 height 17
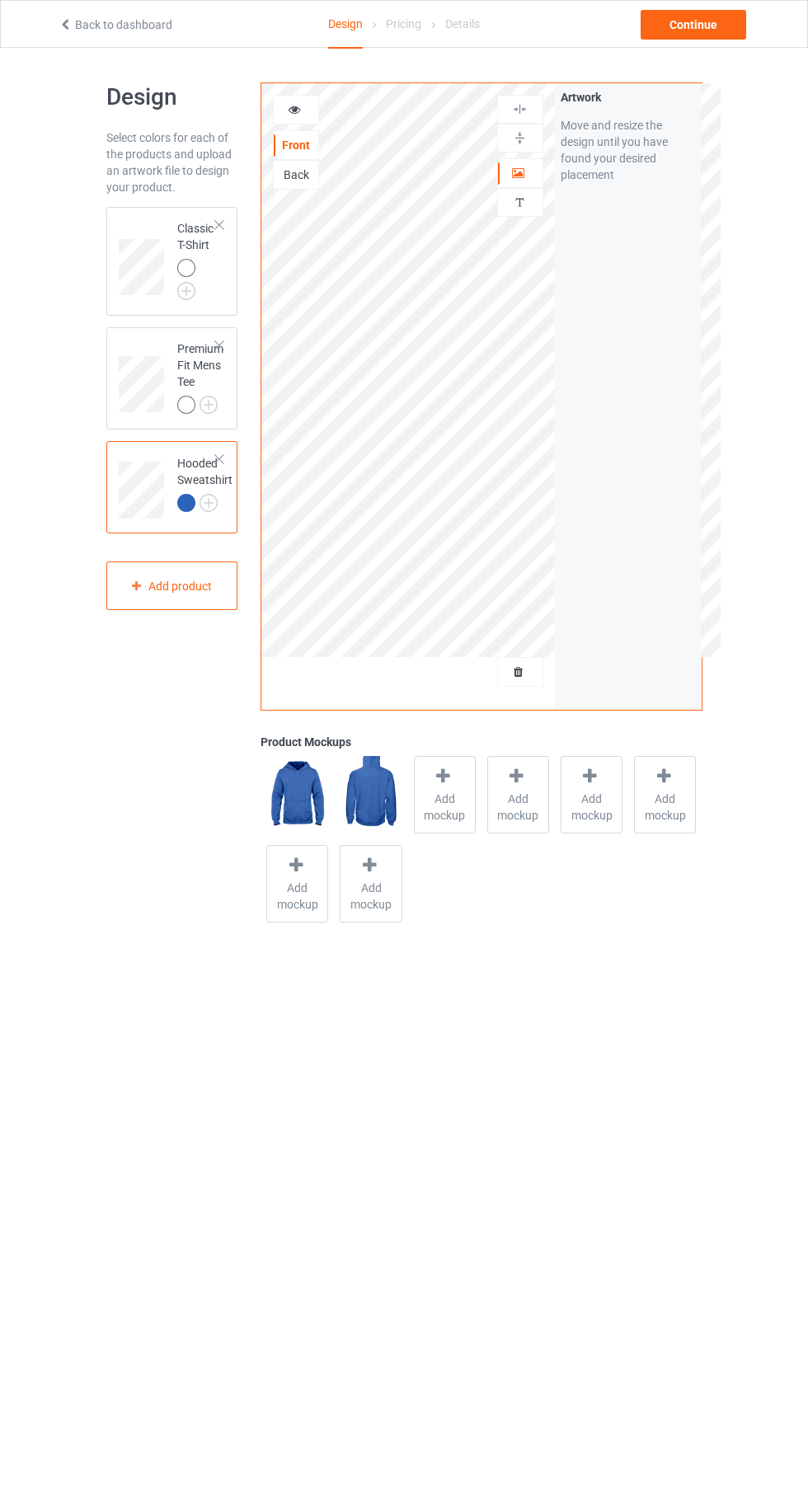
click at [0, 0] on img at bounding box center [0, 0] width 0 height 0
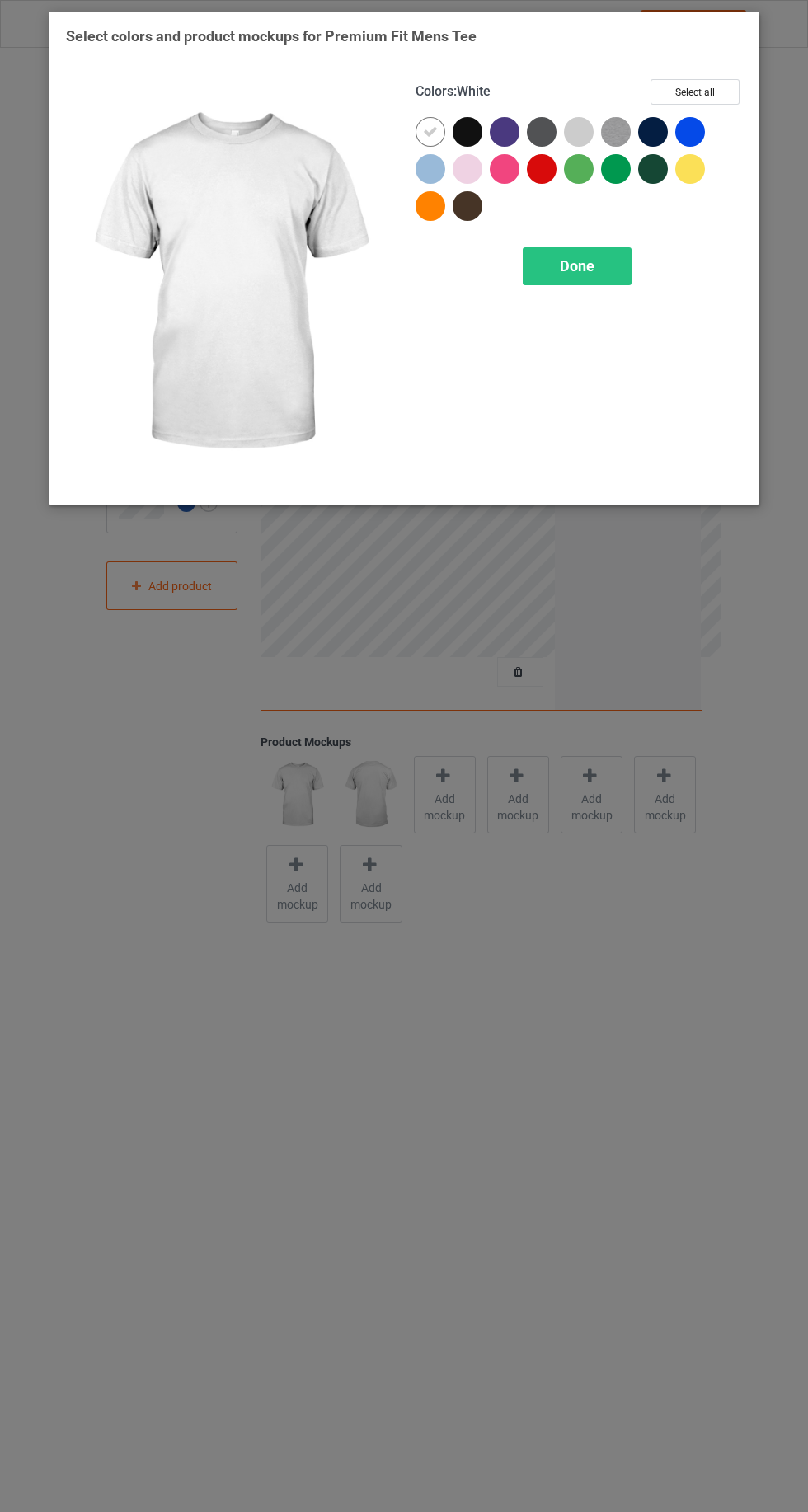
click at [689, 137] on div at bounding box center [689, 132] width 30 height 30
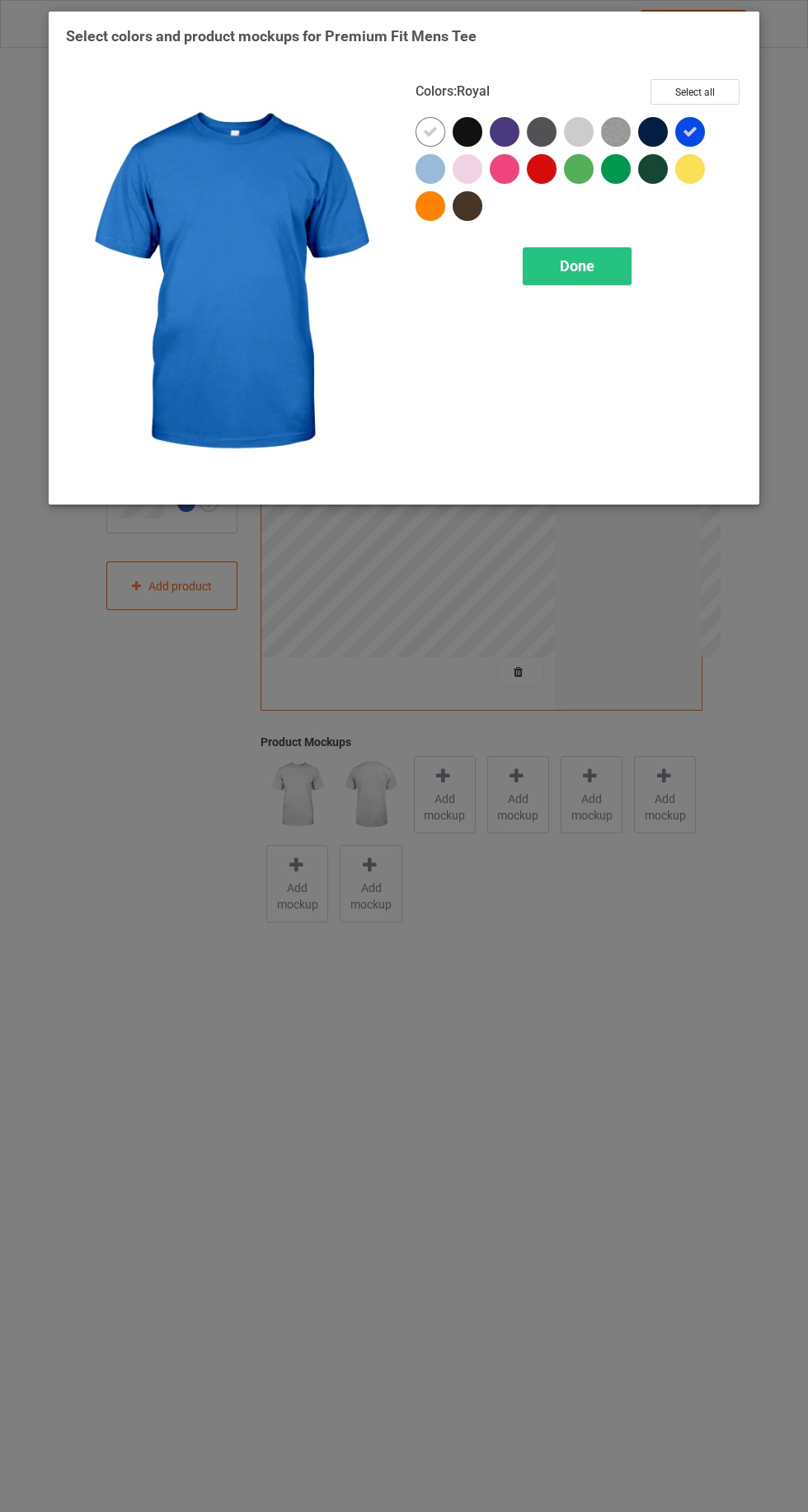
click at [429, 132] on icon at bounding box center [429, 132] width 15 height 15
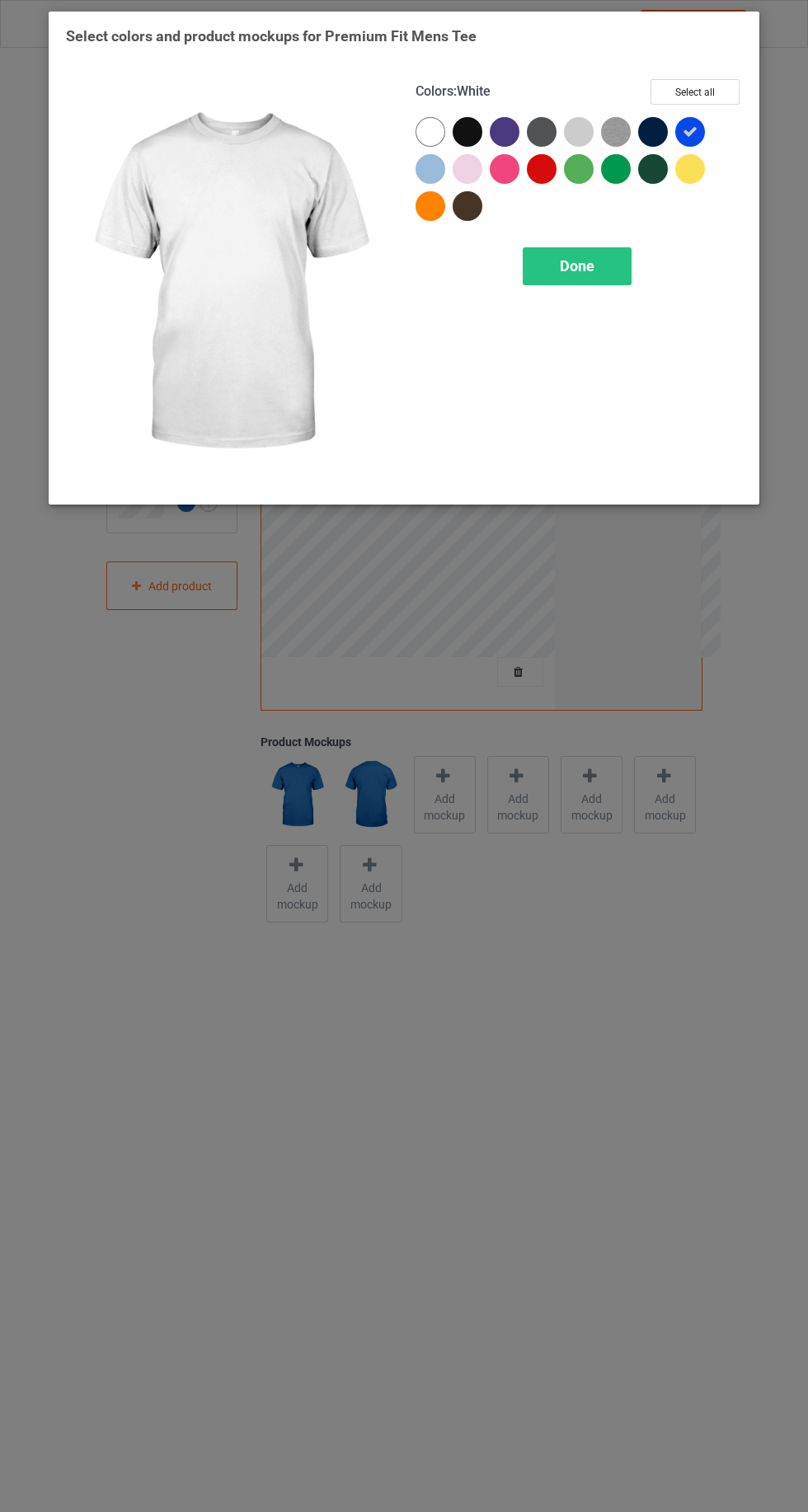
click at [589, 251] on div "Done" at bounding box center [576, 266] width 109 height 38
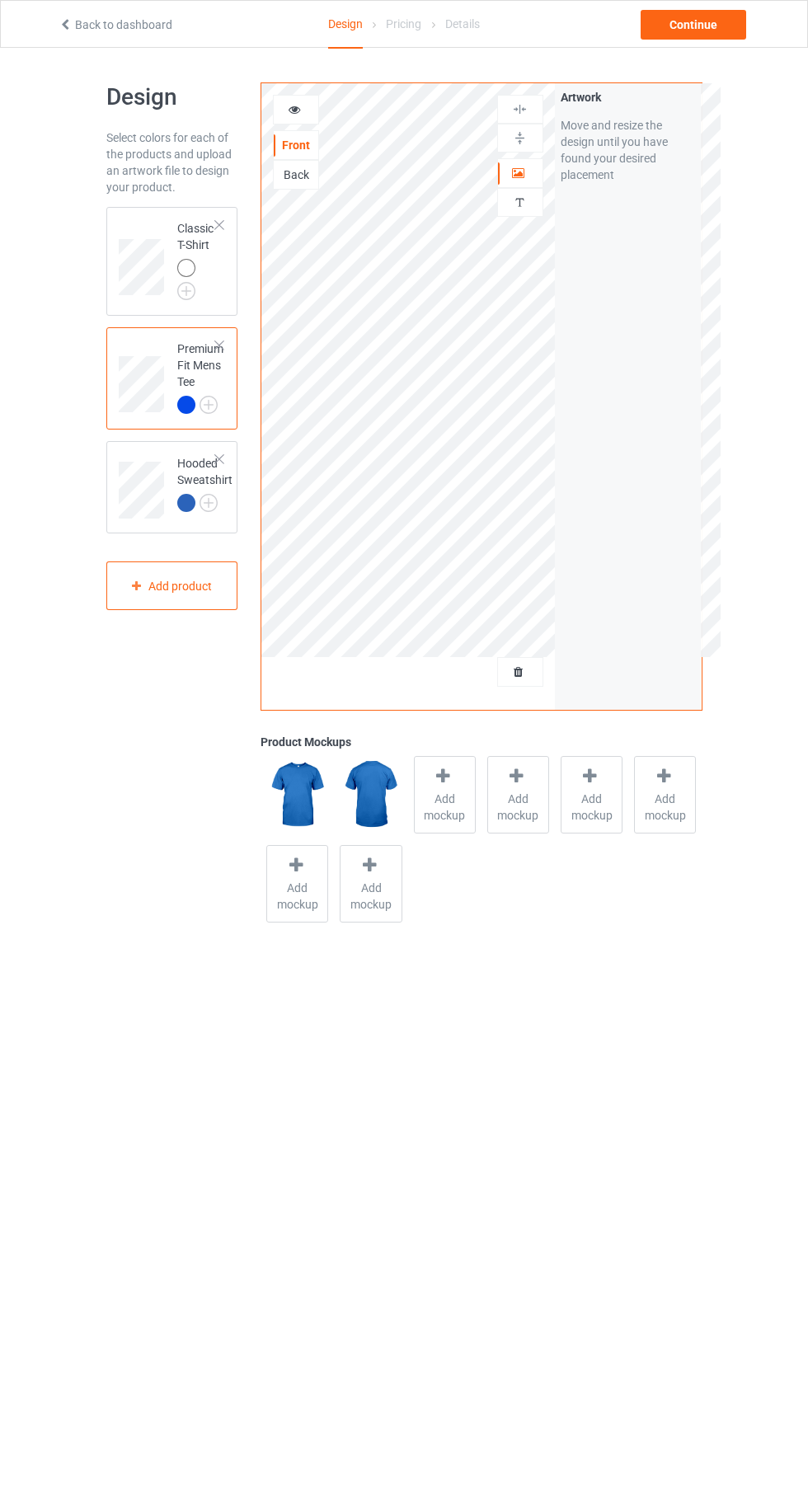
click at [0, 0] on img at bounding box center [0, 0] width 0 height 0
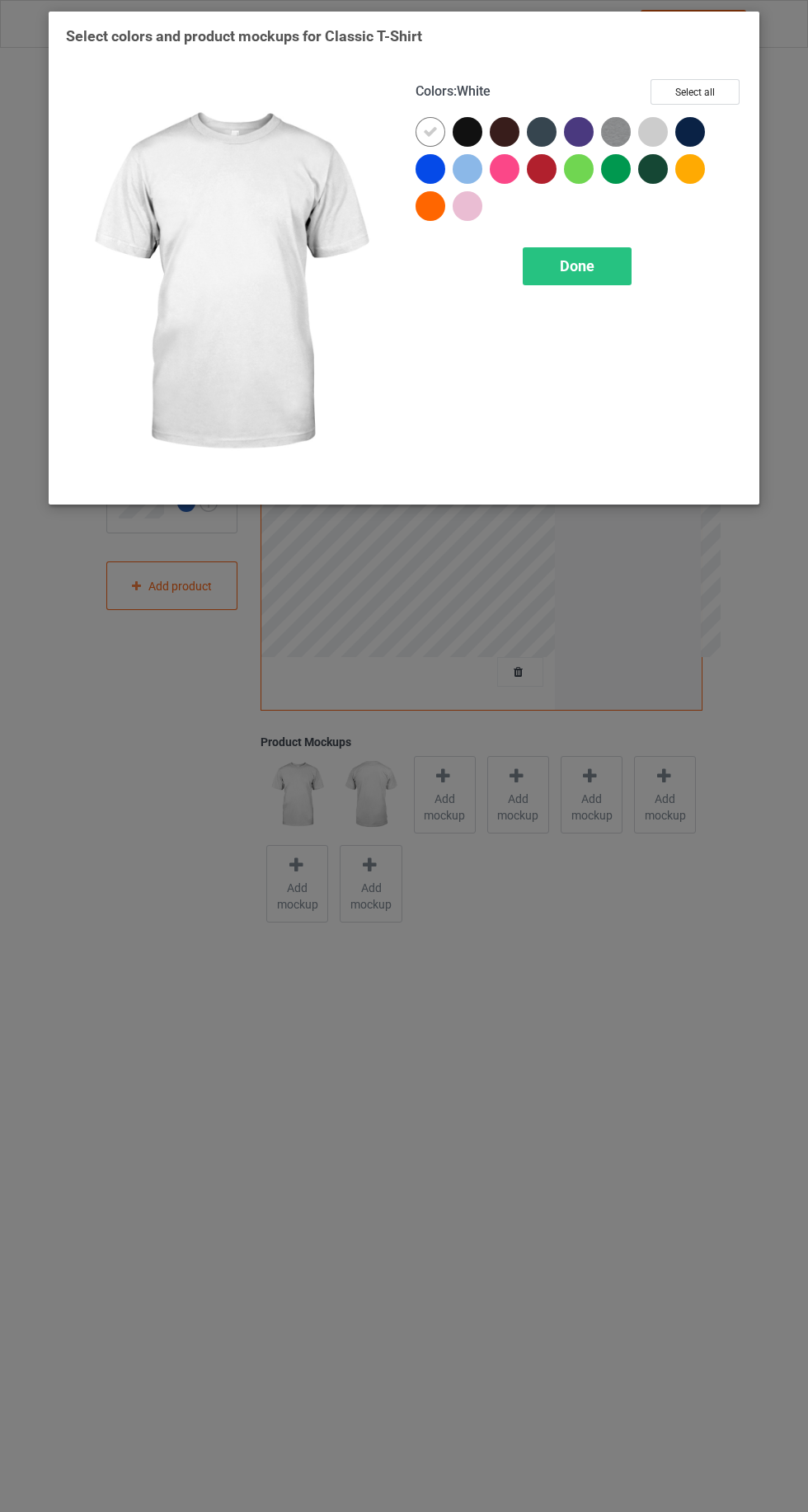
click at [425, 182] on div at bounding box center [433, 172] width 37 height 37
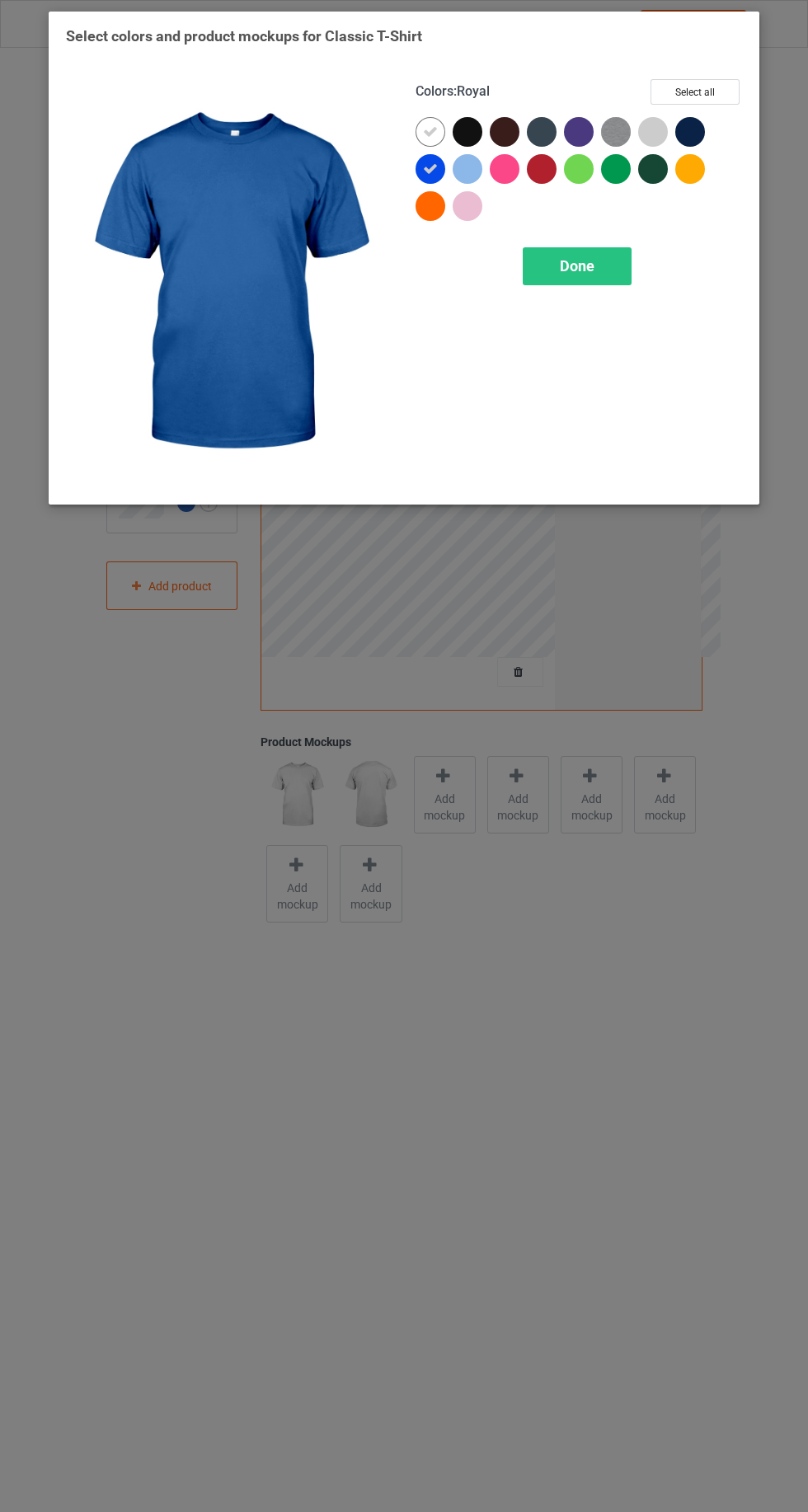
click at [433, 128] on icon at bounding box center [429, 132] width 15 height 15
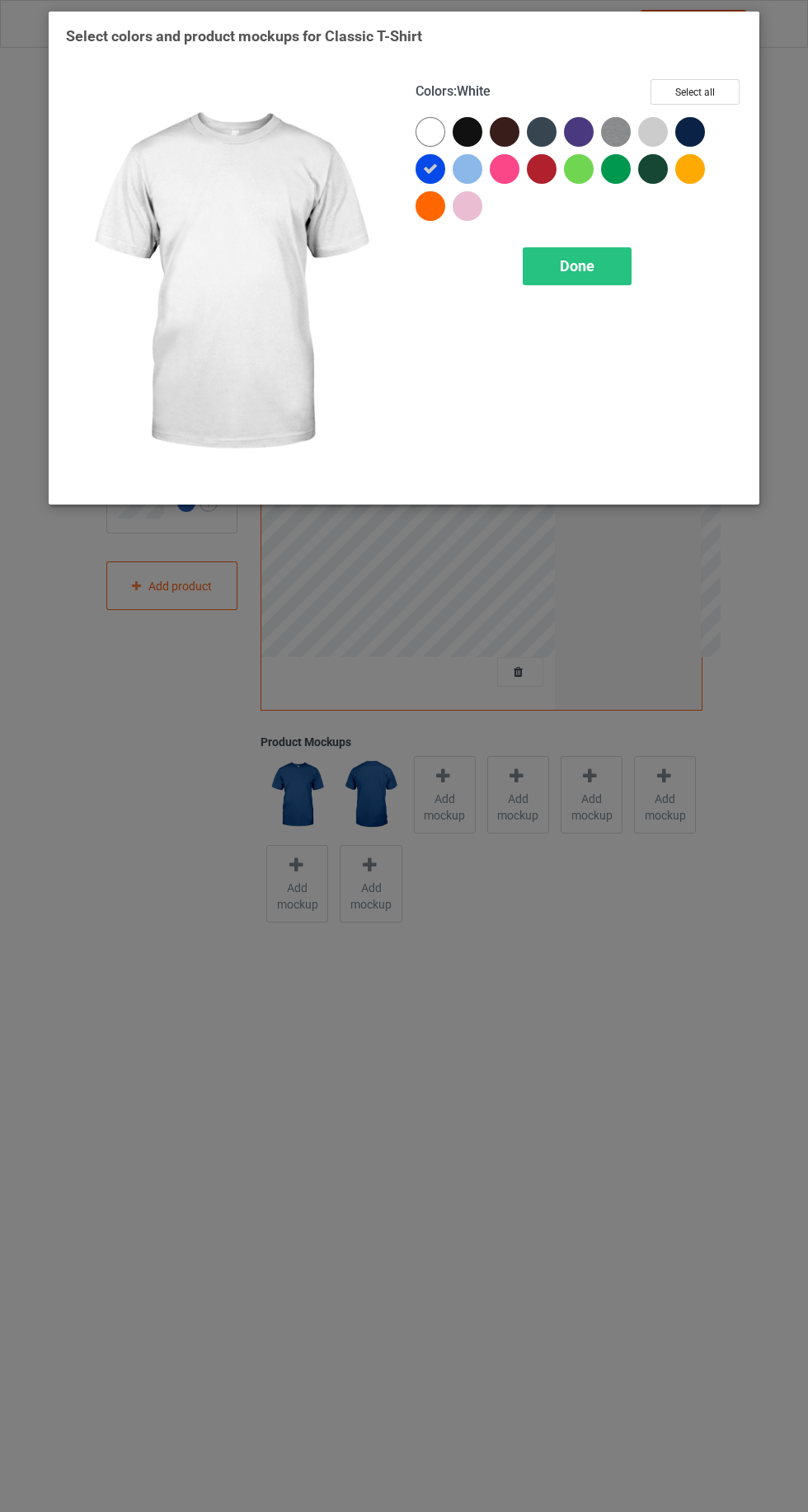
click at [575, 259] on span "Done" at bounding box center [577, 265] width 35 height 17
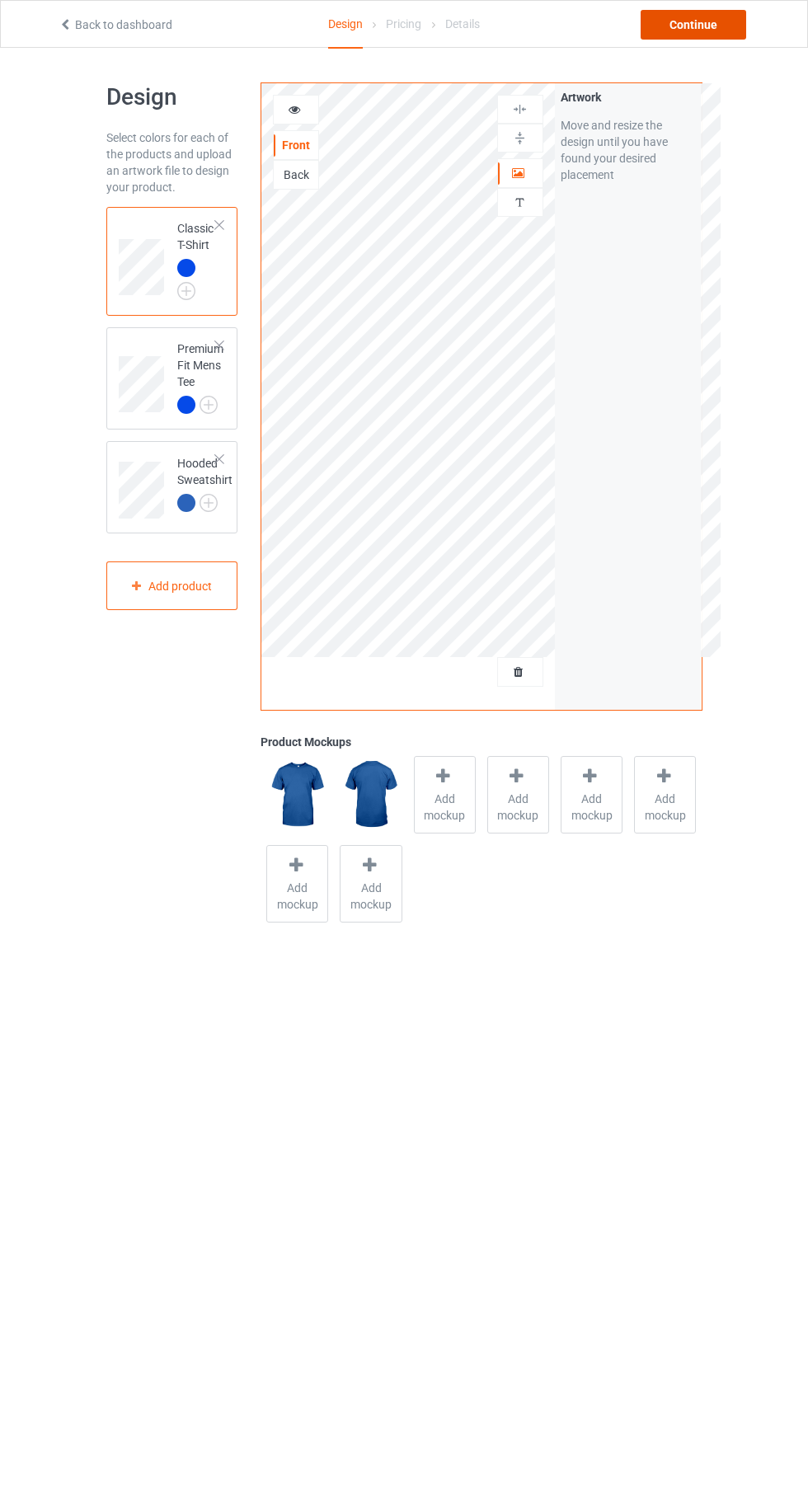
click at [694, 24] on div "Continue" at bounding box center [693, 25] width 106 height 30
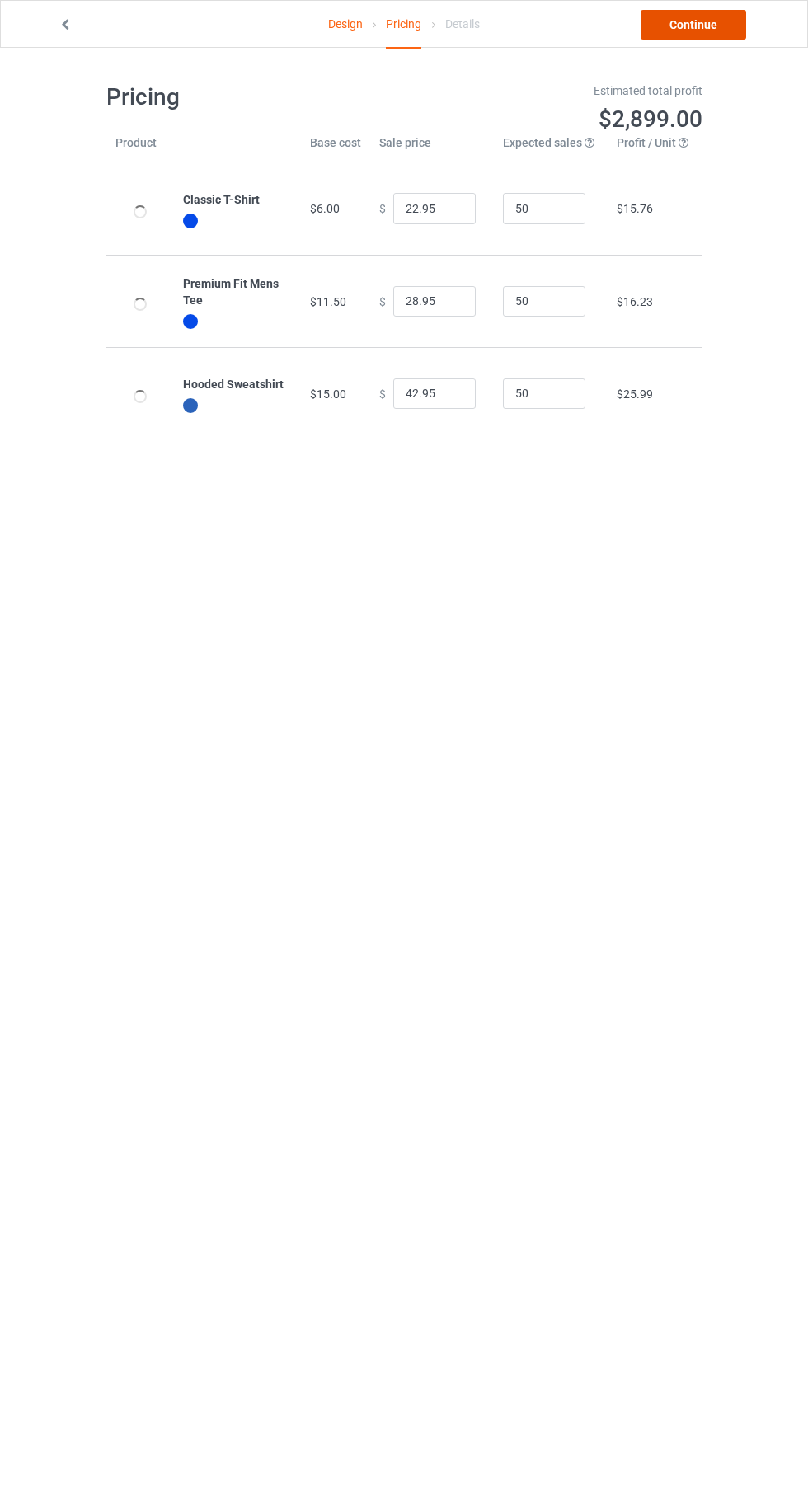
click at [673, 22] on link "Continue" at bounding box center [693, 25] width 106 height 30
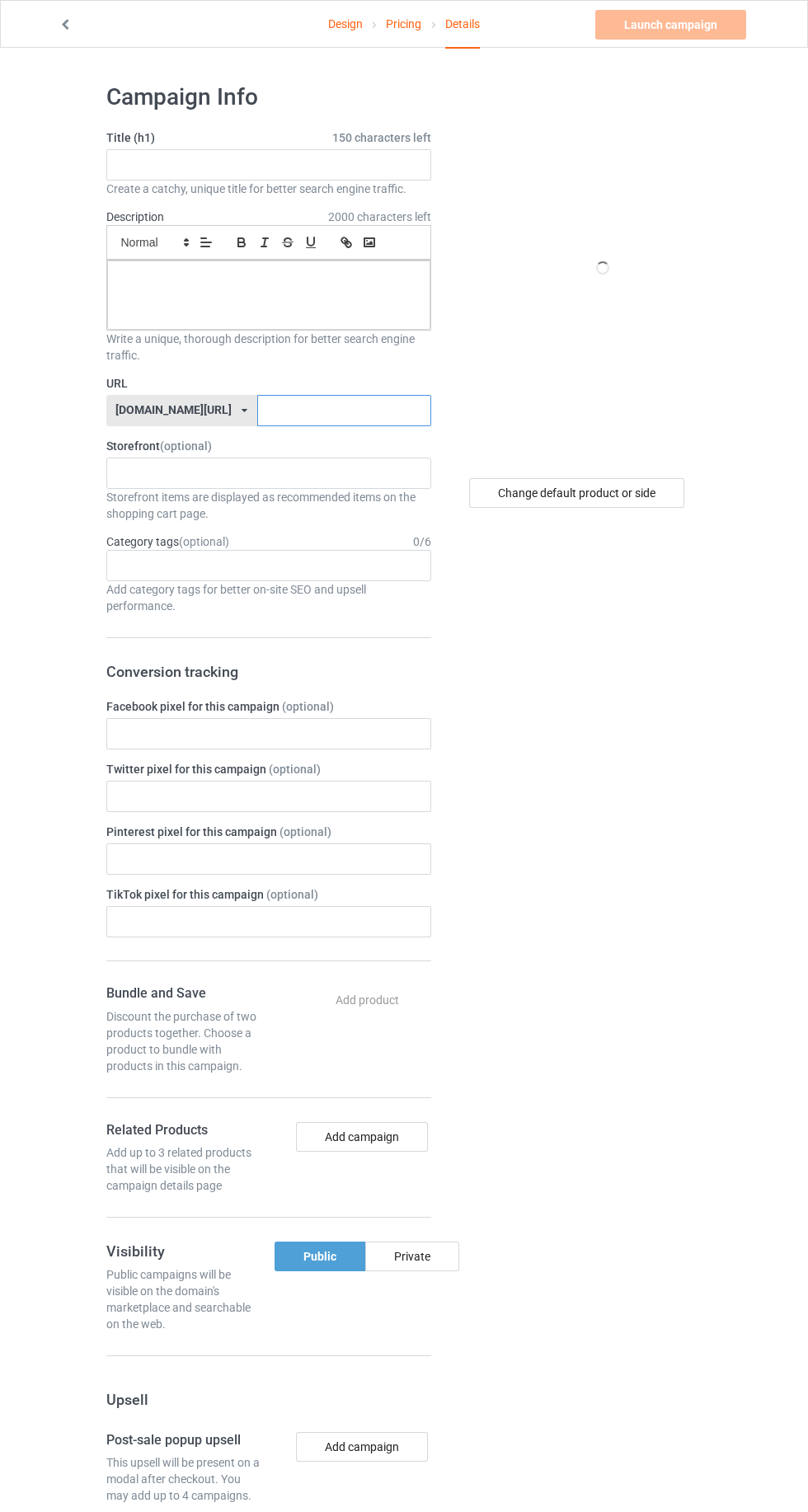
click at [327, 411] on input "text" at bounding box center [344, 410] width 174 height 31
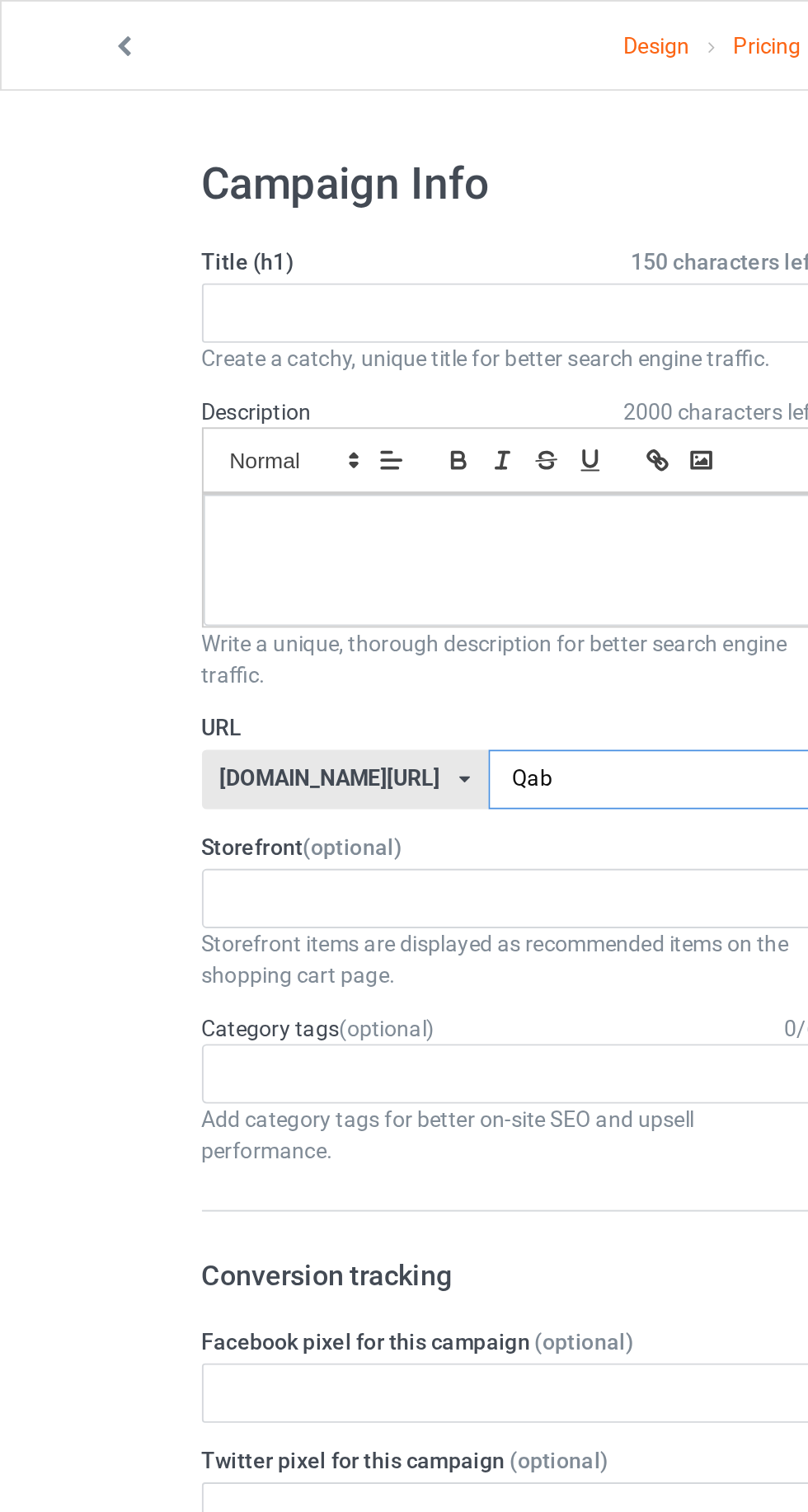
type input "Qab"
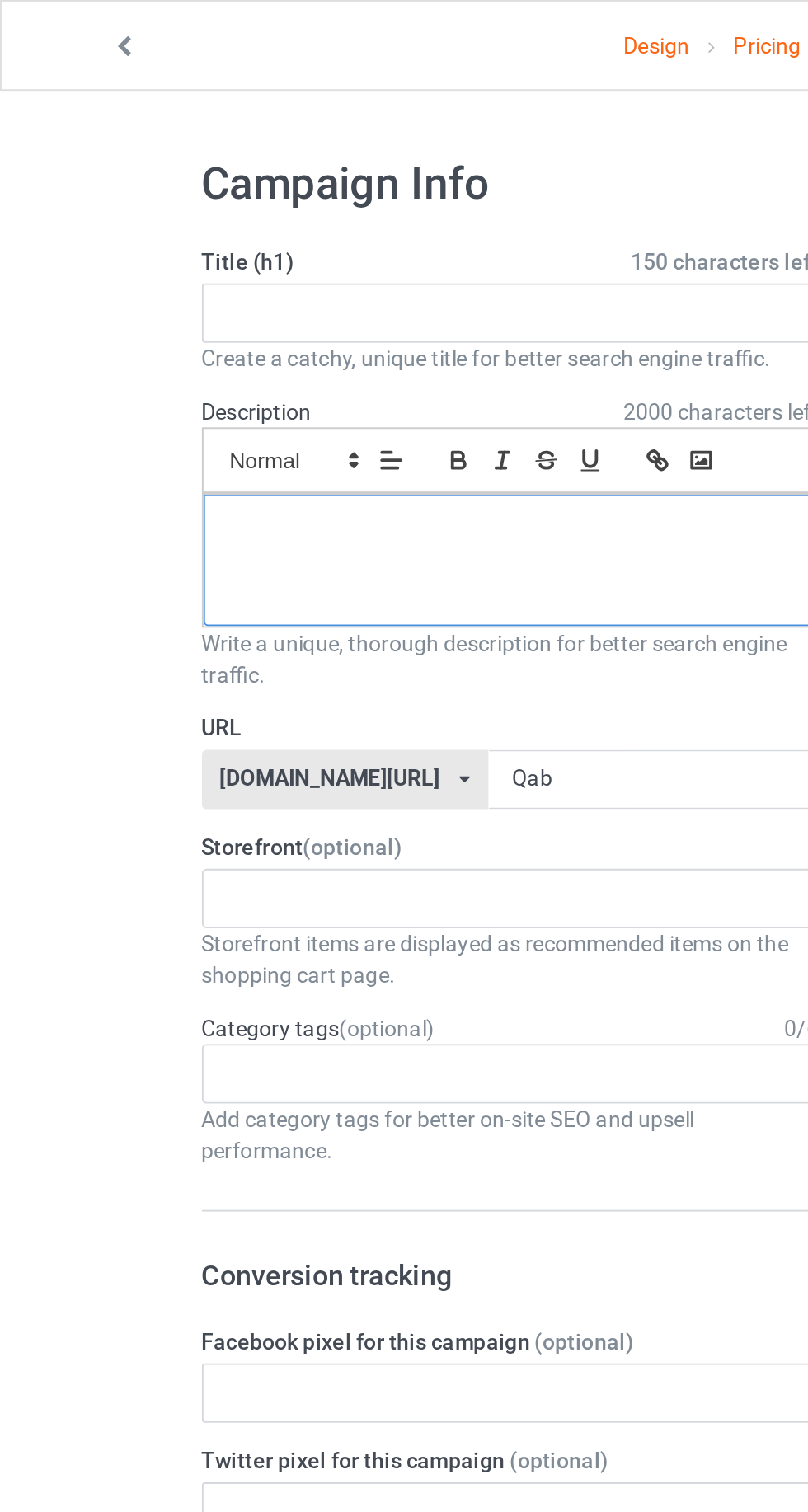
click at [274, 298] on div at bounding box center [269, 294] width 323 height 69
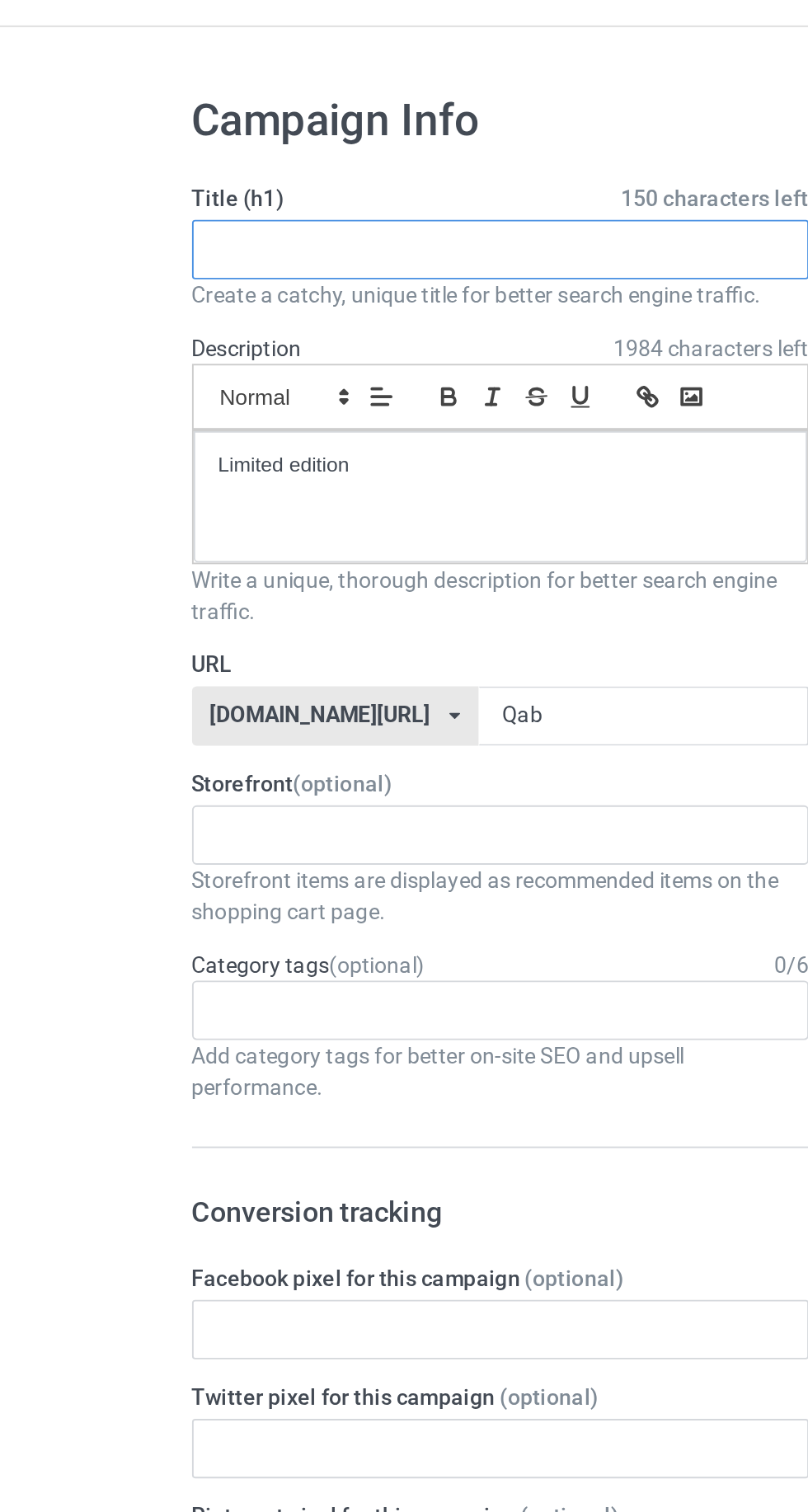
click at [272, 171] on input "text" at bounding box center [269, 164] width 325 height 31
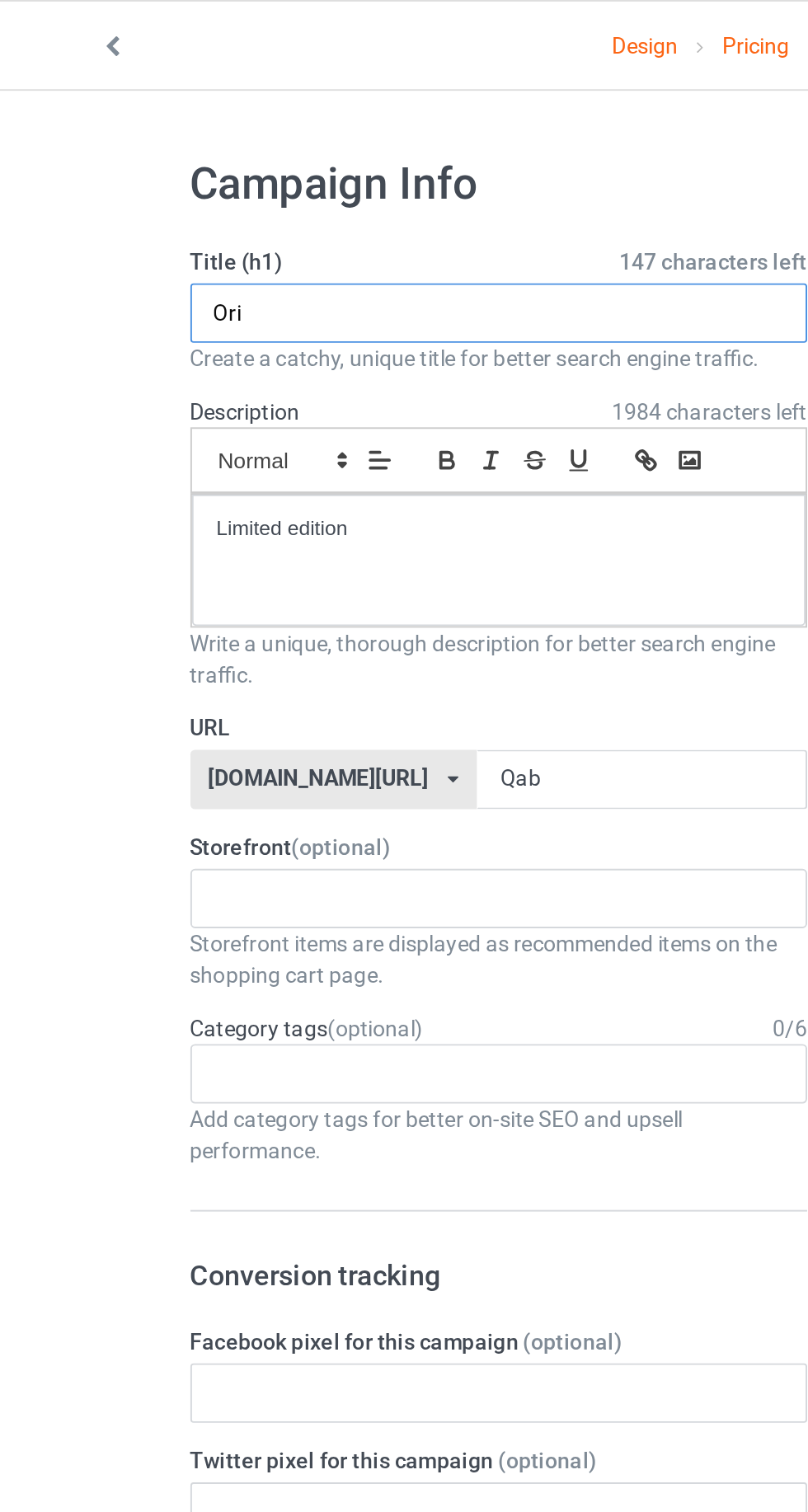
type input "Original"
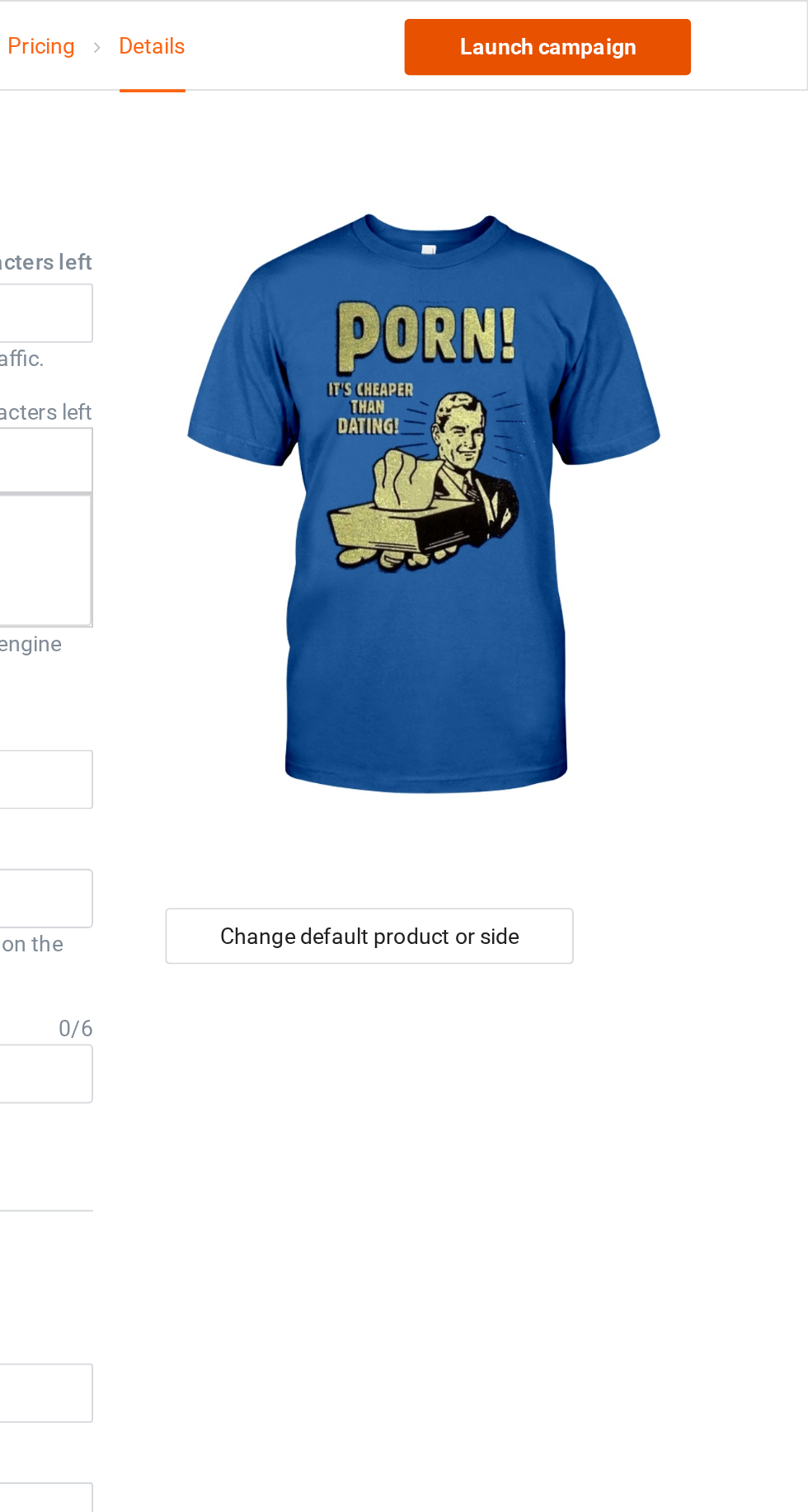
click at [693, 33] on link "Launch campaign" at bounding box center [670, 25] width 150 height 30
